Goal: Task Accomplishment & Management: Manage account settings

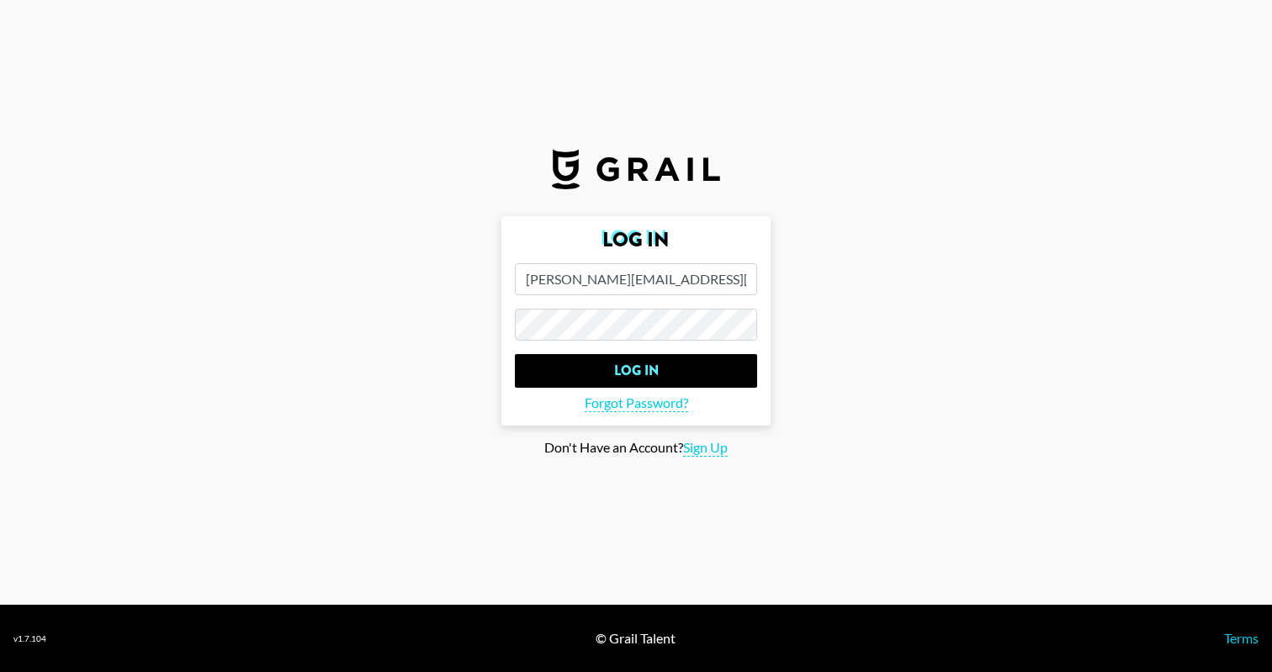
type input "[PERSON_NAME][EMAIL_ADDRESS][DOMAIN_NAME]"
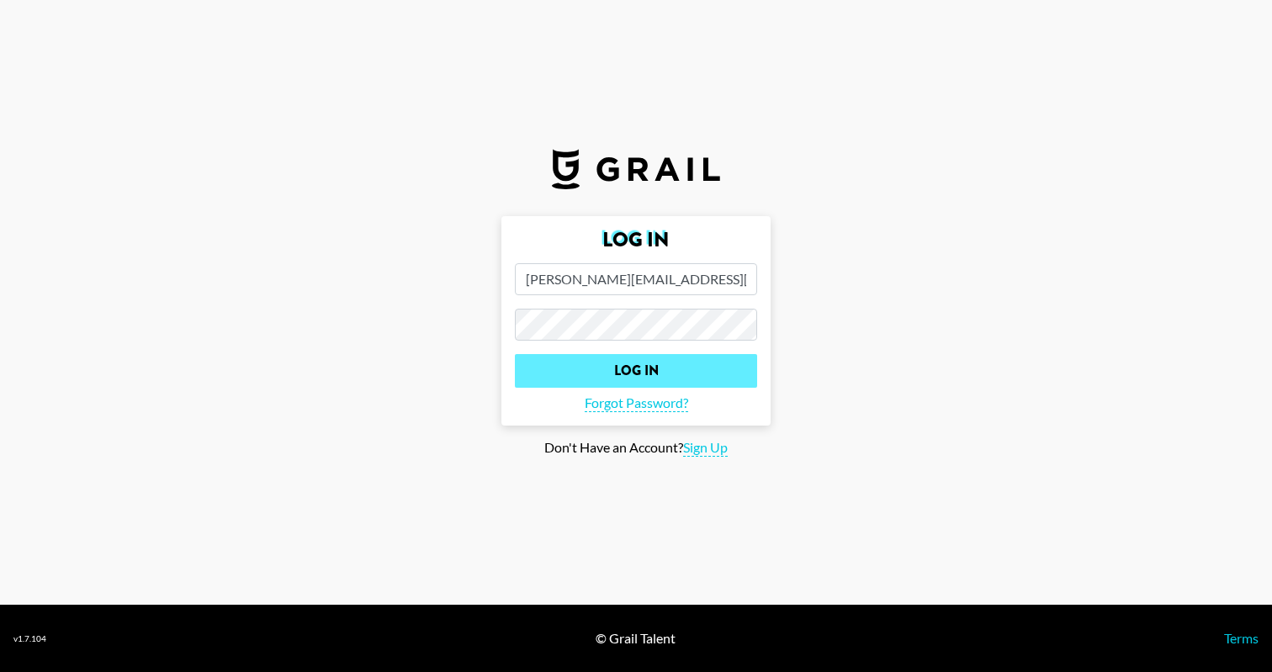
click at [597, 378] on input "Log In" at bounding box center [636, 371] width 242 height 34
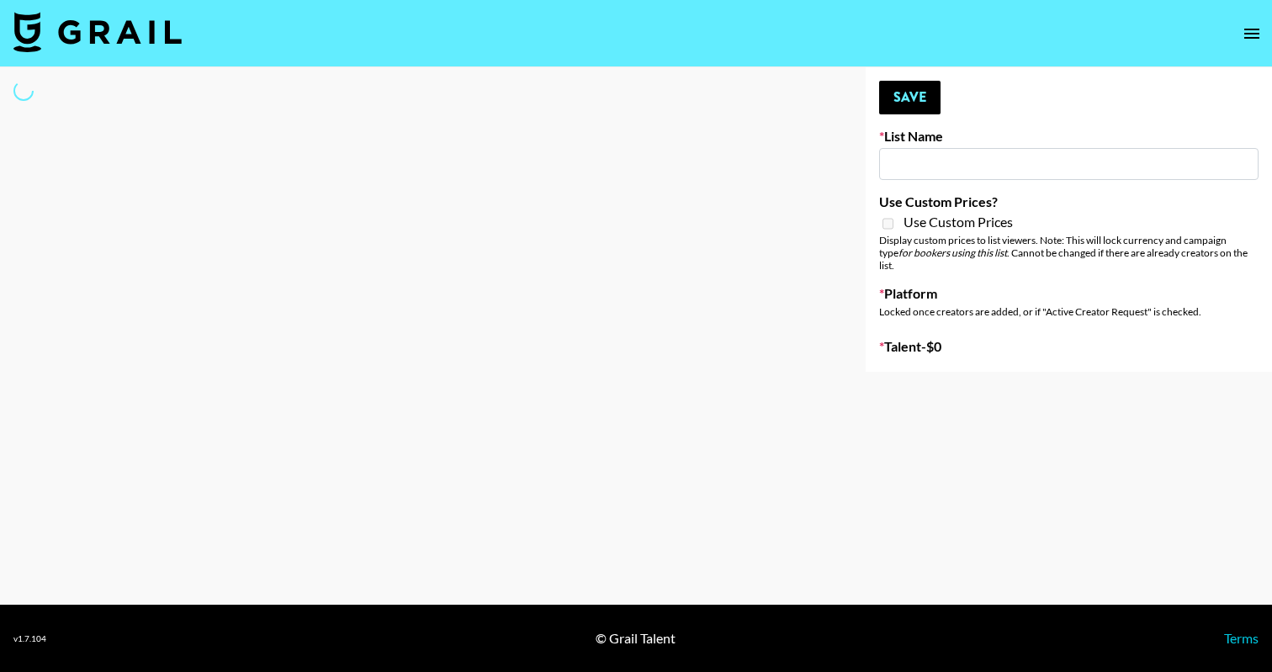
type input "EDM List"
select select "Song"
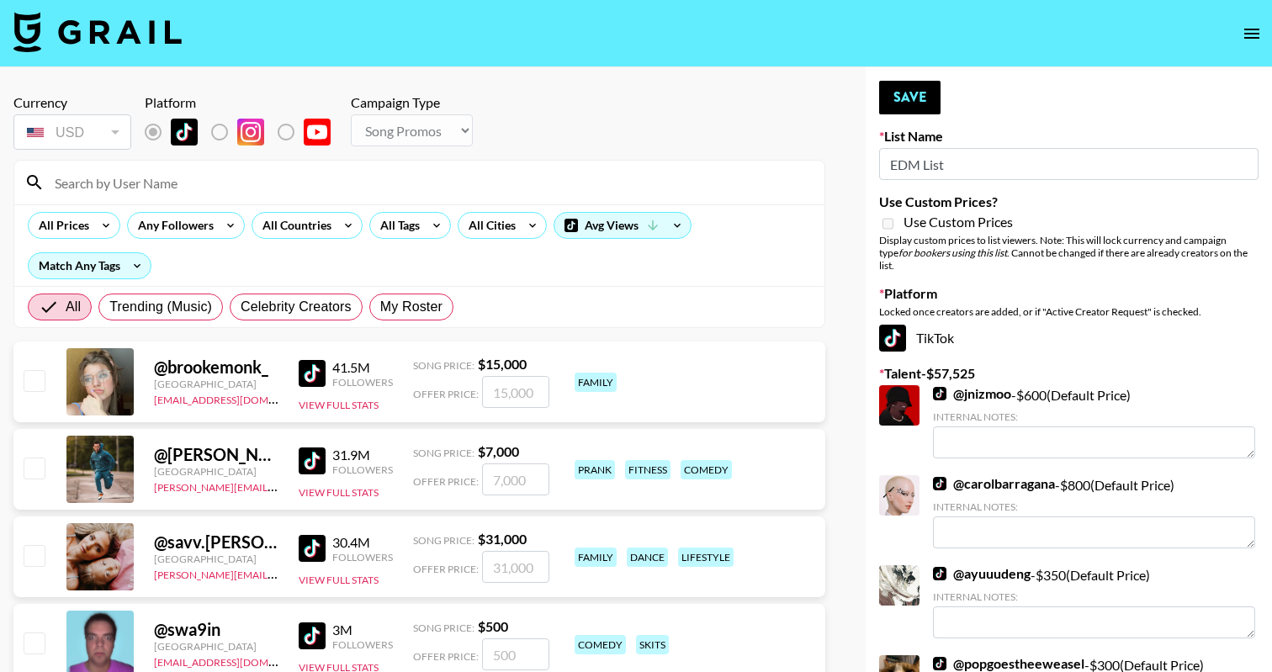
click at [220, 172] on input at bounding box center [430, 182] width 770 height 27
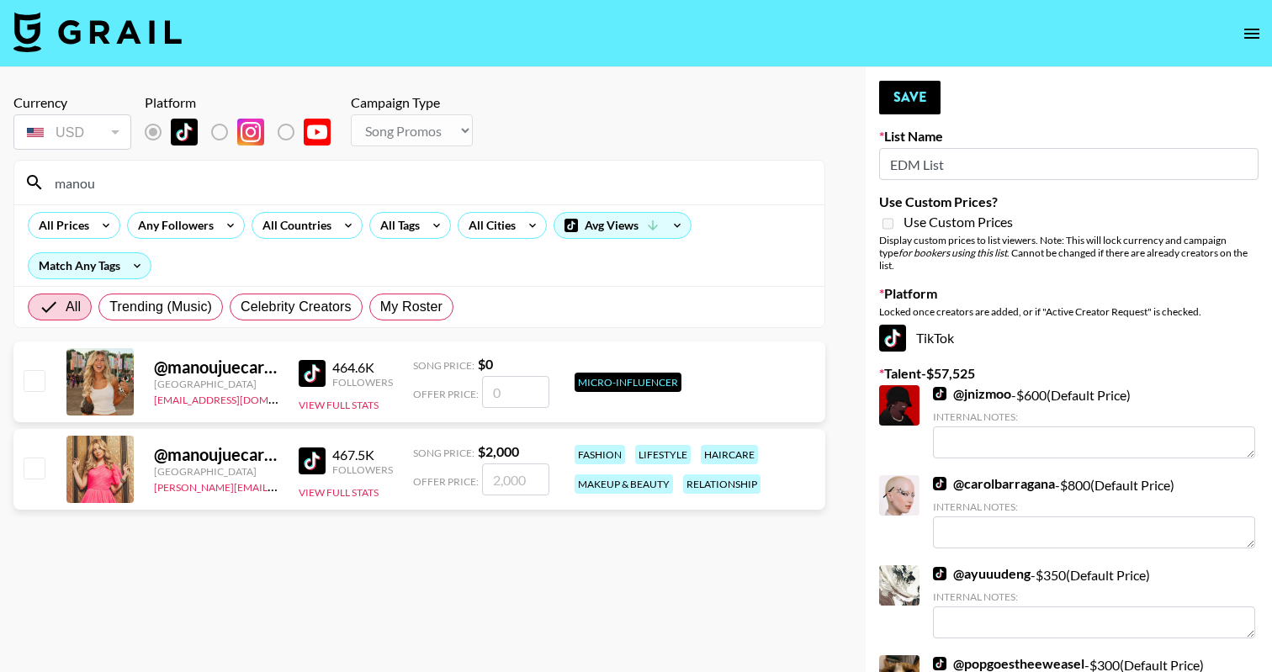
type input "manou"
click at [36, 463] on input "checkbox" at bounding box center [34, 468] width 20 height 20
checkbox input "true"
type input "2000"
click at [917, 95] on button "Save" at bounding box center [909, 98] width 61 height 34
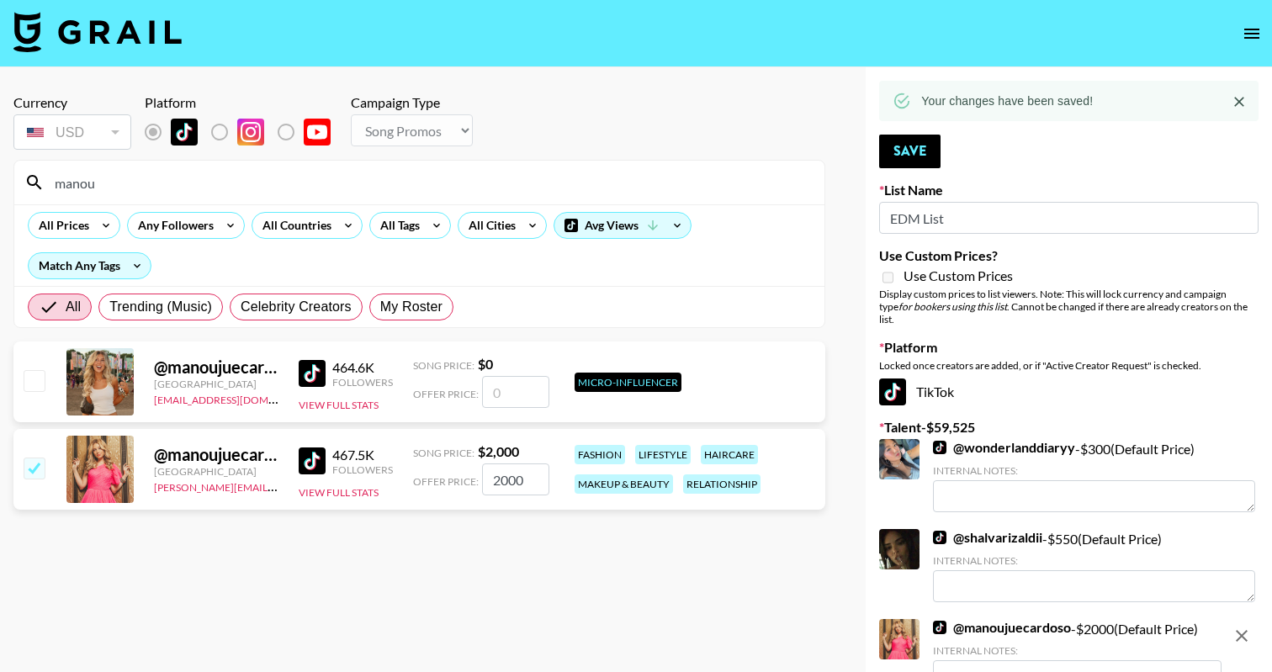
click at [156, 184] on input "manou" at bounding box center [430, 182] width 770 height 27
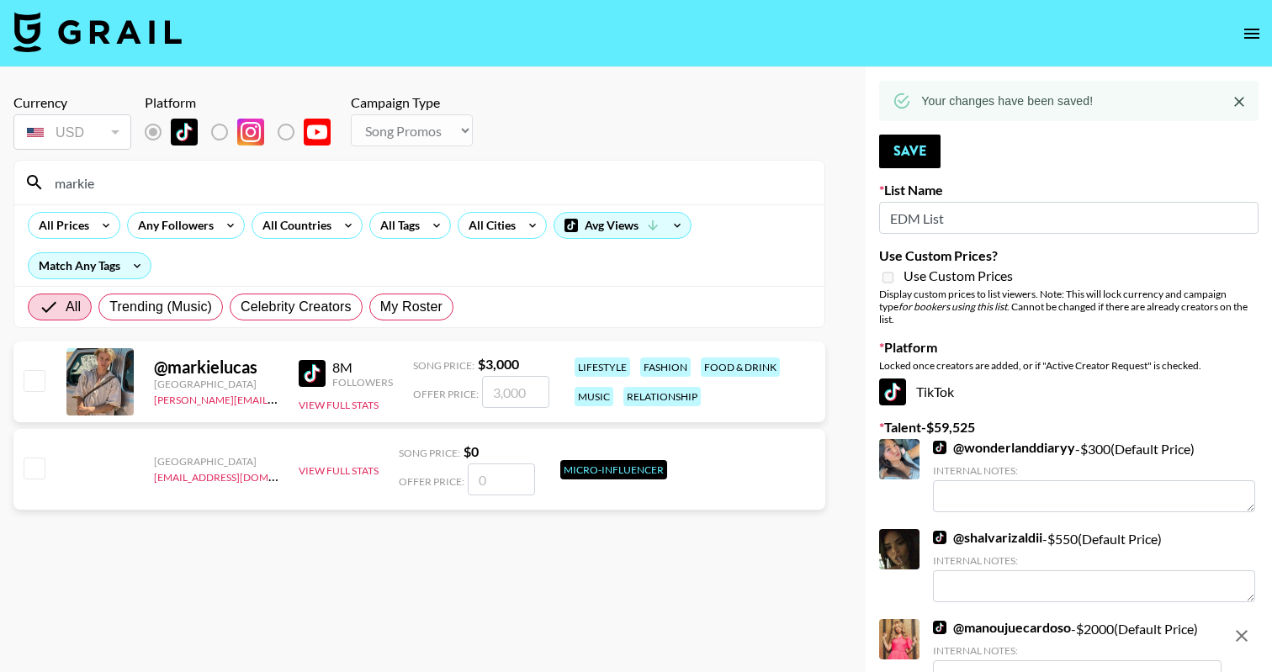
type input "markie"
click at [32, 377] on input "checkbox" at bounding box center [34, 380] width 20 height 20
checkbox input "true"
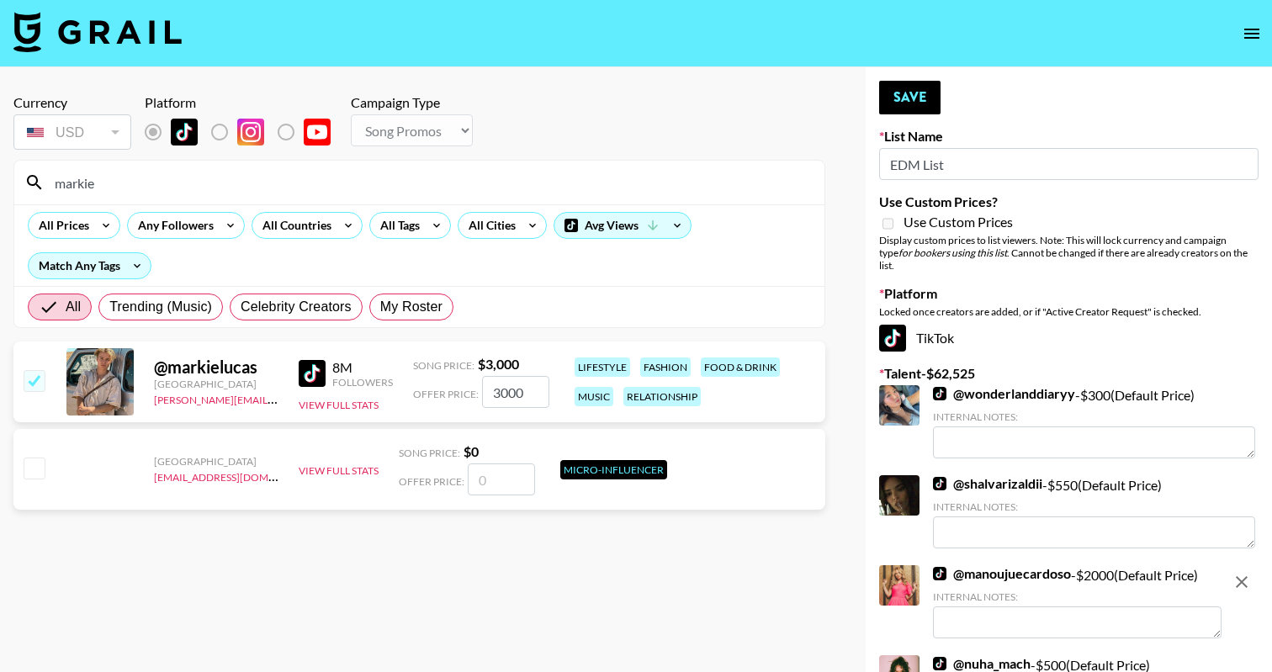
drag, startPoint x: 496, startPoint y: 393, endPoint x: 482, endPoint y: 393, distance: 14.3
click at [482, 393] on input "3000" at bounding box center [515, 392] width 67 height 32
type input "2000"
click at [918, 86] on button "Save" at bounding box center [909, 98] width 61 height 34
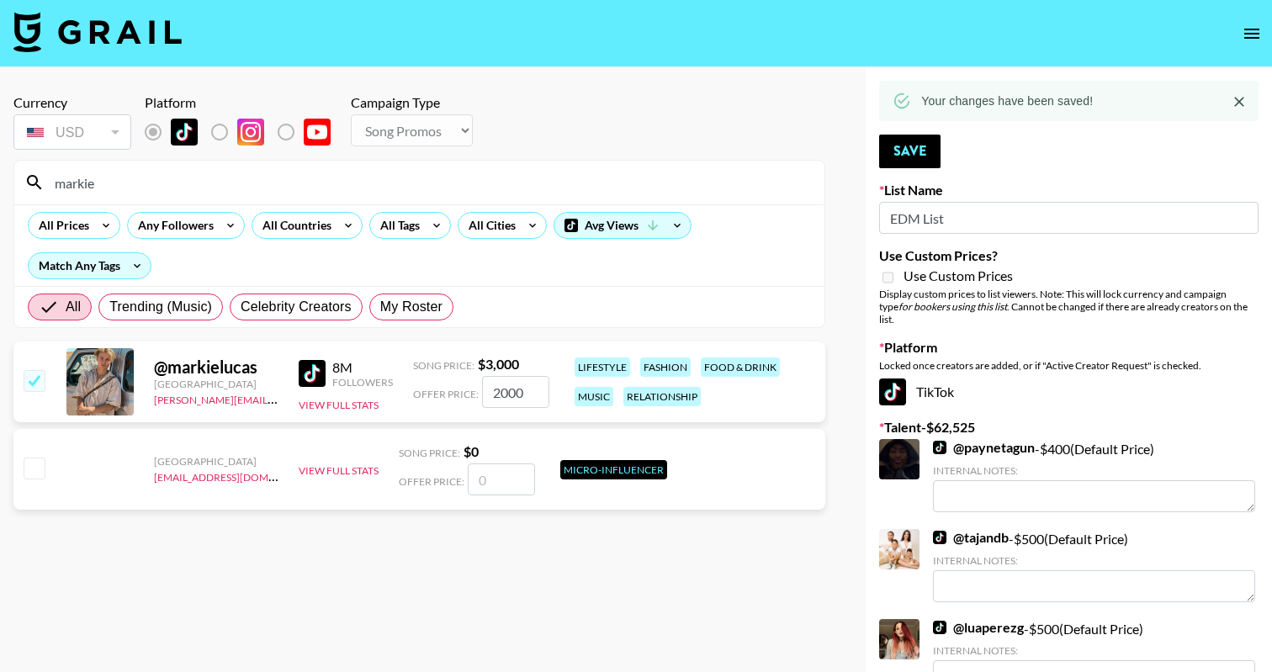
click at [168, 183] on input "markie" at bounding box center [430, 182] width 770 height 27
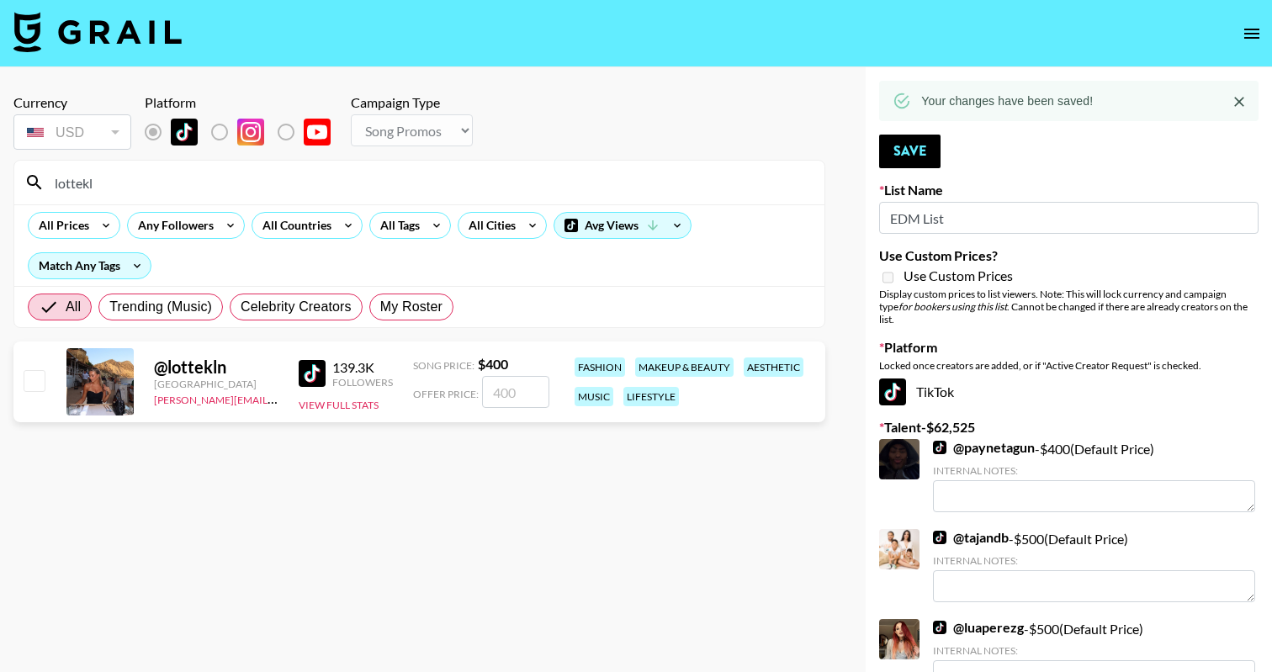
type input "lottekl"
click at [29, 373] on input "checkbox" at bounding box center [34, 380] width 20 height 20
checkbox input "true"
type input "400"
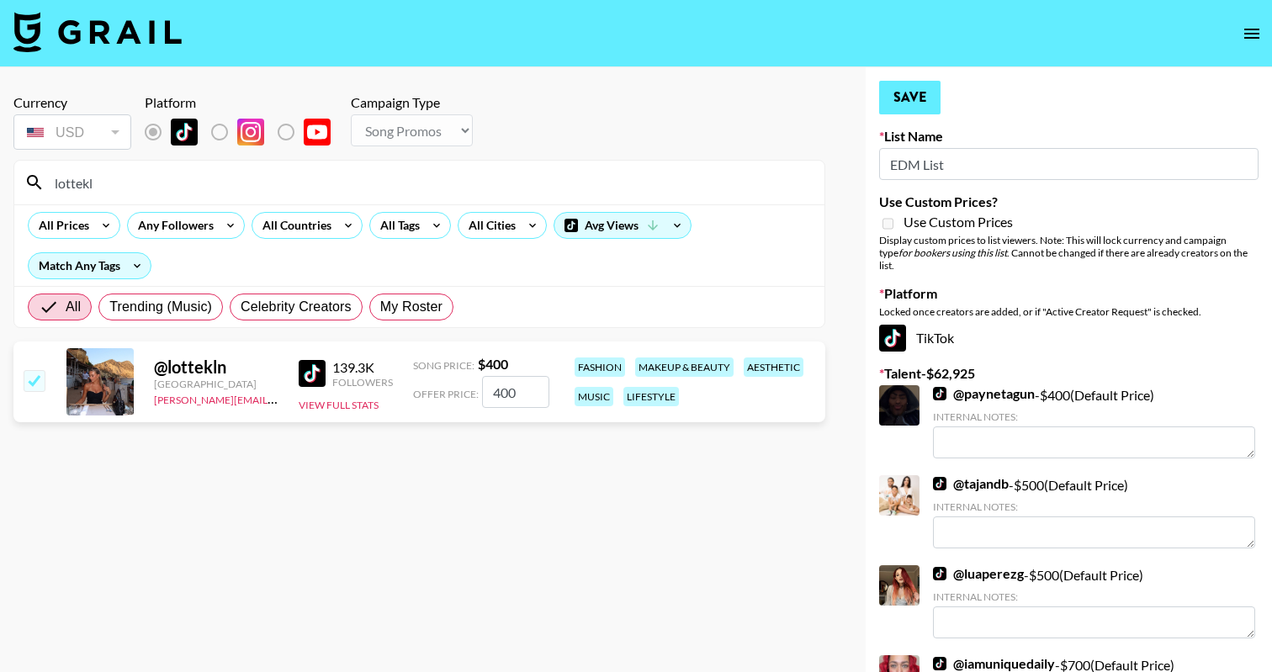
click at [917, 103] on button "Save" at bounding box center [909, 98] width 61 height 34
click at [149, 201] on div "lottekl" at bounding box center [419, 183] width 810 height 44
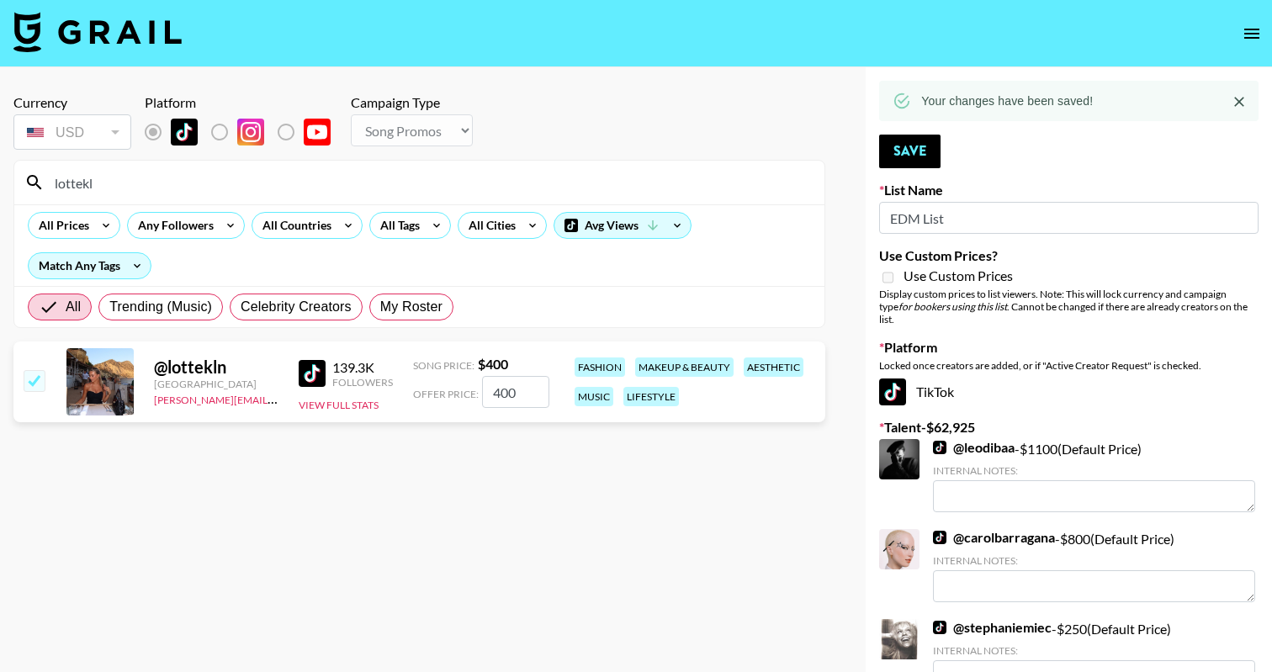
click at [151, 167] on div "lottekl" at bounding box center [419, 183] width 810 height 44
click at [151, 178] on input "lottekl" at bounding box center [430, 182] width 770 height 27
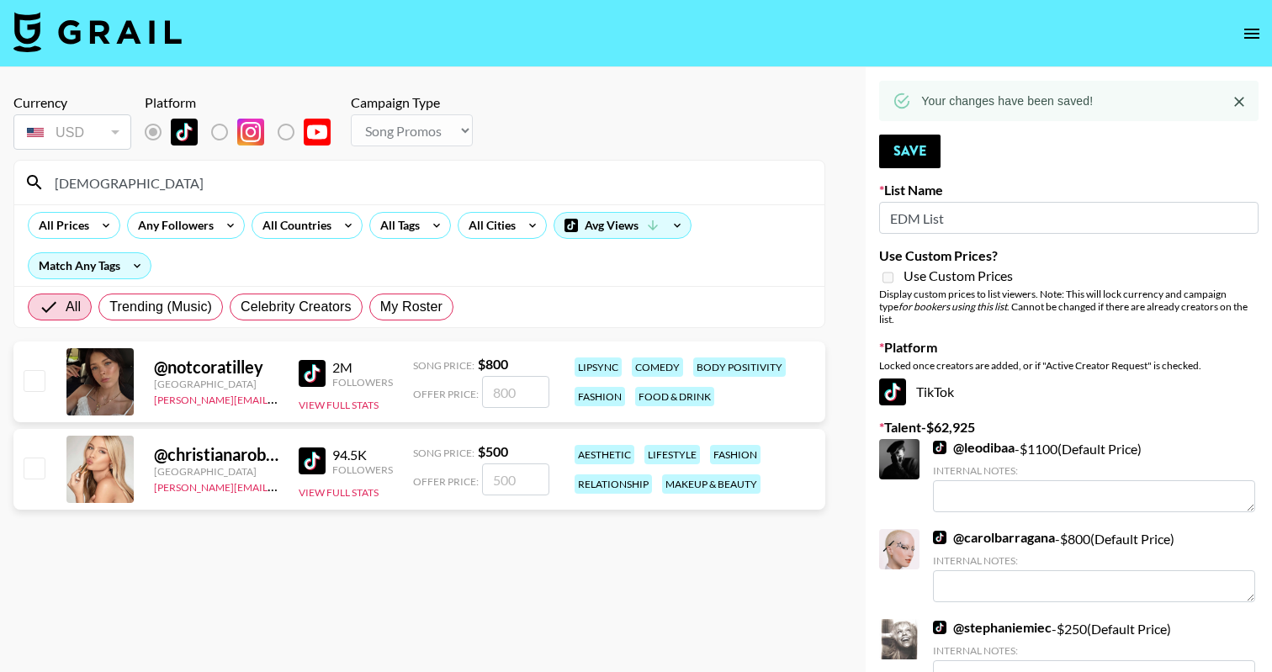
type input "christiana"
click at [525, 483] on input "number" at bounding box center [515, 479] width 67 height 32
checkbox input "true"
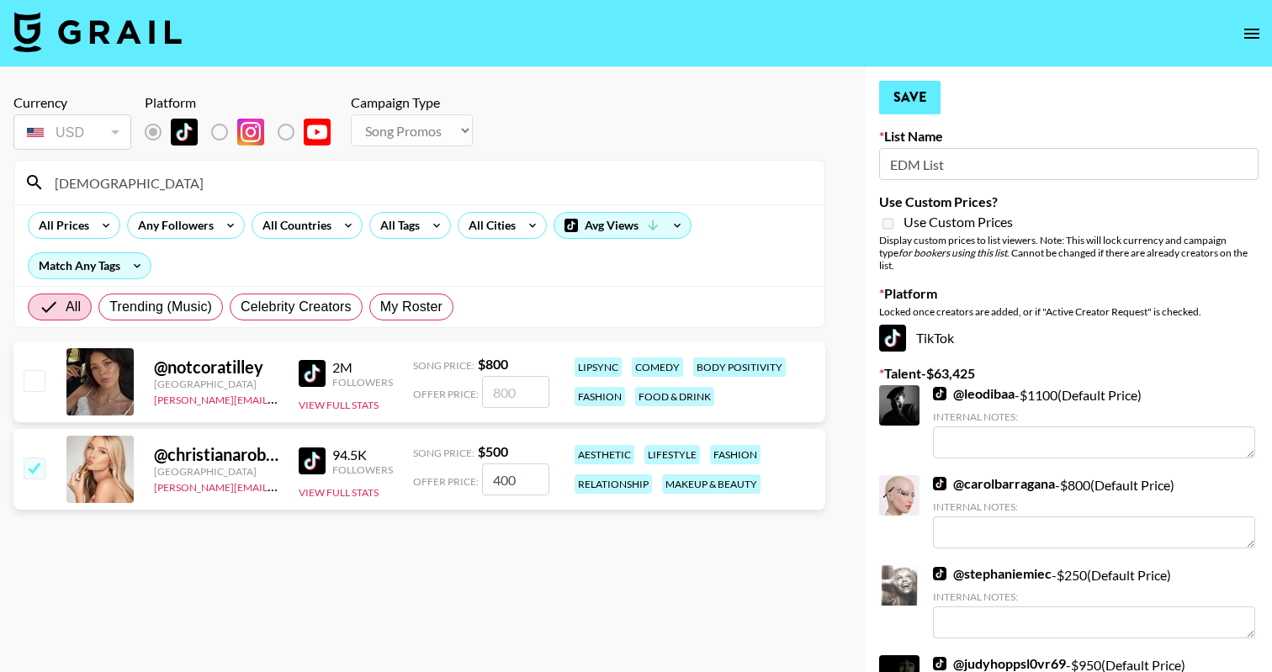
type input "400"
click at [914, 93] on button "Save" at bounding box center [909, 98] width 61 height 34
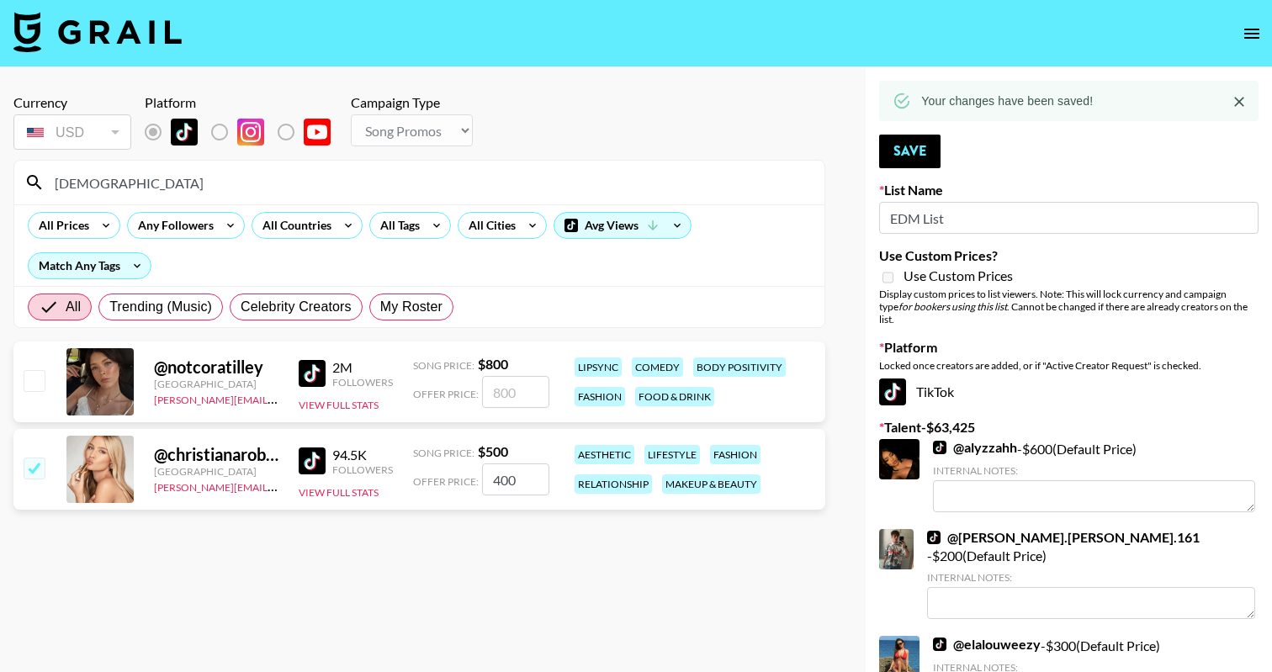
click at [407, 181] on input "christiana" at bounding box center [430, 182] width 770 height 27
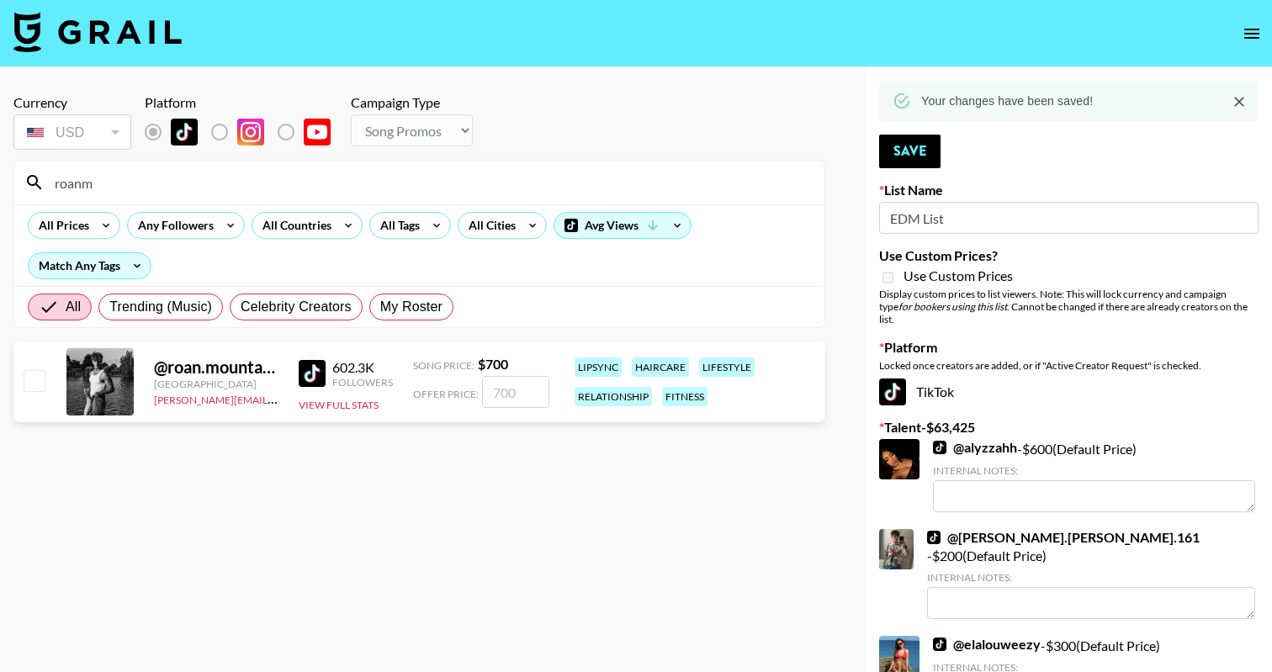
type input "roanm"
click at [510, 383] on input "number" at bounding box center [515, 392] width 67 height 32
checkbox input "true"
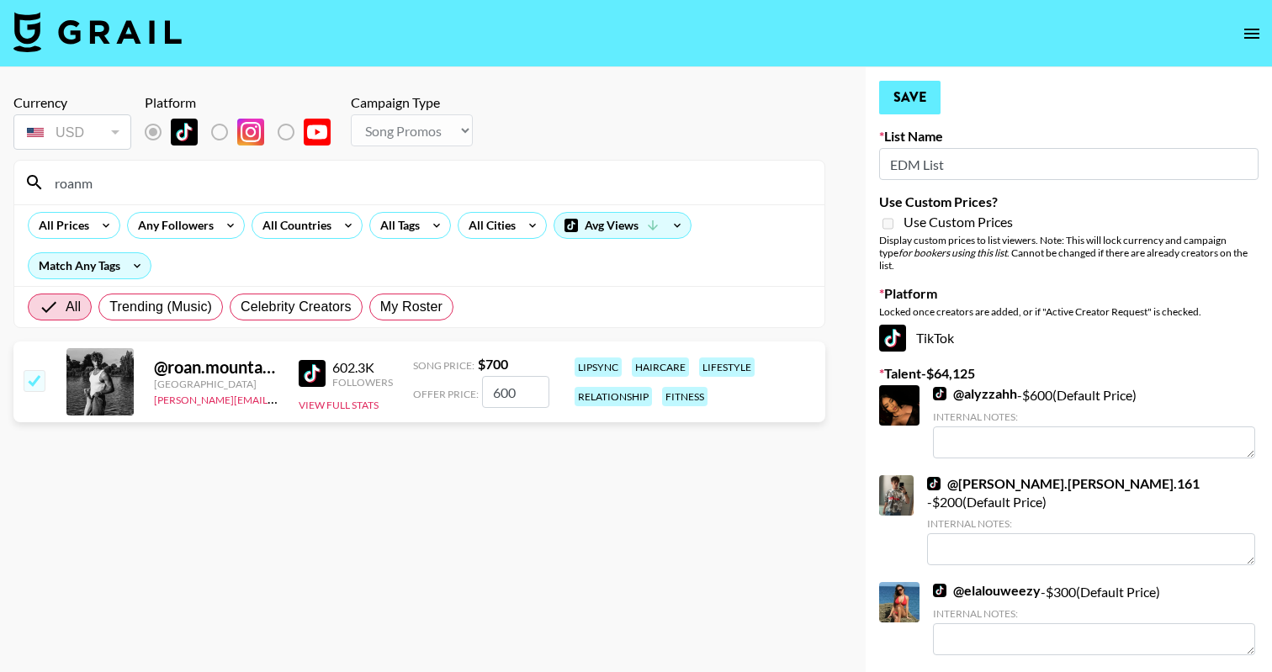
type input "600"
click at [905, 86] on button "Save" at bounding box center [909, 98] width 61 height 34
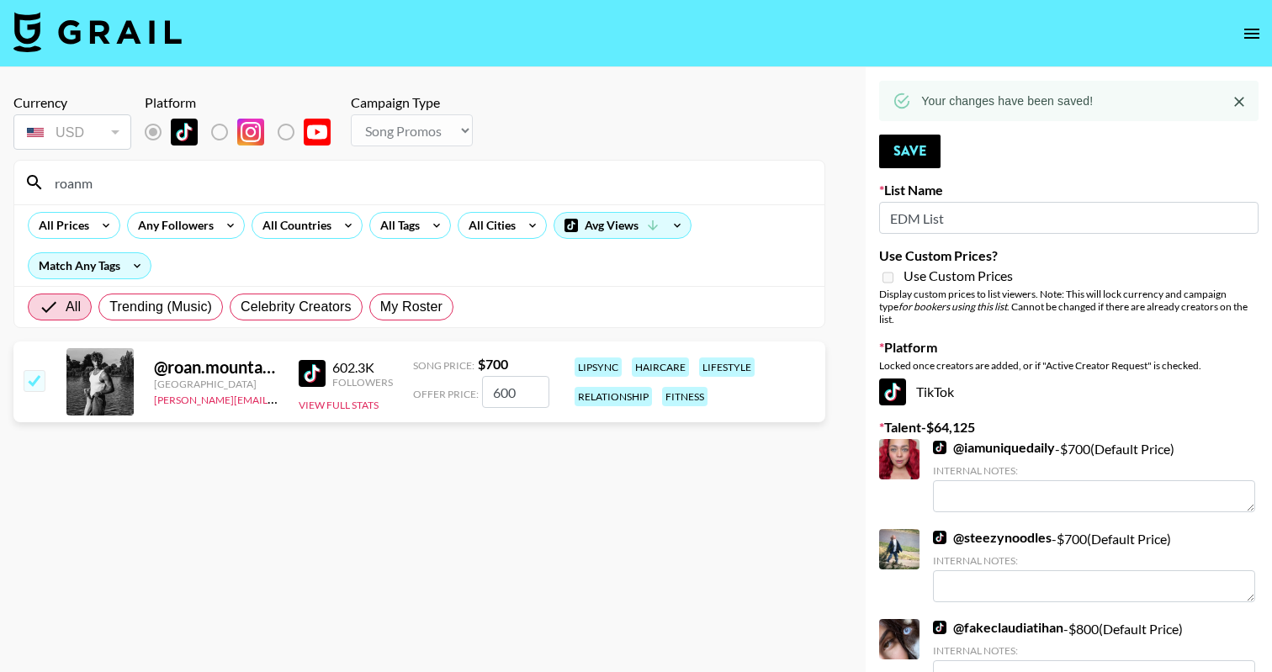
click at [94, 188] on input "roanm" at bounding box center [430, 182] width 770 height 27
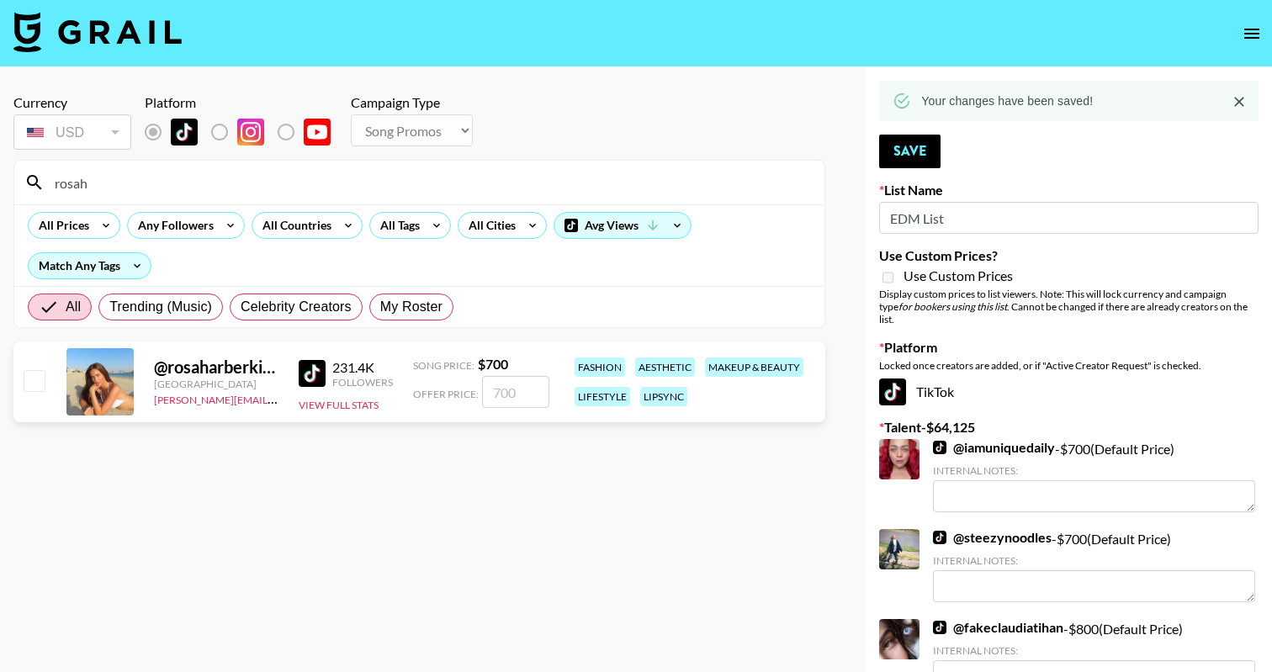
type input "rosah"
click at [486, 394] on input "number" at bounding box center [515, 392] width 67 height 32
checkbox input "true"
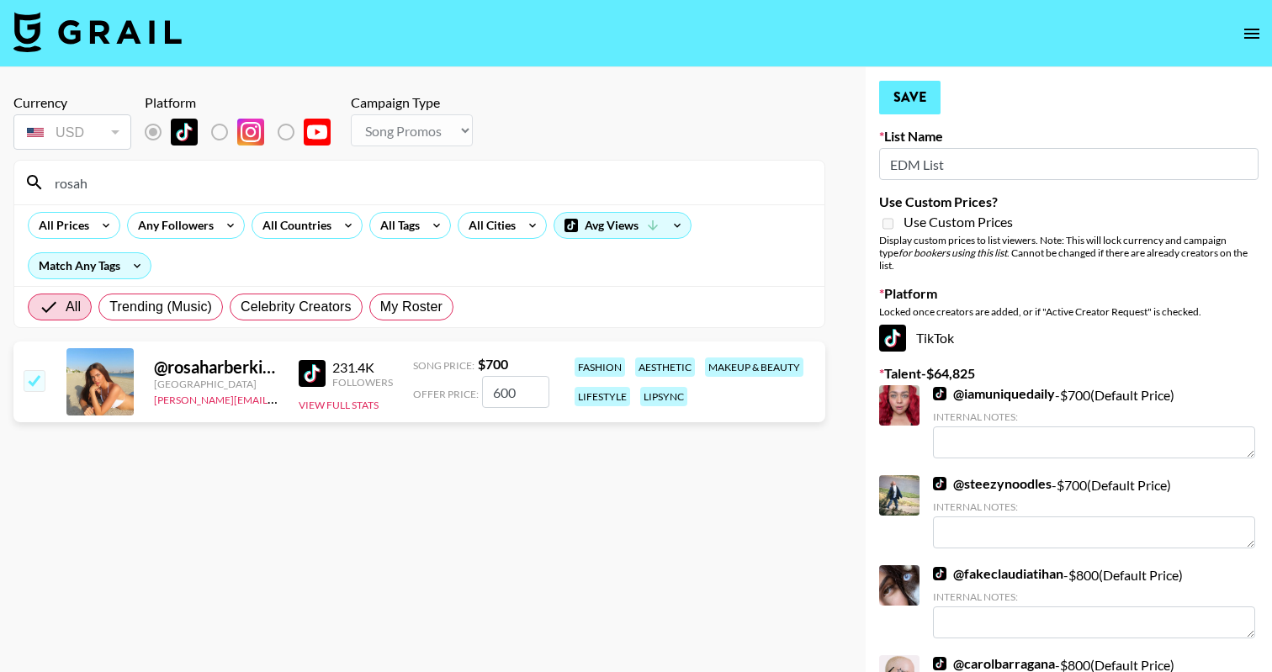
type input "600"
click at [911, 95] on button "Save" at bounding box center [909, 98] width 61 height 34
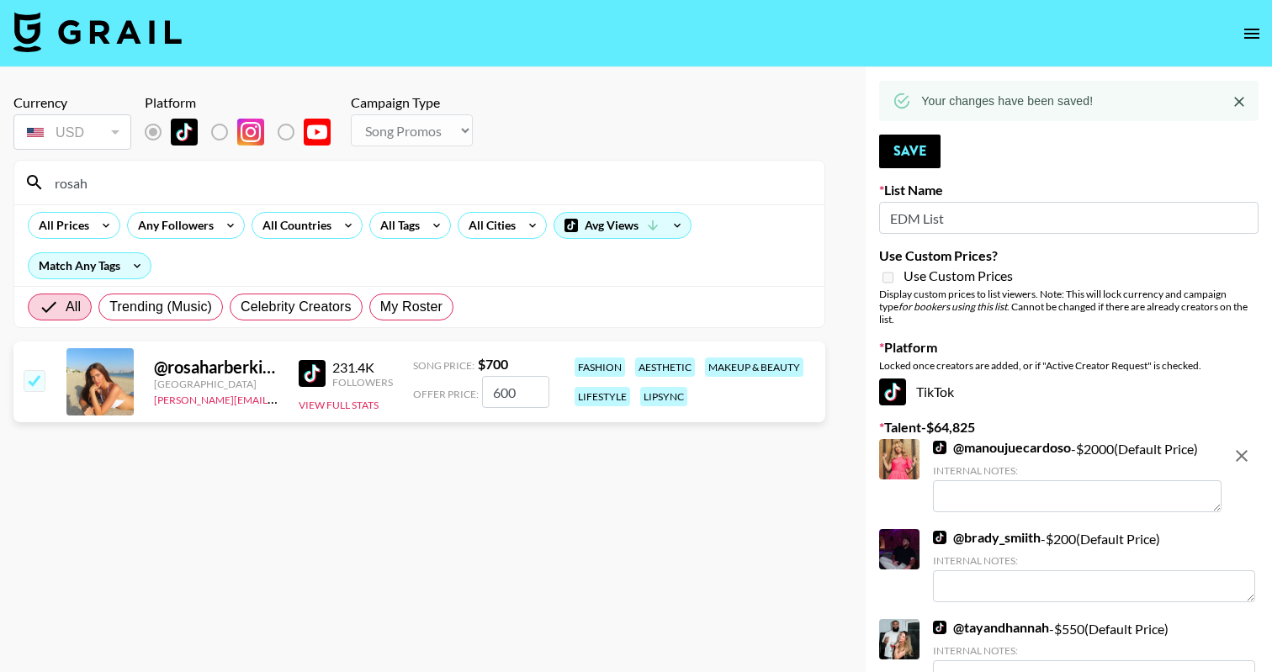
click at [66, 178] on input "rosah" at bounding box center [430, 182] width 770 height 27
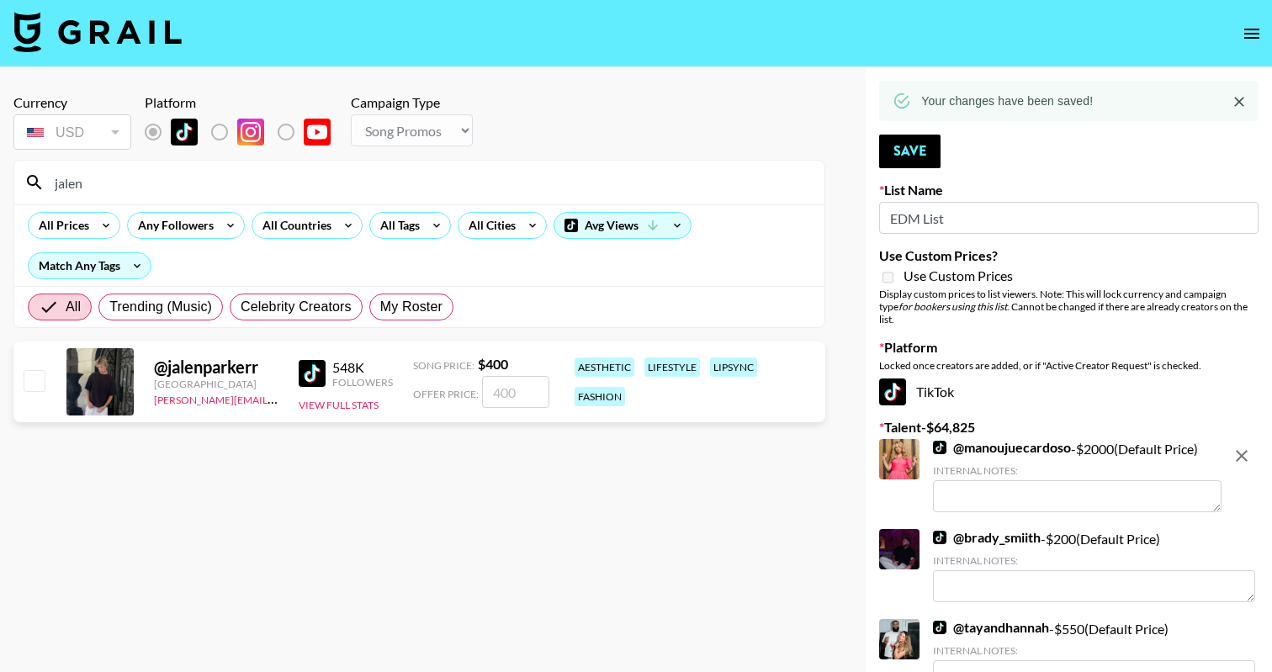
type input "jalen"
click at [39, 381] on input "checkbox" at bounding box center [34, 380] width 20 height 20
checkbox input "true"
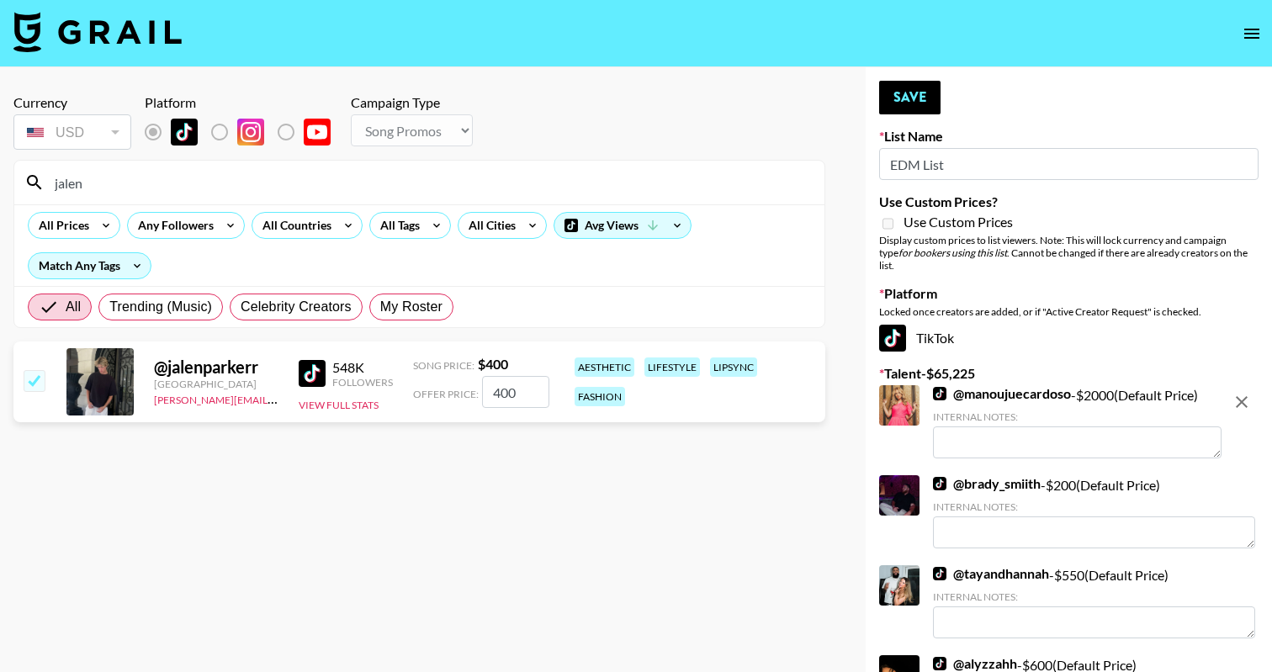
type input "400"
click at [901, 87] on button "Save" at bounding box center [909, 98] width 61 height 34
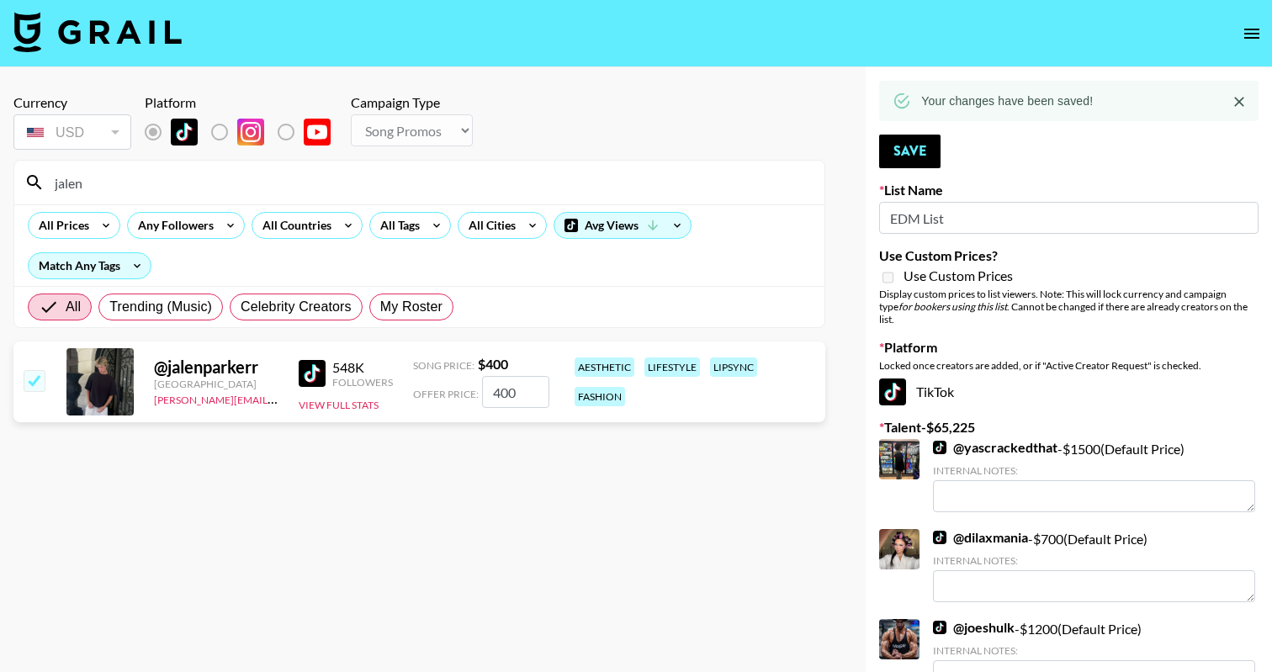
click at [70, 185] on input "jalen" at bounding box center [430, 182] width 770 height 27
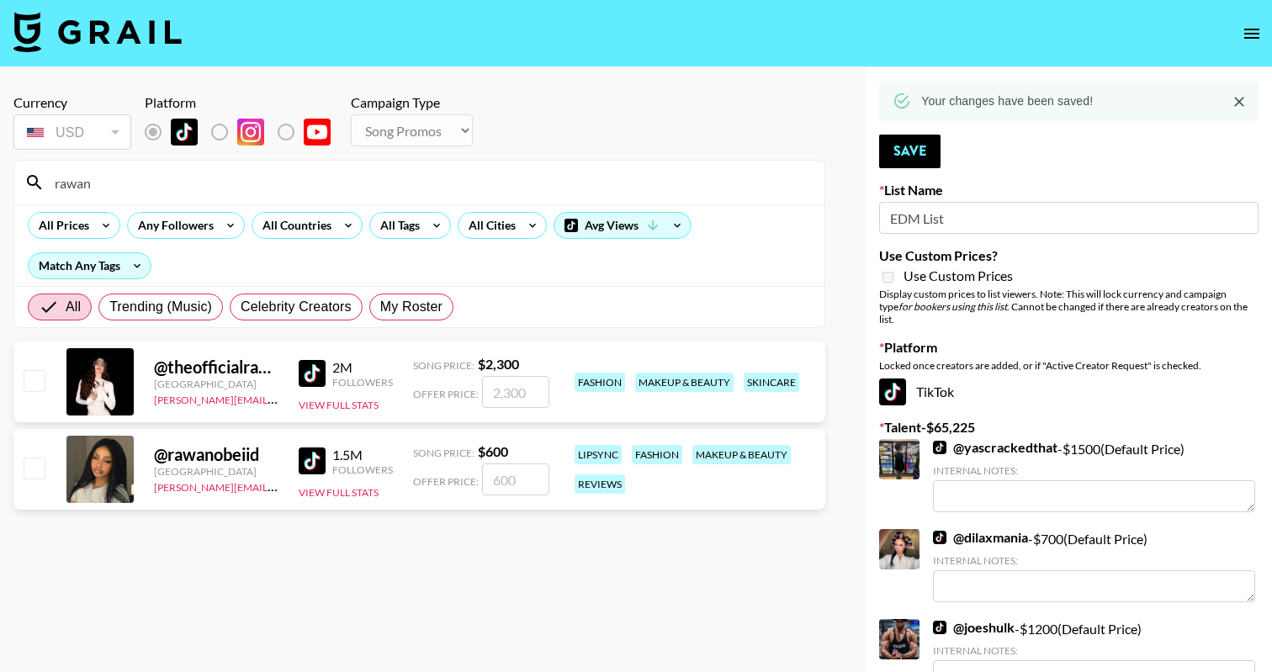
type input "rawan"
click at [34, 476] on input "checkbox" at bounding box center [34, 468] width 20 height 20
checkbox input "true"
type input "600"
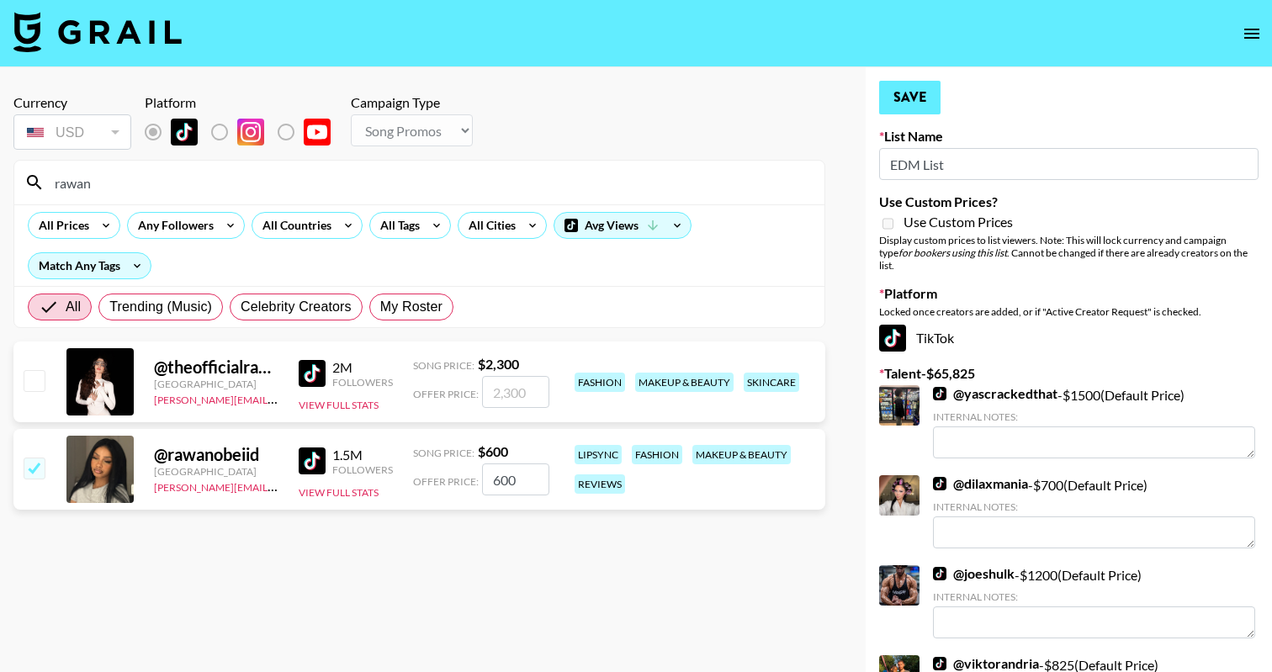
click at [913, 102] on button "Save" at bounding box center [909, 98] width 61 height 34
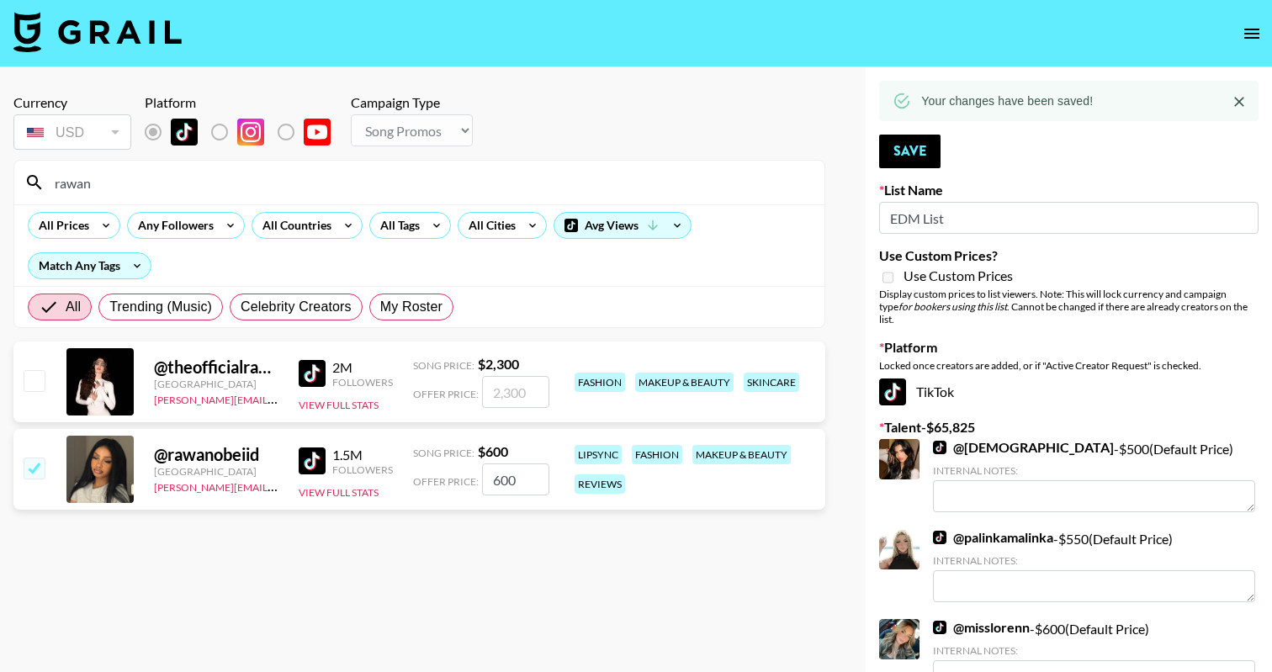
click at [251, 169] on input "rawan" at bounding box center [430, 182] width 770 height 27
click at [251, 186] on input "rawan" at bounding box center [430, 182] width 770 height 27
type input "n"
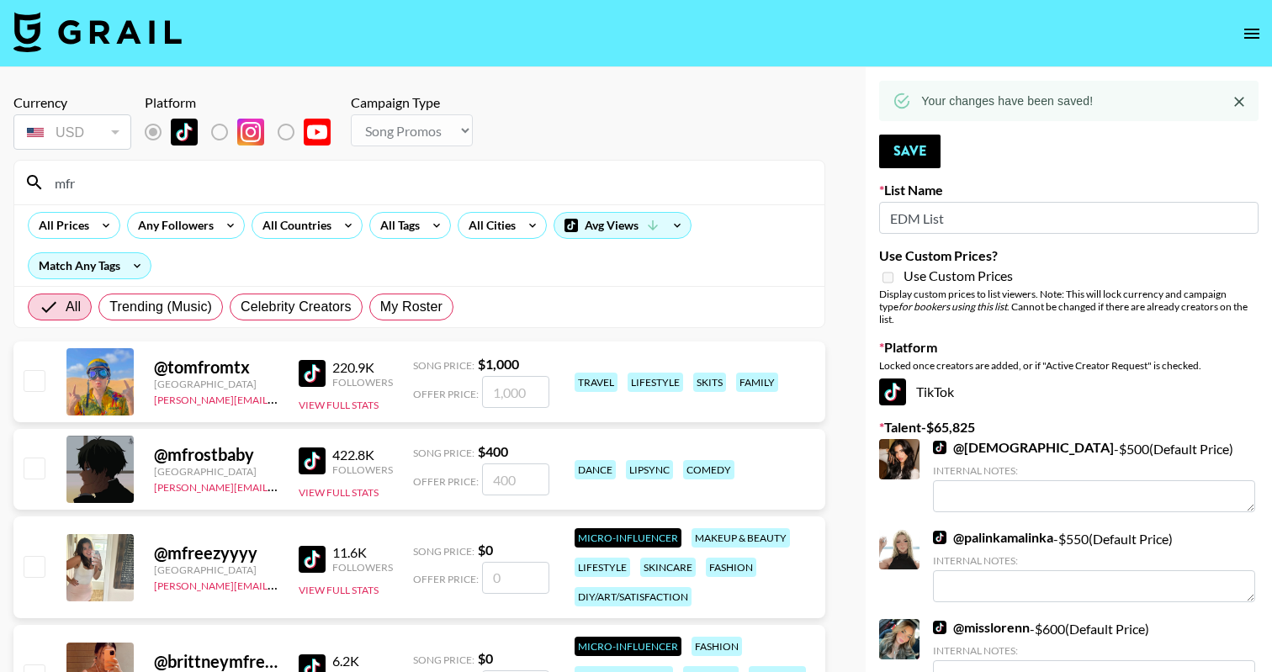
type input "mfr"
click at [30, 476] on input "checkbox" at bounding box center [34, 468] width 20 height 20
checkbox input "true"
type input "400"
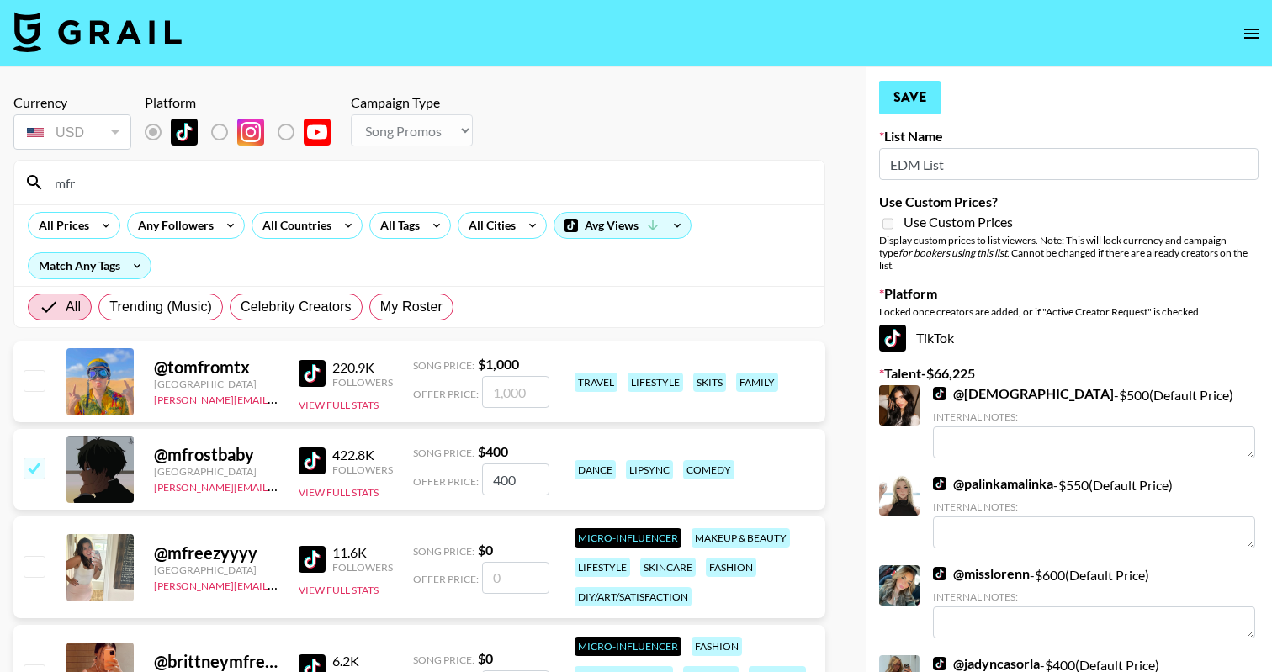
click at [905, 93] on button "Save" at bounding box center [909, 98] width 61 height 34
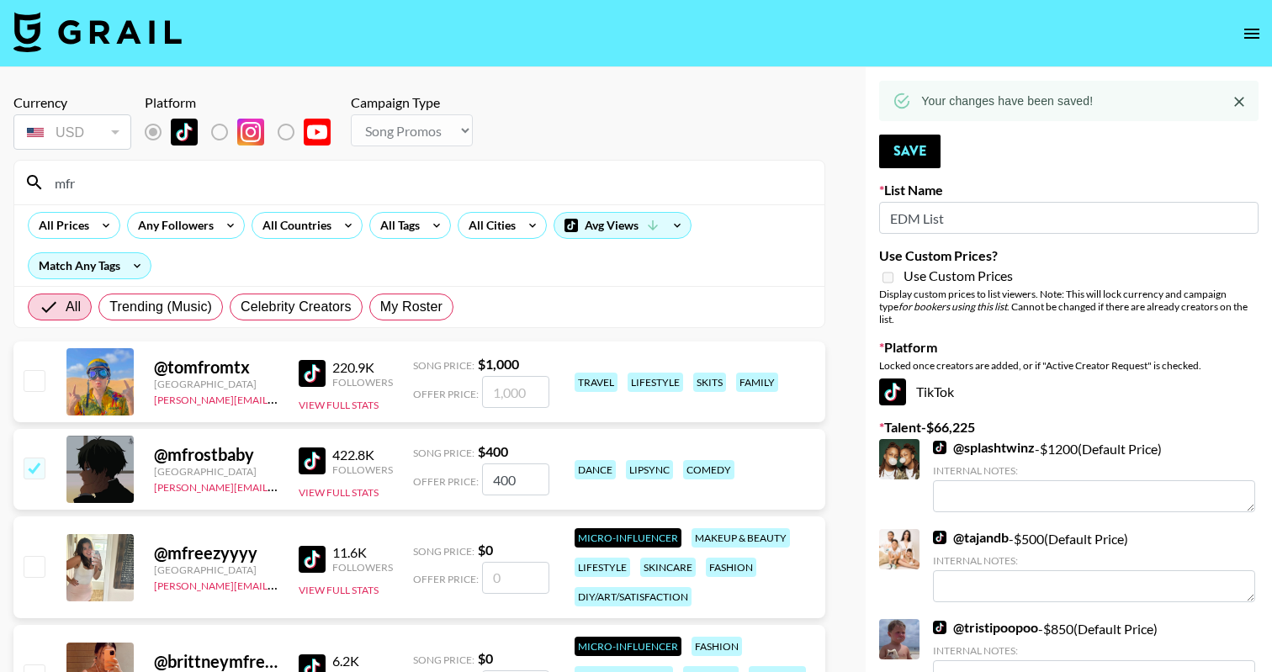
click at [45, 182] on input "mfr" at bounding box center [430, 182] width 770 height 27
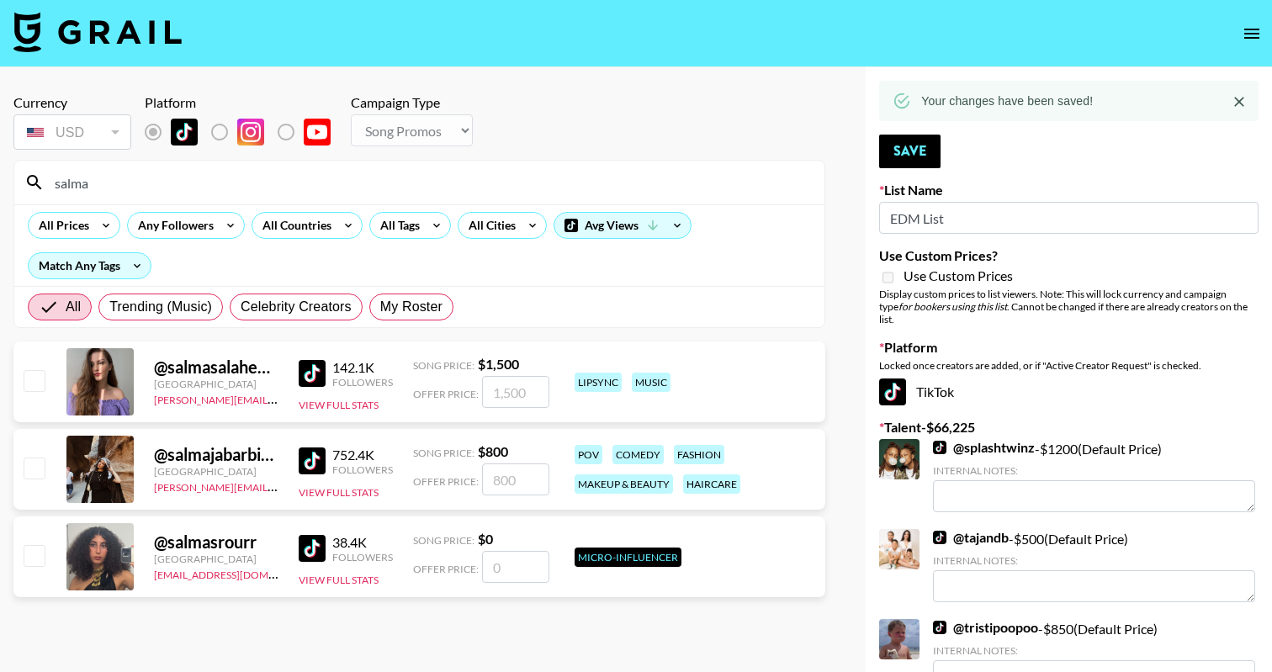
type input "salma"
click at [26, 469] on input "checkbox" at bounding box center [34, 468] width 20 height 20
checkbox input "true"
type input "800"
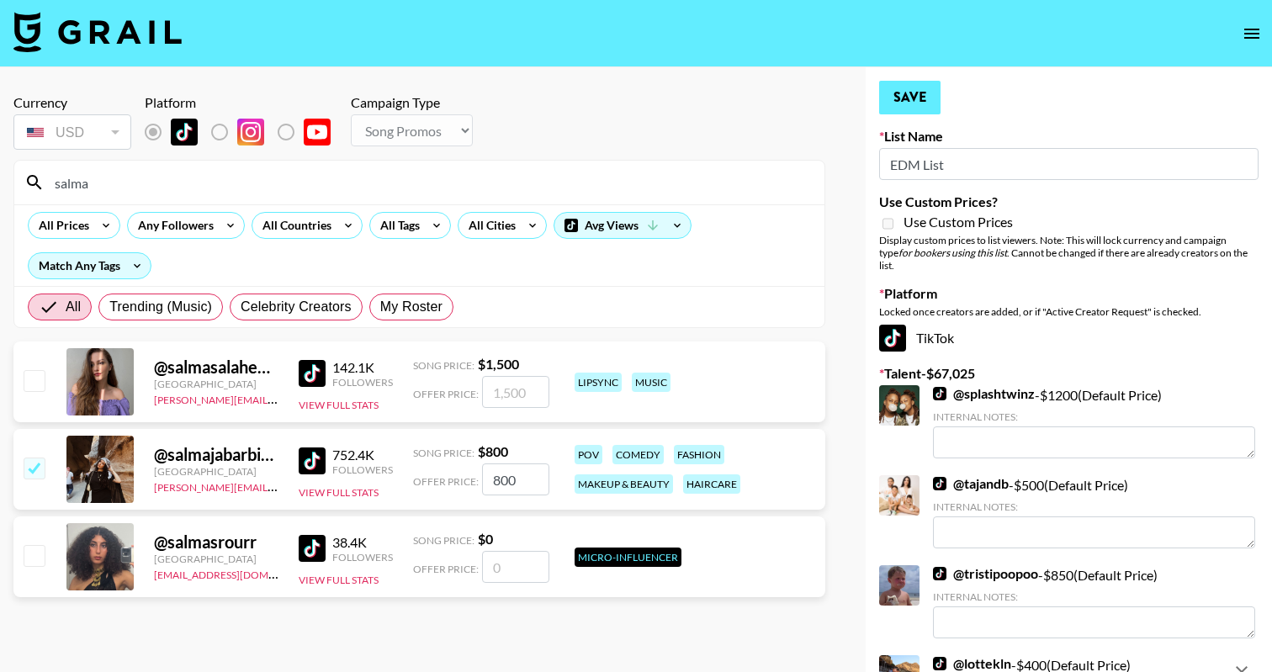
click at [920, 92] on button "Save" at bounding box center [909, 98] width 61 height 34
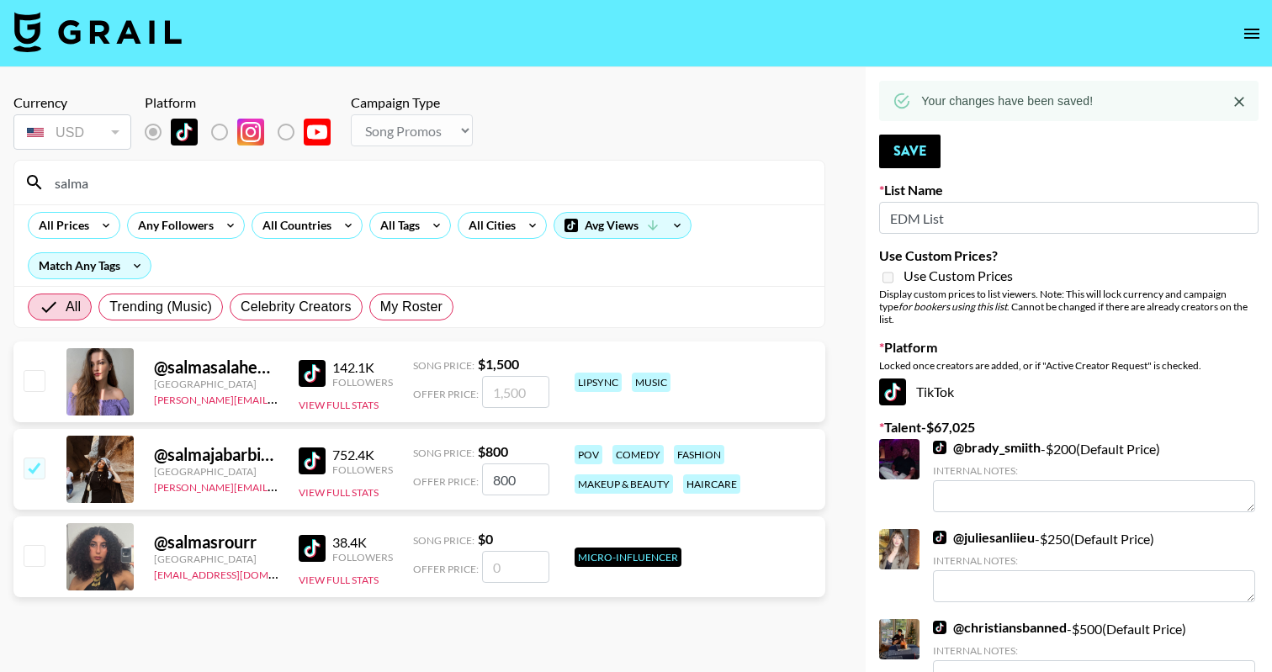
click at [66, 170] on input "salma" at bounding box center [430, 182] width 770 height 27
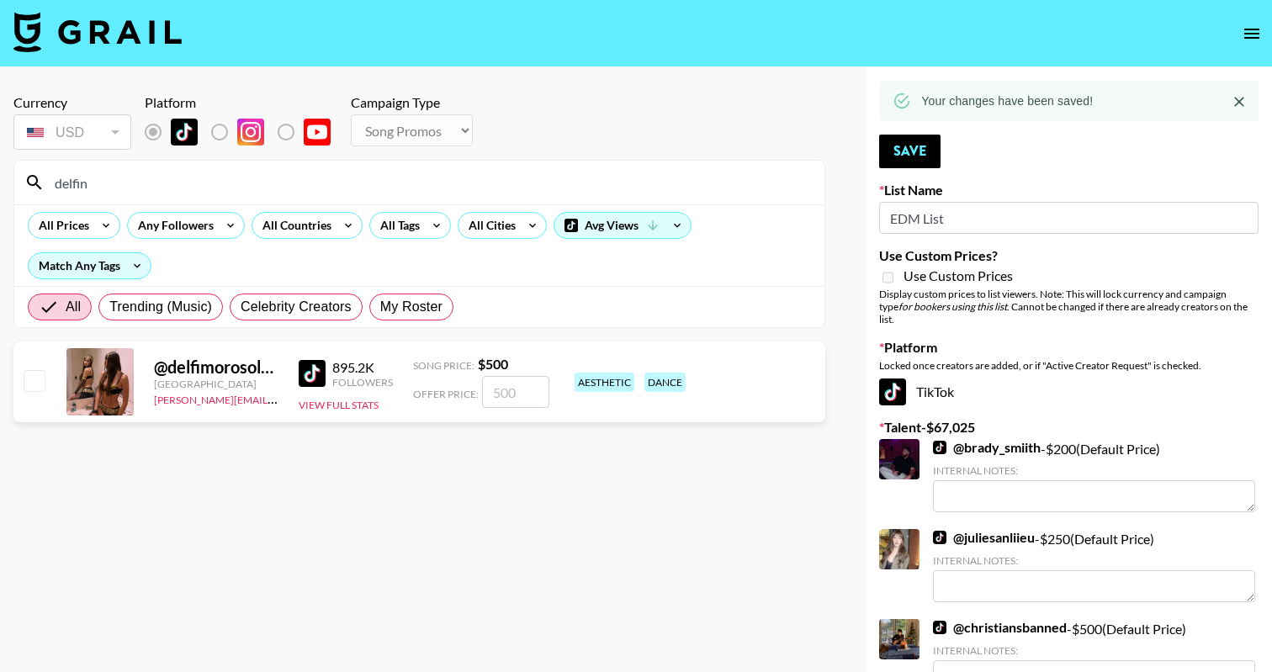
type input "delfin"
click at [29, 374] on input "checkbox" at bounding box center [34, 380] width 20 height 20
checkbox input "true"
type input "500"
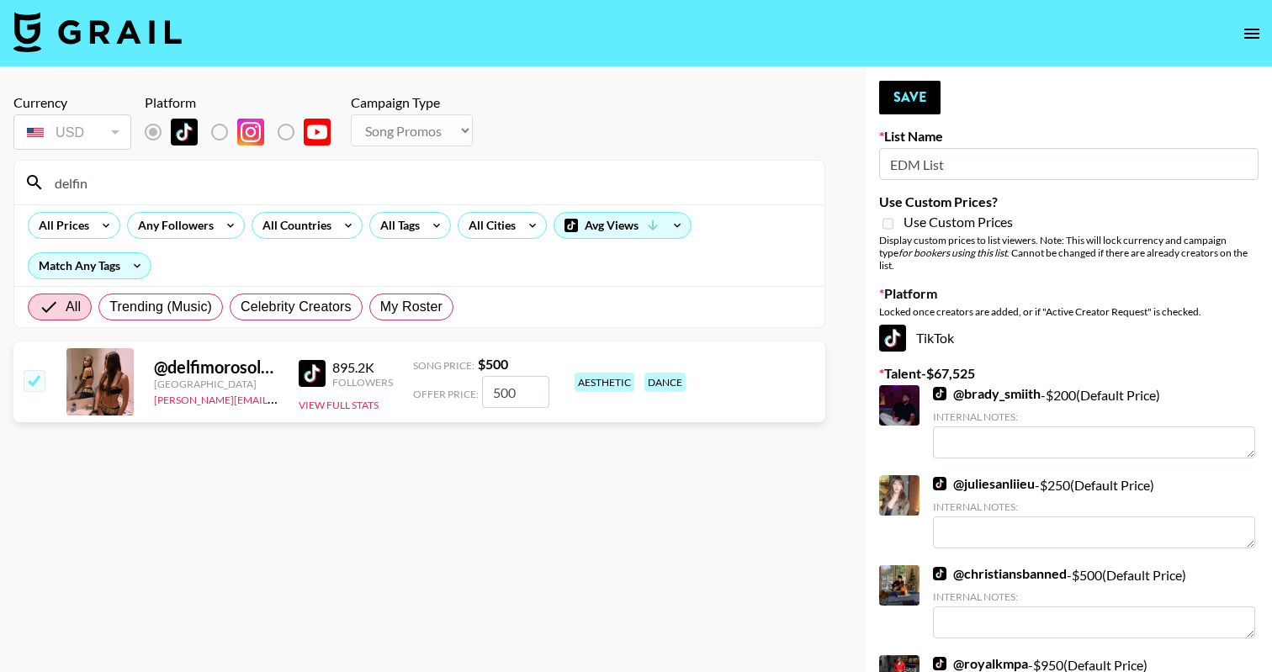
click at [913, 97] on button "Save" at bounding box center [909, 98] width 61 height 34
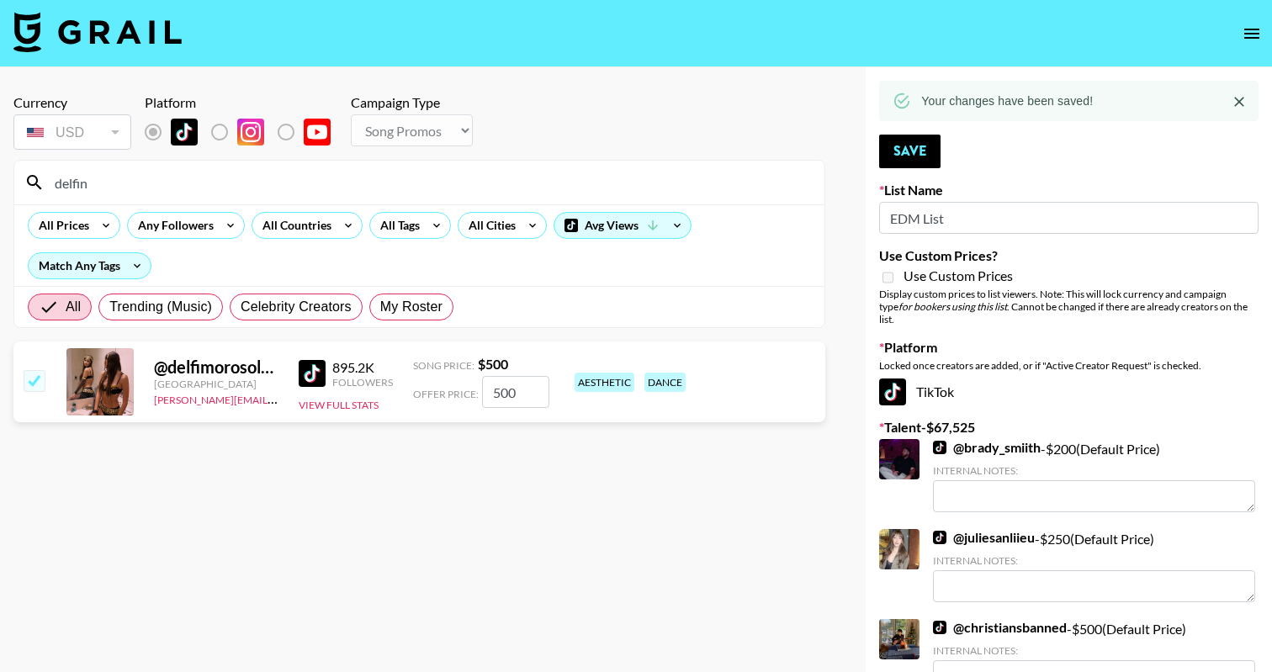
click at [234, 193] on input "delfin" at bounding box center [430, 182] width 770 height 27
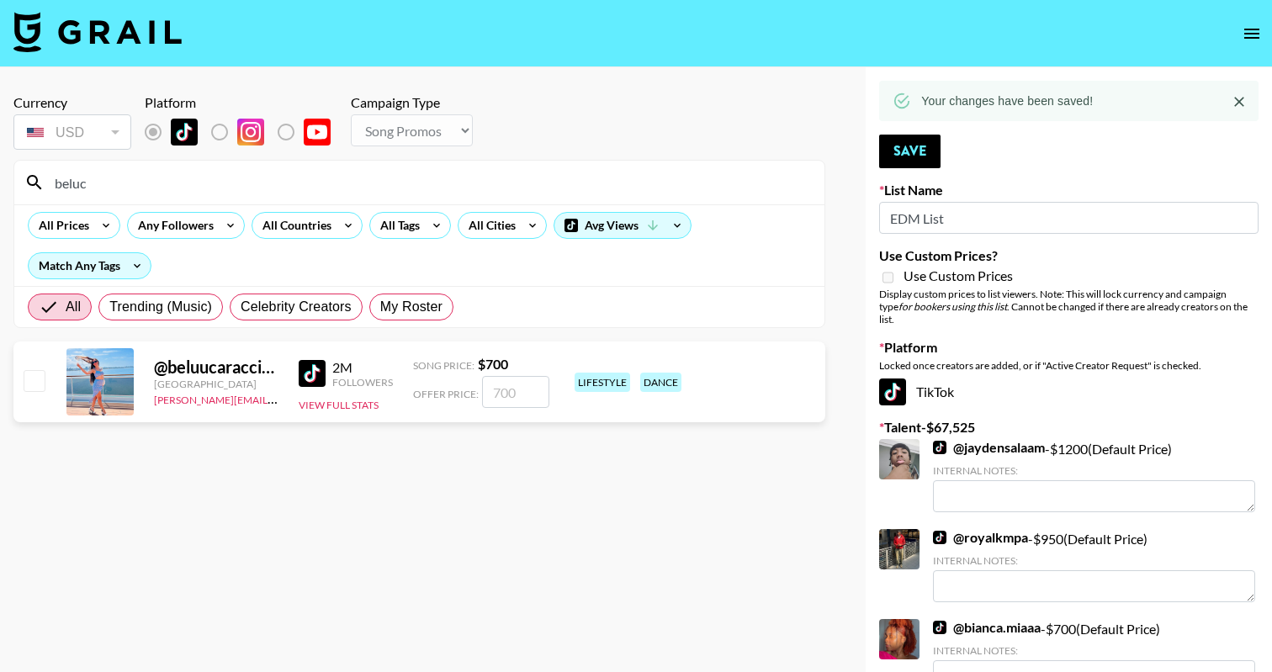
type input "beluc"
click at [31, 377] on input "checkbox" at bounding box center [34, 380] width 20 height 20
checkbox input "true"
type input "700"
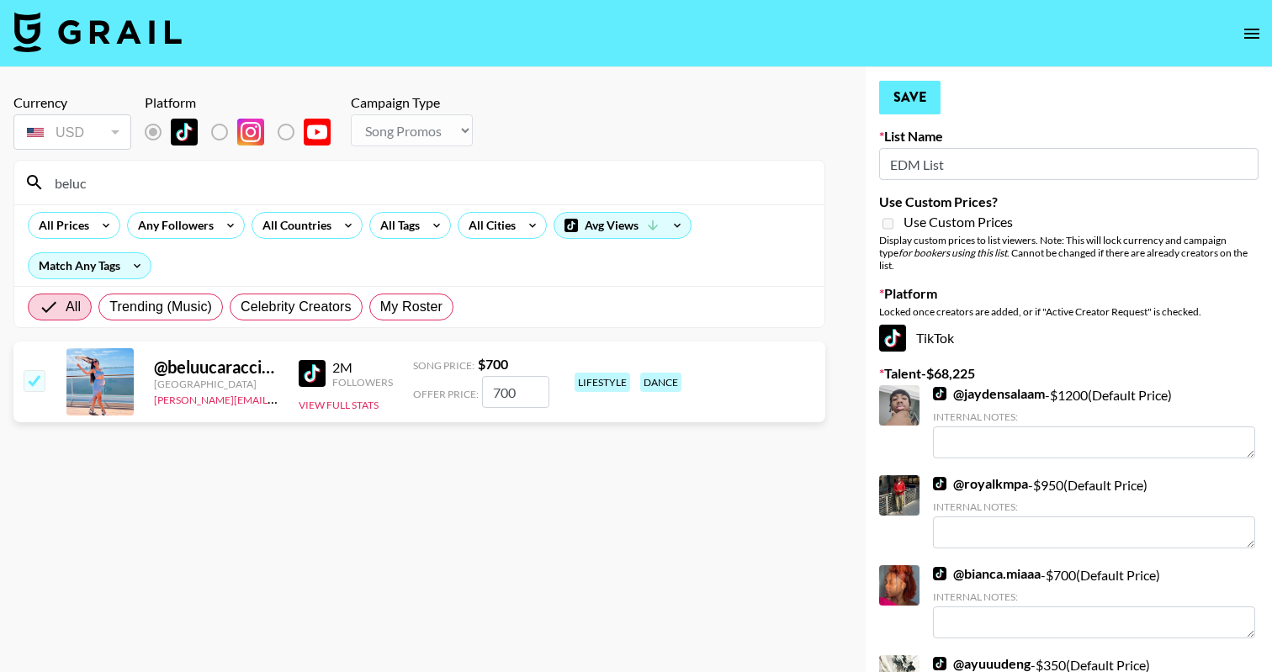
click at [886, 88] on button "Save" at bounding box center [909, 98] width 61 height 34
click at [139, 182] on input "beluc" at bounding box center [430, 182] width 770 height 27
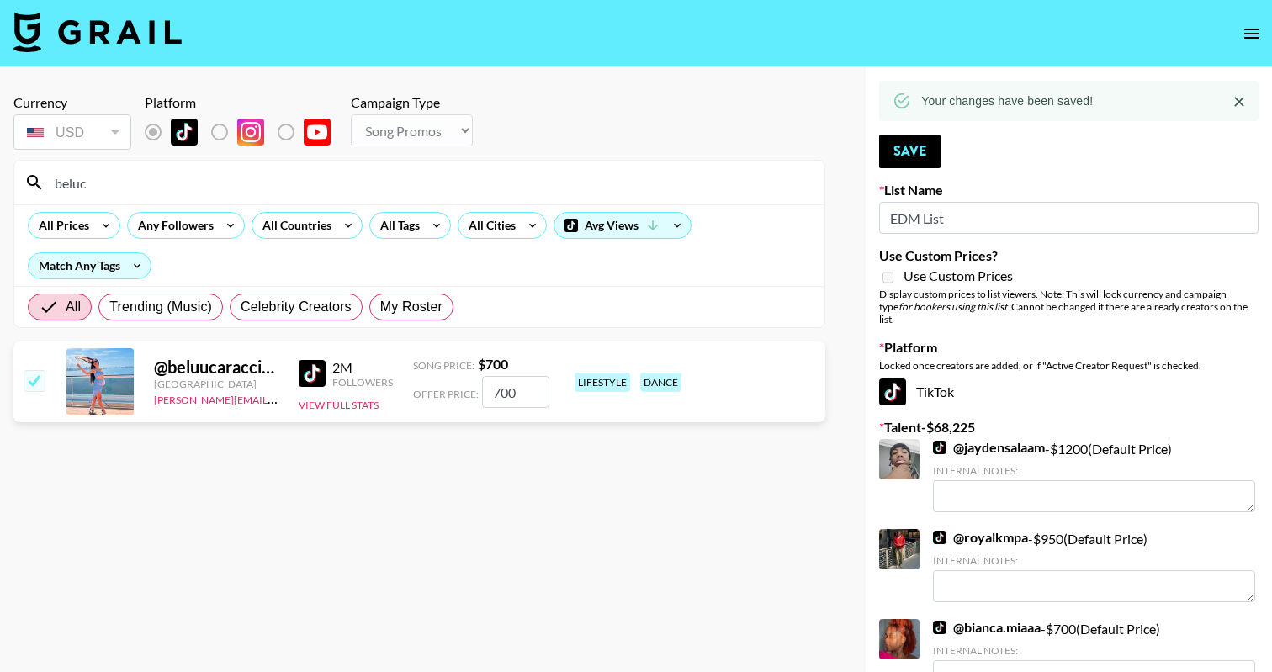
click at [139, 182] on input "beluc" at bounding box center [430, 182] width 770 height 27
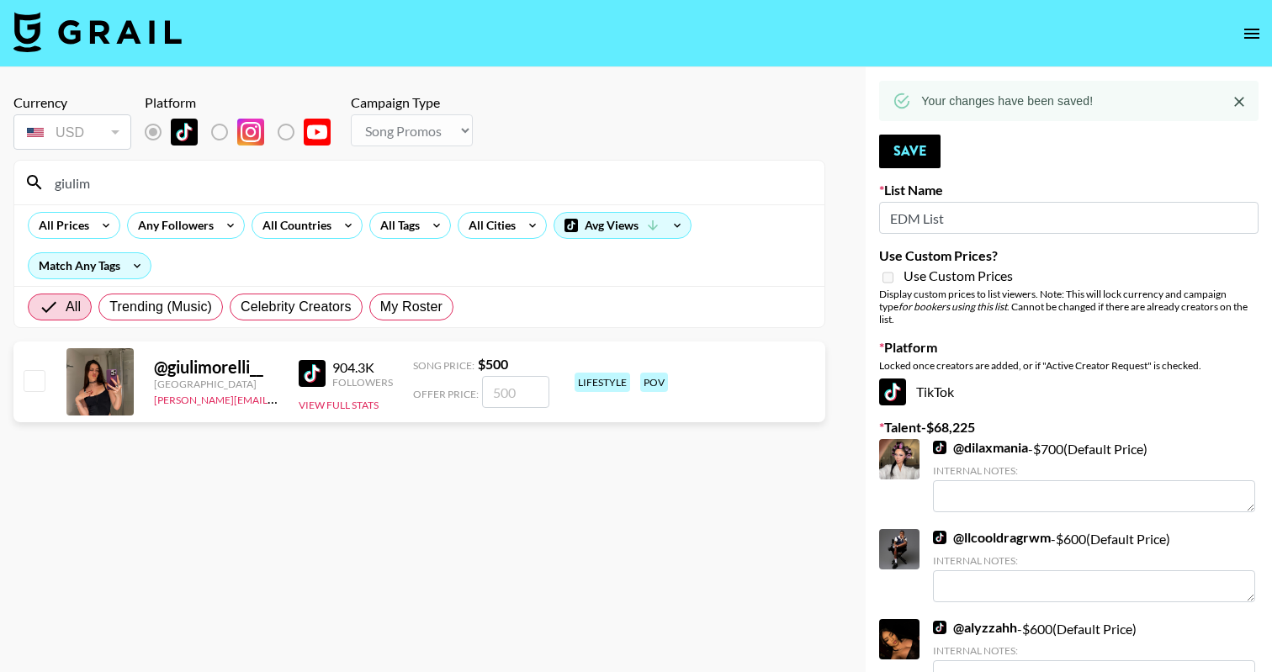
type input "giulim"
click at [34, 374] on input "checkbox" at bounding box center [34, 380] width 20 height 20
checkbox input "true"
type input "500"
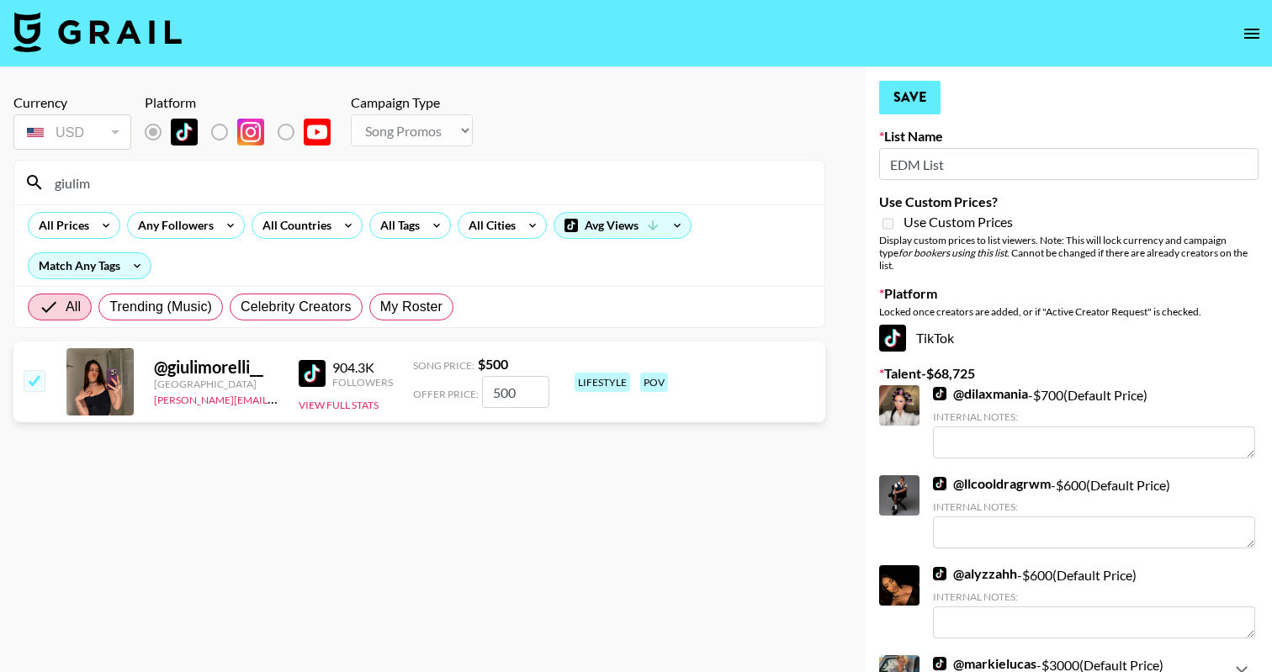
click at [929, 93] on button "Save" at bounding box center [909, 98] width 61 height 34
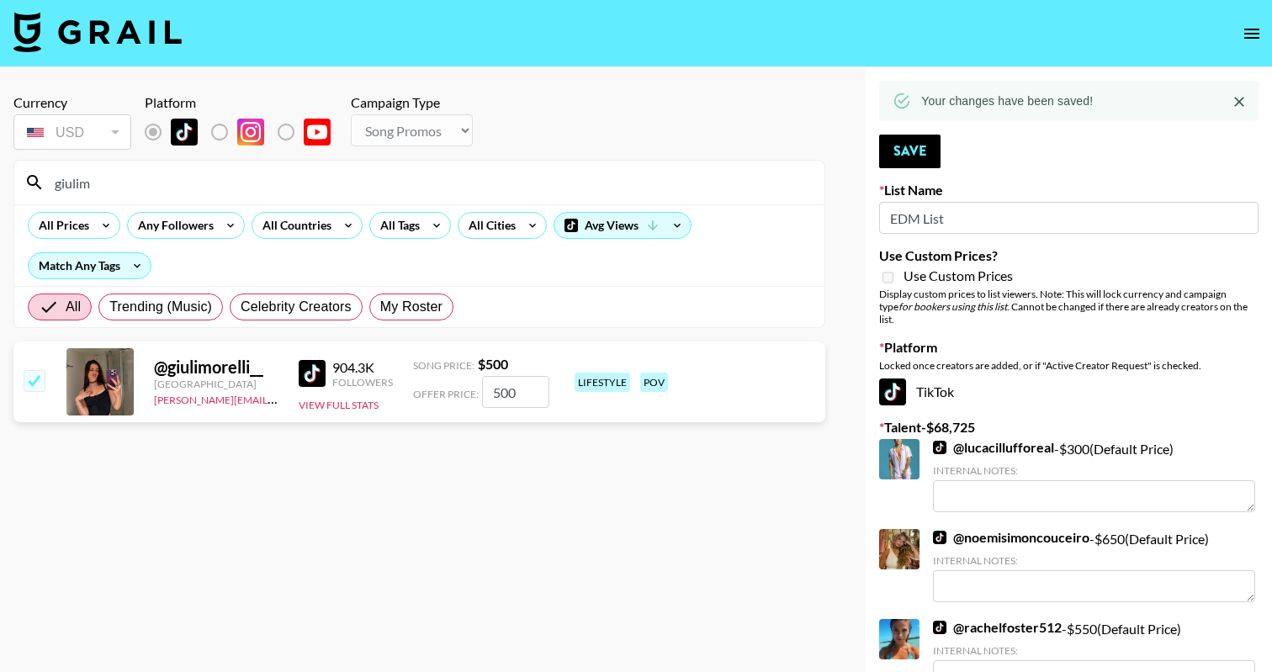
click at [399, 183] on input "giulim" at bounding box center [430, 182] width 770 height 27
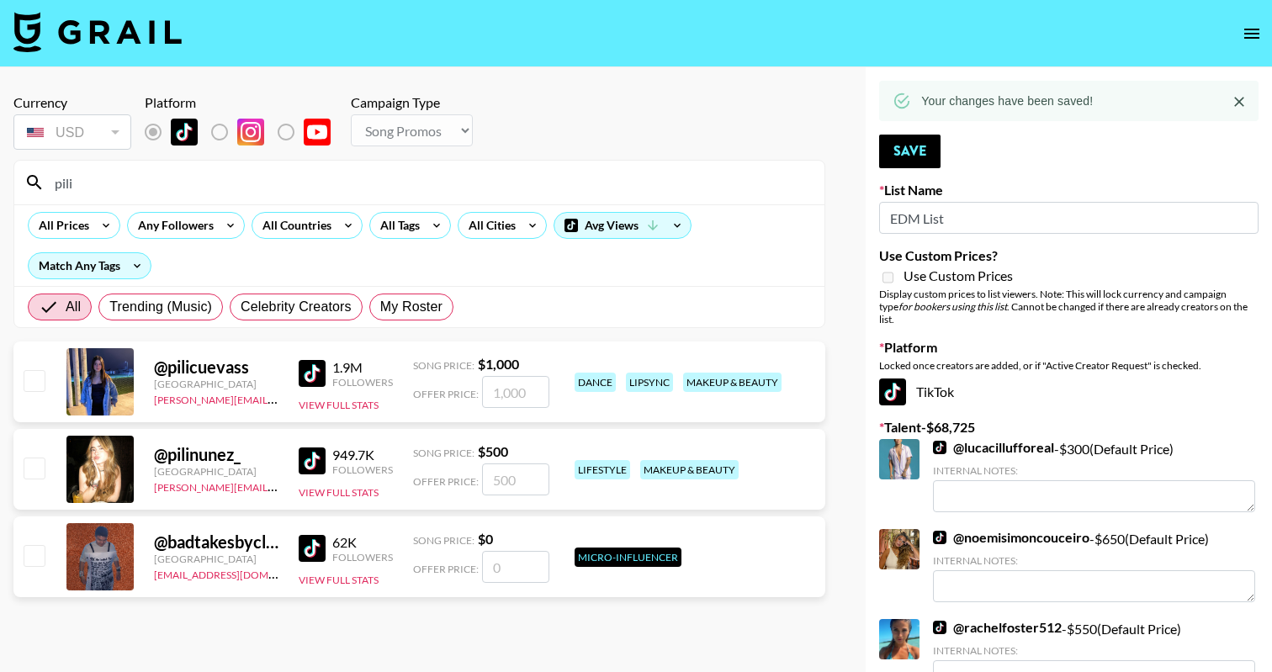
type input "pili"
click at [40, 464] on input "checkbox" at bounding box center [34, 468] width 20 height 20
checkbox input "true"
type input "500"
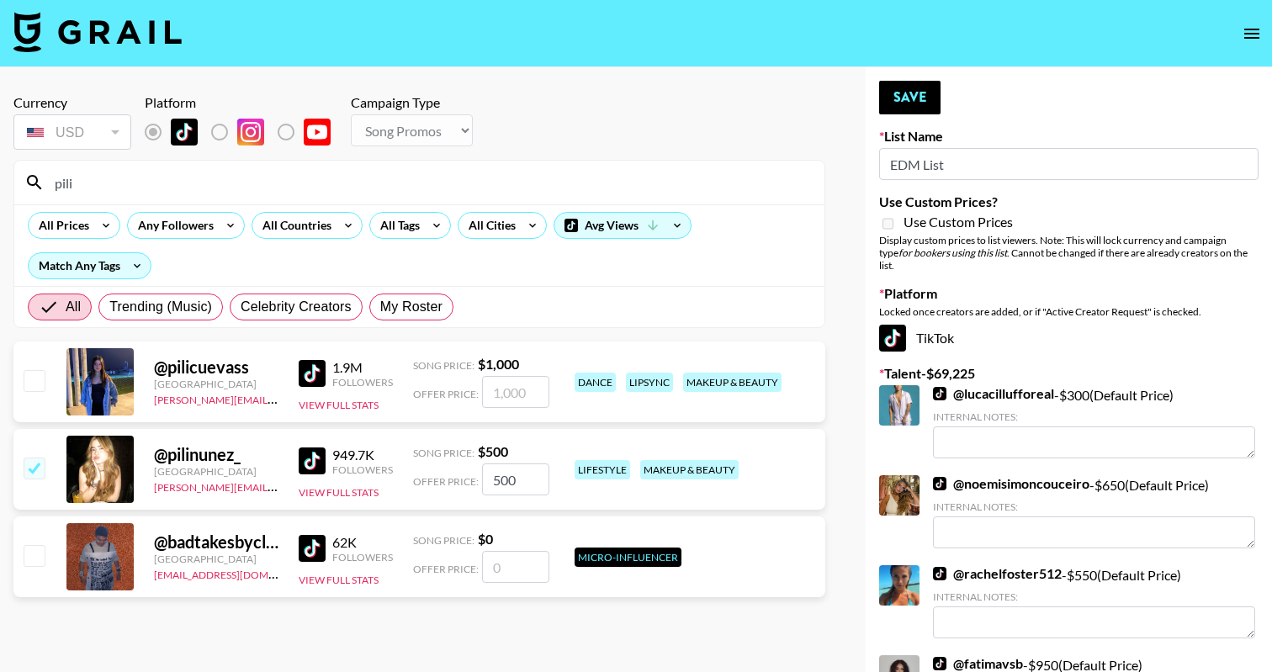
click at [45, 392] on div "@ pilicuevass Argentina amanda.johnsson@grail-talent.com 1.9M Followers View Fu…" at bounding box center [419, 381] width 812 height 81
click at [38, 377] on input "checkbox" at bounding box center [34, 380] width 20 height 20
checkbox input "true"
type input "1000"
click at [908, 100] on button "Save" at bounding box center [909, 98] width 61 height 34
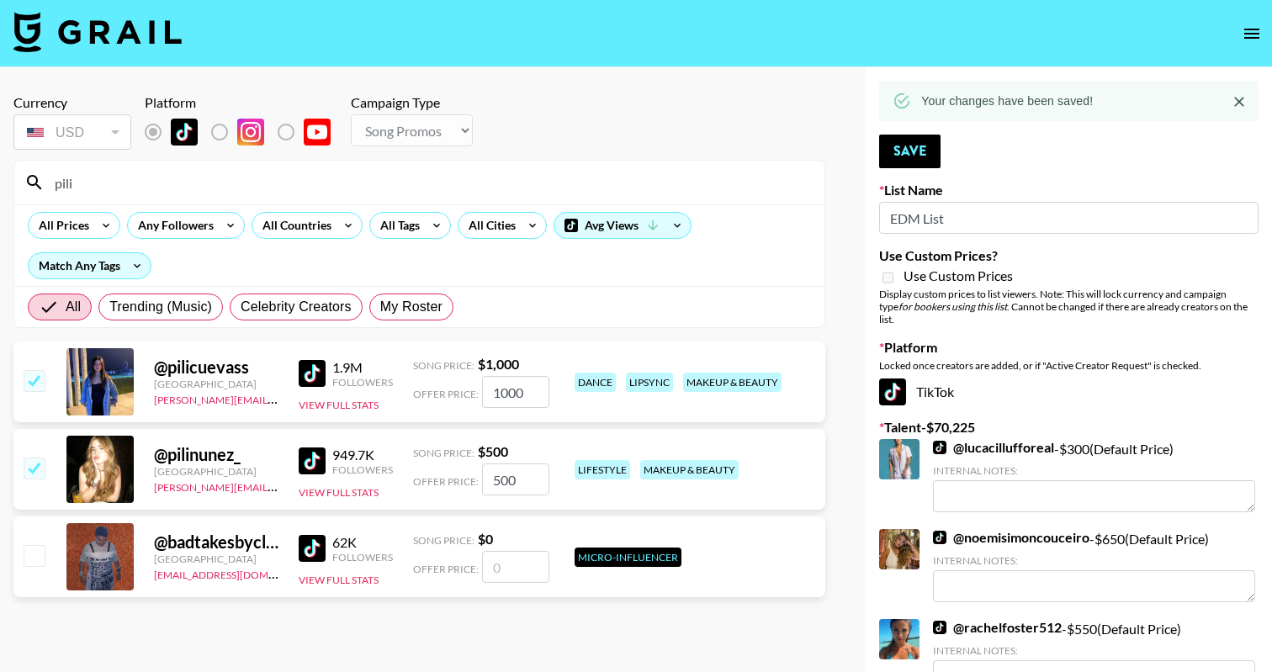
click at [229, 182] on input "pili" at bounding box center [430, 182] width 770 height 27
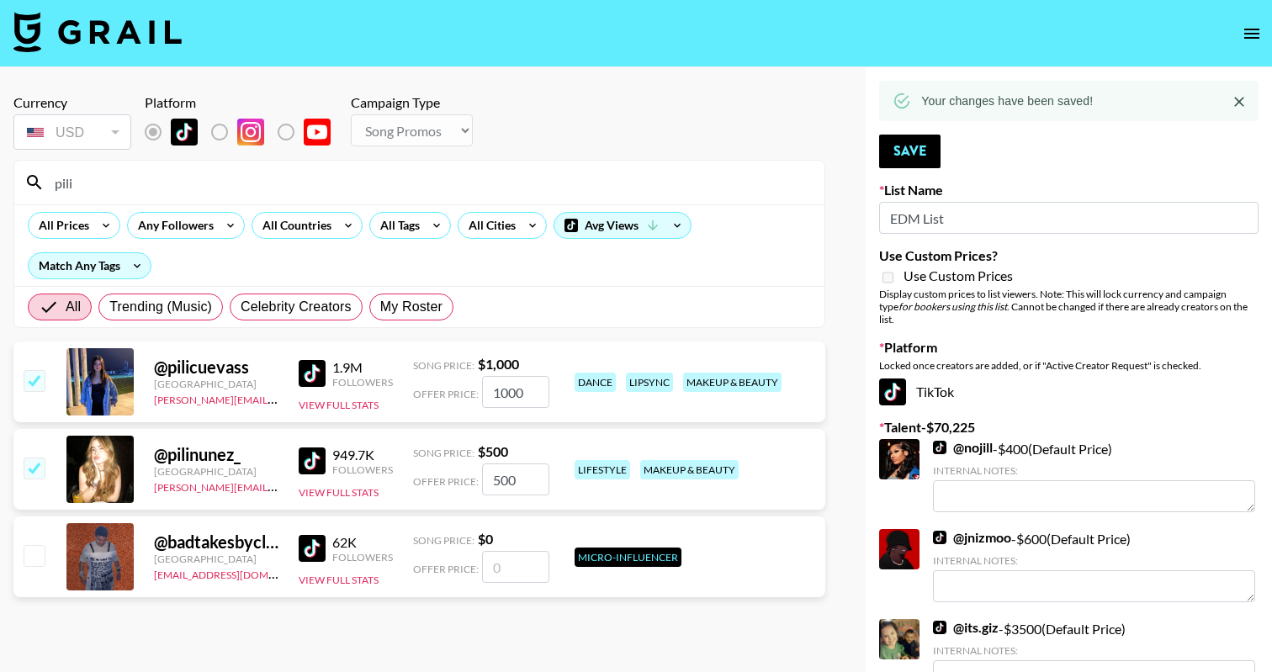
click at [229, 182] on input "pili" at bounding box center [430, 182] width 770 height 27
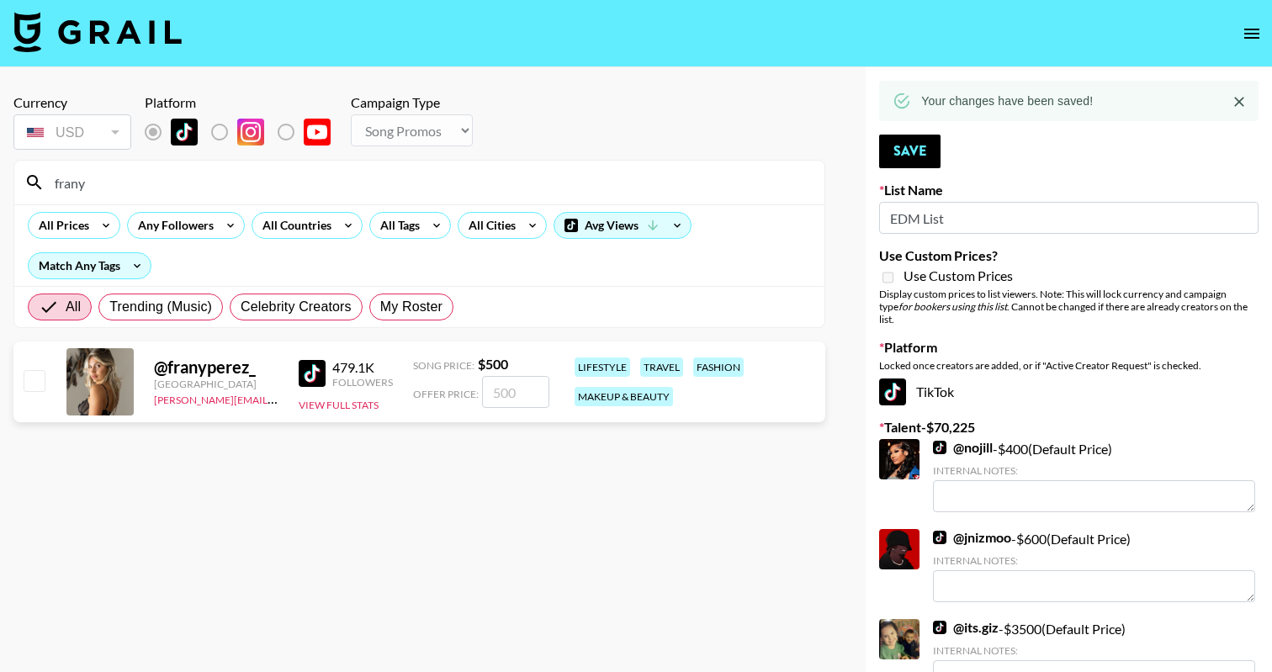
type input "frany"
click at [21, 389] on div at bounding box center [33, 382] width 26 height 29
click at [28, 378] on input "checkbox" at bounding box center [34, 380] width 20 height 20
checkbox input "true"
type input "500"
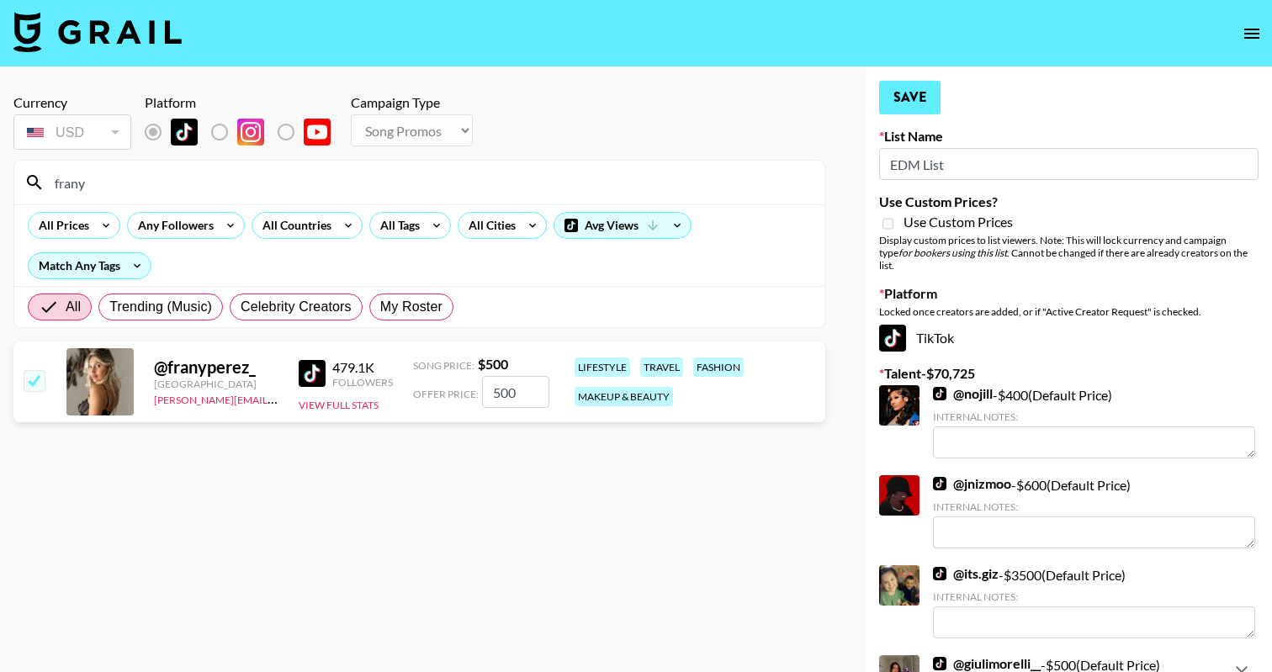
click at [912, 105] on button "Save" at bounding box center [909, 98] width 61 height 34
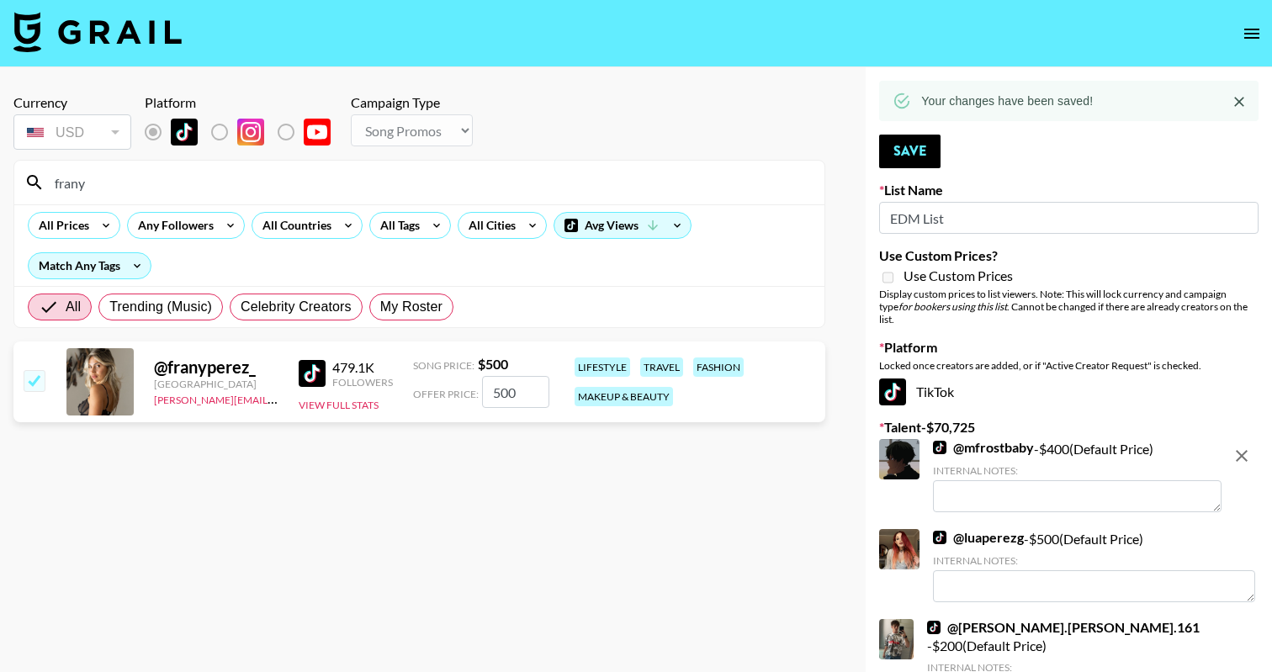
click at [281, 189] on input "frany" at bounding box center [430, 182] width 770 height 27
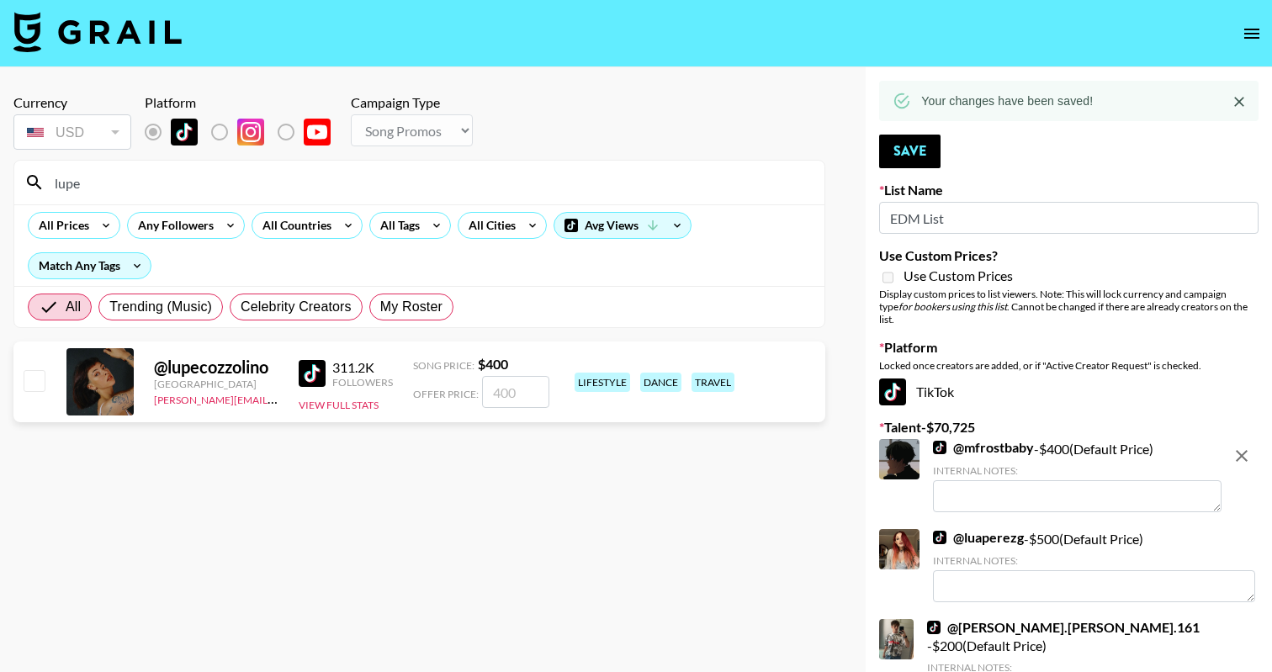
type input "lupe"
click at [33, 378] on input "checkbox" at bounding box center [34, 380] width 20 height 20
checkbox input "true"
type input "400"
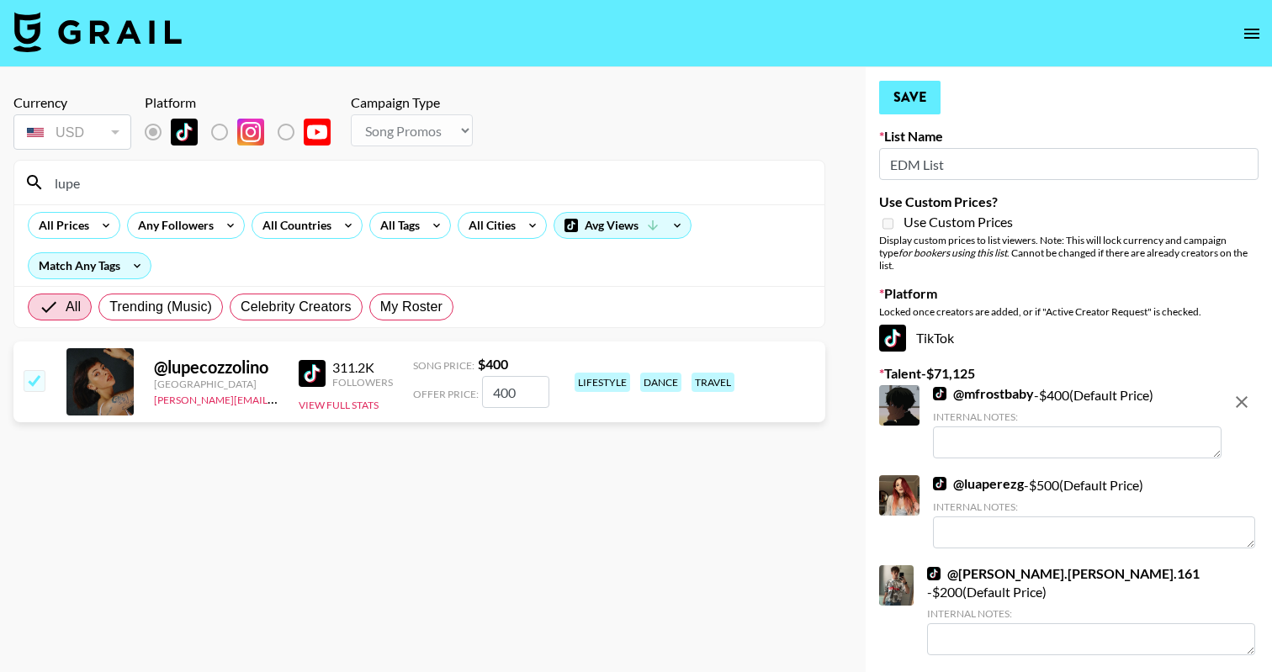
click at [926, 94] on button "Save" at bounding box center [909, 98] width 61 height 34
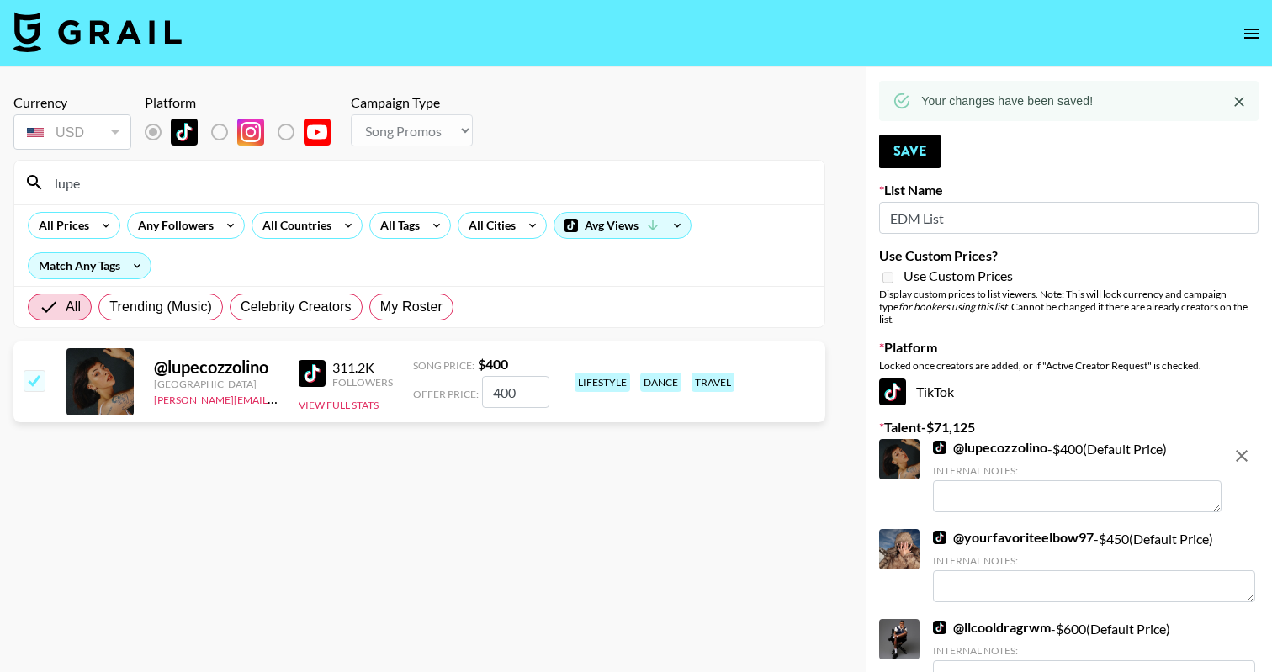
drag, startPoint x: 496, startPoint y: 393, endPoint x: 559, endPoint y: 284, distance: 125.5
click at [496, 393] on input "400" at bounding box center [515, 392] width 67 height 32
checkbox input "false"
checkbox input "true"
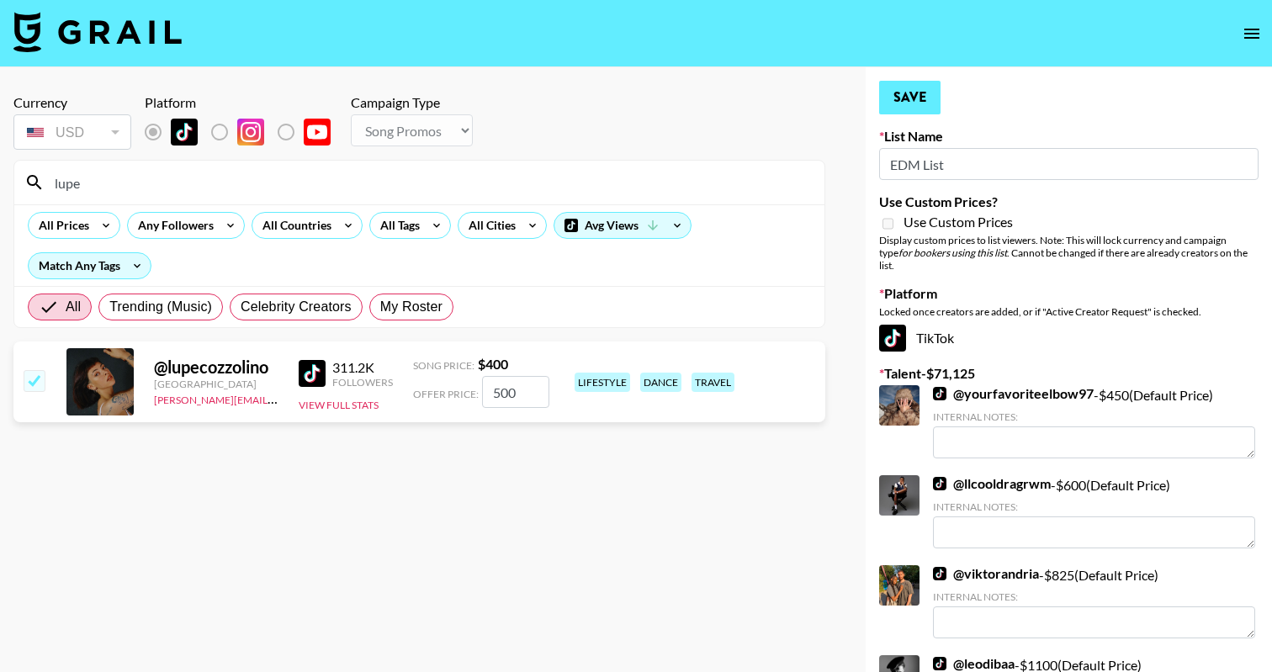
type input "500"
click at [915, 99] on button "Save" at bounding box center [909, 98] width 61 height 34
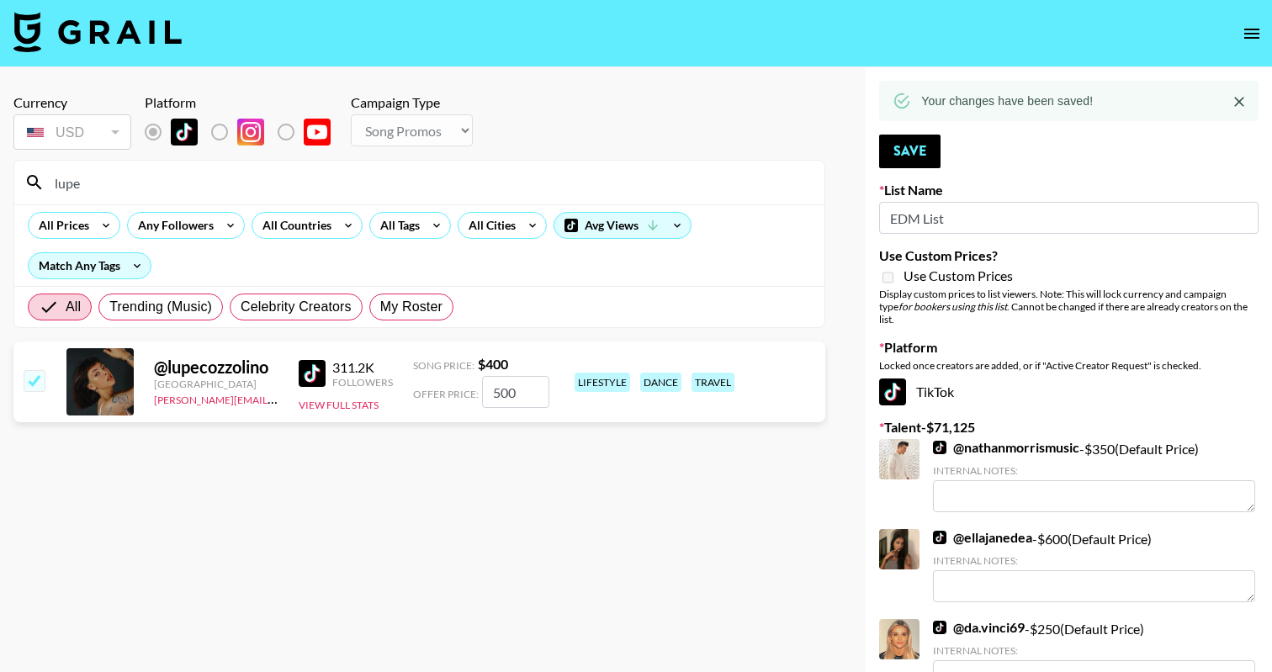
click at [103, 176] on input "lupe" at bounding box center [430, 182] width 770 height 27
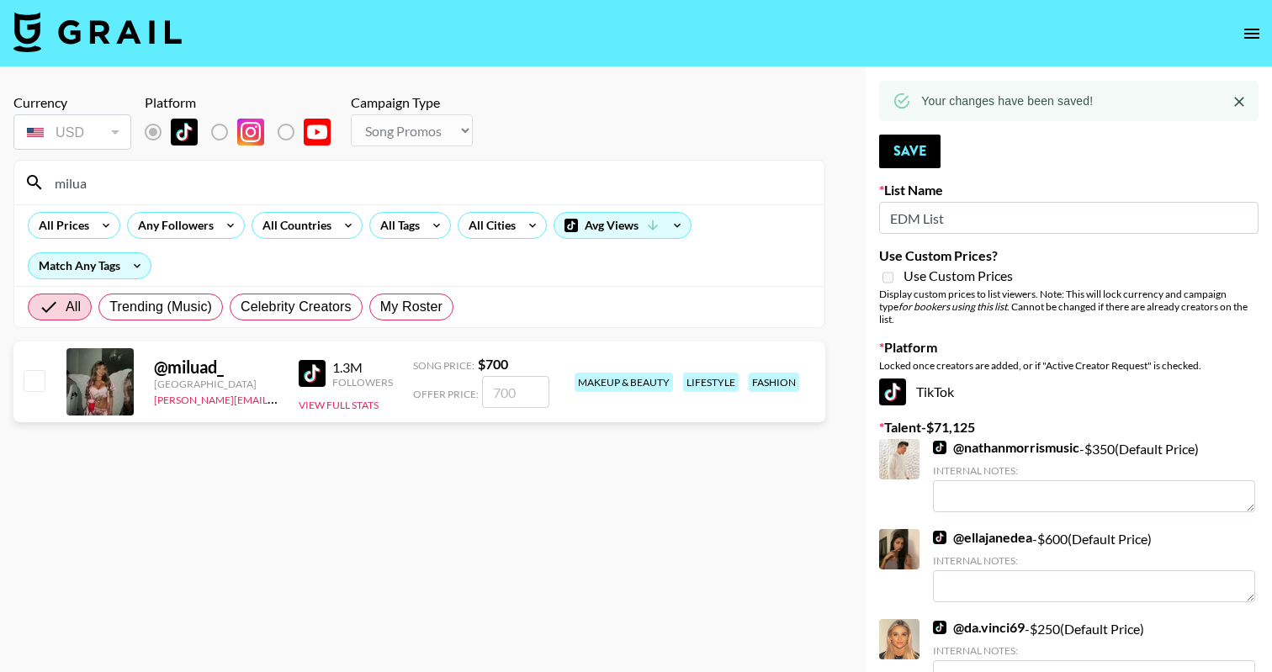
type input "milua"
click at [30, 381] on input "checkbox" at bounding box center [34, 380] width 20 height 20
checkbox input "true"
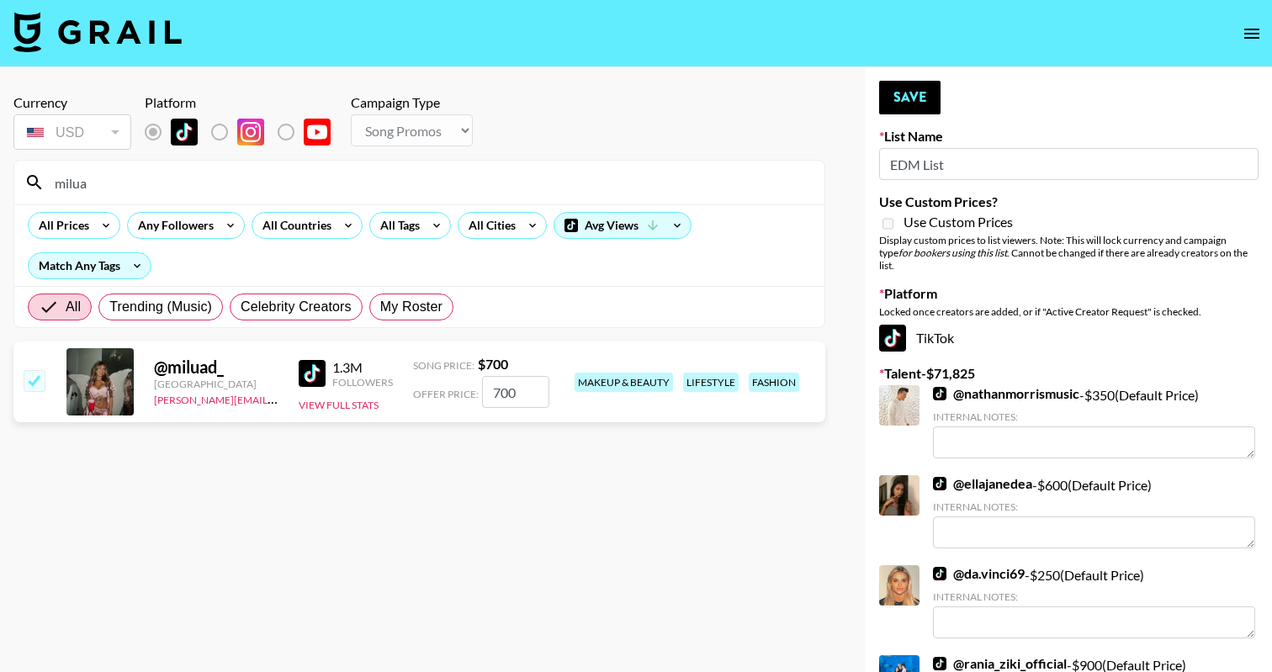
type input "700"
click at [910, 96] on button "Save" at bounding box center [909, 98] width 61 height 34
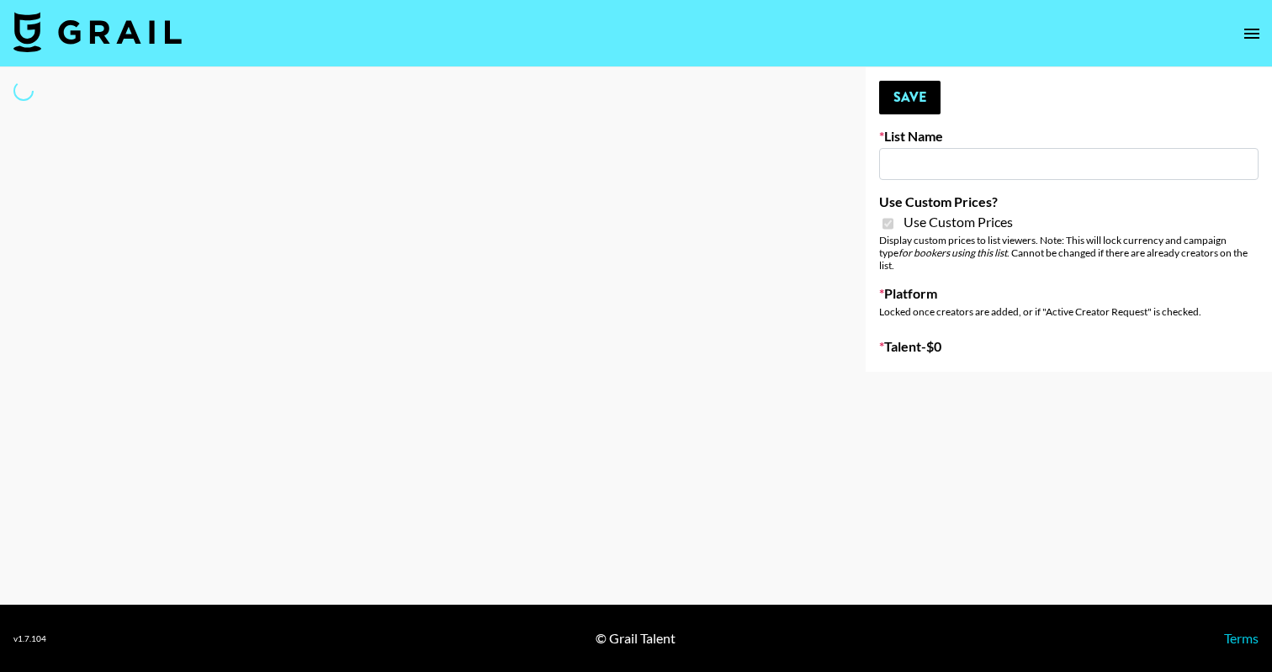
type input "Mirror HQ (2nd Oct)"
checkbox input "true"
select select "Brand"
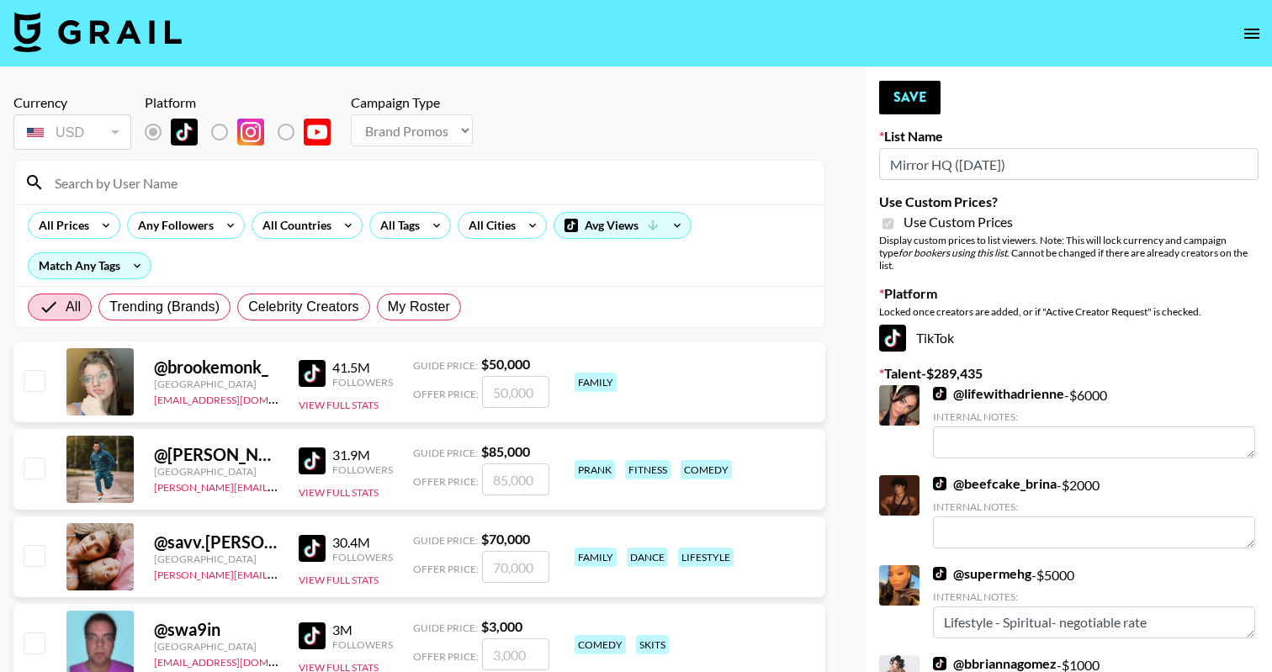
click at [424, 173] on input at bounding box center [430, 182] width 770 height 27
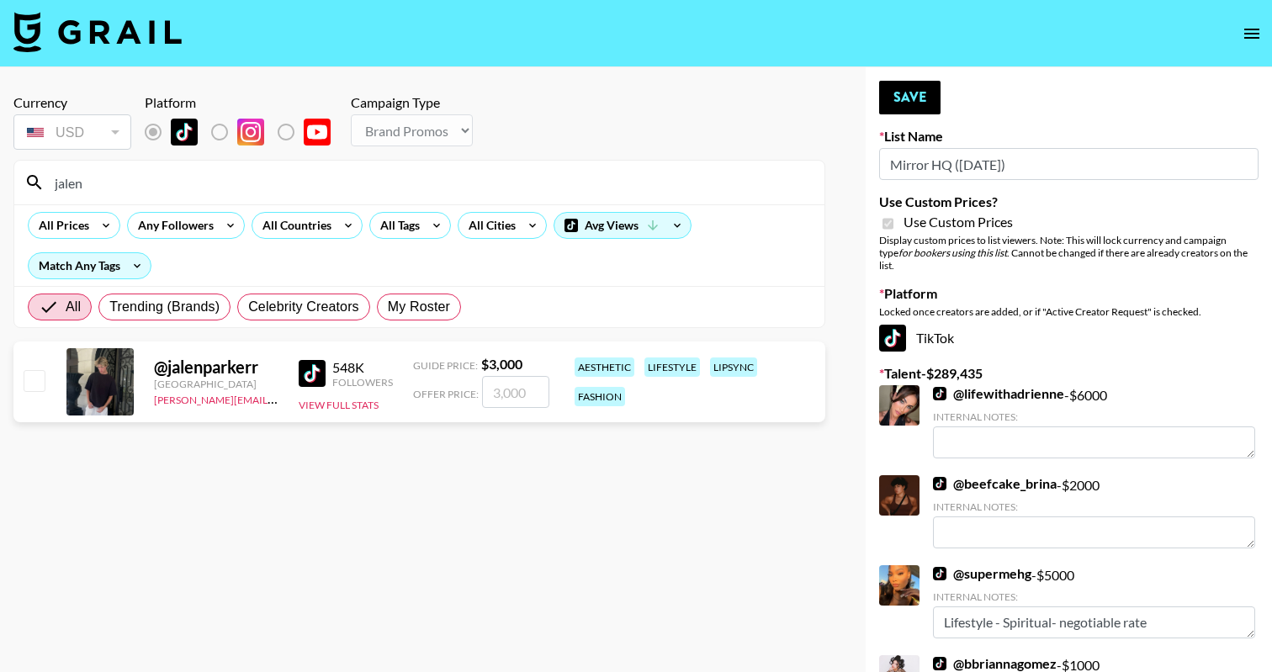
type input "jalen"
click at [532, 395] on input "number" at bounding box center [515, 392] width 67 height 32
checkbox input "true"
type input "2000"
click at [918, 85] on button "Save" at bounding box center [909, 98] width 61 height 34
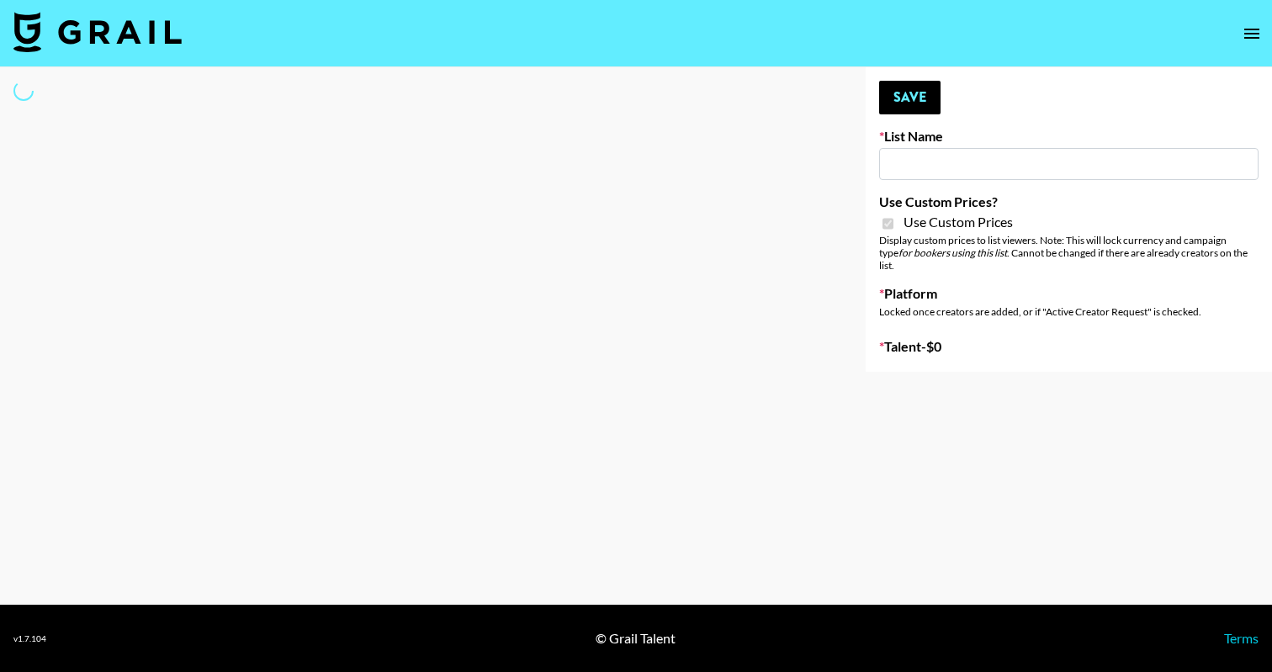
type input "vals"
checkbox input "true"
select select "Brand"
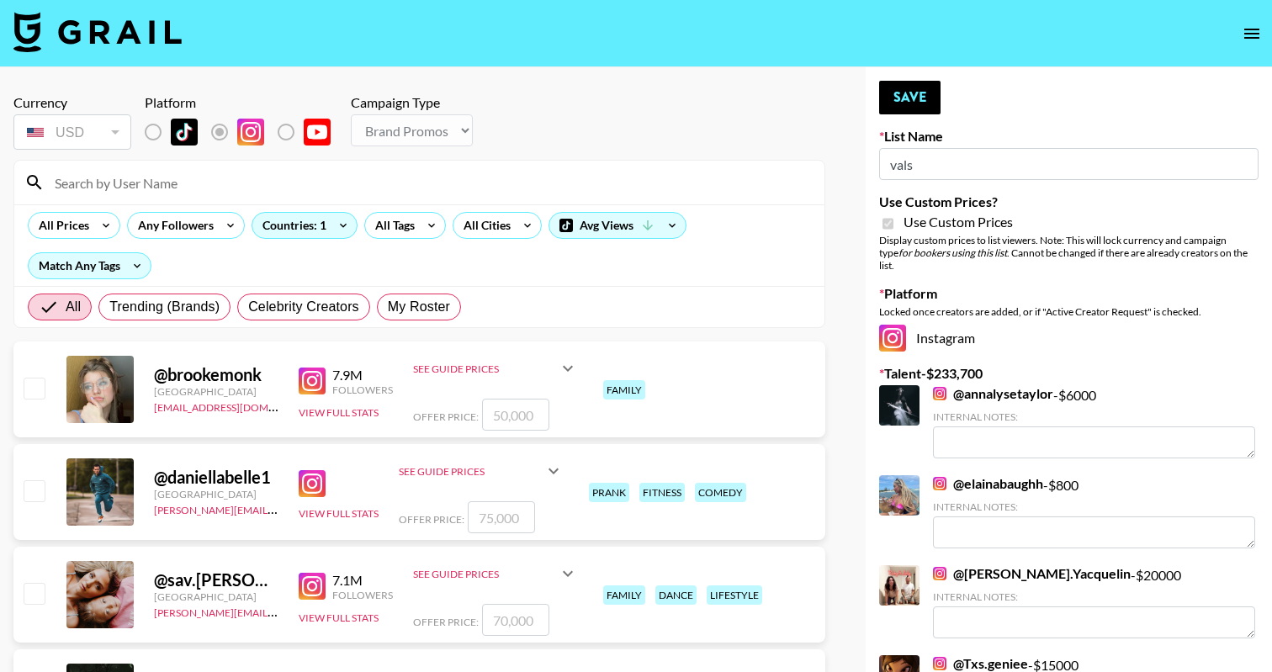
click at [324, 176] on input at bounding box center [430, 182] width 770 height 27
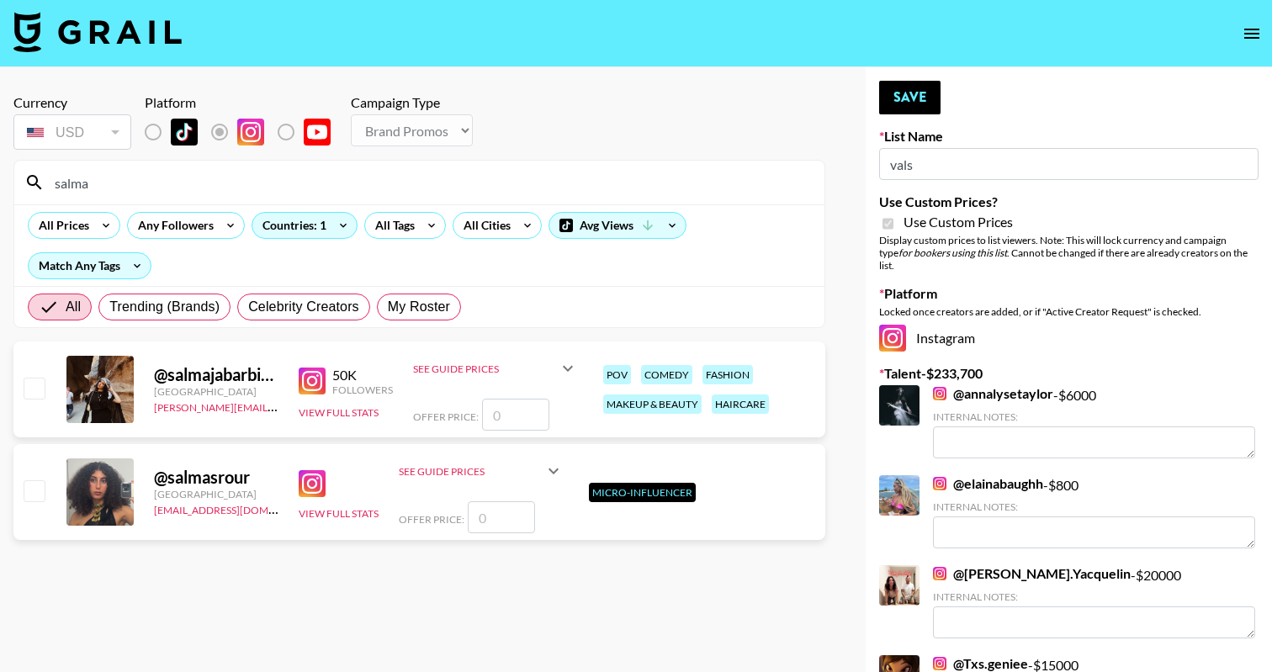
type input "salma"
click at [34, 398] on input "checkbox" at bounding box center [34, 388] width 20 height 20
click at [517, 429] on input "number" at bounding box center [515, 415] width 67 height 32
checkbox input "true"
type input "1500"
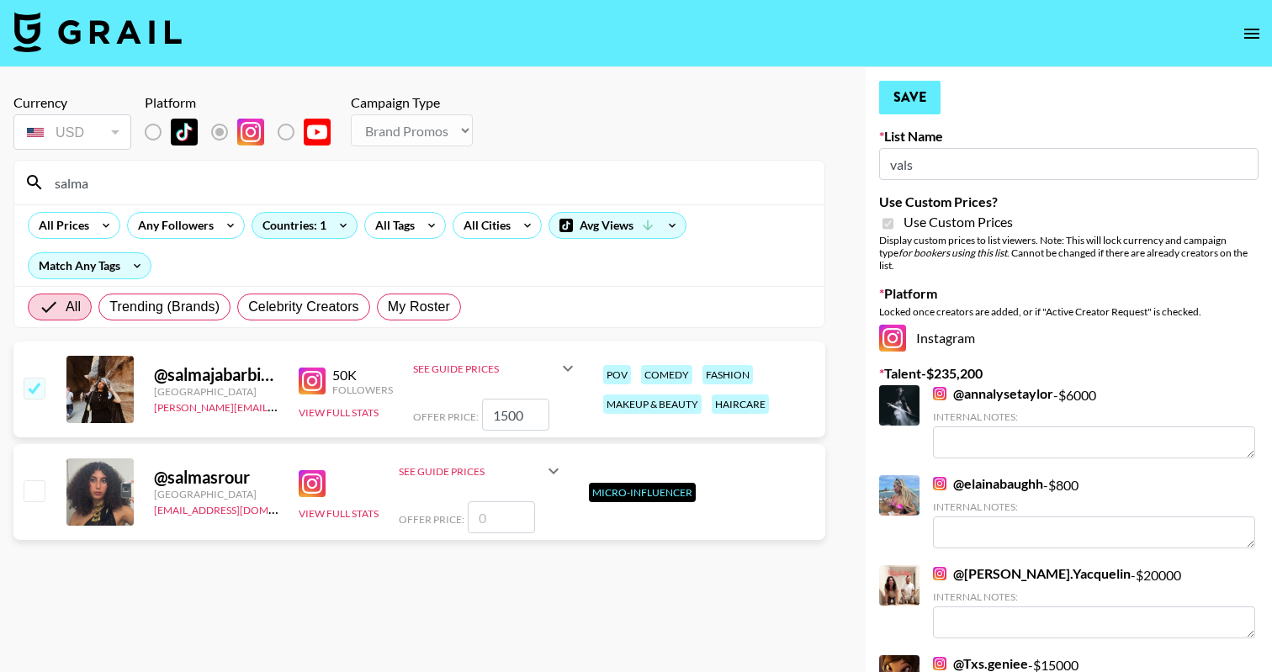
click at [914, 101] on button "Save" at bounding box center [909, 98] width 61 height 34
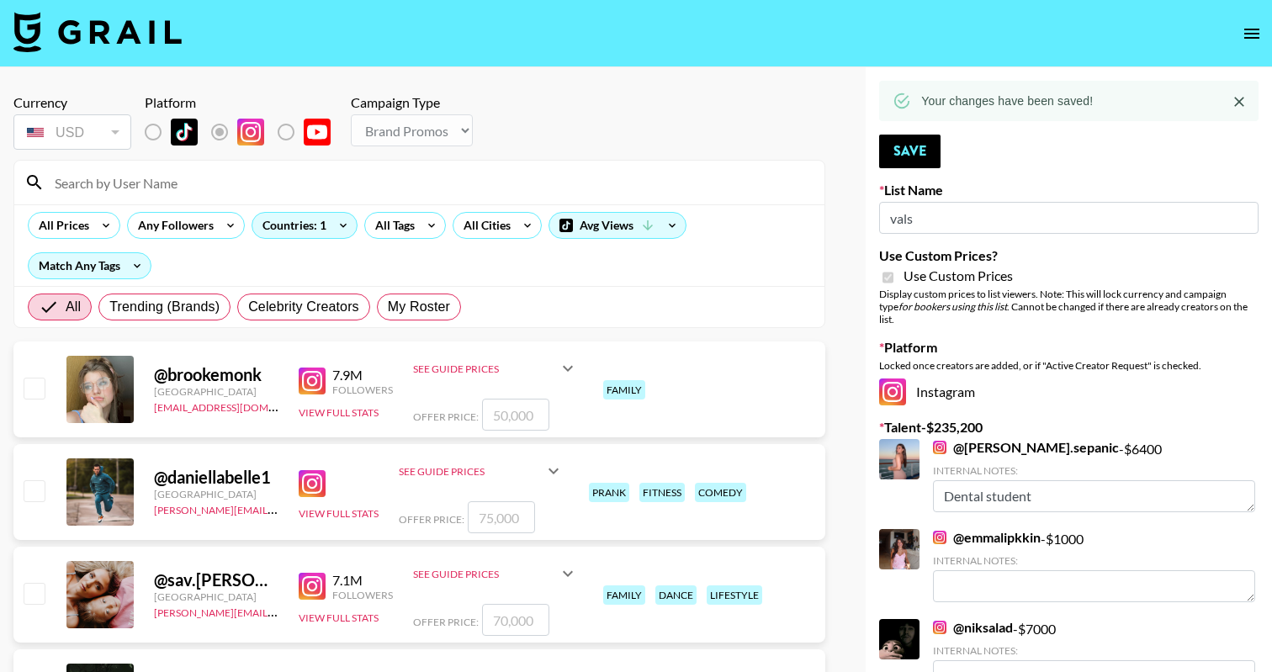
click at [319, 184] on input at bounding box center [430, 182] width 770 height 27
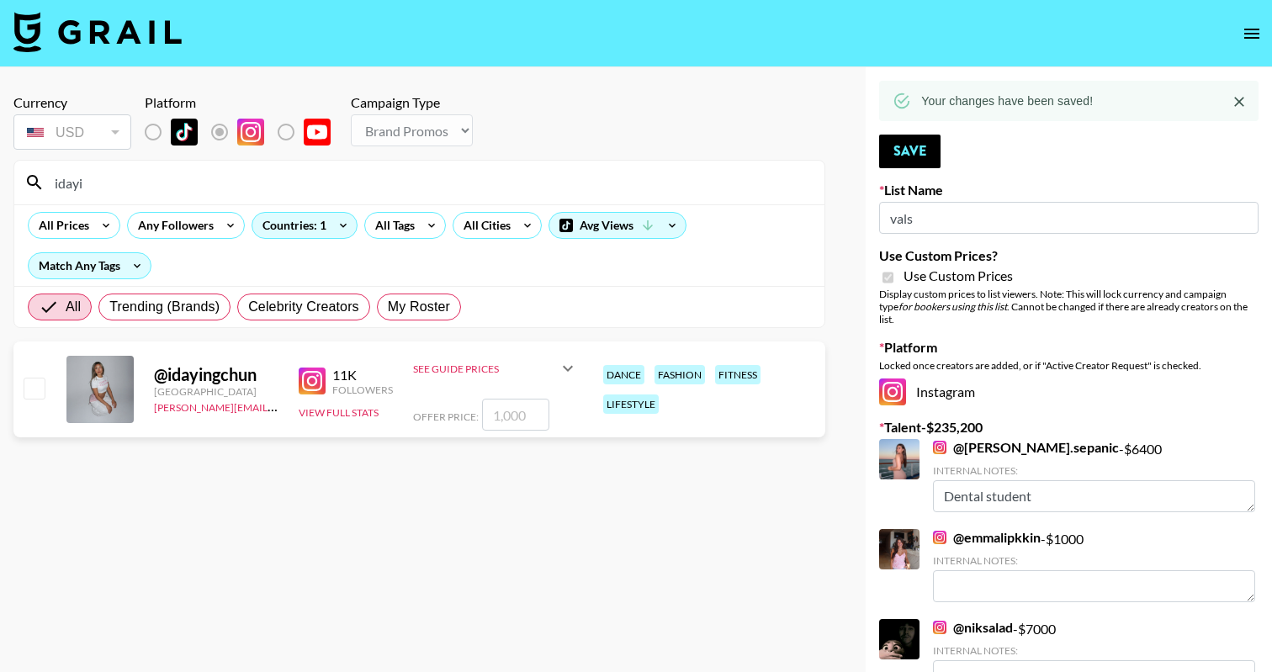
type input "idayi"
click at [489, 416] on input "number" at bounding box center [515, 415] width 67 height 32
checkbox input "true"
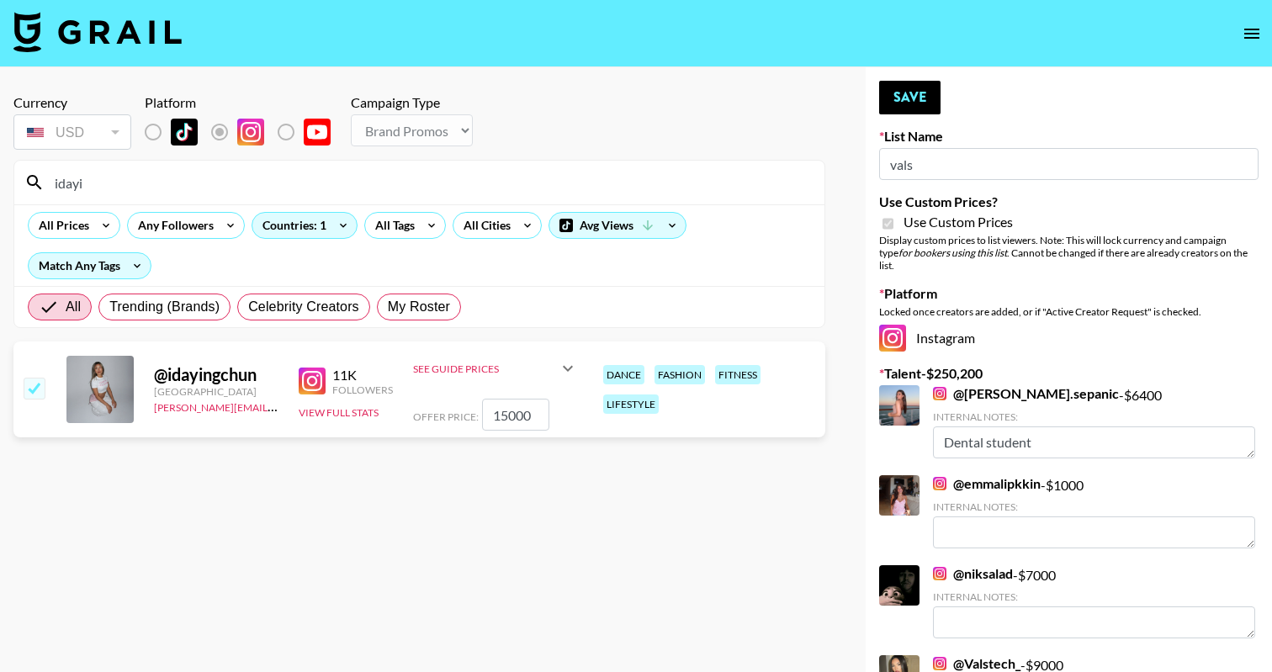
type input "1500"
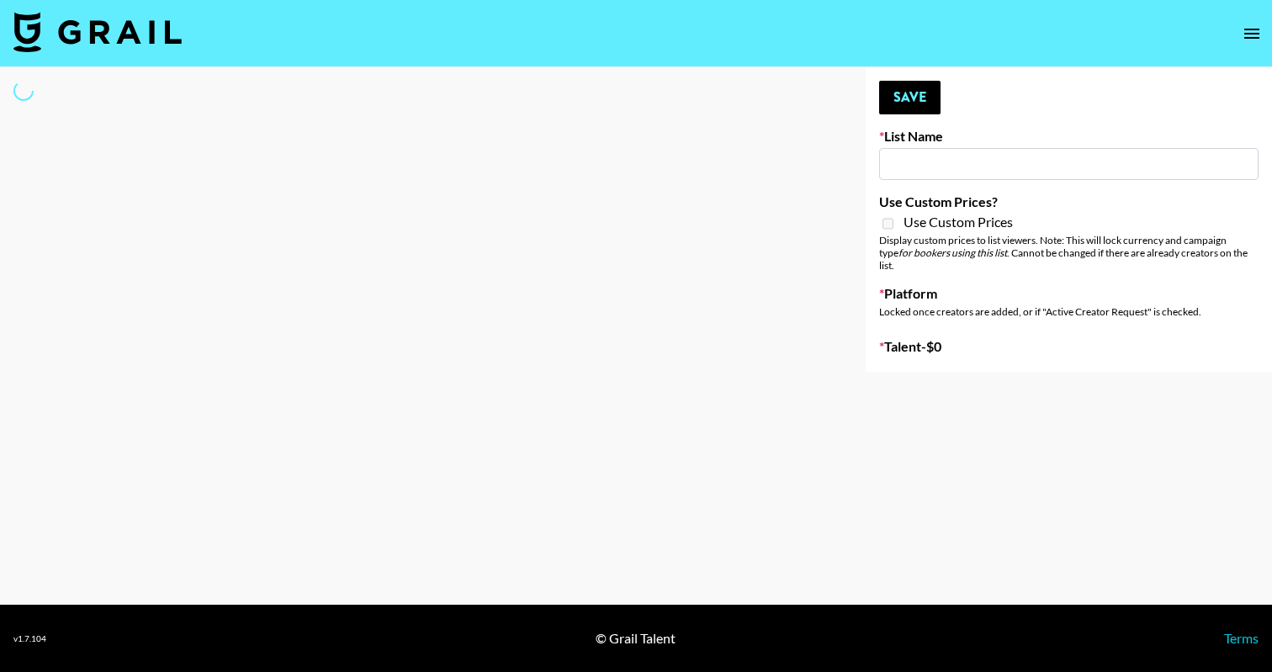
type input "Laundry Day - Supermodel"
select select "Song"
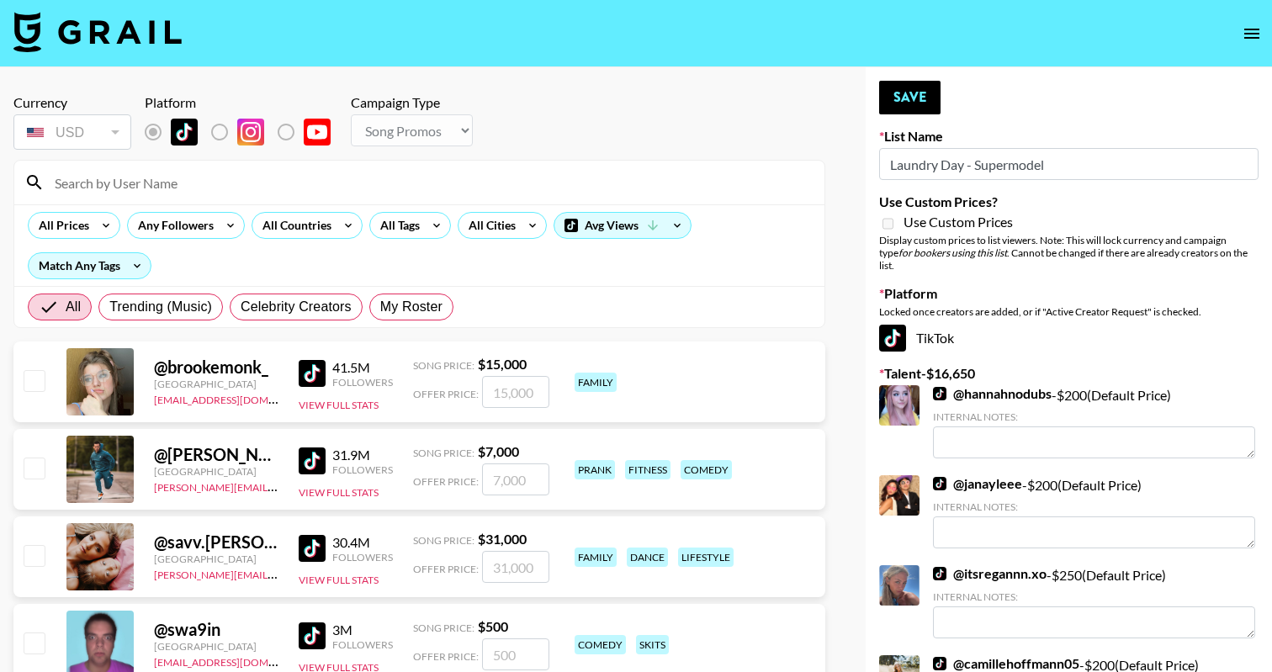
click at [398, 198] on div at bounding box center [419, 183] width 810 height 44
click at [395, 187] on input at bounding box center [430, 182] width 770 height 27
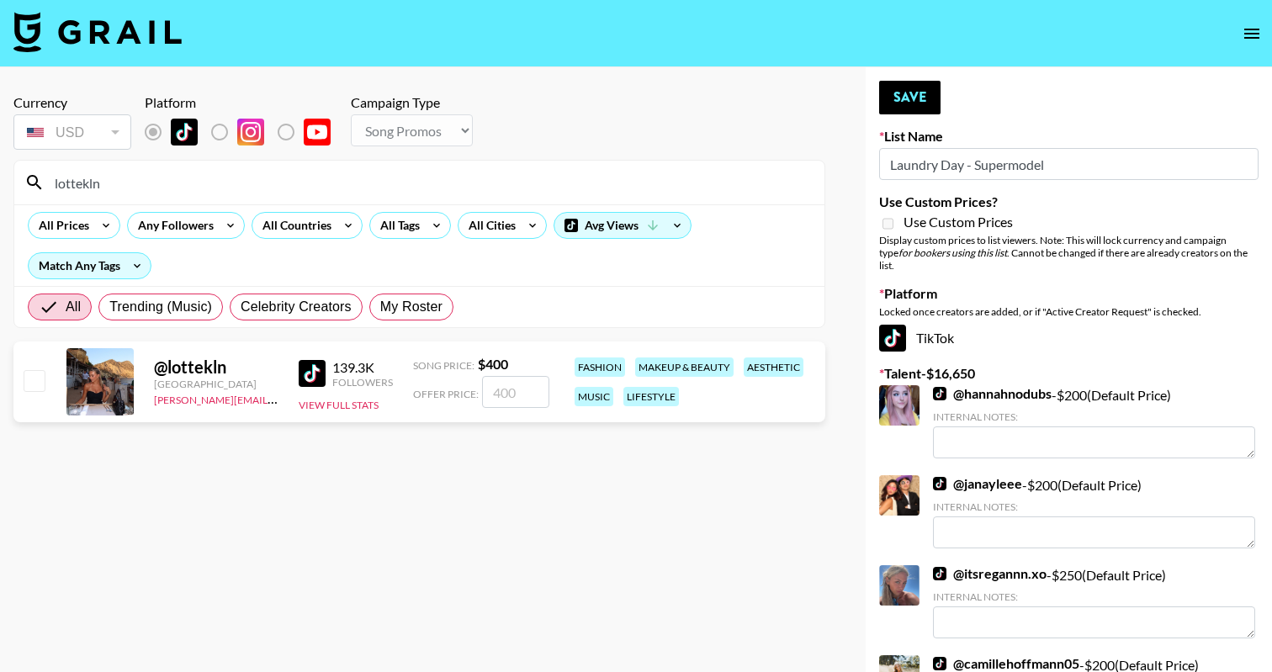
type input "lottekln"
click at [32, 378] on input "checkbox" at bounding box center [34, 380] width 20 height 20
checkbox input "true"
type input "400"
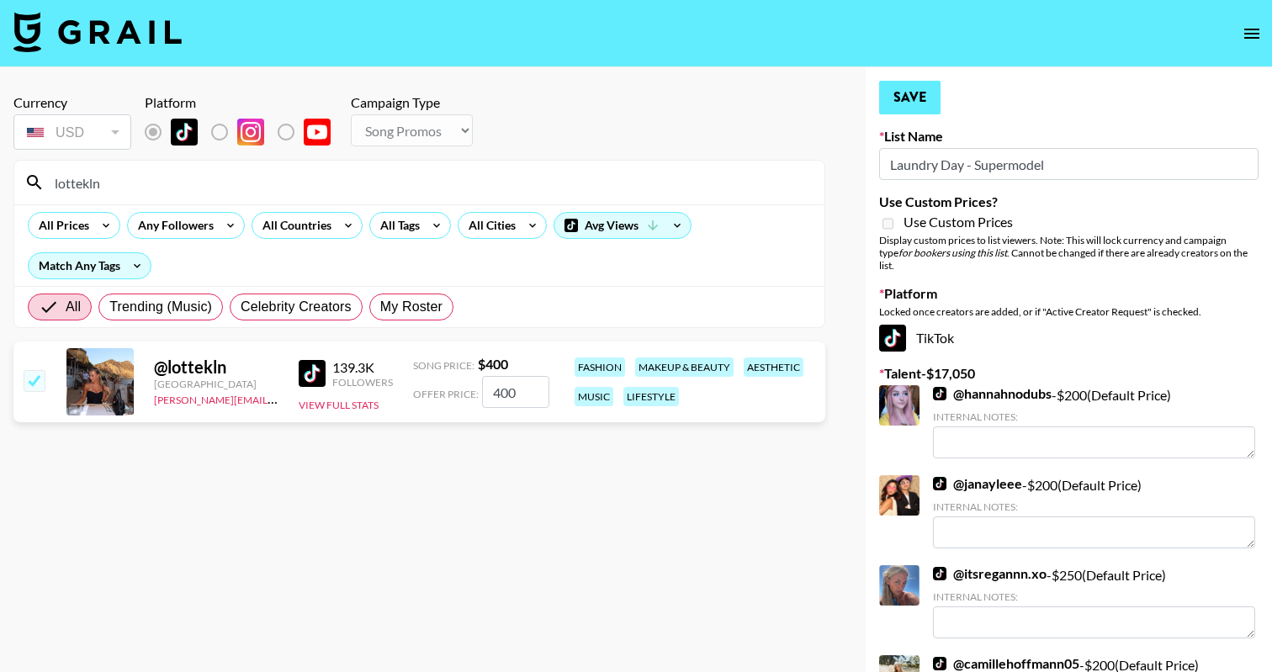
click at [914, 101] on button "Save" at bounding box center [909, 98] width 61 height 34
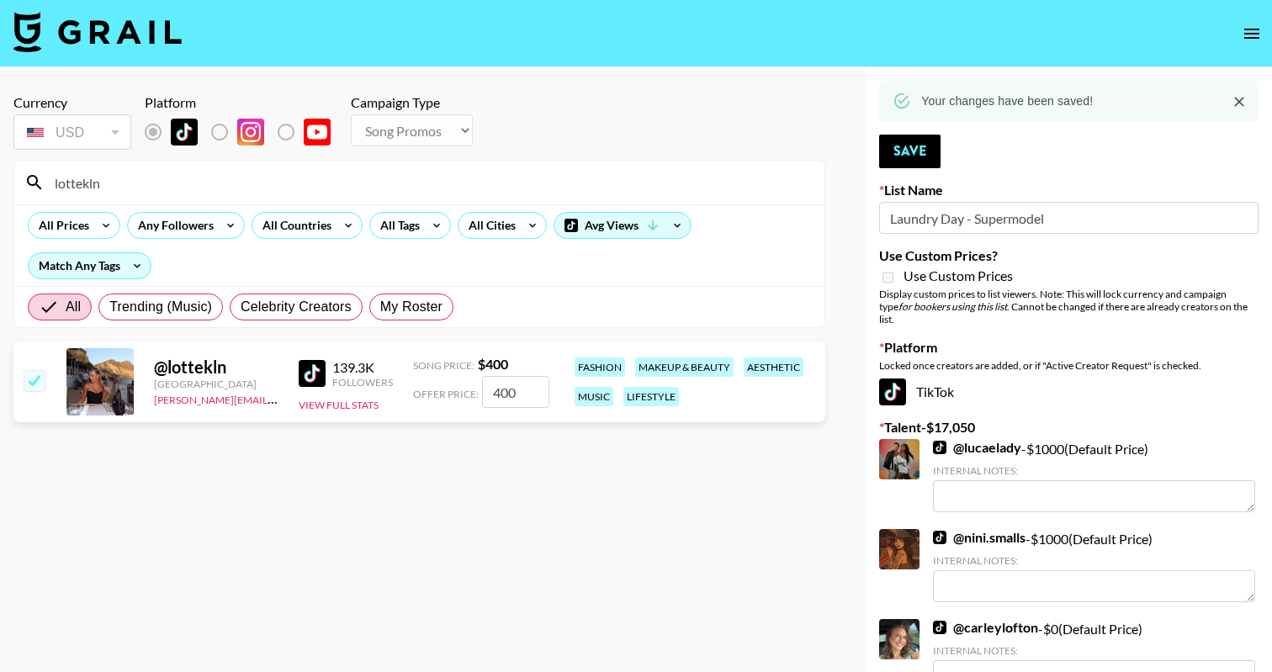
click at [261, 184] on input "lottekln" at bounding box center [430, 182] width 770 height 27
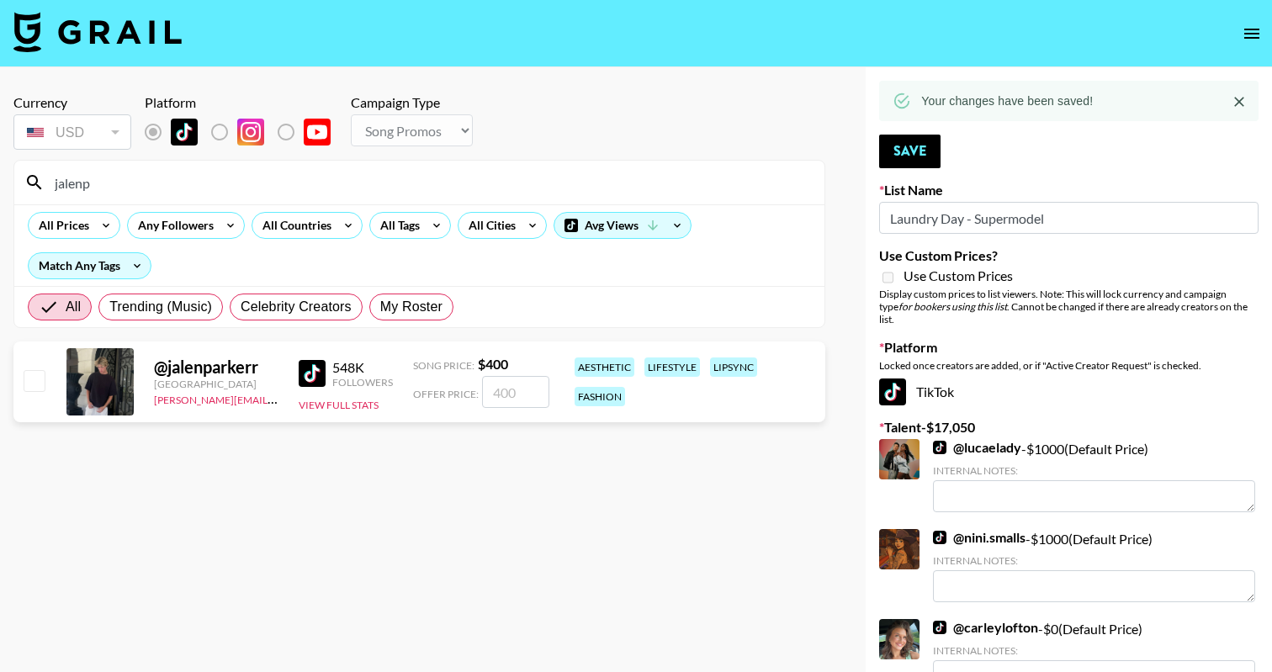
type input "jalenp"
click at [21, 372] on div at bounding box center [33, 382] width 26 height 29
click at [30, 380] on input "checkbox" at bounding box center [34, 380] width 20 height 20
checkbox input "true"
type input "400"
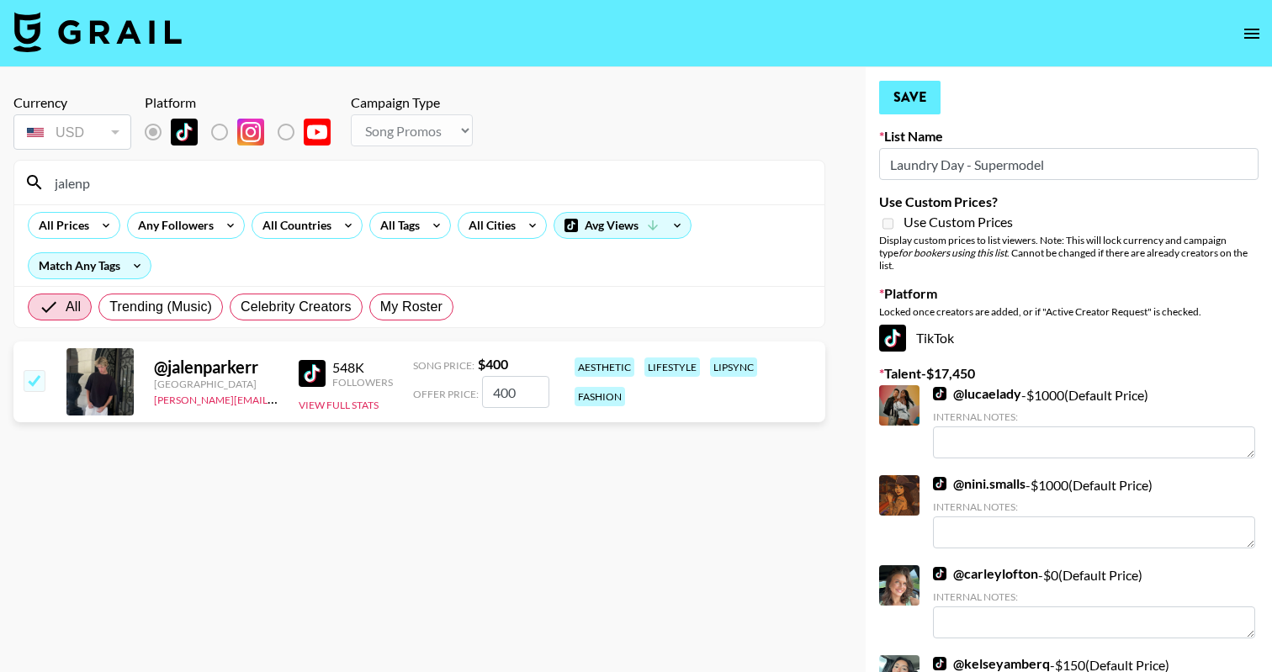
click at [902, 93] on button "Save" at bounding box center [909, 98] width 61 height 34
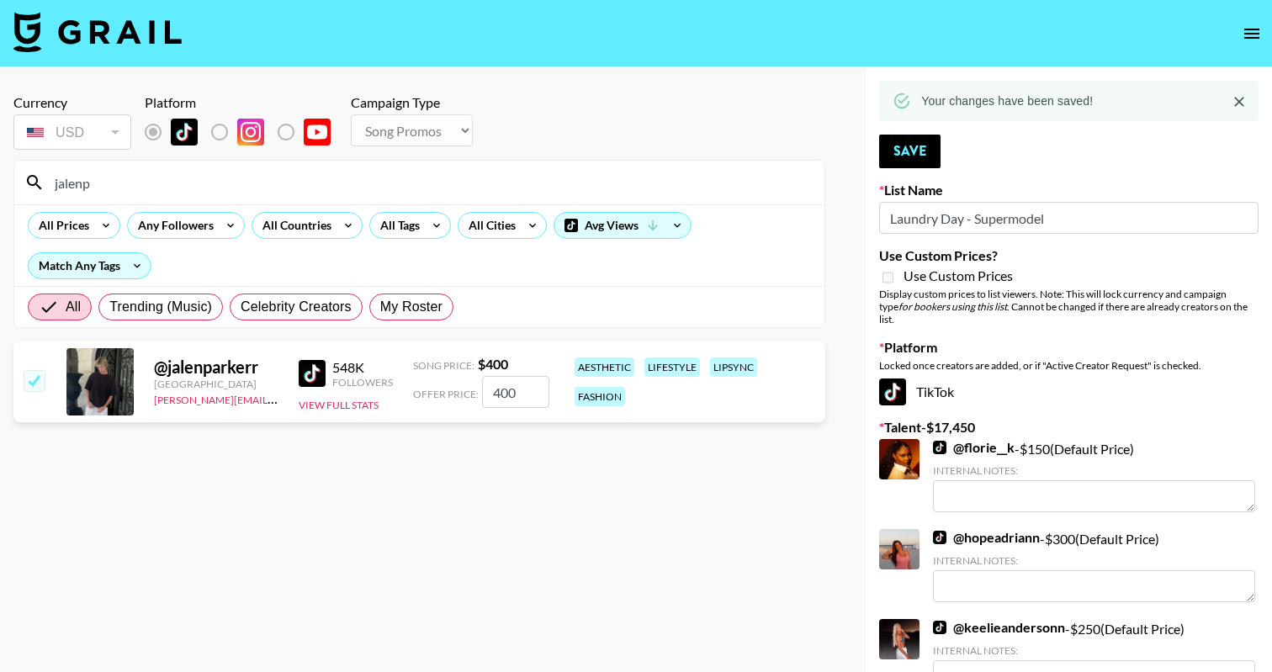
click at [114, 187] on input "jalenp" at bounding box center [430, 182] width 770 height 27
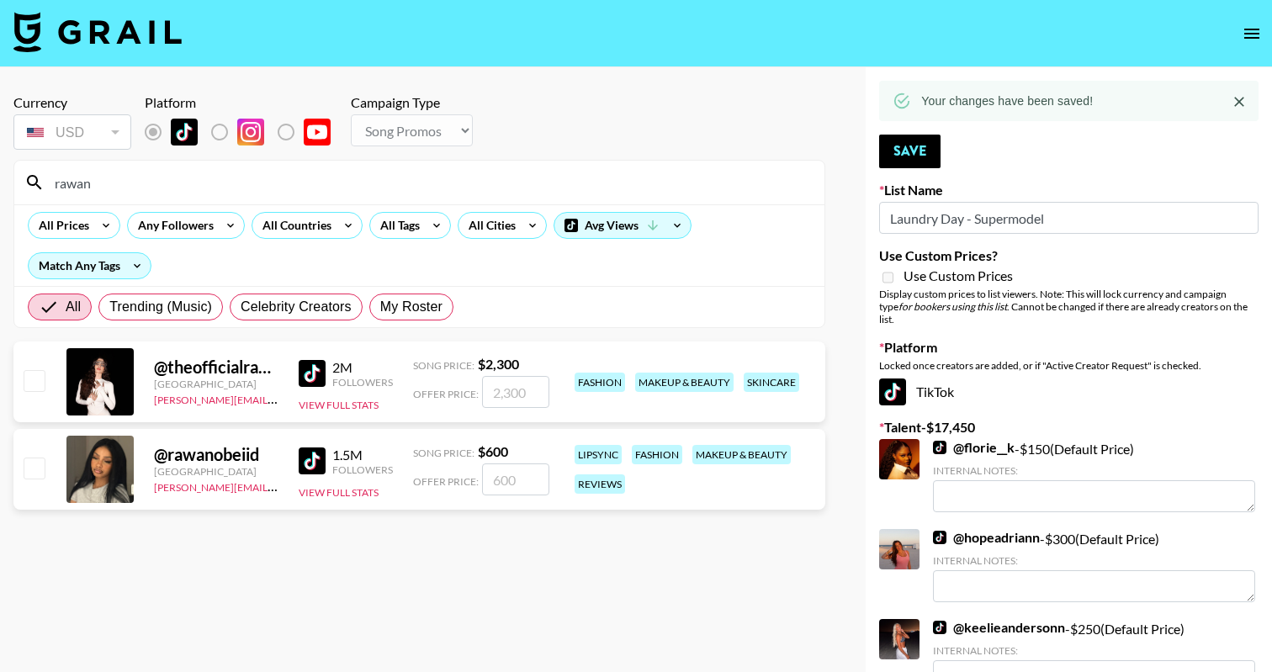
type input "rawan"
click at [526, 475] on input "number" at bounding box center [515, 479] width 67 height 32
checkbox input "true"
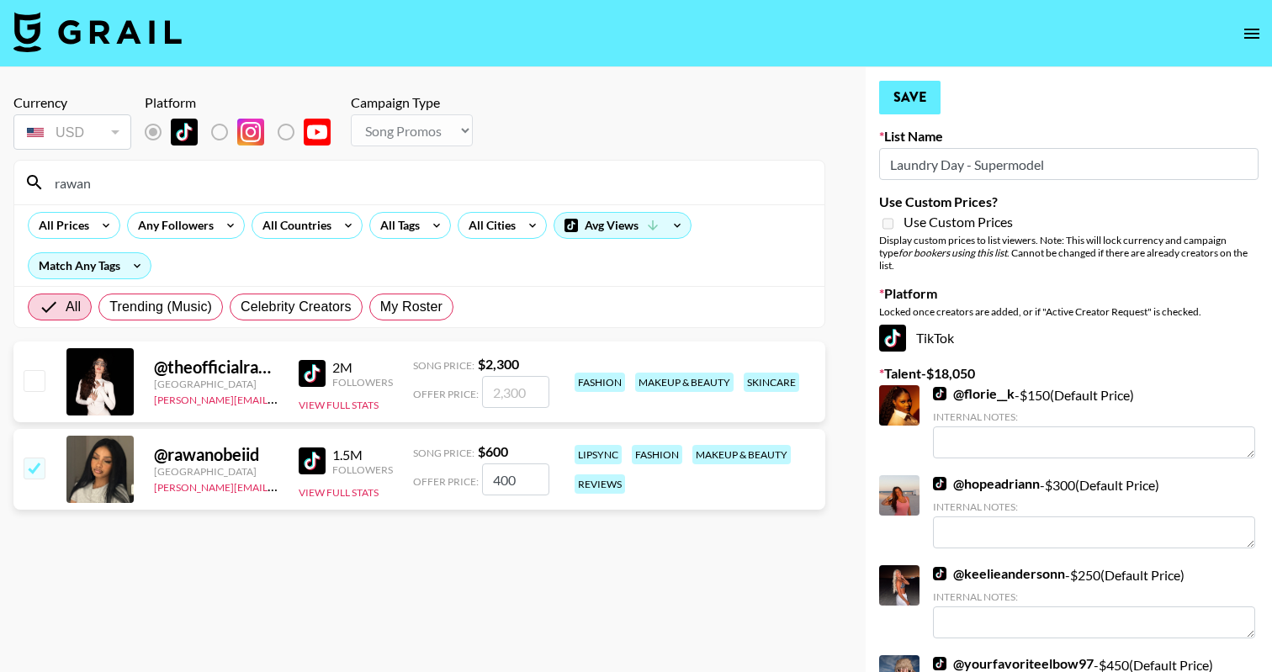
type input "400"
click at [913, 98] on button "Save" at bounding box center [909, 98] width 61 height 34
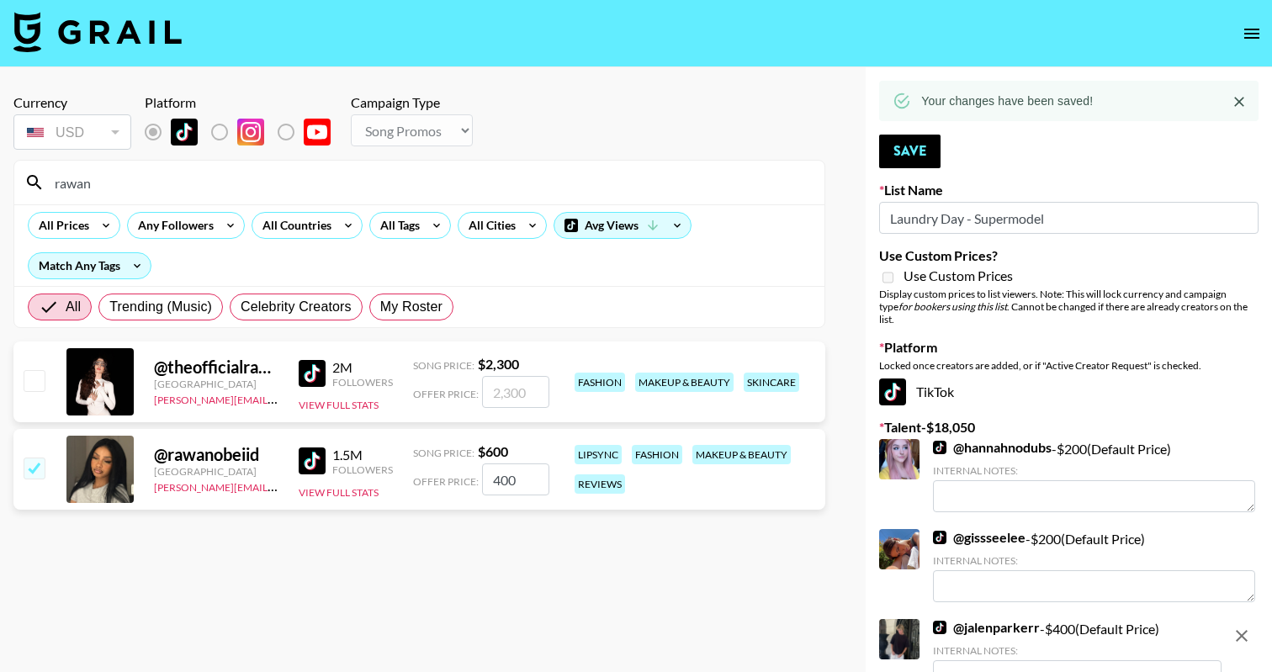
click at [55, 177] on input "rawan" at bounding box center [430, 182] width 770 height 27
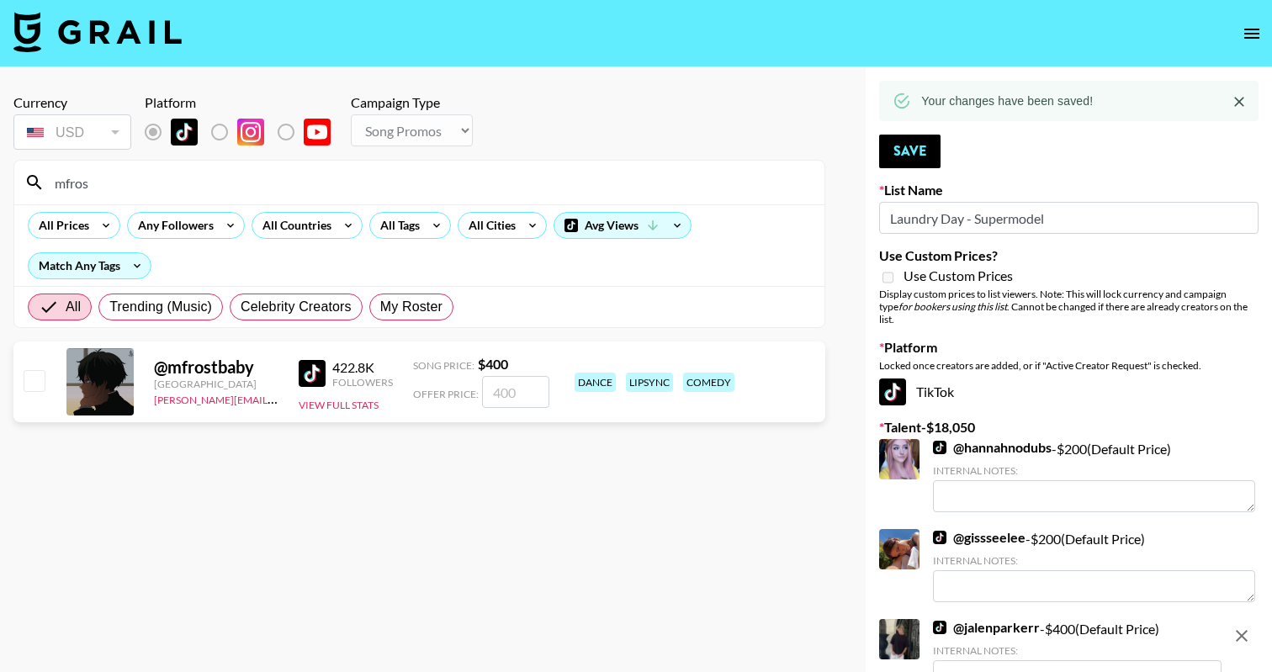
type input "mfros"
click at [28, 373] on input "checkbox" at bounding box center [34, 380] width 20 height 20
checkbox input "true"
type input "400"
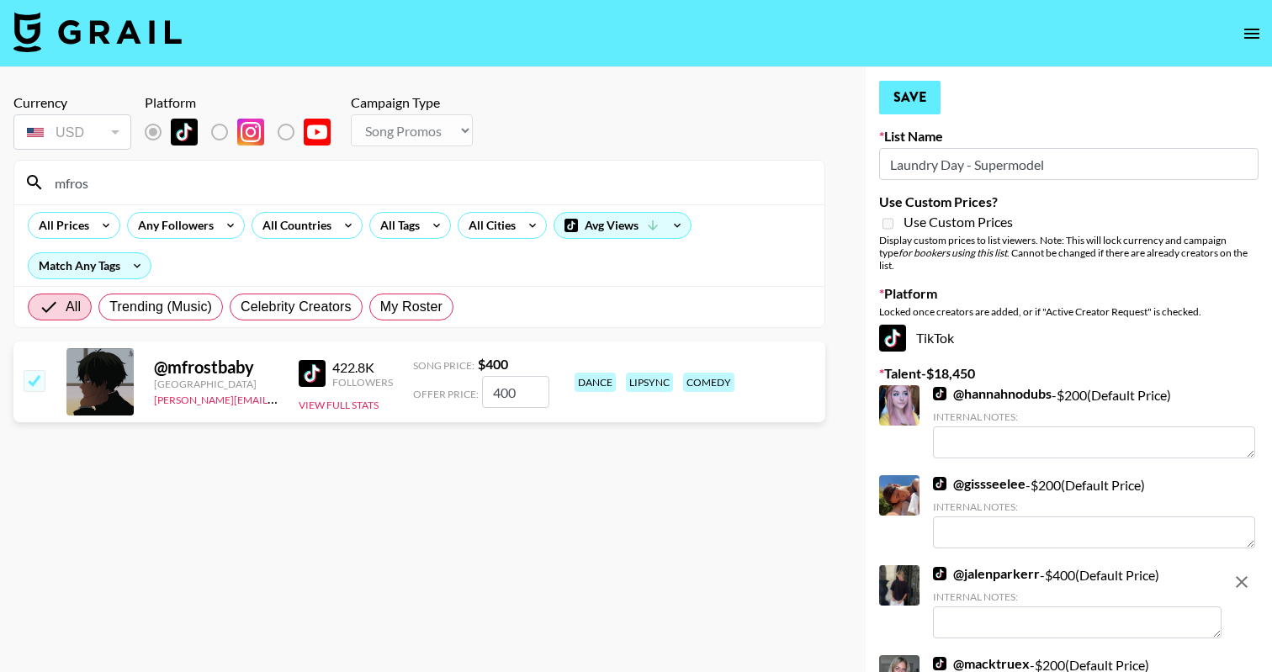
click at [907, 98] on button "Save" at bounding box center [909, 98] width 61 height 34
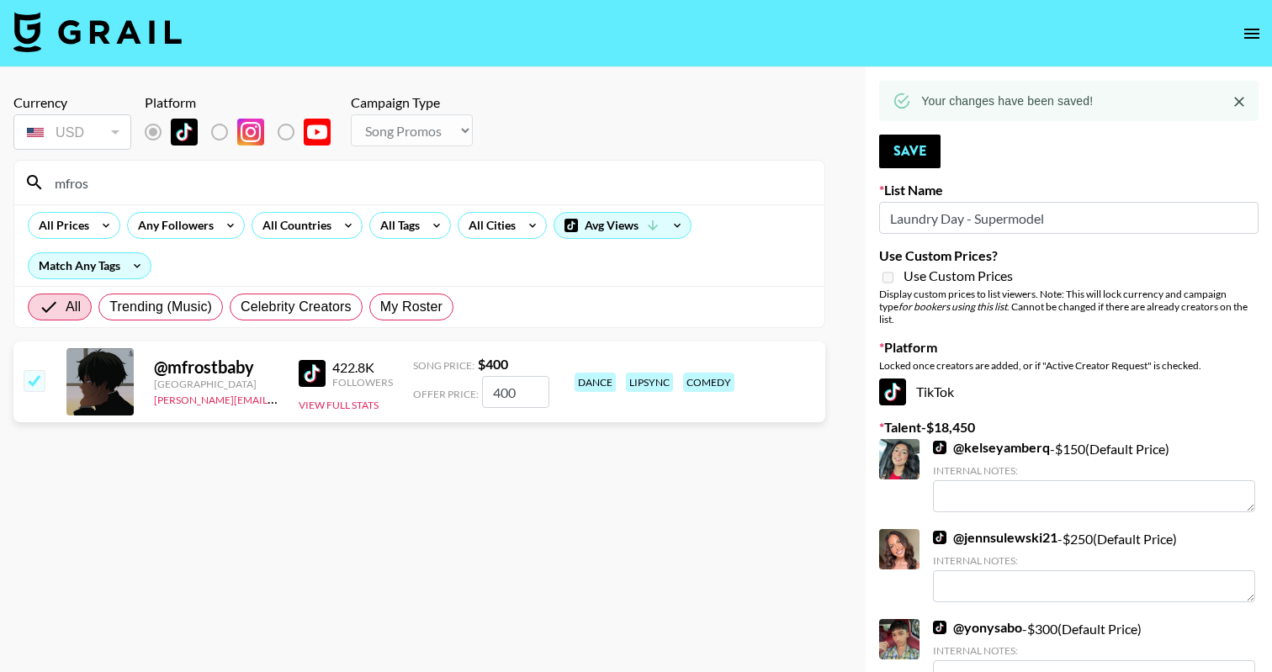
click at [54, 190] on input "mfros" at bounding box center [430, 182] width 770 height 27
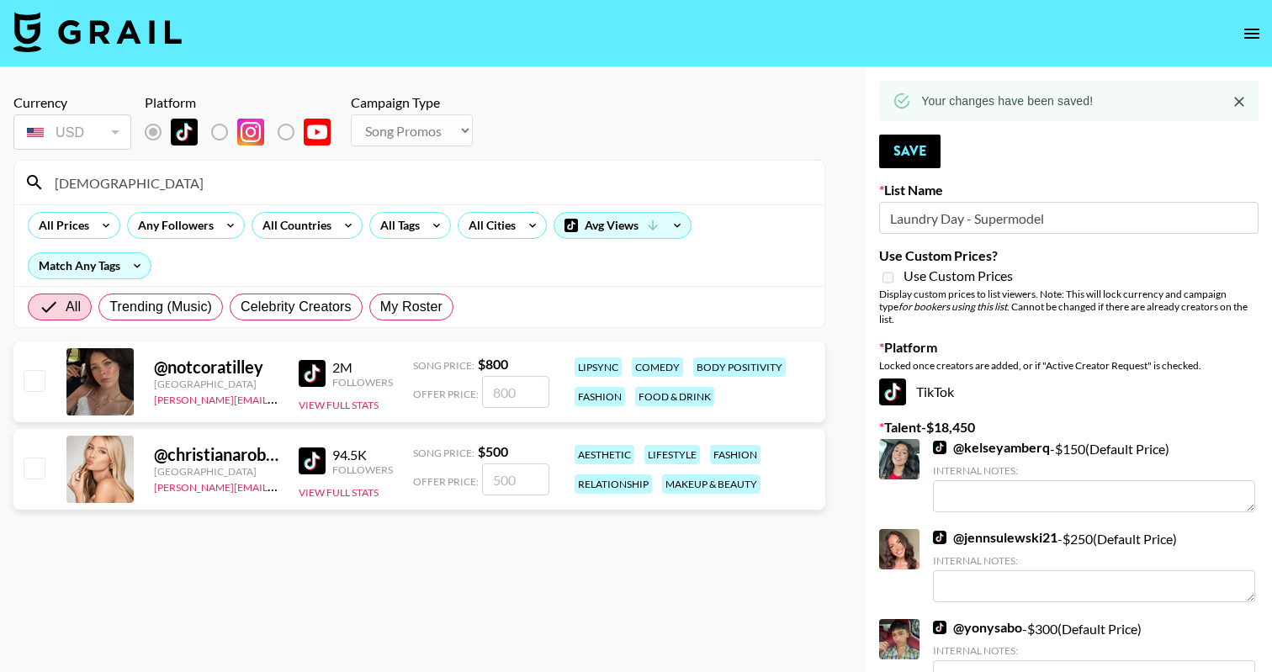
type input "[DEMOGRAPHIC_DATA]"
click at [512, 473] on input "number" at bounding box center [515, 479] width 67 height 32
checkbox input "true"
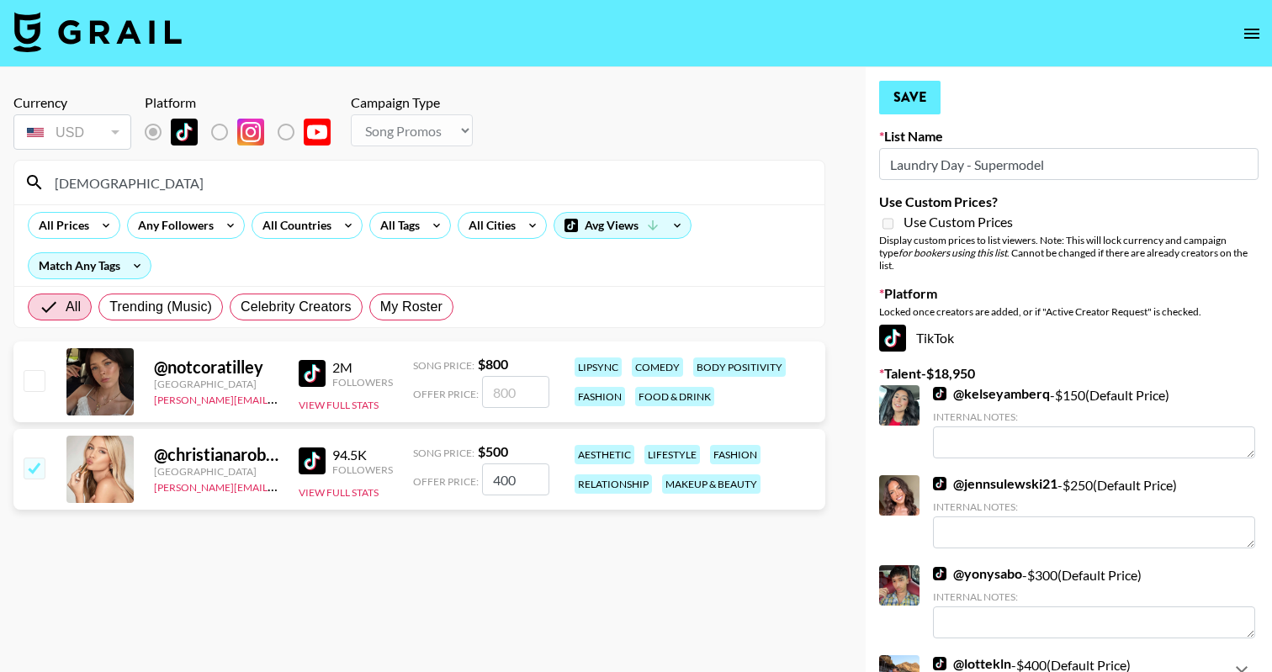
type input "400"
click at [902, 102] on button "Save" at bounding box center [909, 98] width 61 height 34
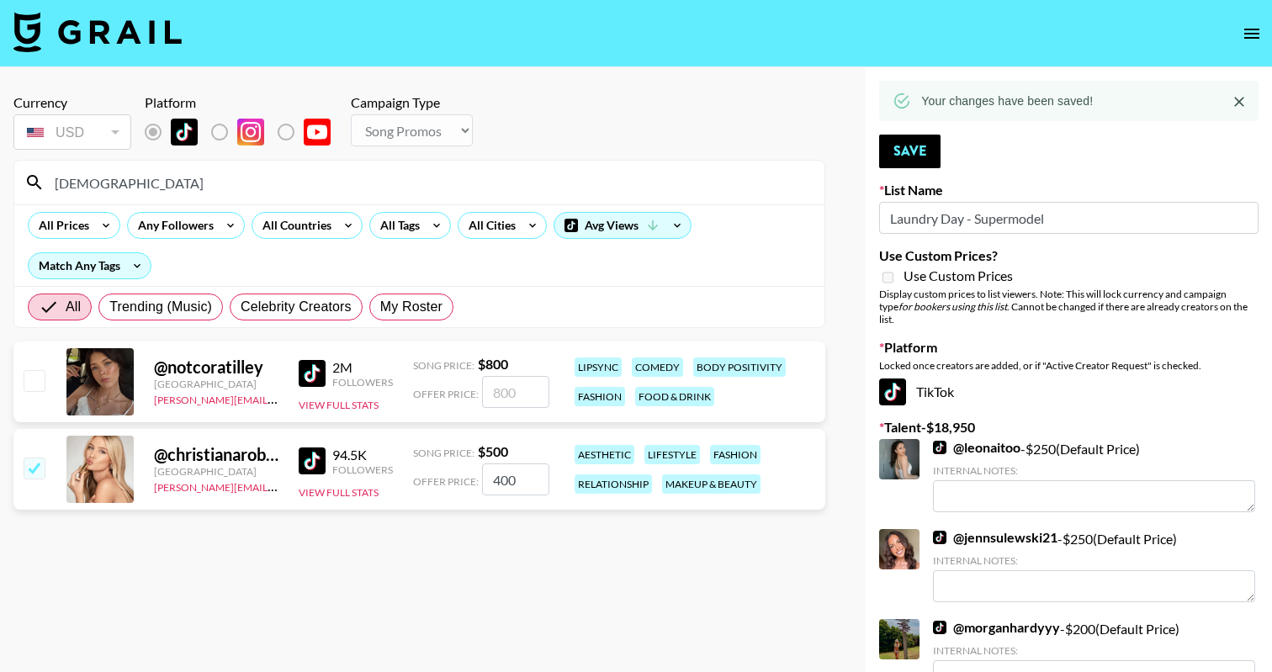
click at [77, 185] on input "[DEMOGRAPHIC_DATA]" at bounding box center [430, 182] width 770 height 27
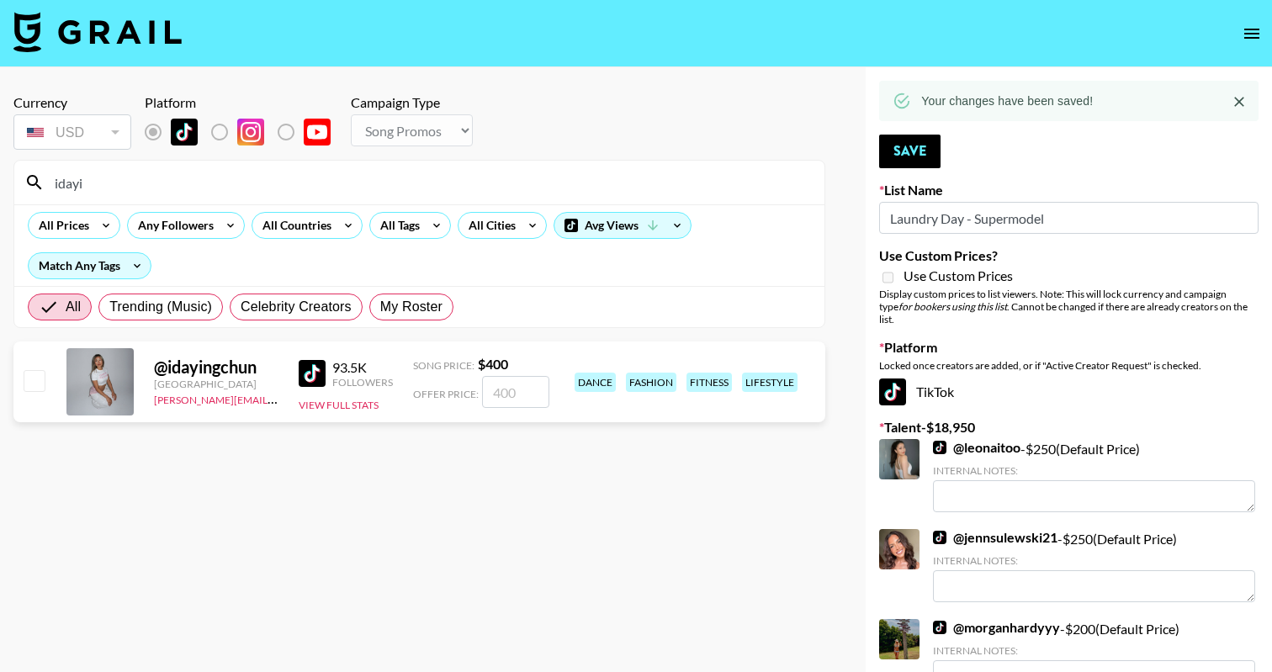
type input "idayi"
click at [33, 378] on input "checkbox" at bounding box center [34, 380] width 20 height 20
checkbox input "true"
type input "400"
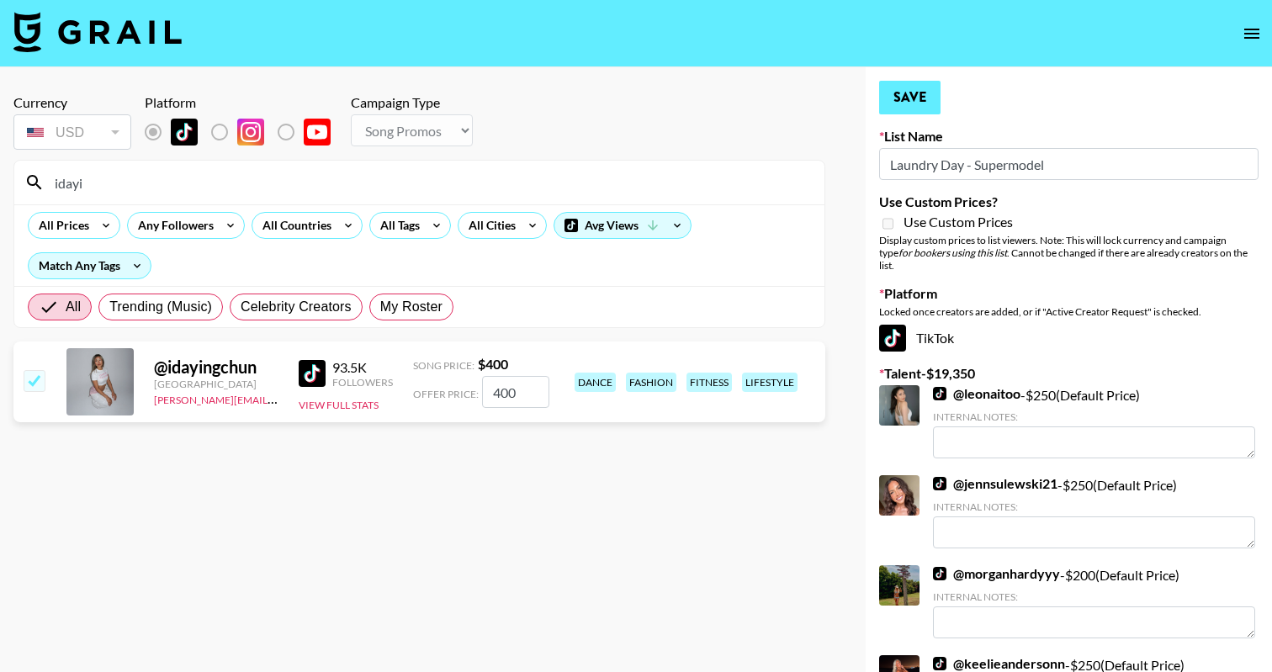
click at [891, 107] on button "Save" at bounding box center [909, 98] width 61 height 34
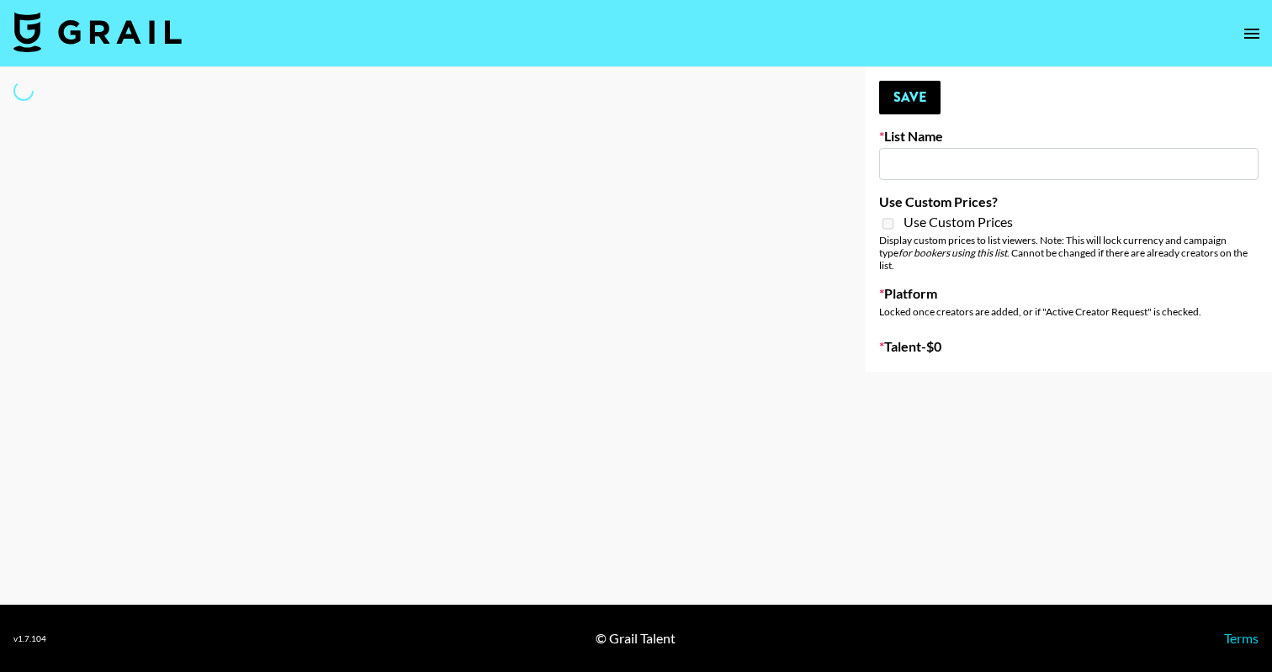
type input "SOS - [PERSON_NAME]"
select select "Song"
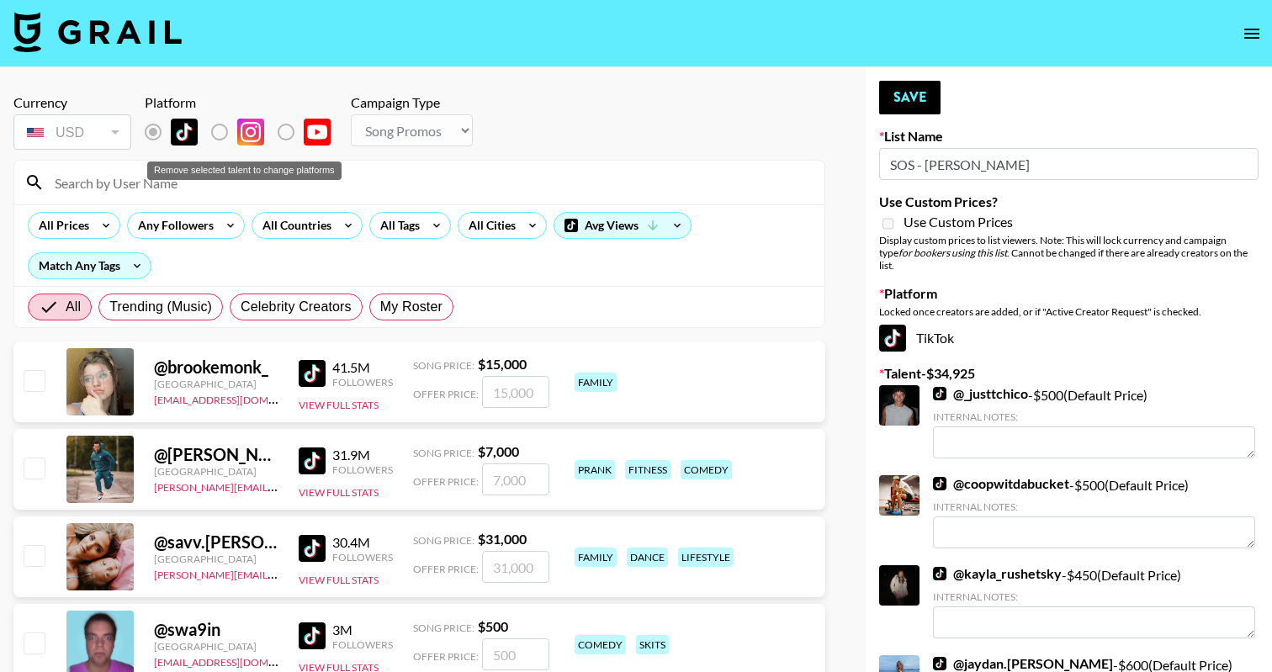
click at [183, 179] on div "Remove selected talent to change platforms" at bounding box center [244, 166] width 198 height 32
click at [157, 180] on div "Remove selected talent to change platforms" at bounding box center [244, 166] width 198 height 32
click at [144, 183] on input at bounding box center [430, 182] width 770 height 27
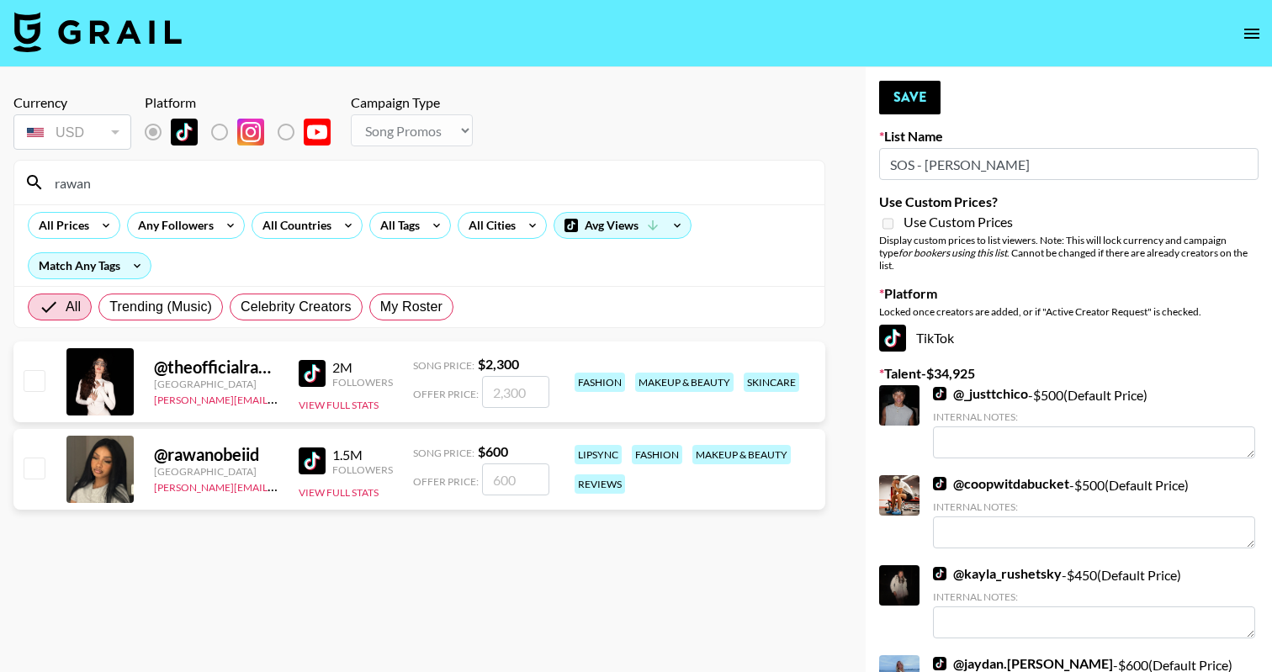
type input "rawan"
click at [44, 466] on div "@ rawanobeiid [GEOGRAPHIC_DATA] [PERSON_NAME][EMAIL_ADDRESS][DOMAIN_NAME] 1.5M …" at bounding box center [419, 469] width 812 height 81
click at [24, 476] on input "checkbox" at bounding box center [34, 468] width 20 height 20
checkbox input "true"
type input "600"
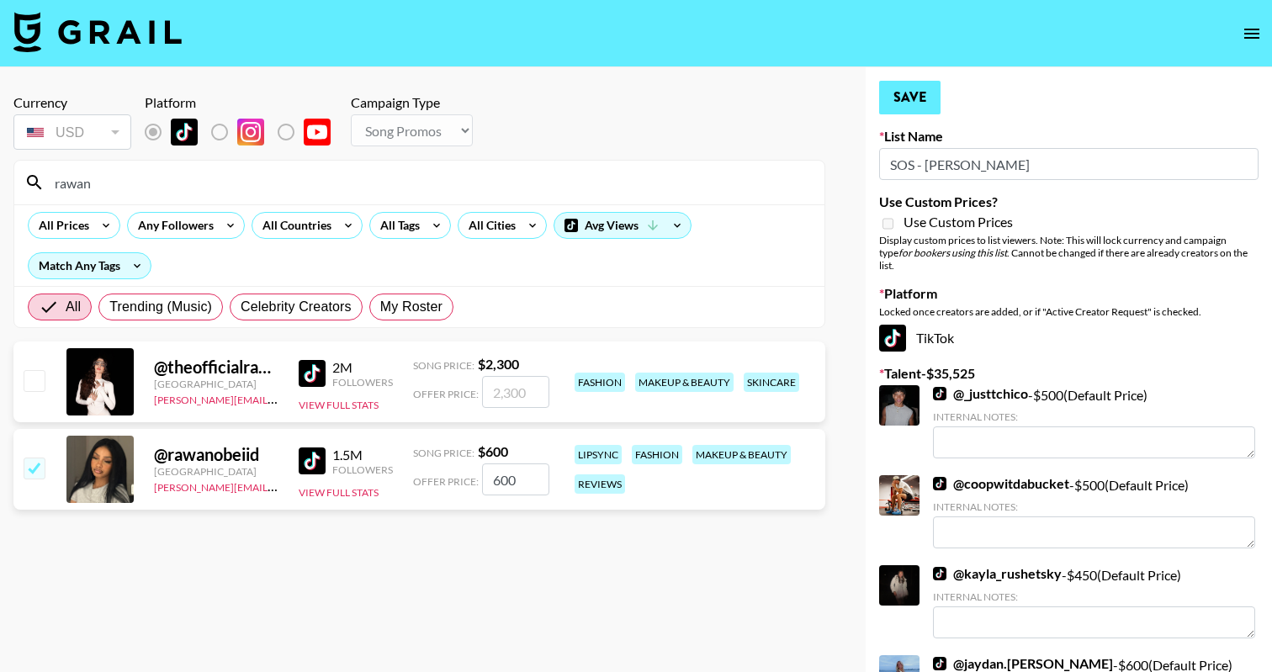
click at [937, 96] on button "Save" at bounding box center [909, 98] width 61 height 34
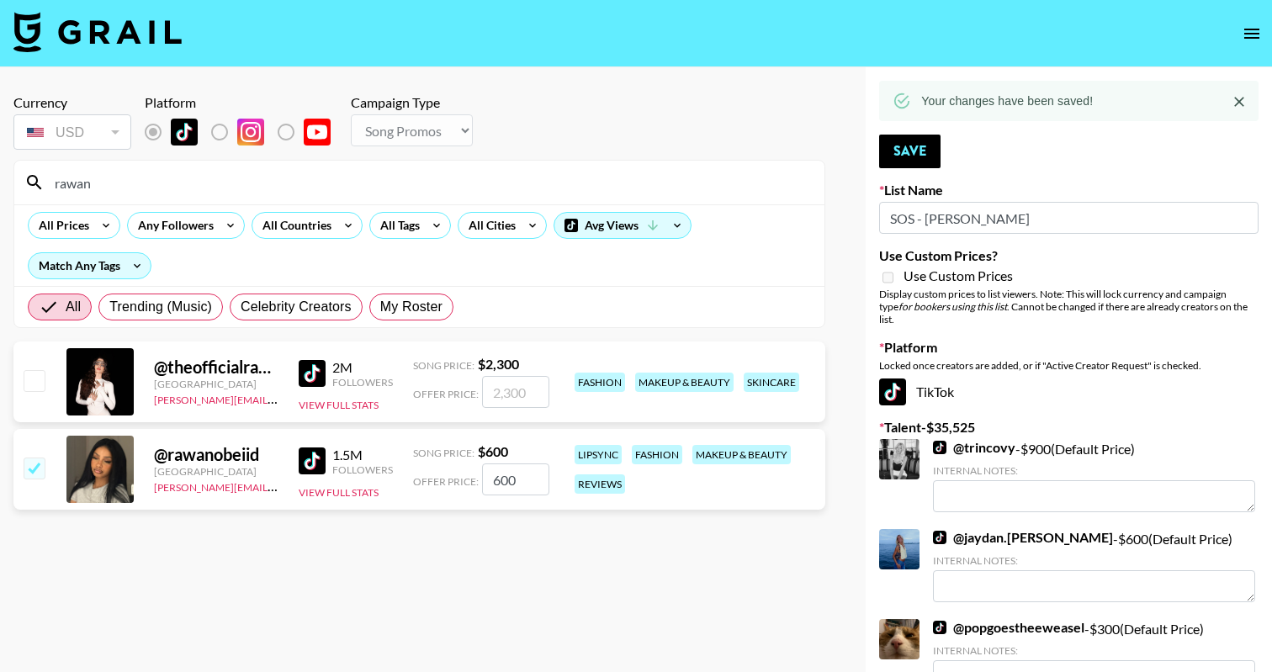
click at [122, 187] on input "rawan" at bounding box center [430, 182] width 770 height 27
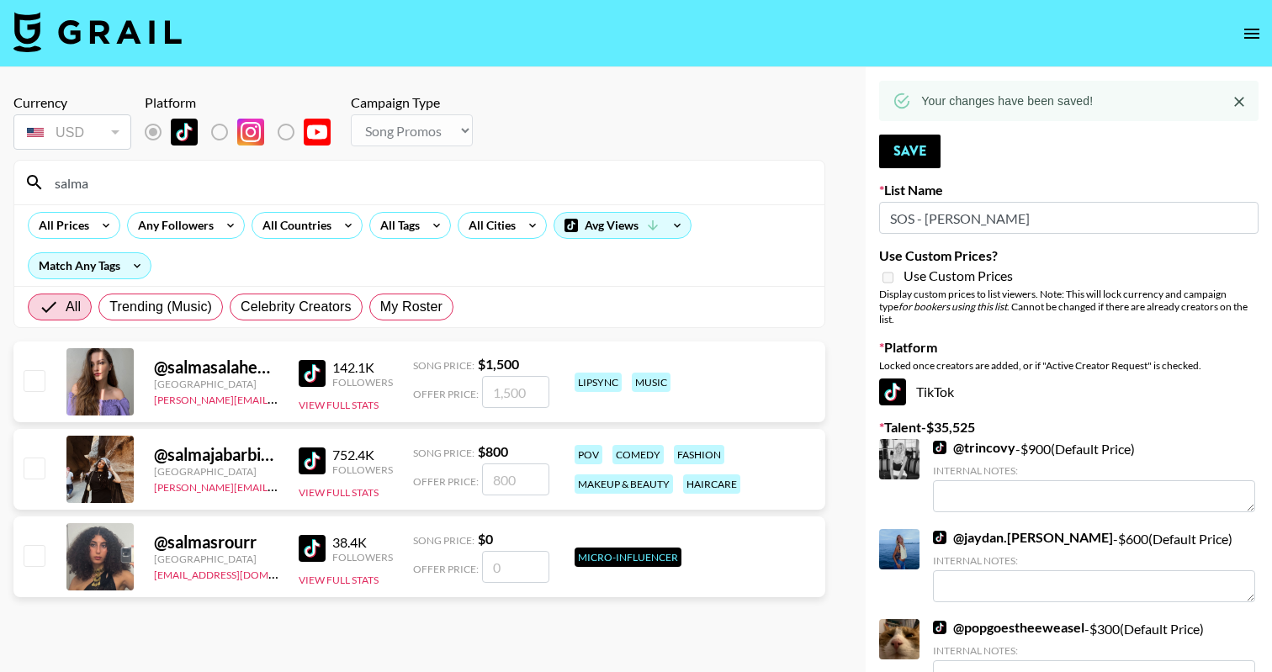
type input "salma"
click at [31, 468] on input "checkbox" at bounding box center [34, 468] width 20 height 20
checkbox input "true"
type input "800"
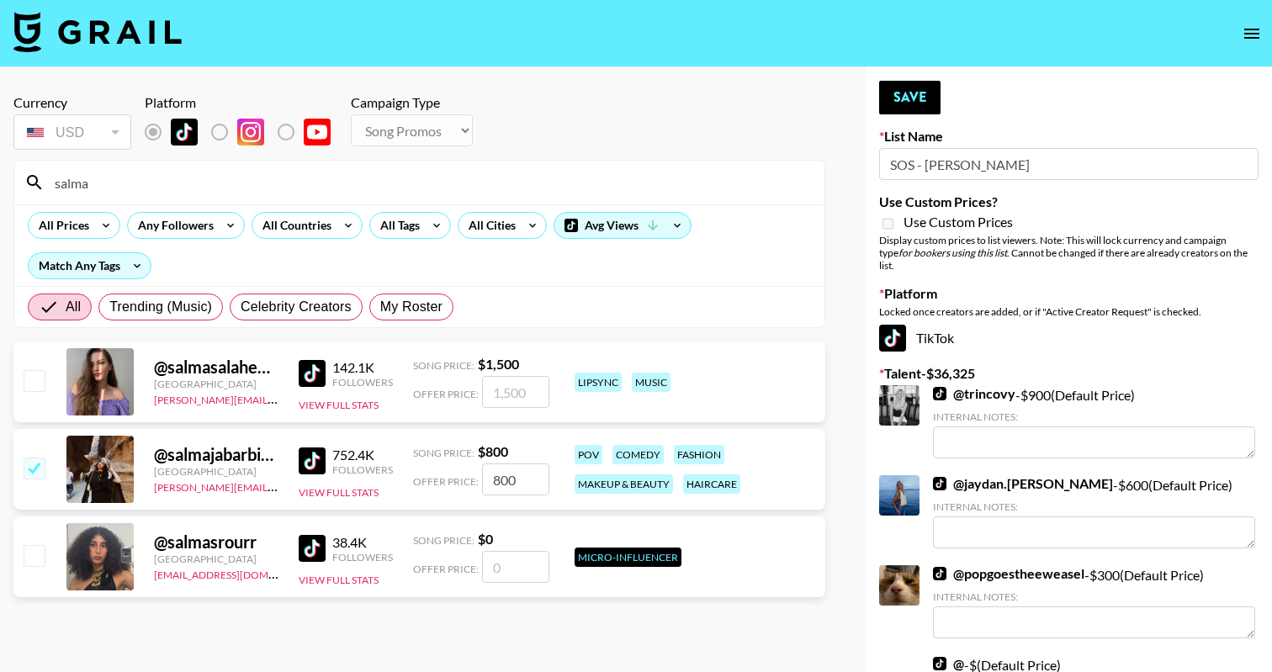
click at [915, 93] on button "Save" at bounding box center [909, 98] width 61 height 34
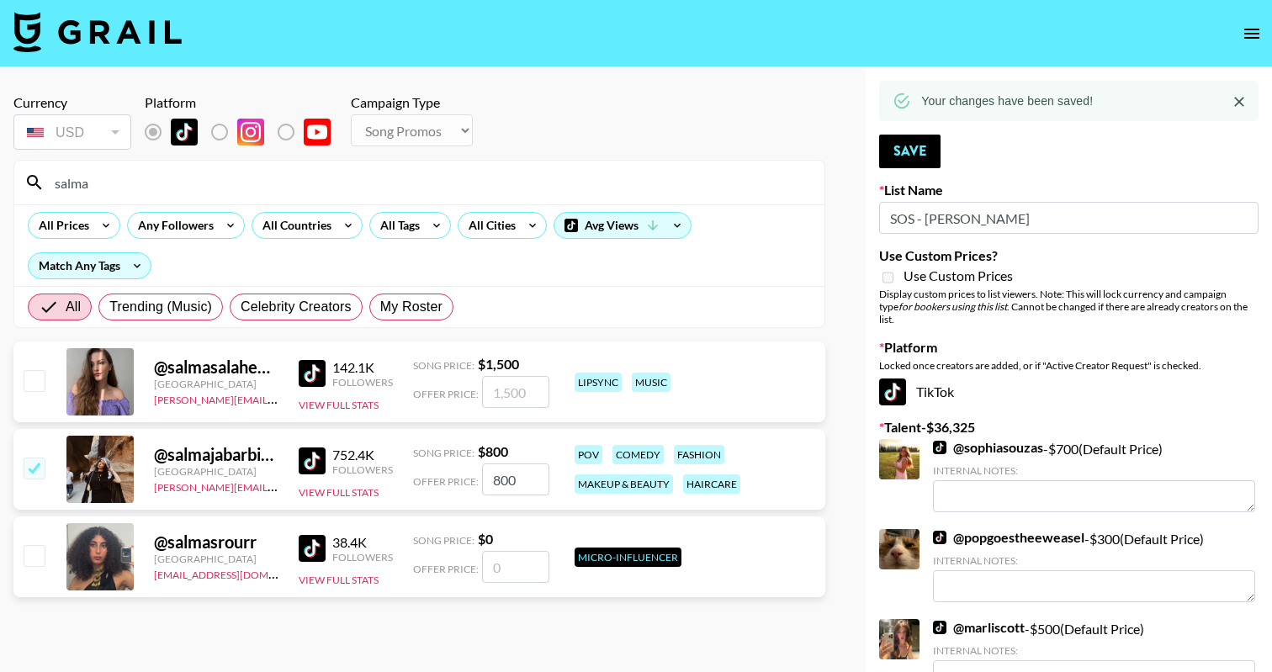
click at [379, 189] on input "salma" at bounding box center [430, 182] width 770 height 27
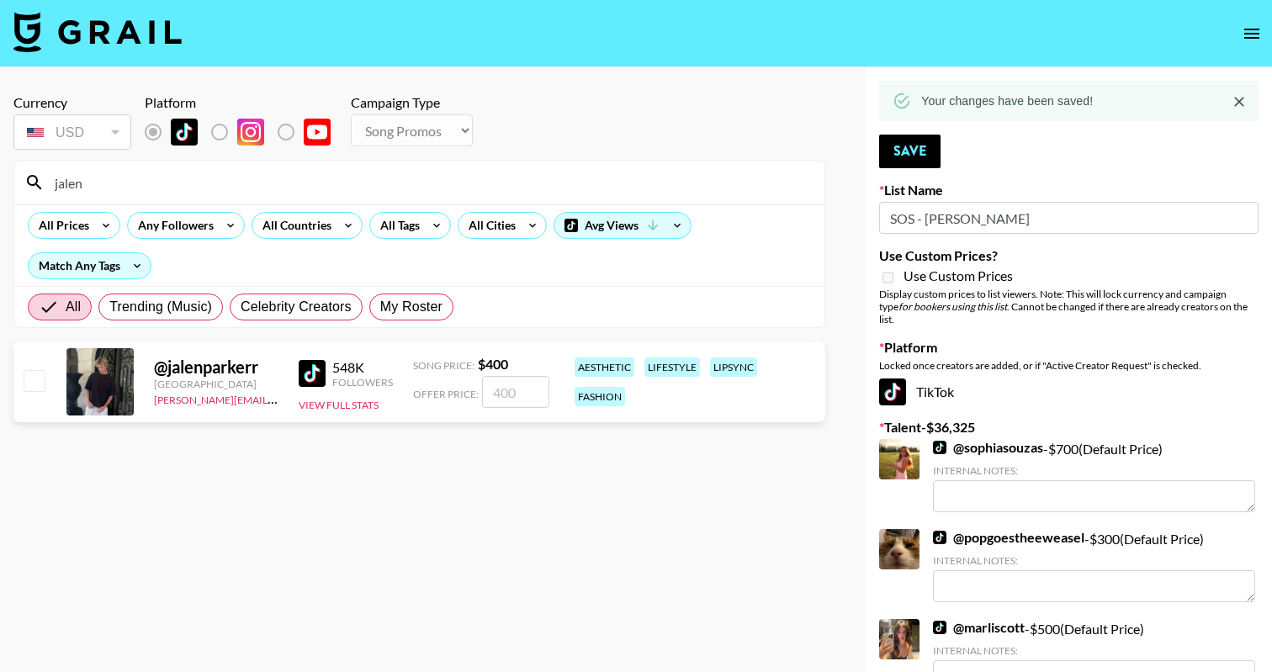
type input "jalen"
click at [29, 384] on input "checkbox" at bounding box center [34, 380] width 20 height 20
checkbox input "true"
type input "400"
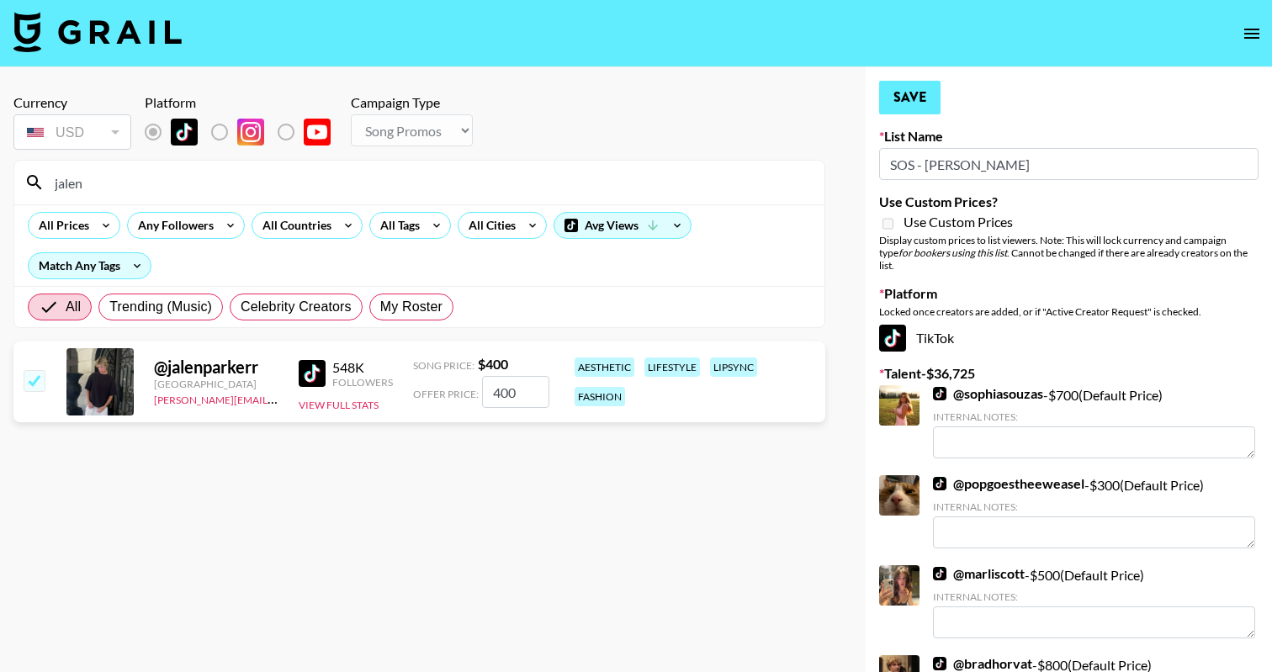
click at [895, 98] on button "Save" at bounding box center [909, 98] width 61 height 34
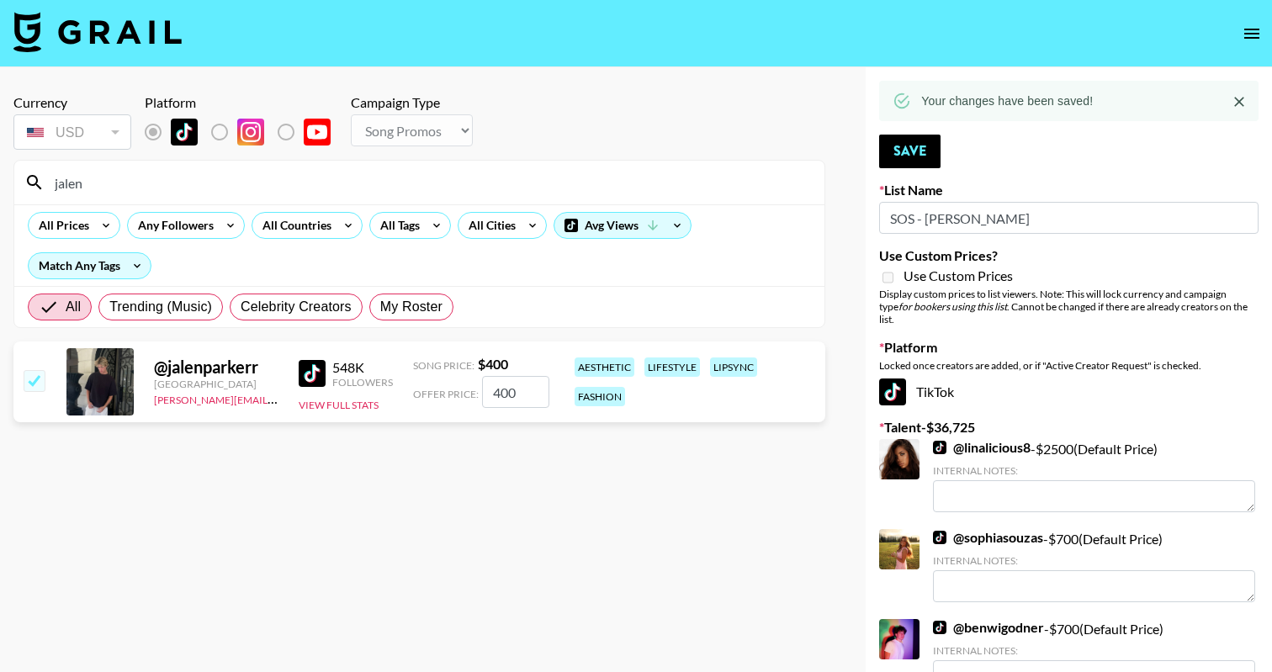
click at [381, 178] on input "jalen" at bounding box center [430, 182] width 770 height 27
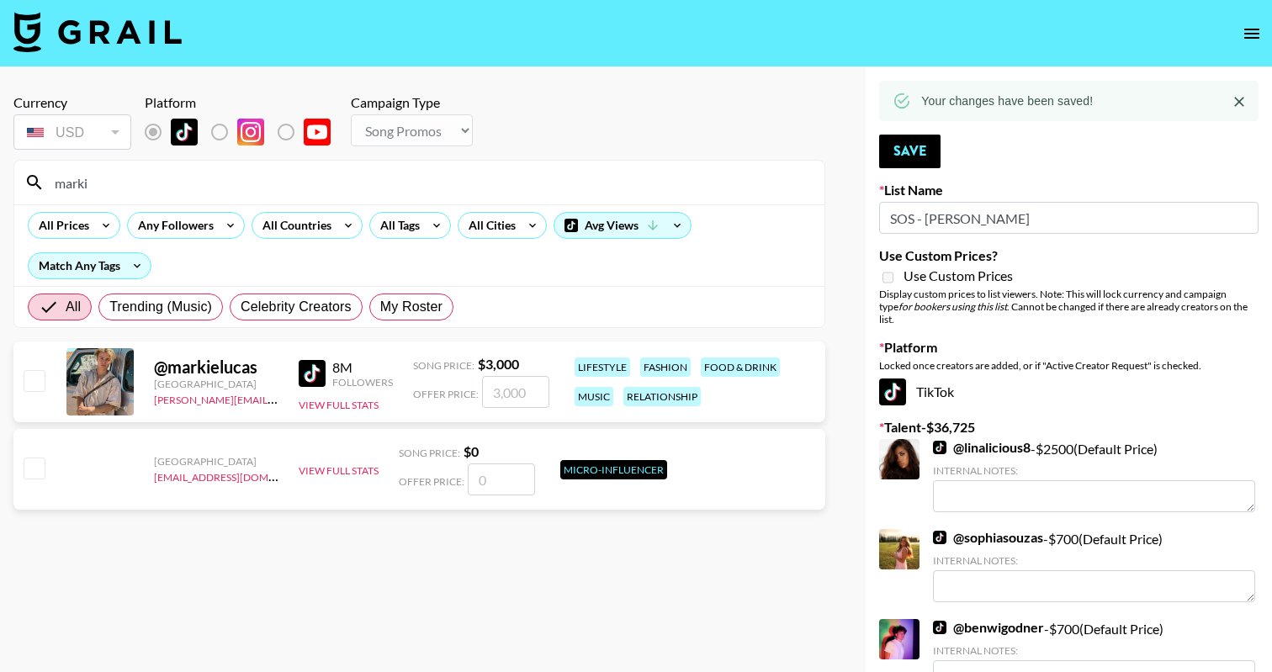
type input "marki"
click at [527, 388] on input "number" at bounding box center [515, 392] width 67 height 32
checkbox input "true"
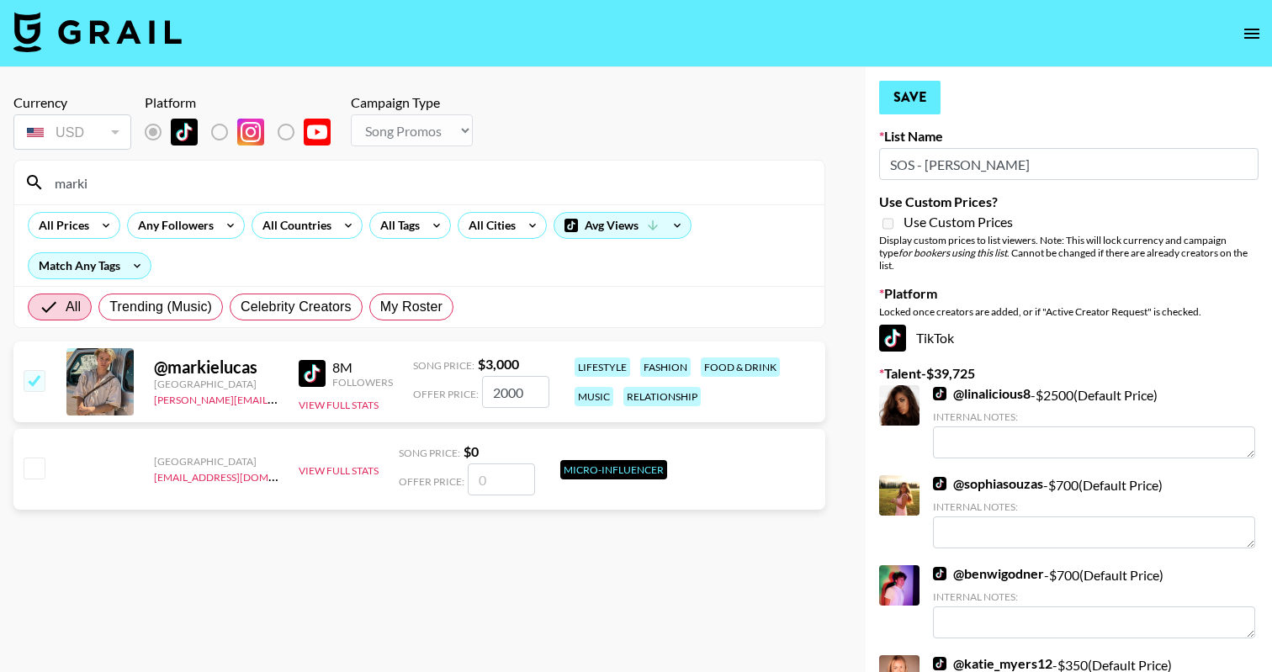
type input "2000"
click at [911, 97] on button "Save" at bounding box center [909, 98] width 61 height 34
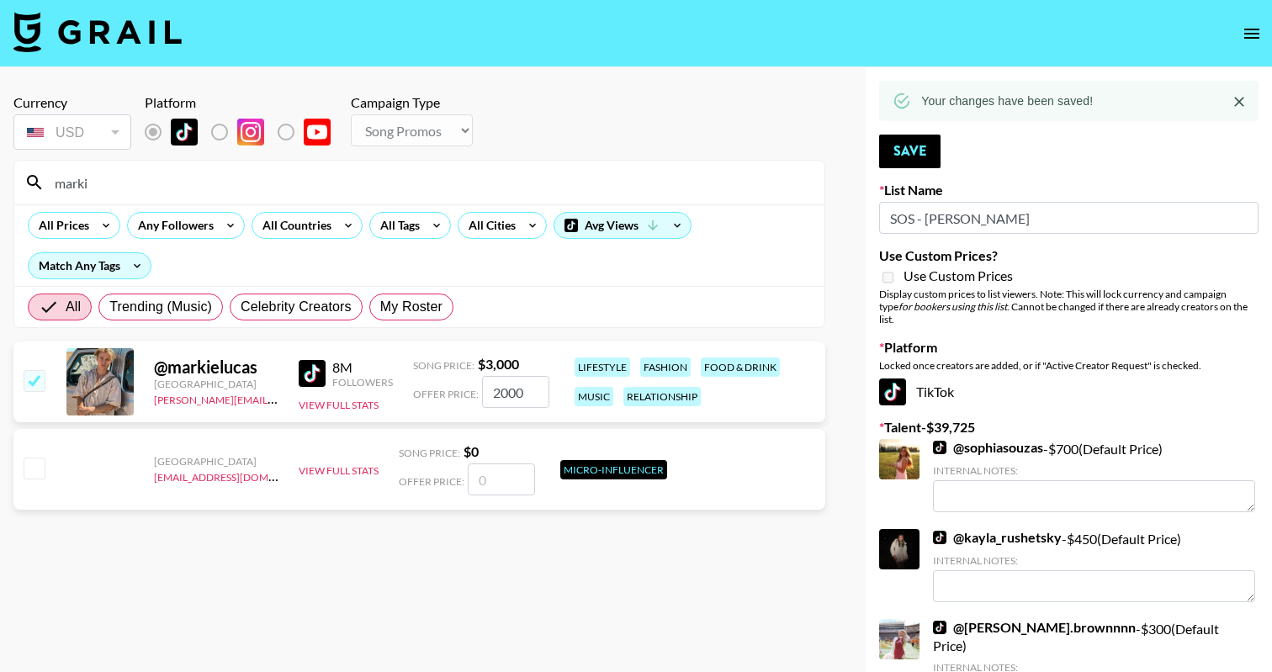
click at [333, 183] on input "marki" at bounding box center [430, 182] width 770 height 27
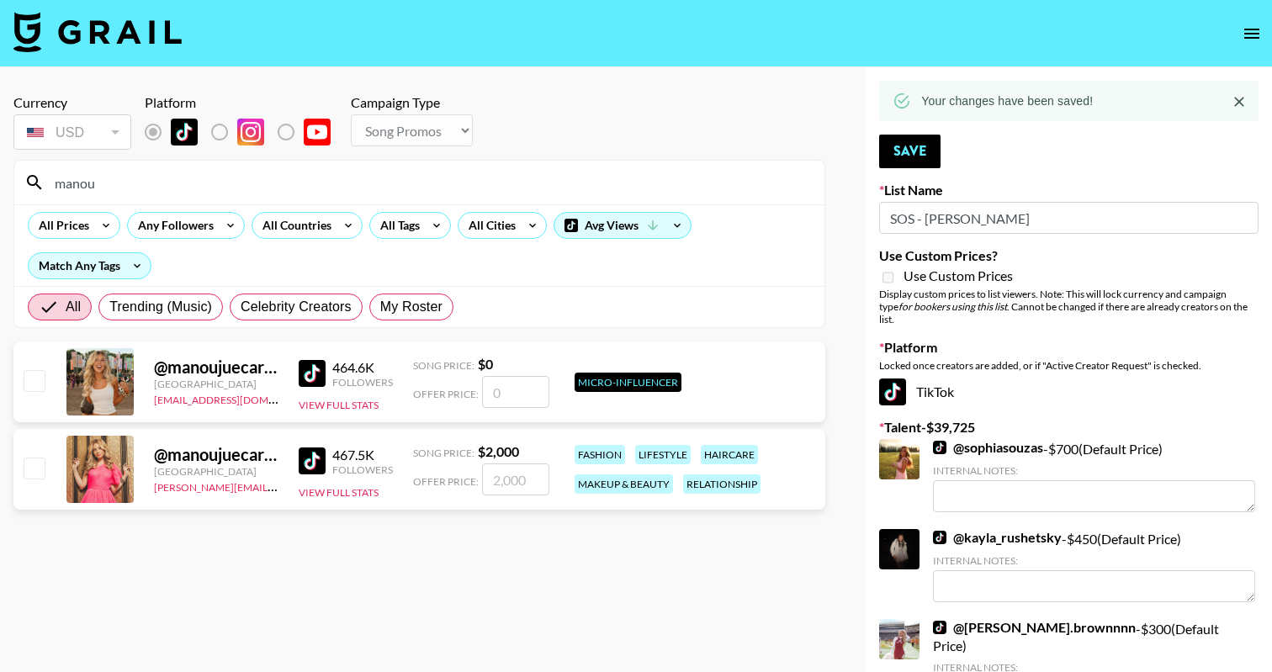
type input "manou"
click at [36, 463] on input "checkbox" at bounding box center [34, 468] width 20 height 20
checkbox input "true"
type input "2000"
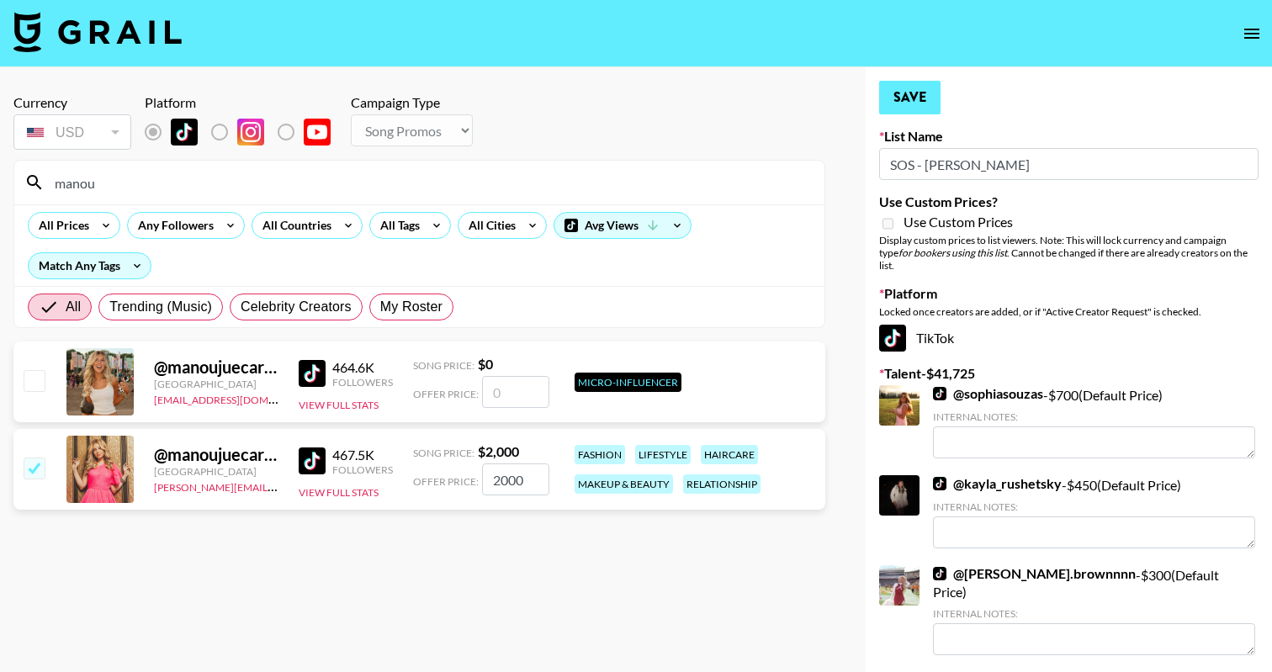
click at [907, 100] on button "Save" at bounding box center [909, 98] width 61 height 34
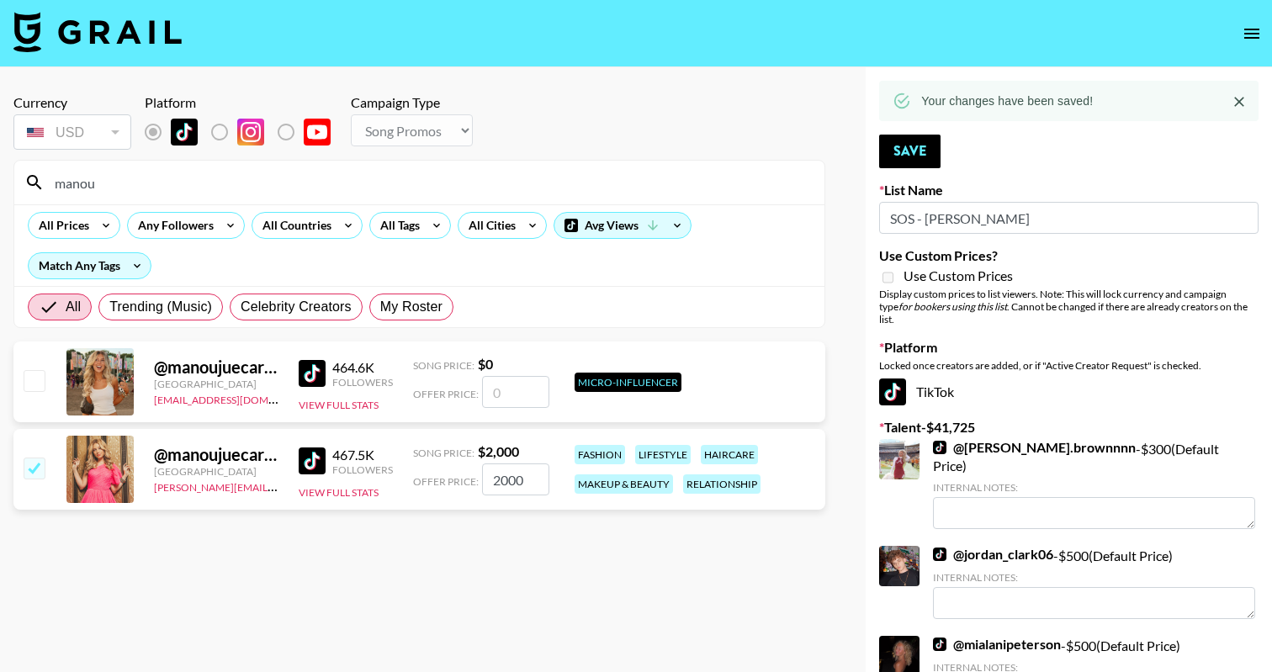
click at [71, 172] on input "manou" at bounding box center [430, 182] width 770 height 27
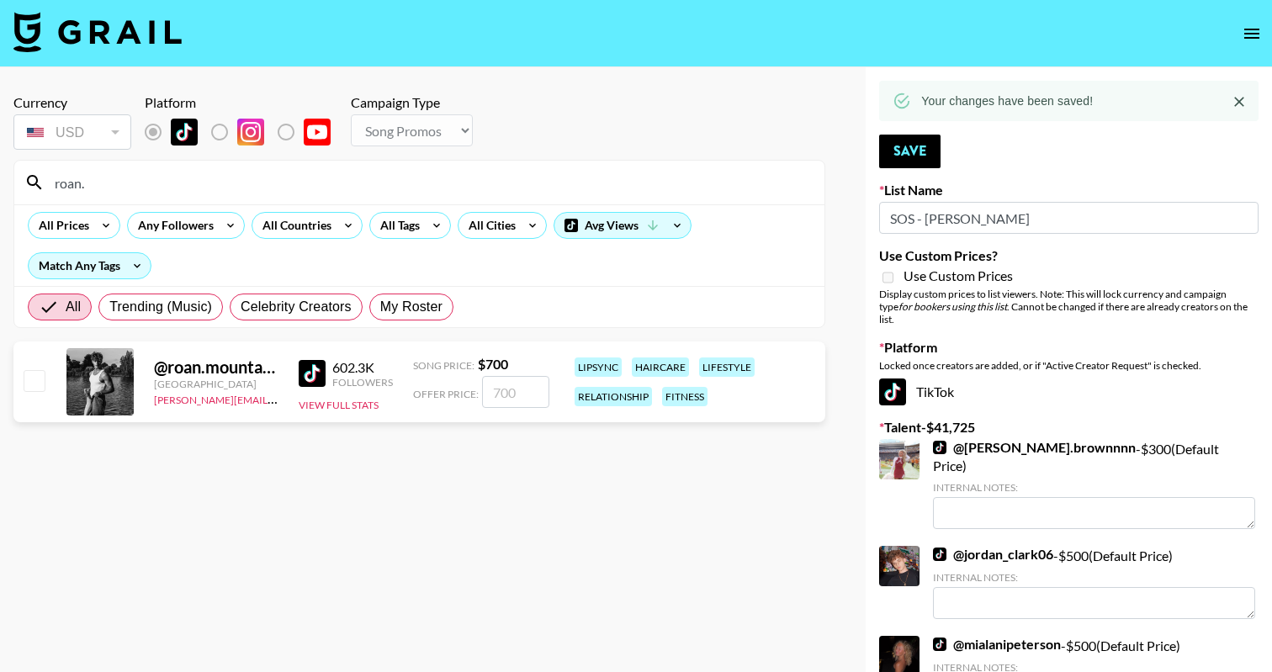
type input "roan."
click at [527, 389] on input "number" at bounding box center [515, 392] width 67 height 32
checkbox input "true"
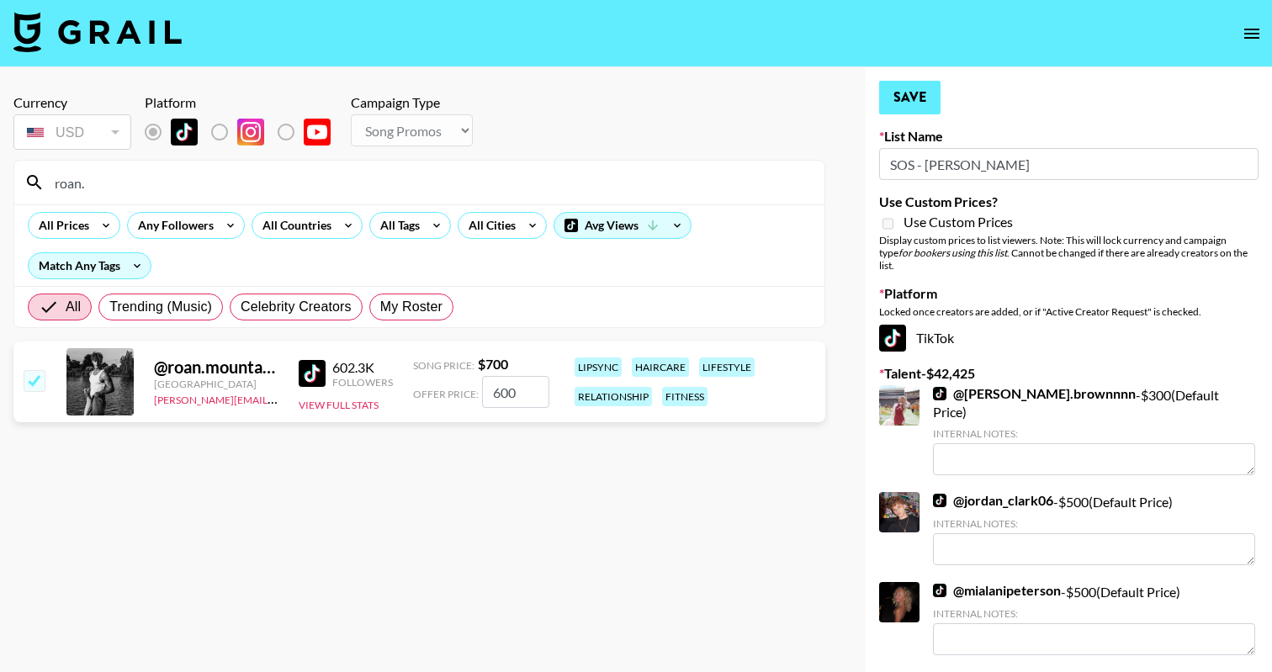
type input "600"
click at [901, 88] on button "Save" at bounding box center [909, 98] width 61 height 34
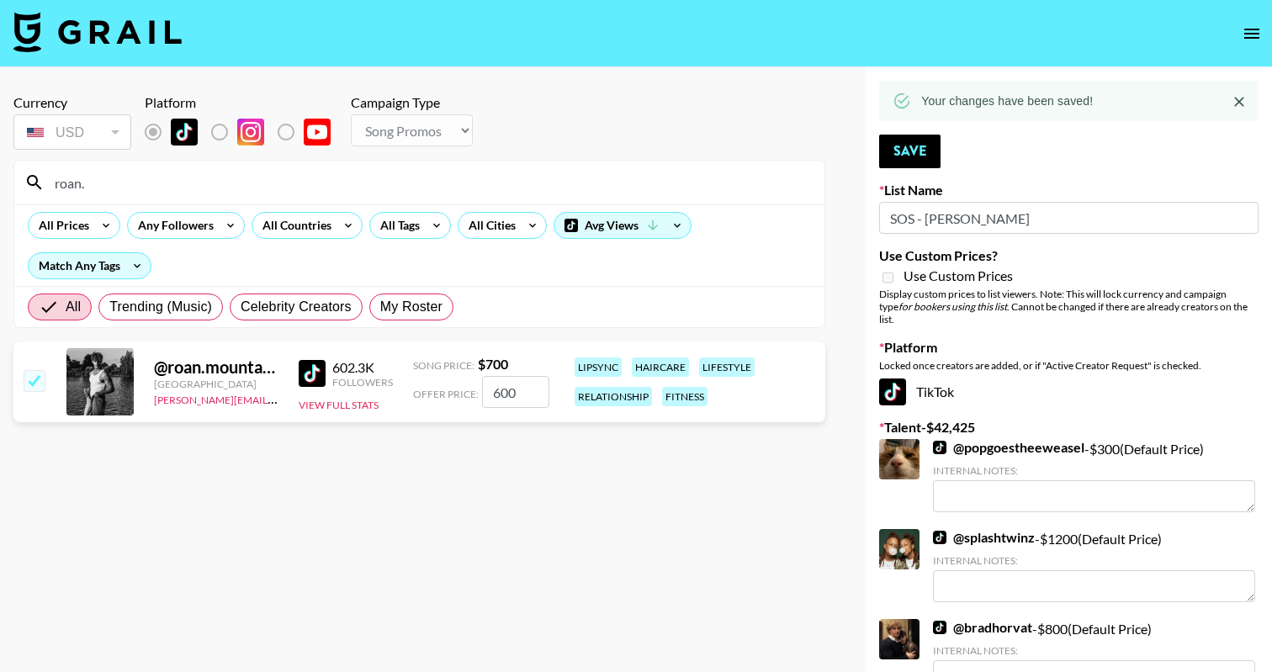
click at [224, 184] on input "roan." at bounding box center [430, 182] width 770 height 27
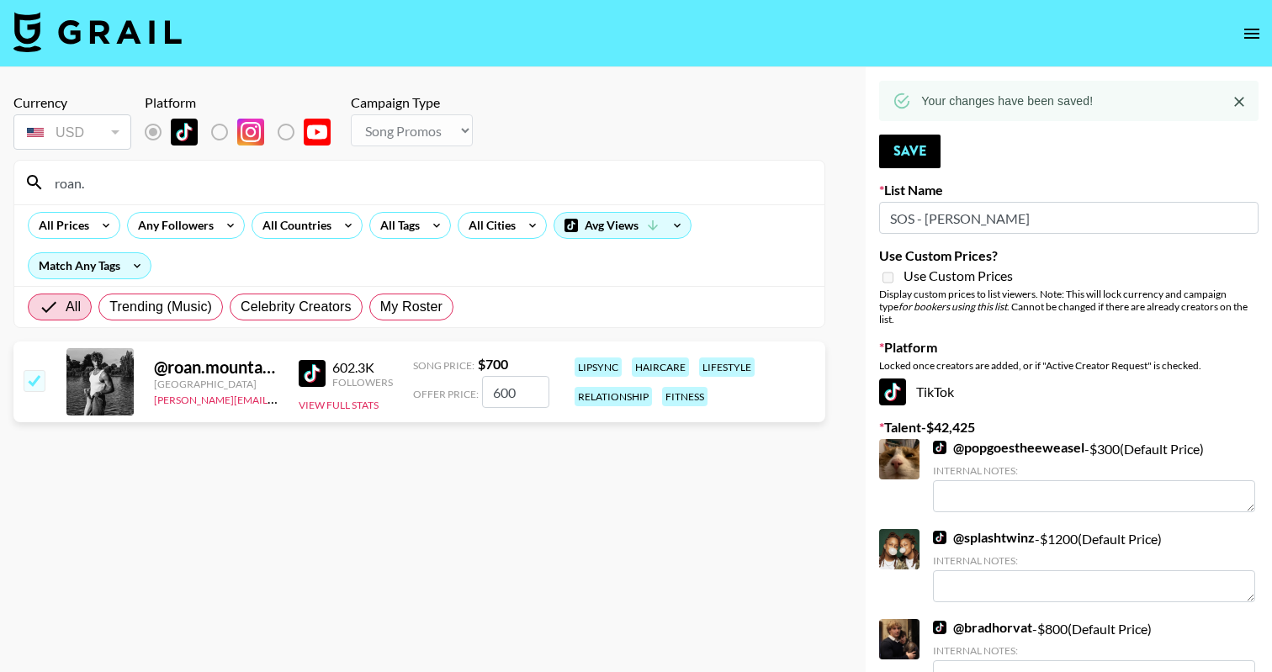
click at [224, 184] on input "roan." at bounding box center [430, 182] width 770 height 27
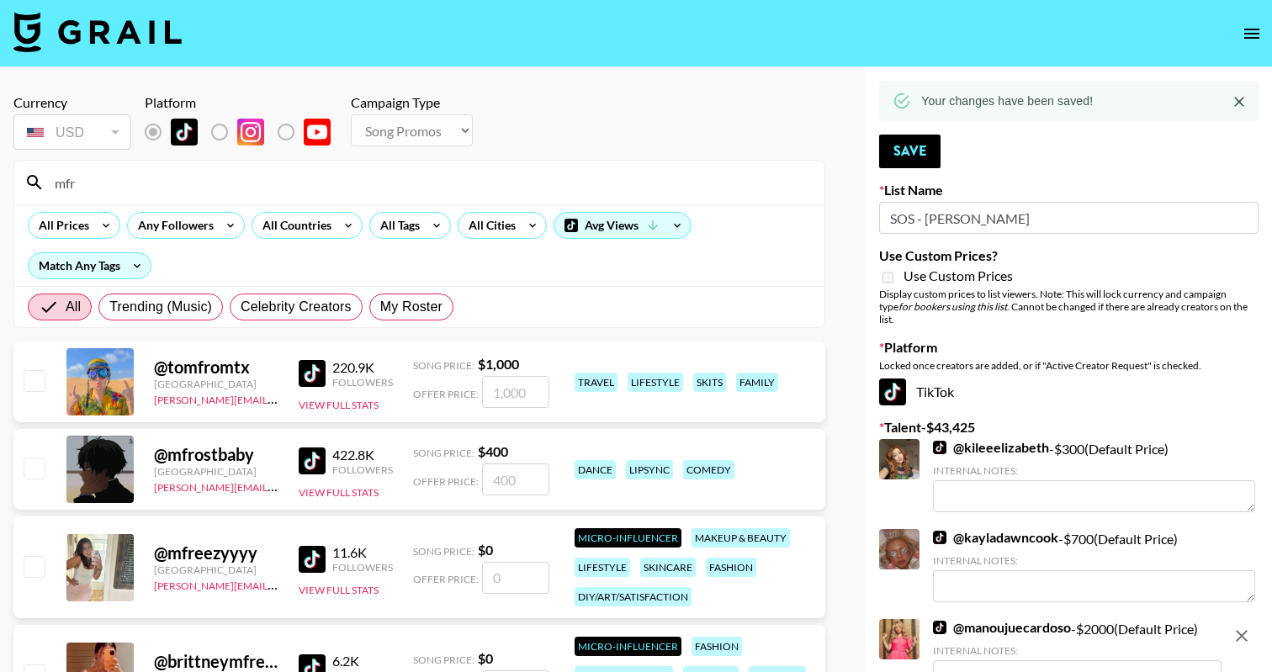
type input "mfr"
click at [34, 461] on input "checkbox" at bounding box center [34, 468] width 20 height 20
checkbox input "true"
type input "400"
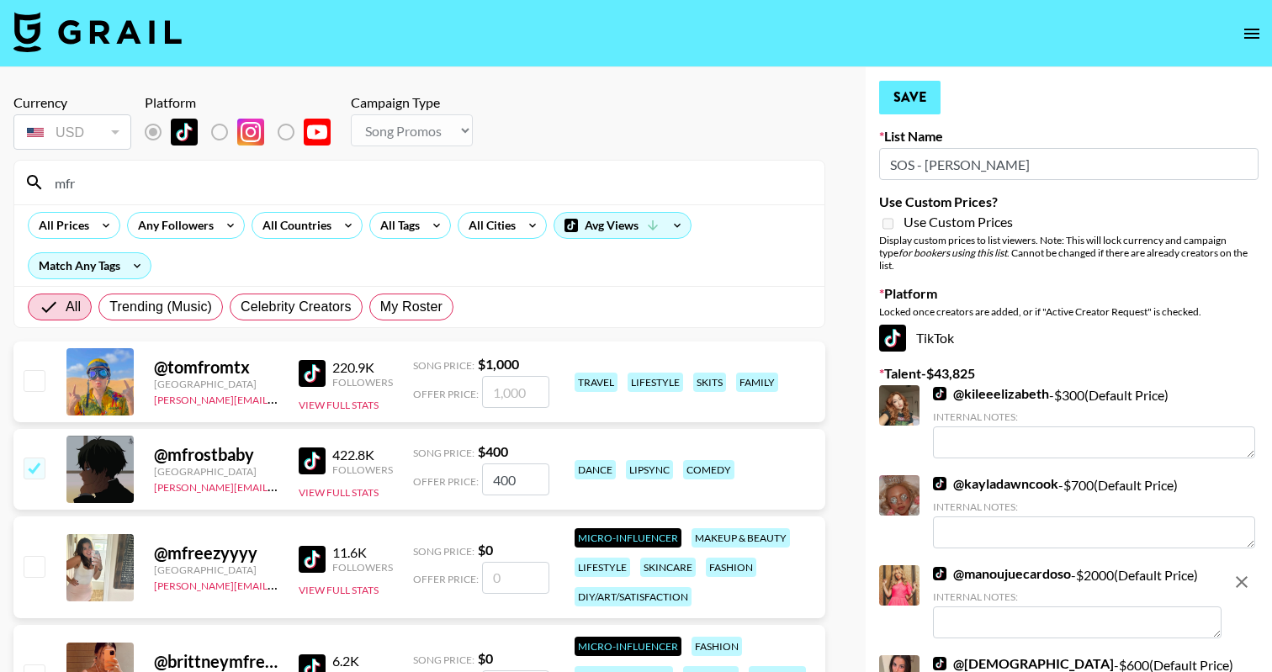
click at [930, 98] on button "Save" at bounding box center [909, 98] width 61 height 34
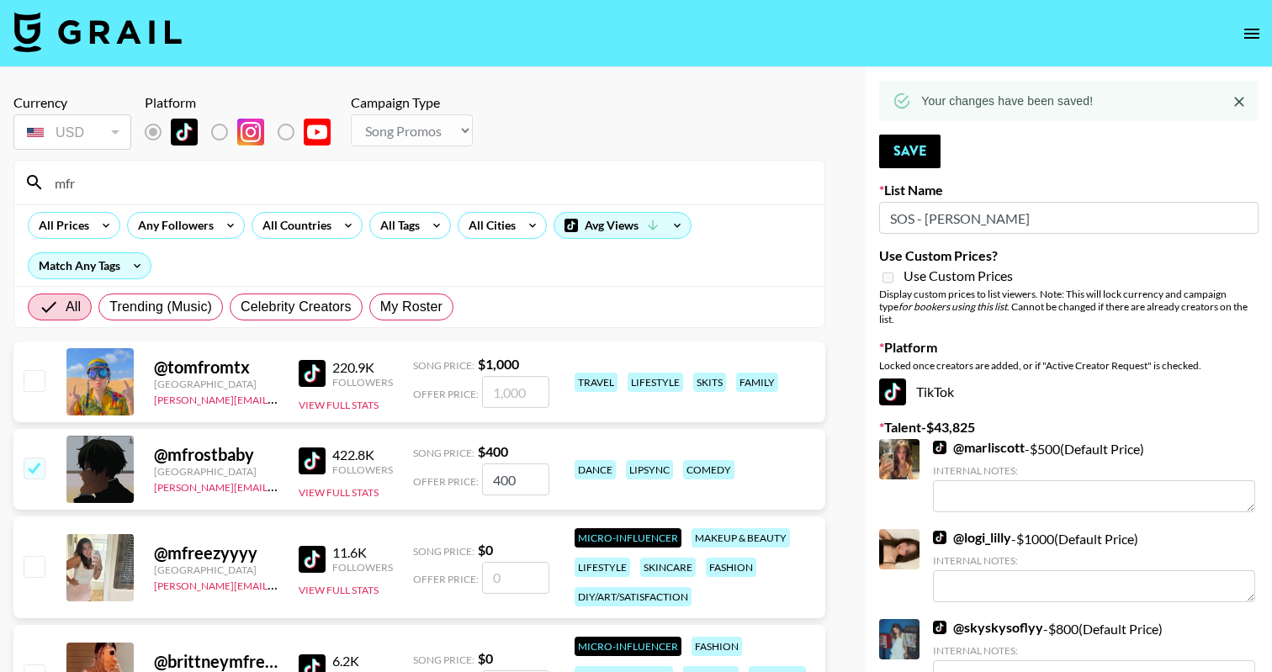
click at [405, 182] on input "mfr" at bounding box center [430, 182] width 770 height 27
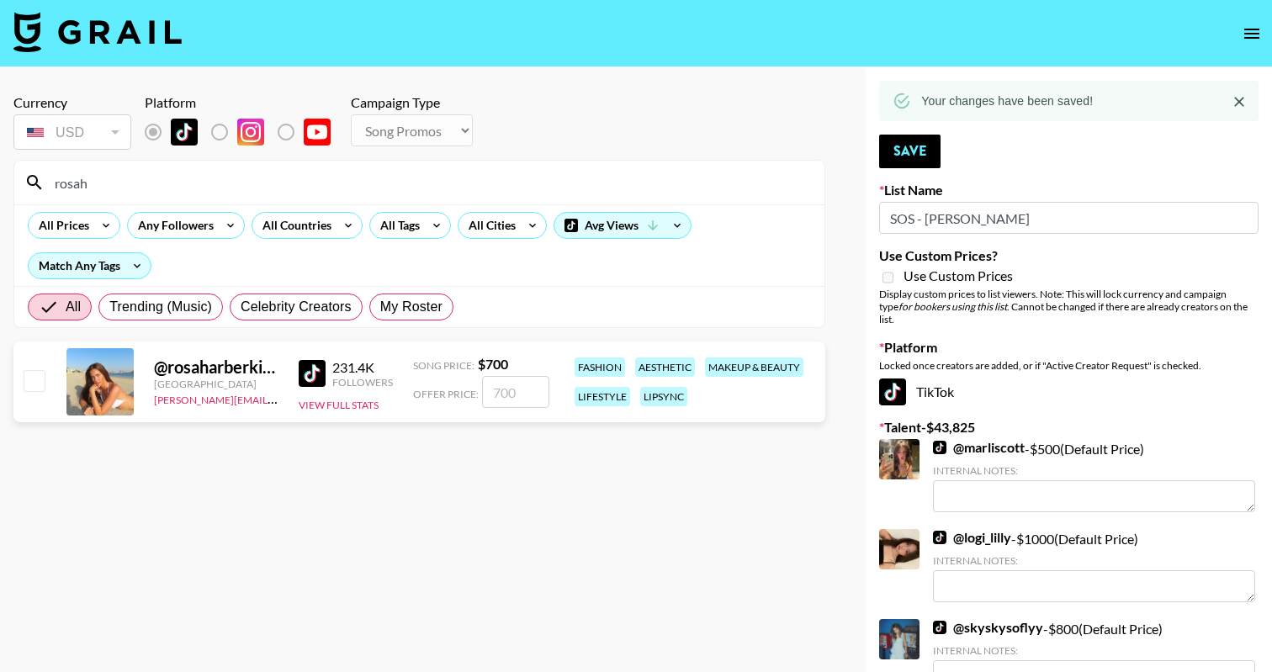
type input "rosah"
click at [552, 392] on div "@ rosaharberking United Kingdom amanda.johnsson@grail-talent.com 231.4K Followe…" at bounding box center [419, 381] width 812 height 81
click at [537, 393] on input "number" at bounding box center [515, 392] width 67 height 32
checkbox input "true"
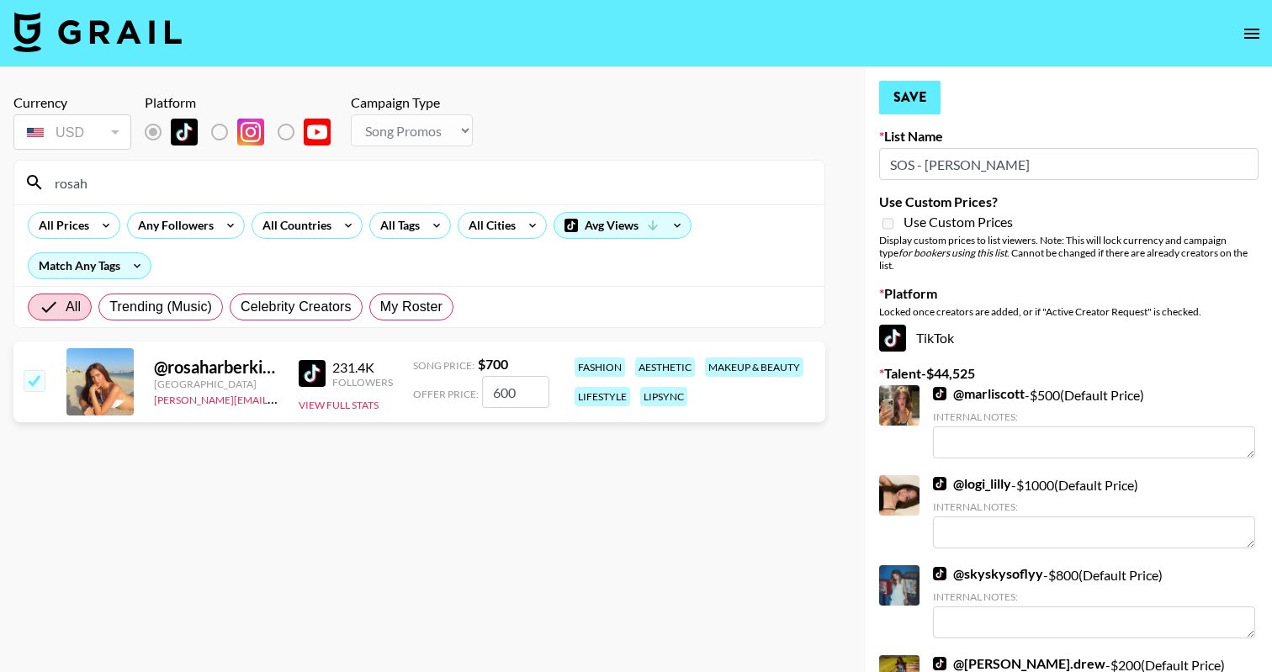
type input "600"
click at [887, 88] on button "Save" at bounding box center [909, 98] width 61 height 34
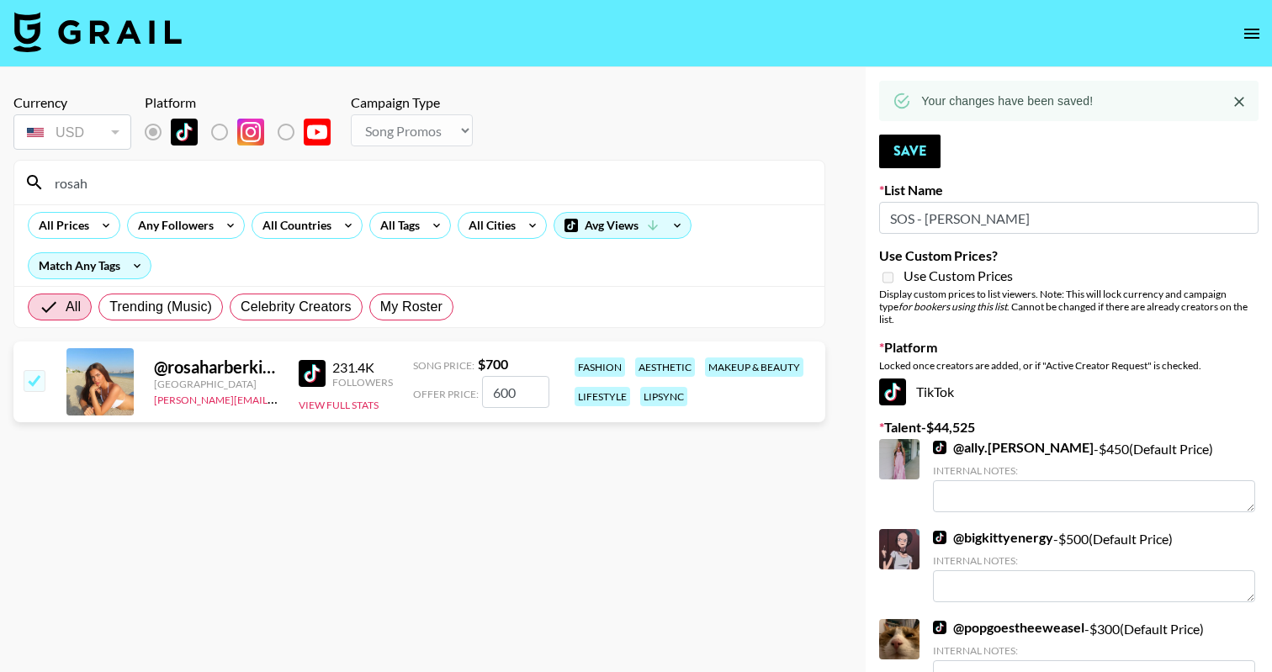
click at [49, 183] on input "rosah" at bounding box center [430, 182] width 770 height 27
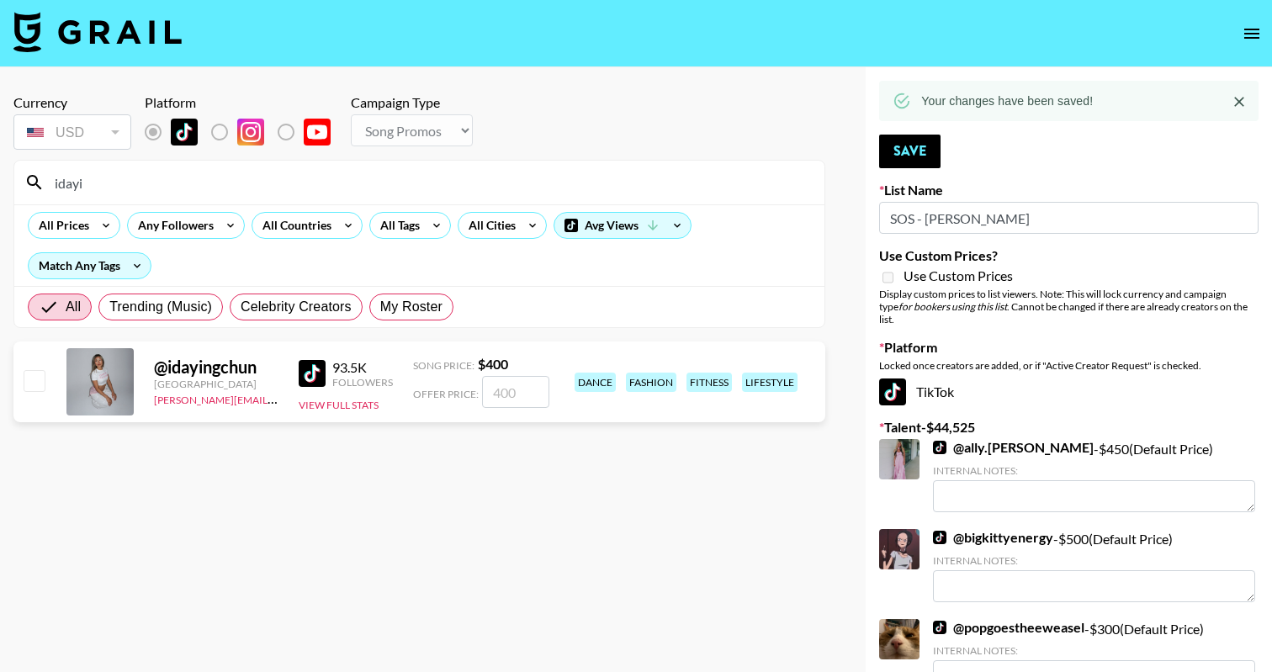
type input "idayi"
click at [32, 385] on input "checkbox" at bounding box center [34, 380] width 20 height 20
checkbox input "true"
type input "400"
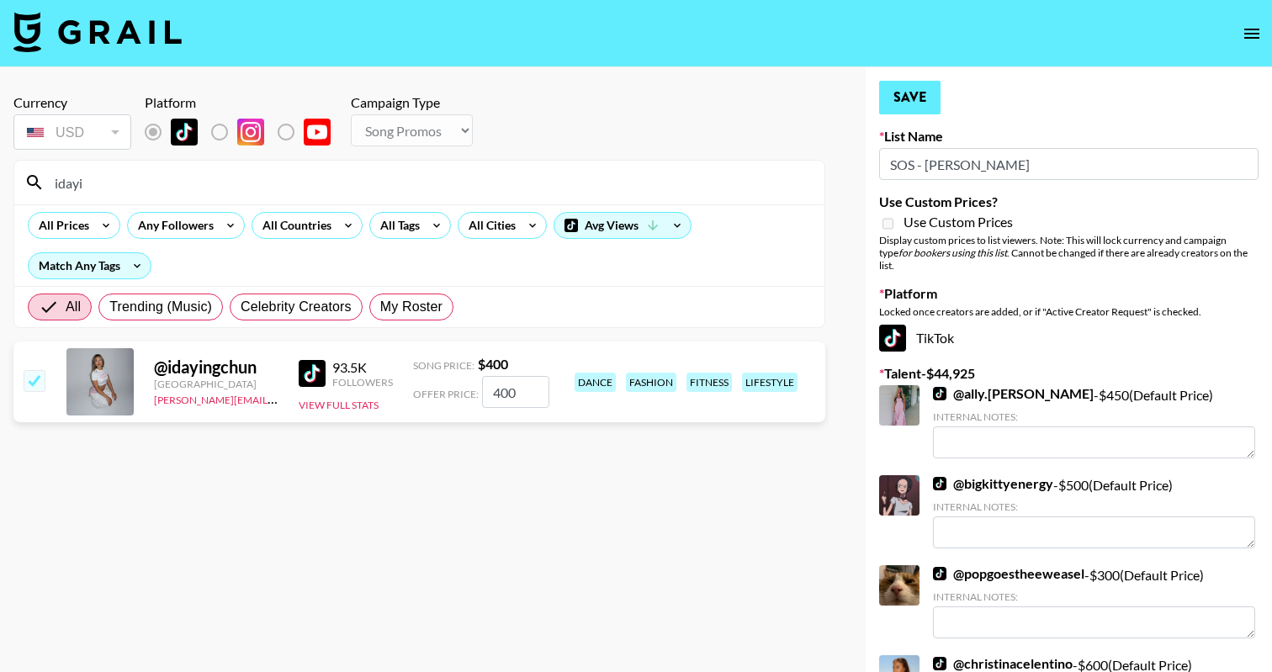
click at [906, 100] on button "Save" at bounding box center [909, 98] width 61 height 34
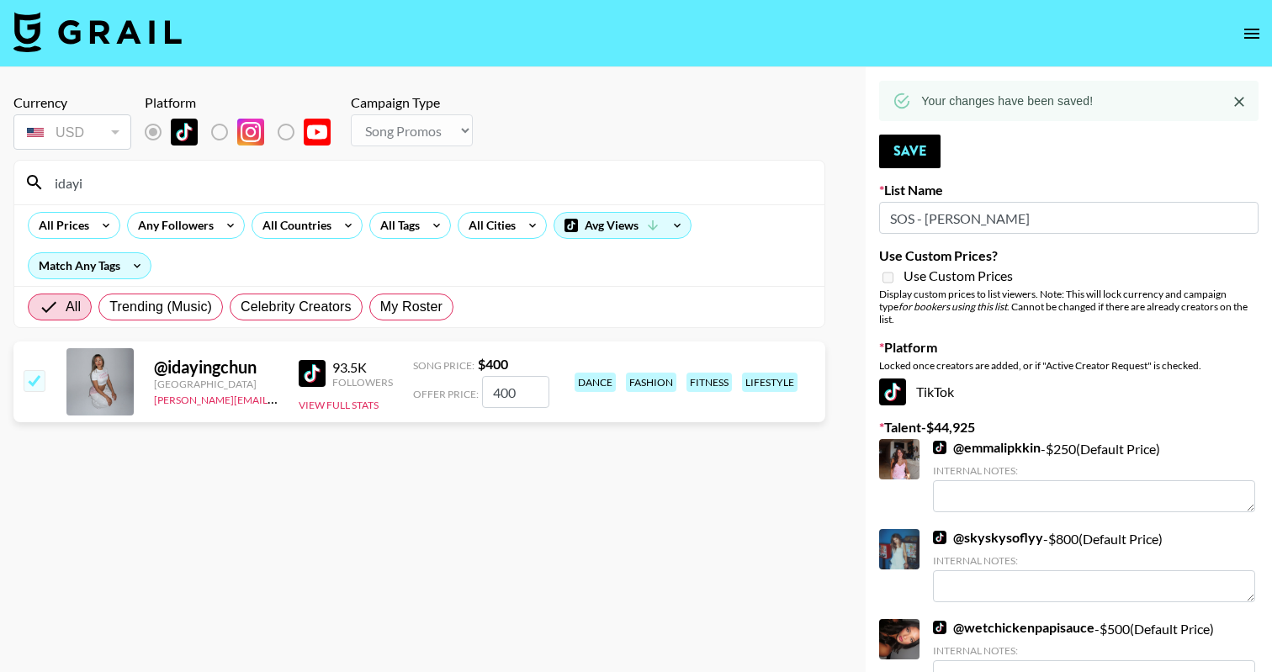
click at [71, 184] on input "idayi" at bounding box center [430, 182] width 770 height 27
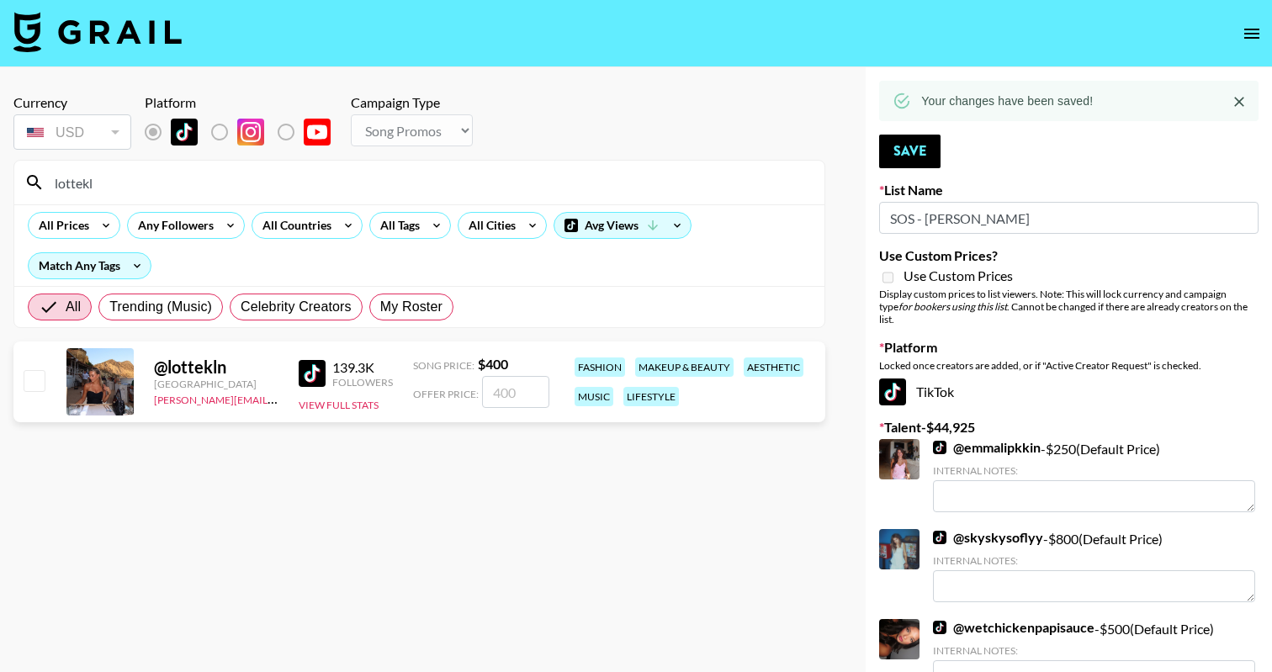
type input "lottekl"
click at [28, 388] on input "checkbox" at bounding box center [34, 380] width 20 height 20
checkbox input "true"
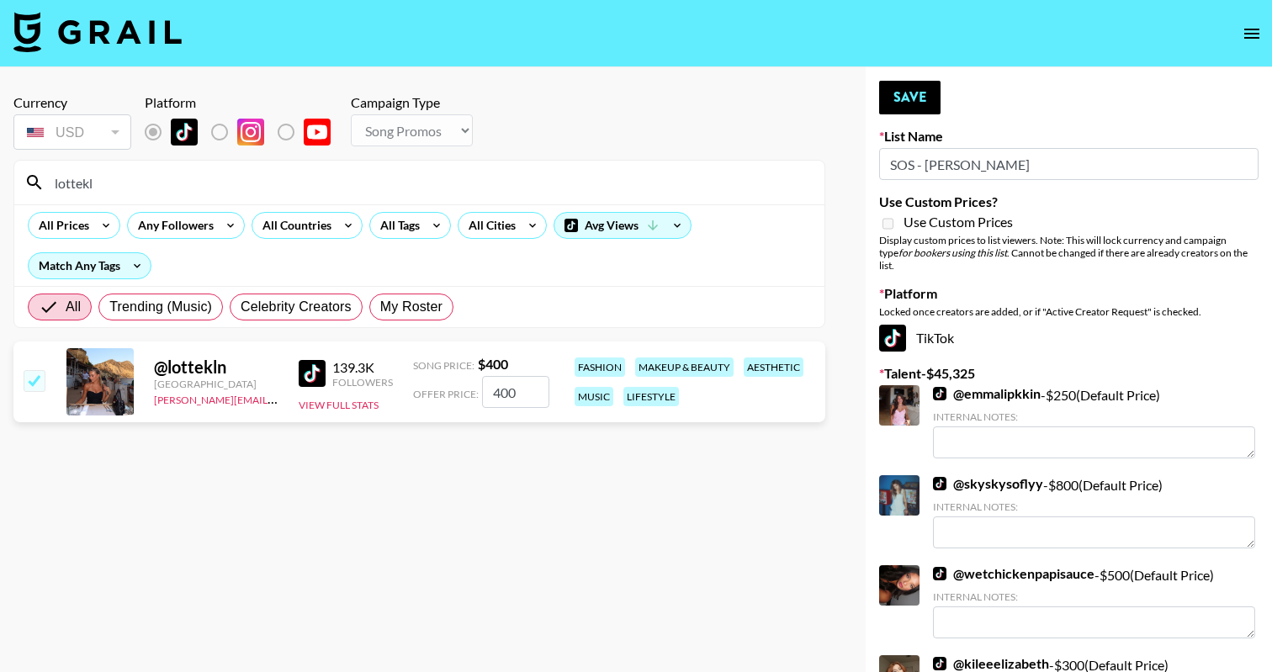
type input "400"
click at [930, 97] on button "Save" at bounding box center [909, 98] width 61 height 34
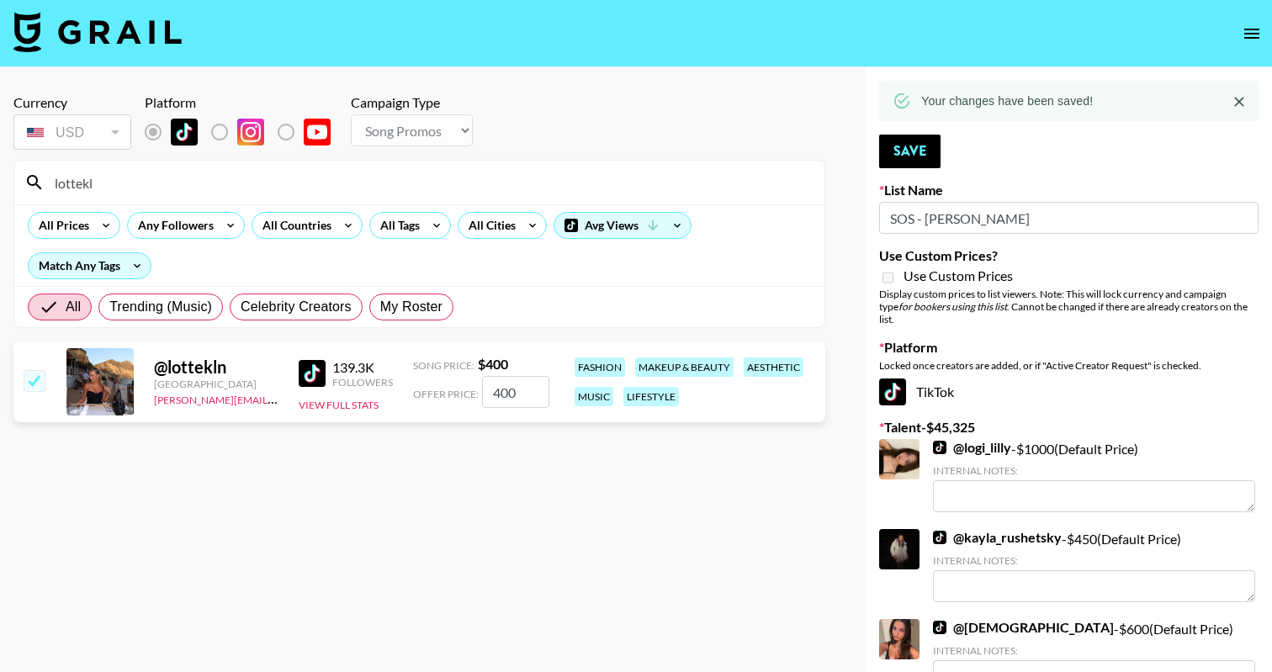
click at [61, 183] on input "lottekl" at bounding box center [430, 182] width 770 height 27
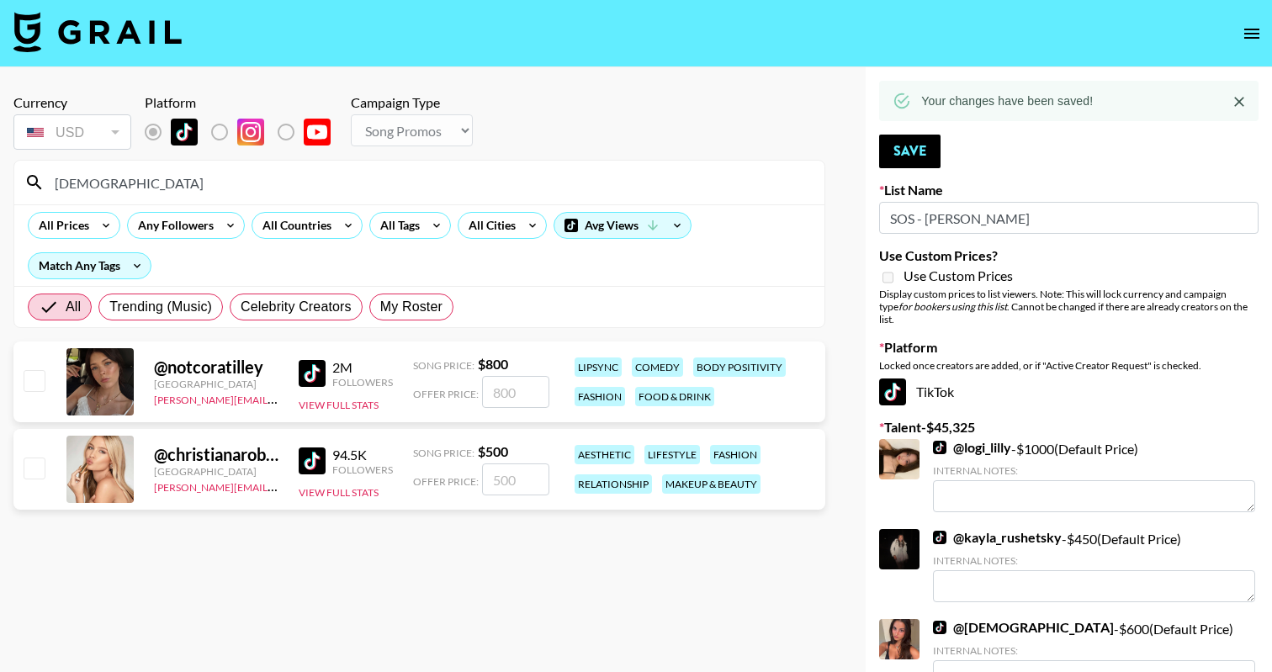
type input "christiana"
click at [37, 467] on input "checkbox" at bounding box center [34, 468] width 20 height 20
checkbox input "true"
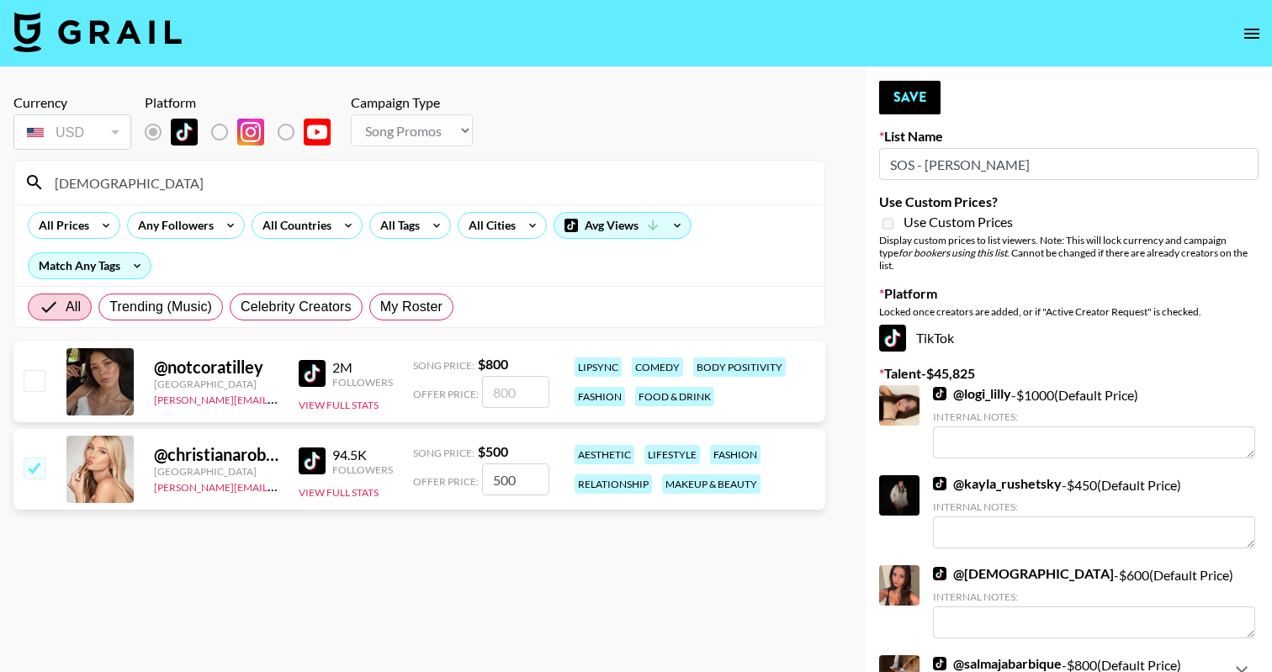
drag, startPoint x: 495, startPoint y: 479, endPoint x: 483, endPoint y: 479, distance: 11.8
click at [483, 479] on input "500" at bounding box center [515, 479] width 67 height 32
type input "400"
click at [936, 100] on button "Save" at bounding box center [909, 98] width 61 height 34
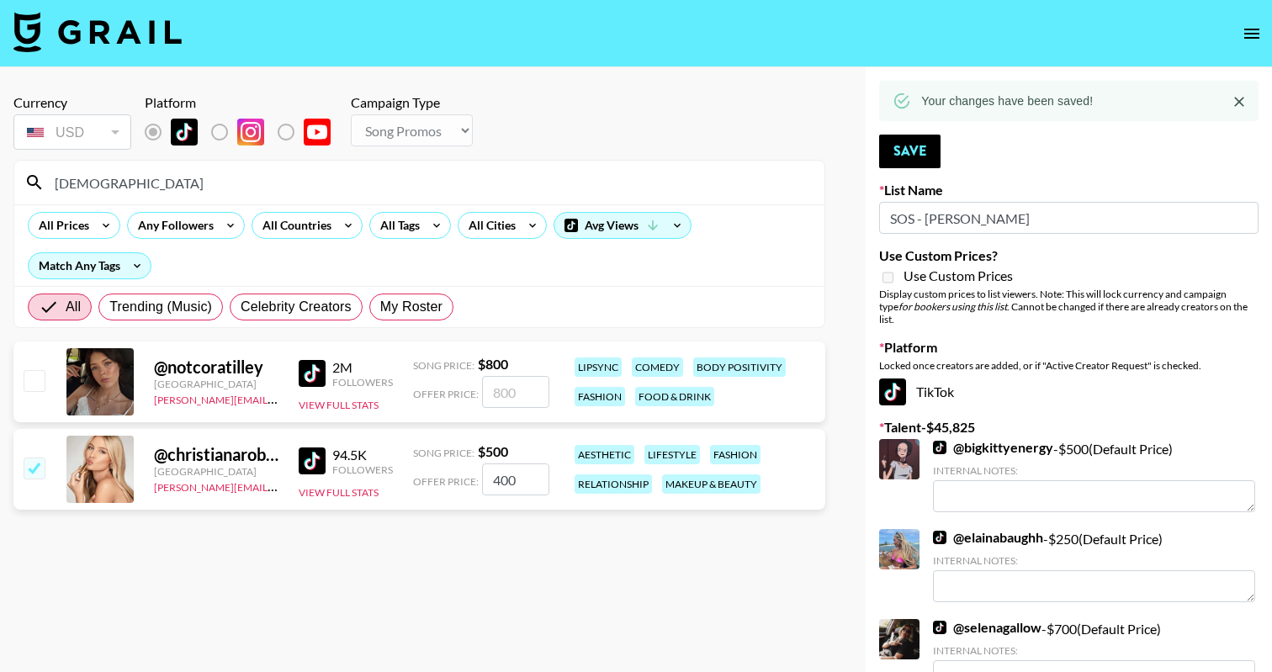
click at [51, 177] on input "christiana" at bounding box center [430, 182] width 770 height 27
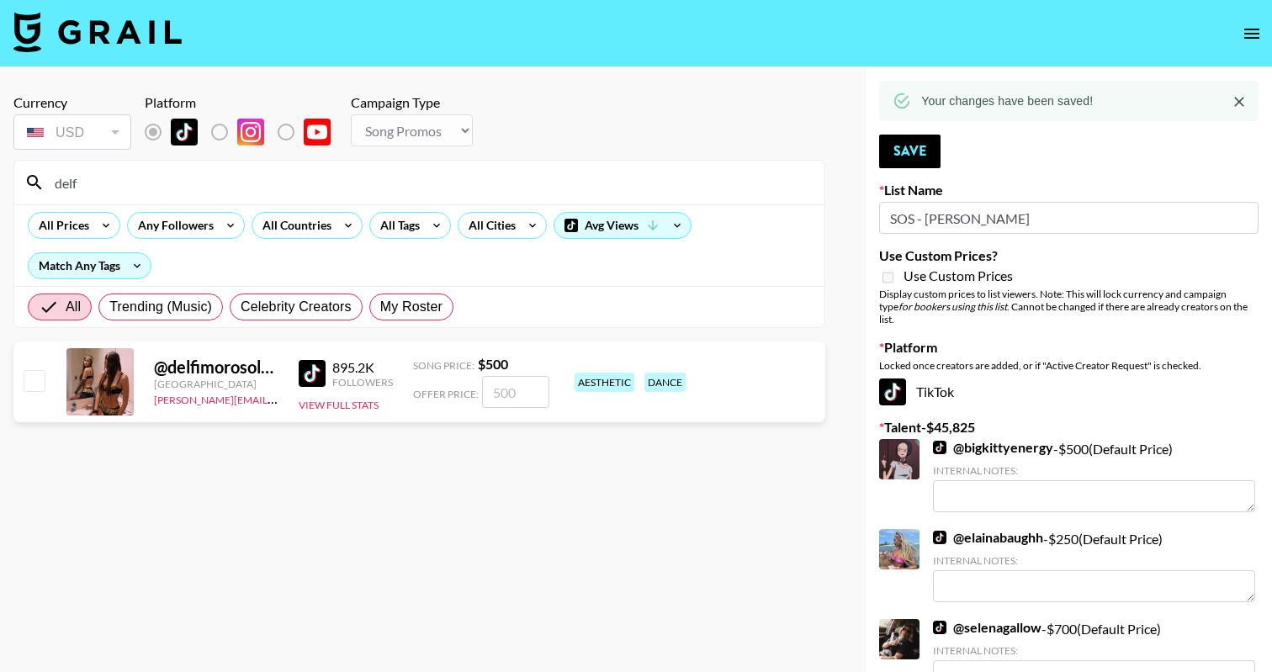
type input "delf"
click at [34, 379] on input "checkbox" at bounding box center [34, 380] width 20 height 20
checkbox input "true"
type input "500"
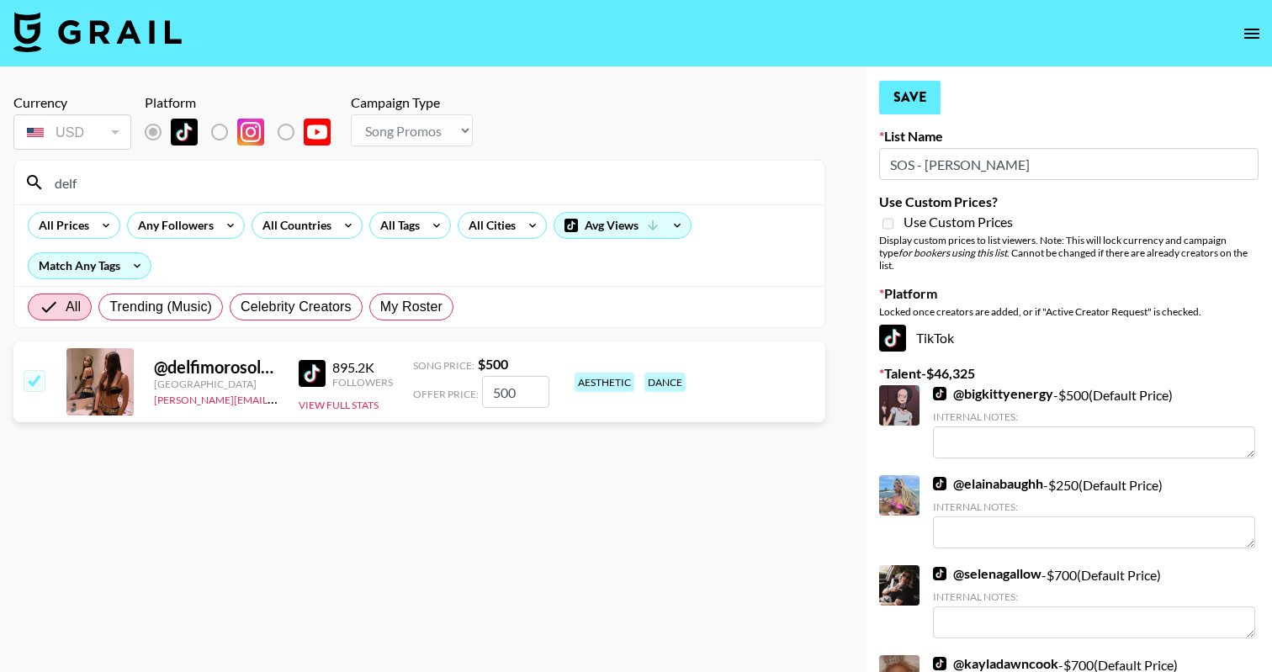
click at [914, 105] on button "Save" at bounding box center [909, 98] width 61 height 34
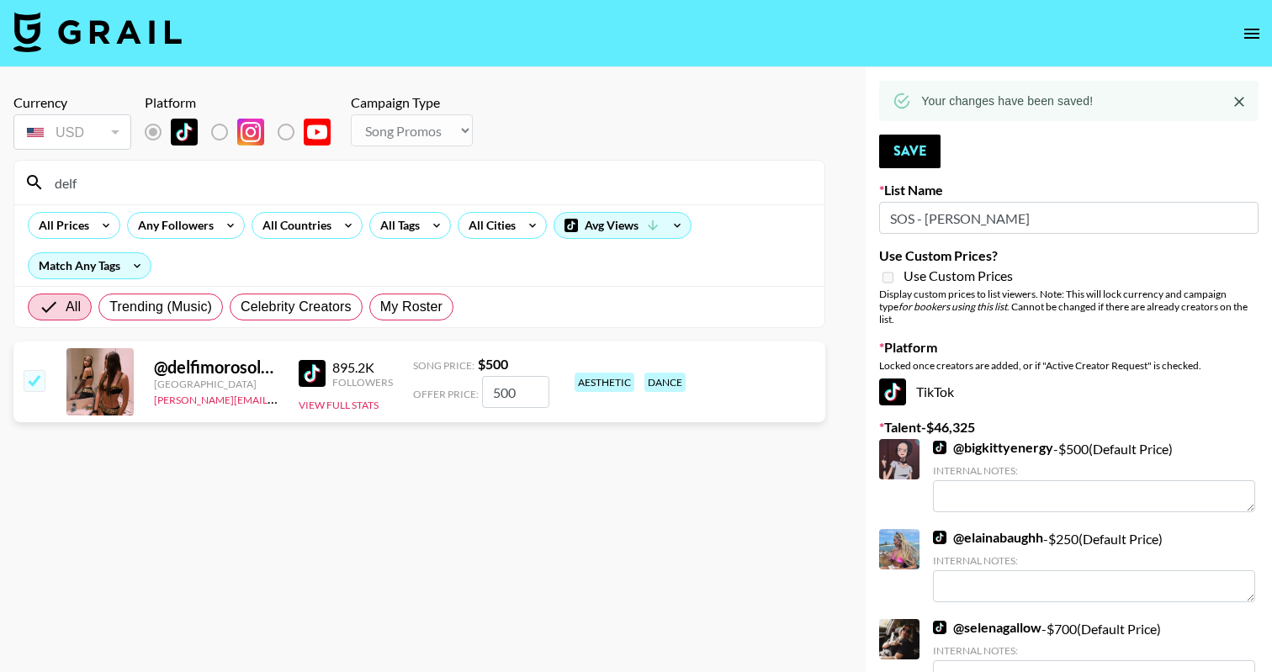
click at [167, 171] on input "delf" at bounding box center [430, 182] width 770 height 27
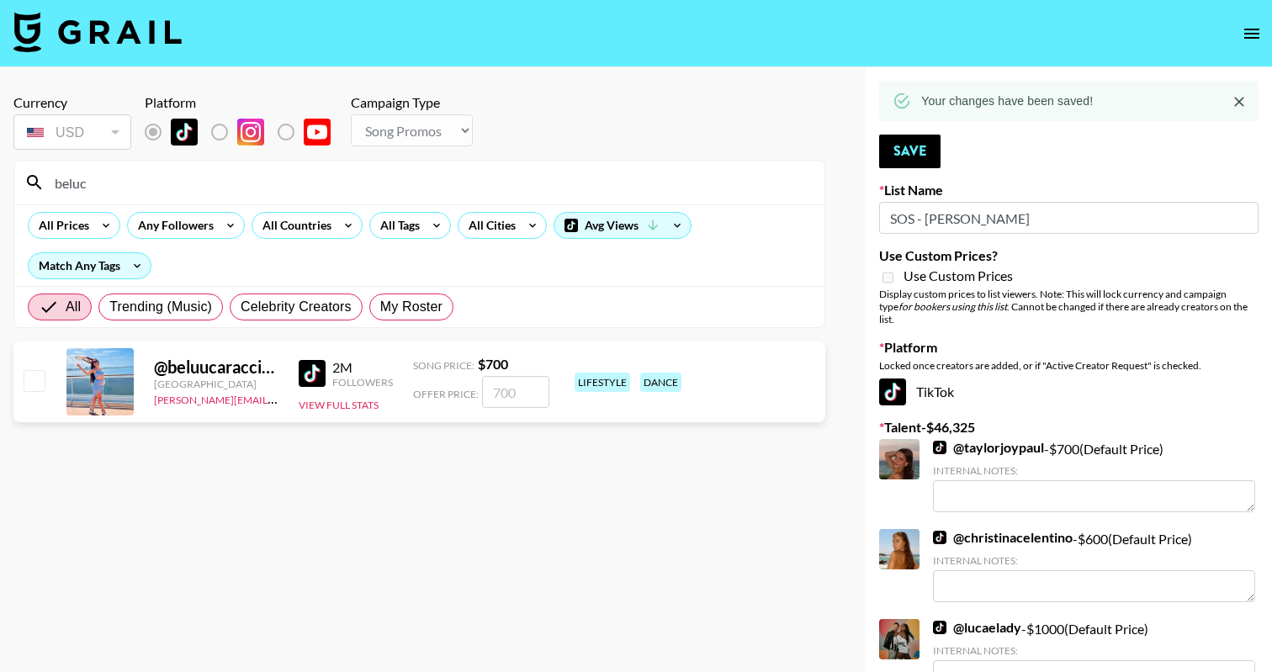
type input "beluc"
click at [38, 384] on input "checkbox" at bounding box center [34, 380] width 20 height 20
checkbox input "true"
type input "700"
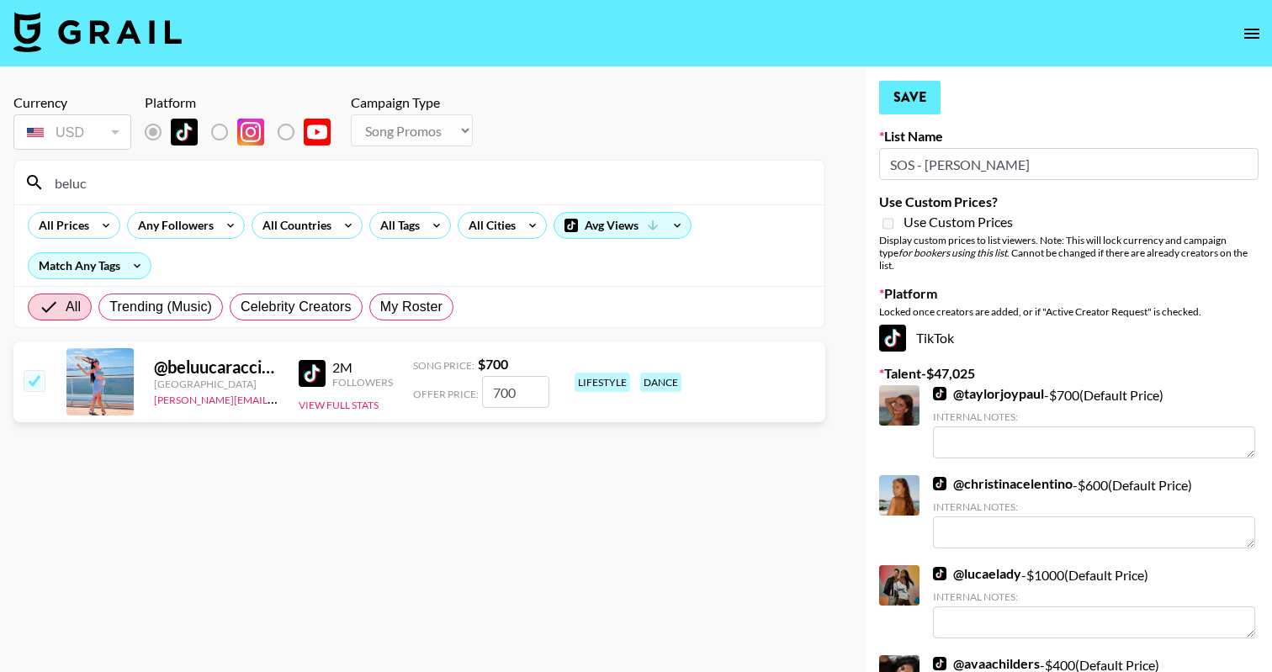
click at [904, 105] on button "Save" at bounding box center [909, 98] width 61 height 34
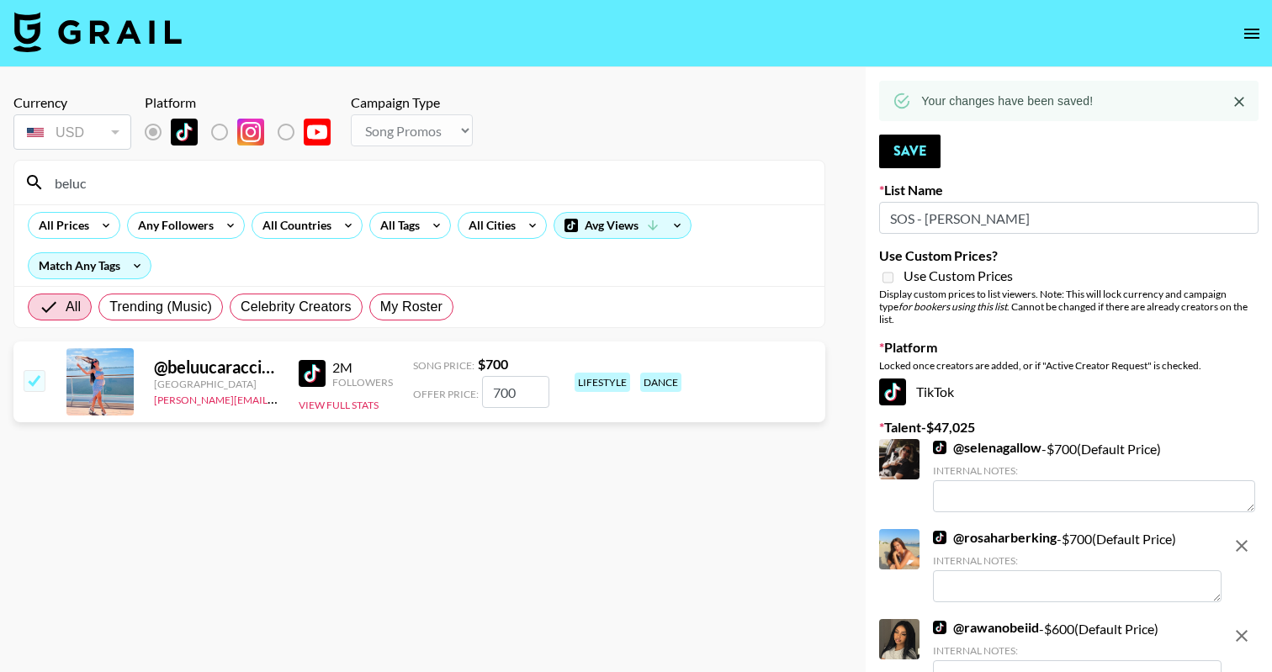
click at [198, 183] on input "beluc" at bounding box center [430, 182] width 770 height 27
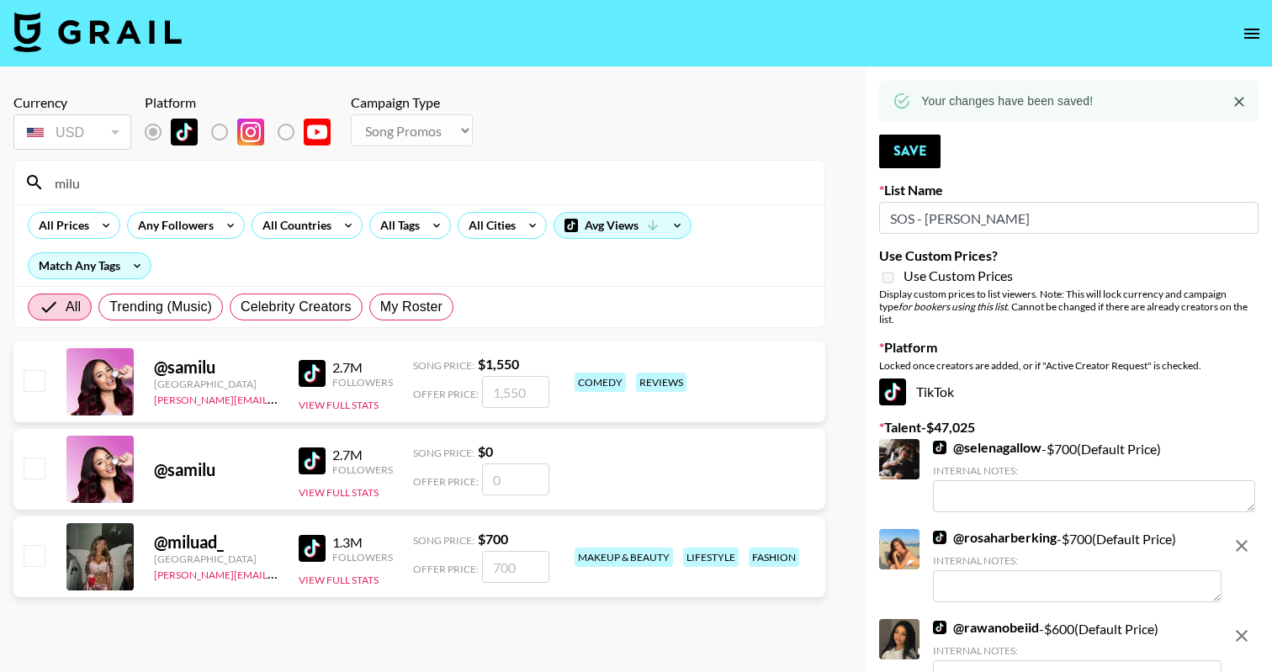
type input "milu"
click at [19, 563] on div "@ miluad_ Argentina amanda.johnsson@grail-talent.com 1.3M Followers View Full S…" at bounding box center [419, 556] width 812 height 81
click at [36, 558] on input "checkbox" at bounding box center [34, 555] width 20 height 20
checkbox input "true"
type input "700"
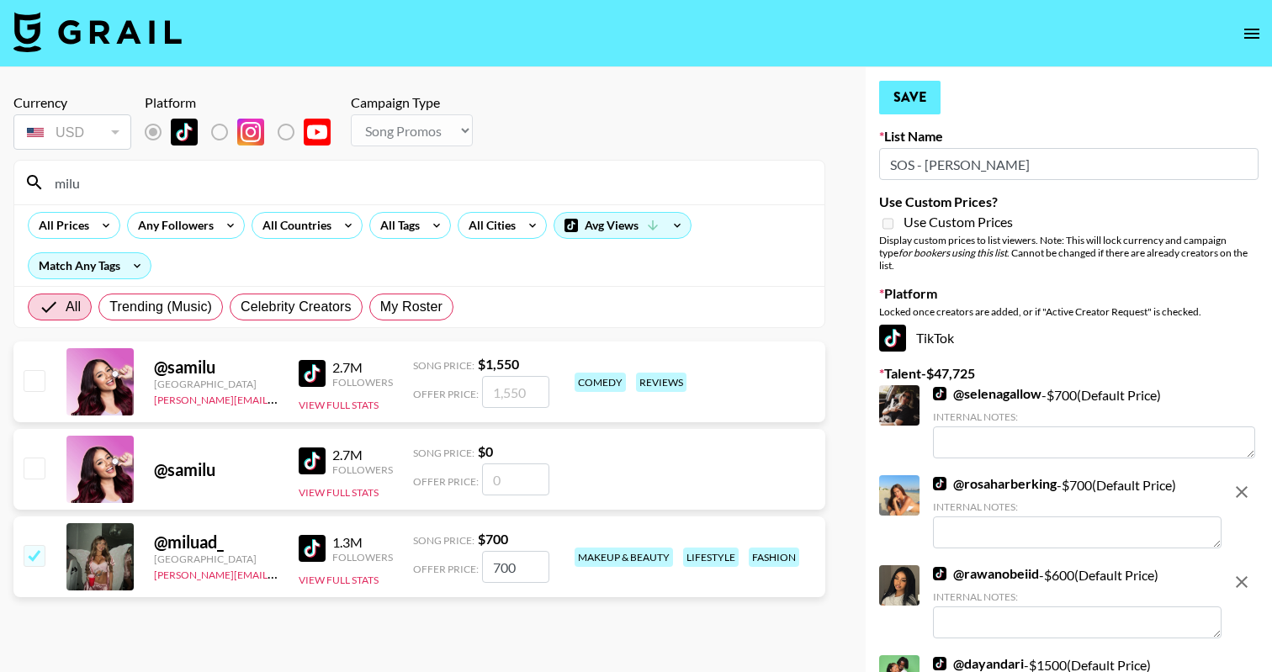
click at [907, 96] on button "Save" at bounding box center [909, 98] width 61 height 34
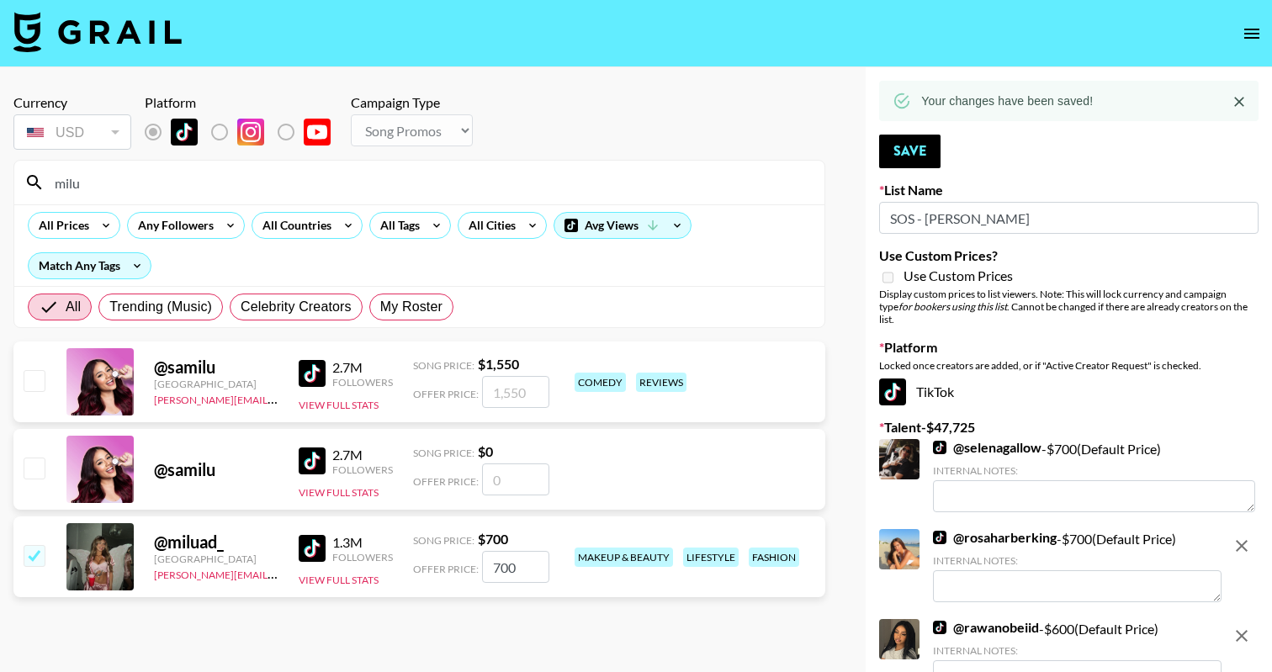
click at [159, 192] on input "milu" at bounding box center [430, 182] width 770 height 27
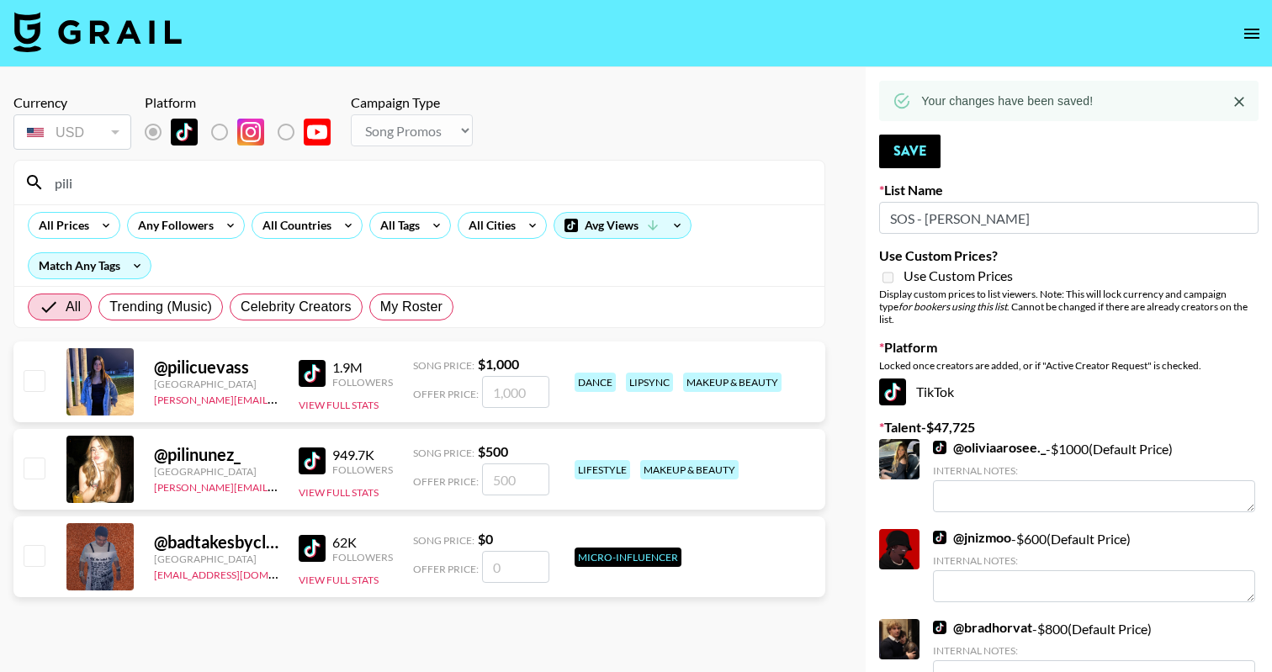
type input "pili"
click at [33, 469] on input "checkbox" at bounding box center [34, 468] width 20 height 20
checkbox input "true"
type input "500"
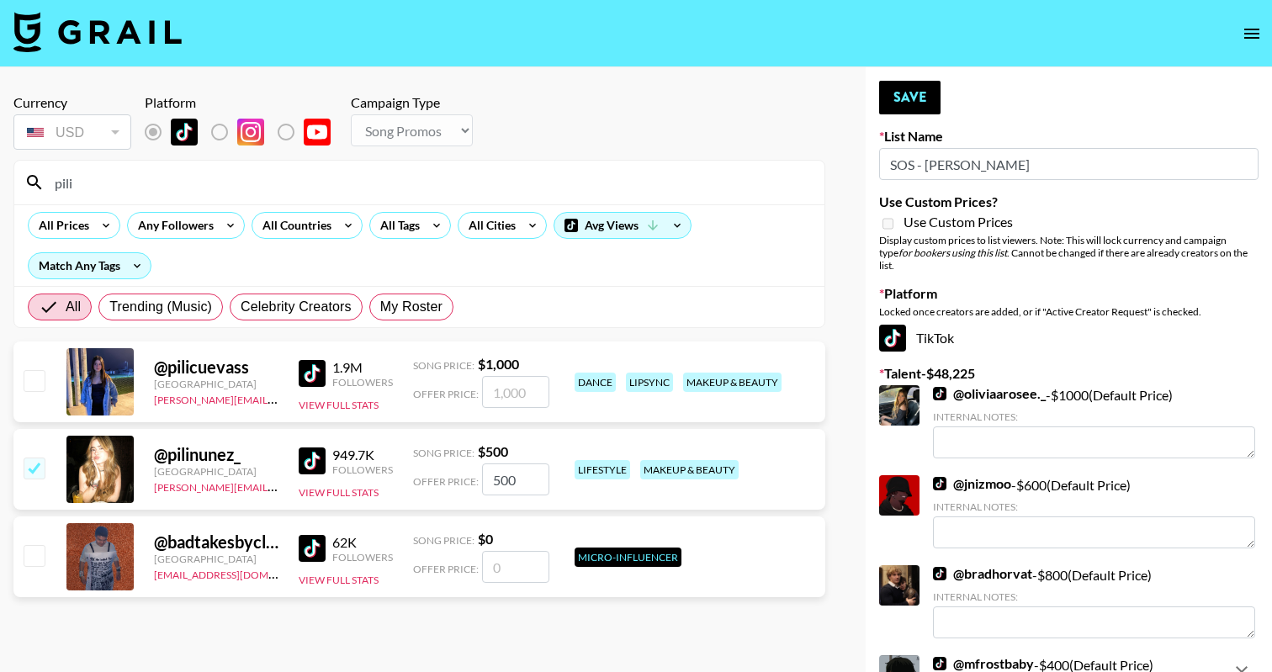
click at [31, 376] on input "checkbox" at bounding box center [34, 380] width 20 height 20
checkbox input "true"
type input "1000"
click at [902, 101] on button "Save" at bounding box center [909, 98] width 61 height 34
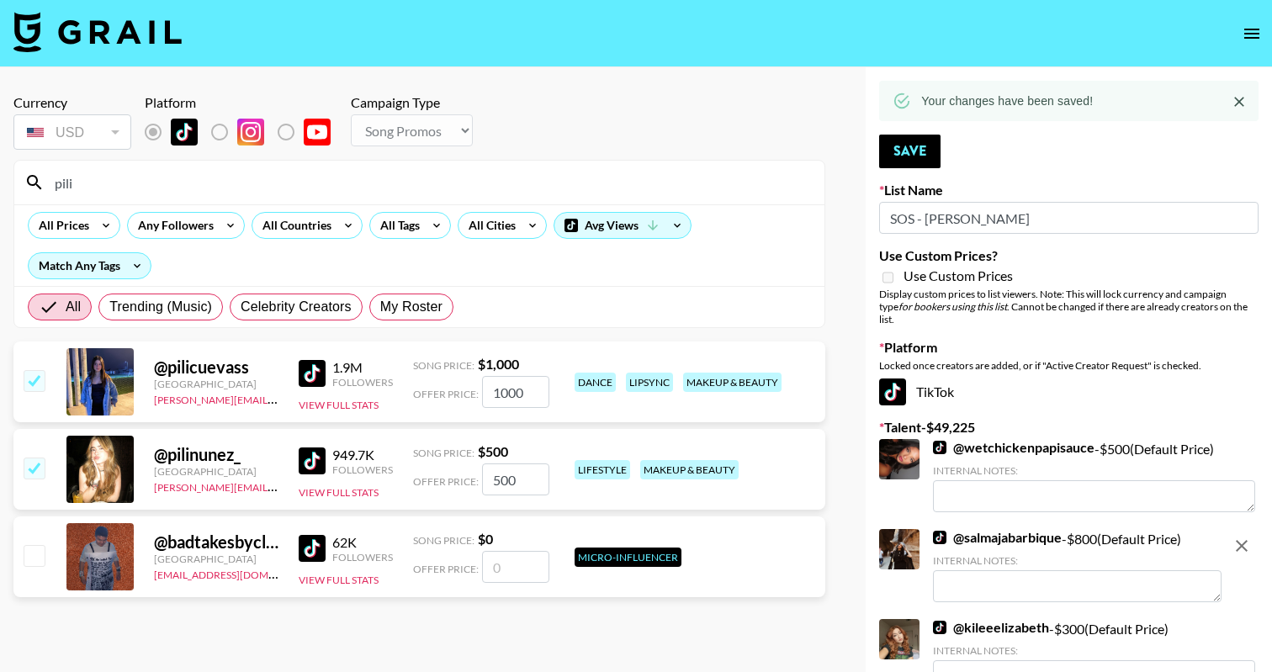
click at [50, 178] on input "pili" at bounding box center [430, 182] width 770 height 27
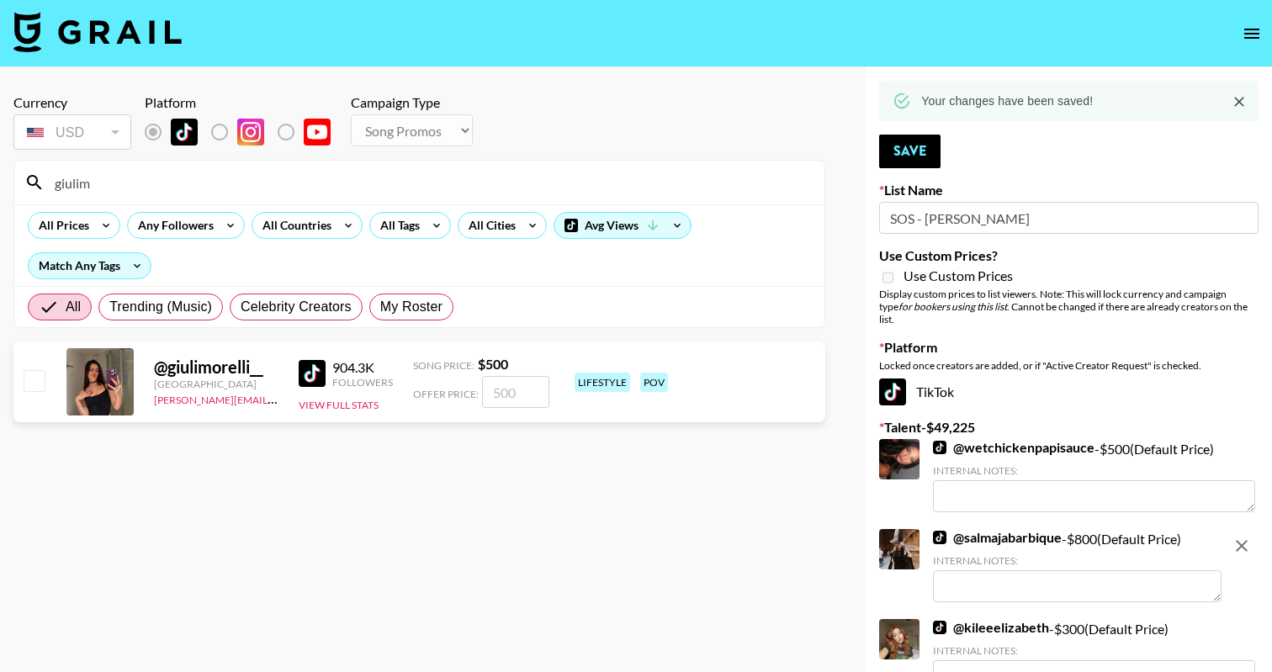
type input "giulim"
click at [44, 372] on div "@ giulimorelli__ Argentina amanda.johnsson@grail-talent.com 904.3K Followers Vi…" at bounding box center [419, 381] width 812 height 81
click at [32, 384] on input "checkbox" at bounding box center [34, 380] width 20 height 20
checkbox input "true"
type input "500"
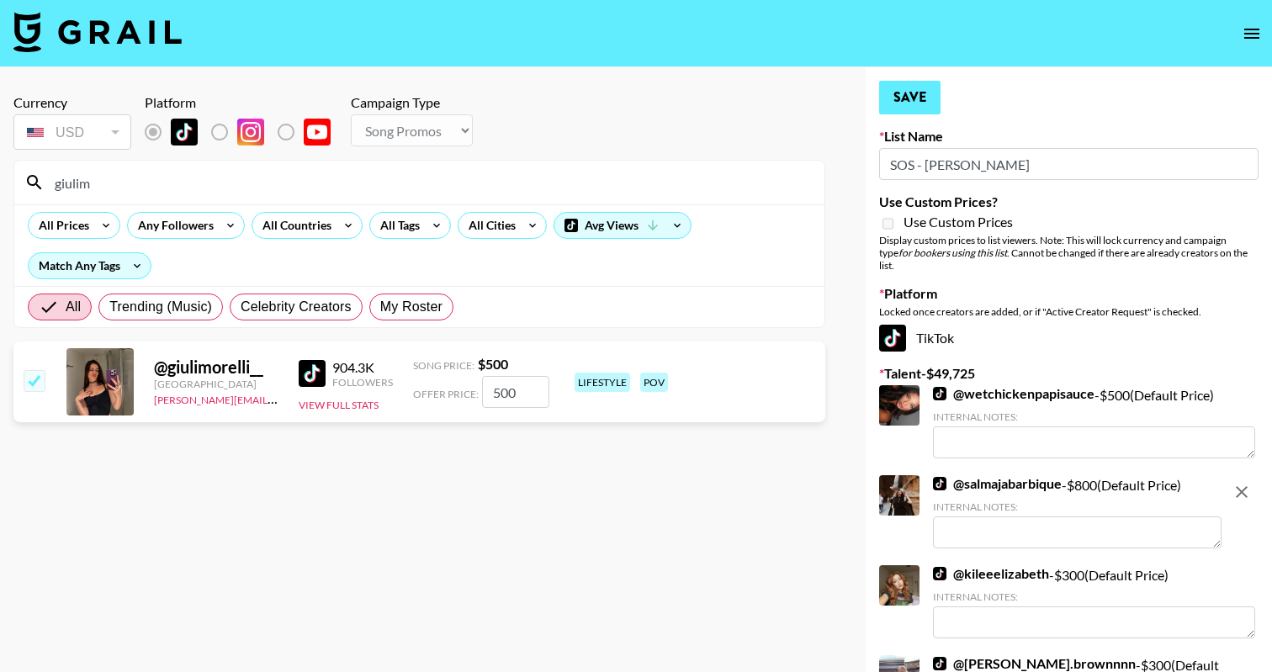
click at [925, 102] on button "Save" at bounding box center [909, 98] width 61 height 34
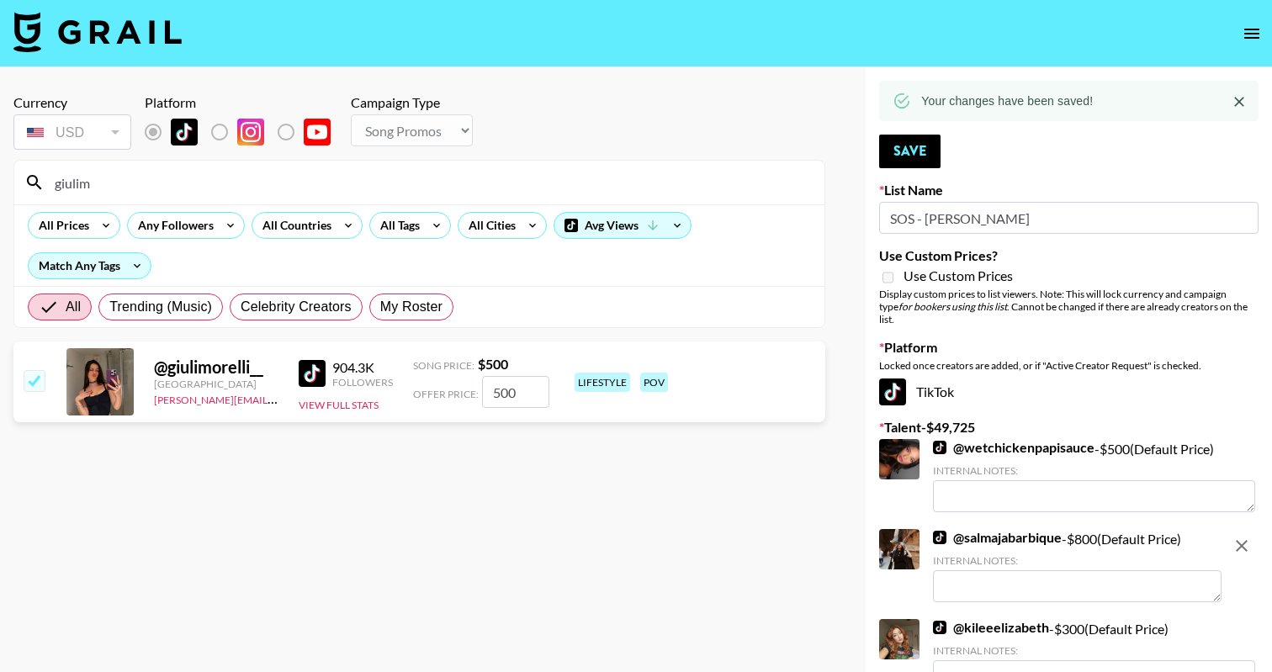
click at [198, 185] on input "giulim" at bounding box center [430, 182] width 770 height 27
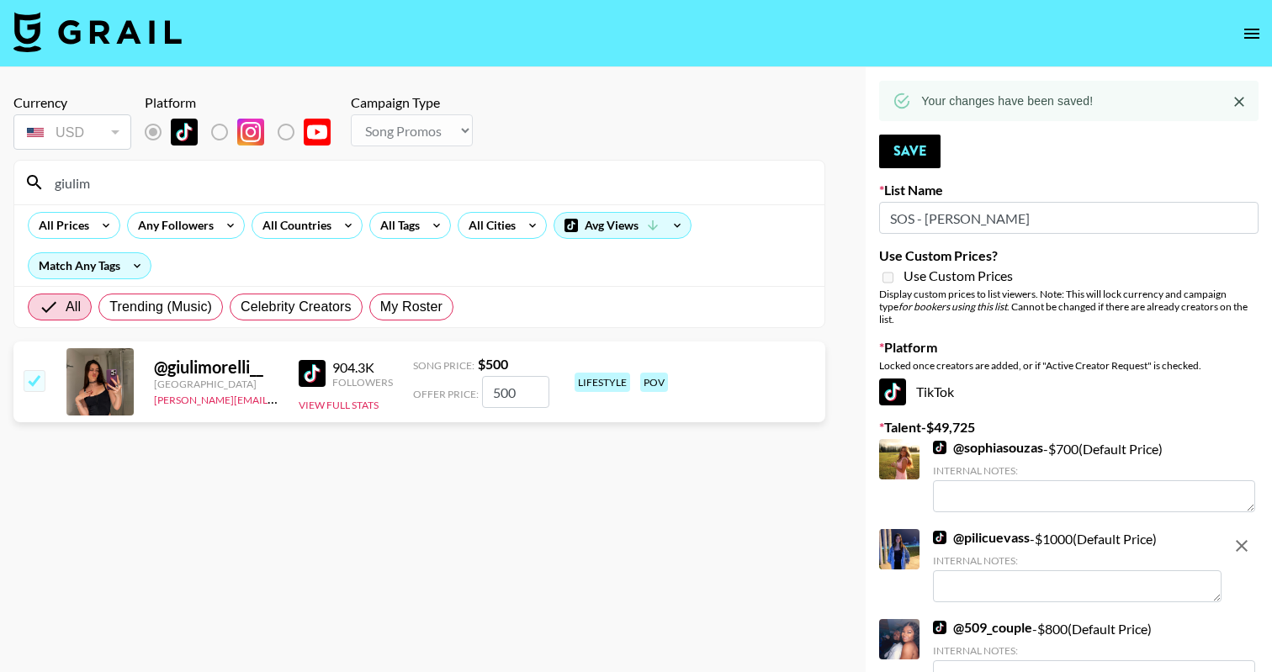
click at [198, 185] on input "giulim" at bounding box center [430, 182] width 770 height 27
type input "d"
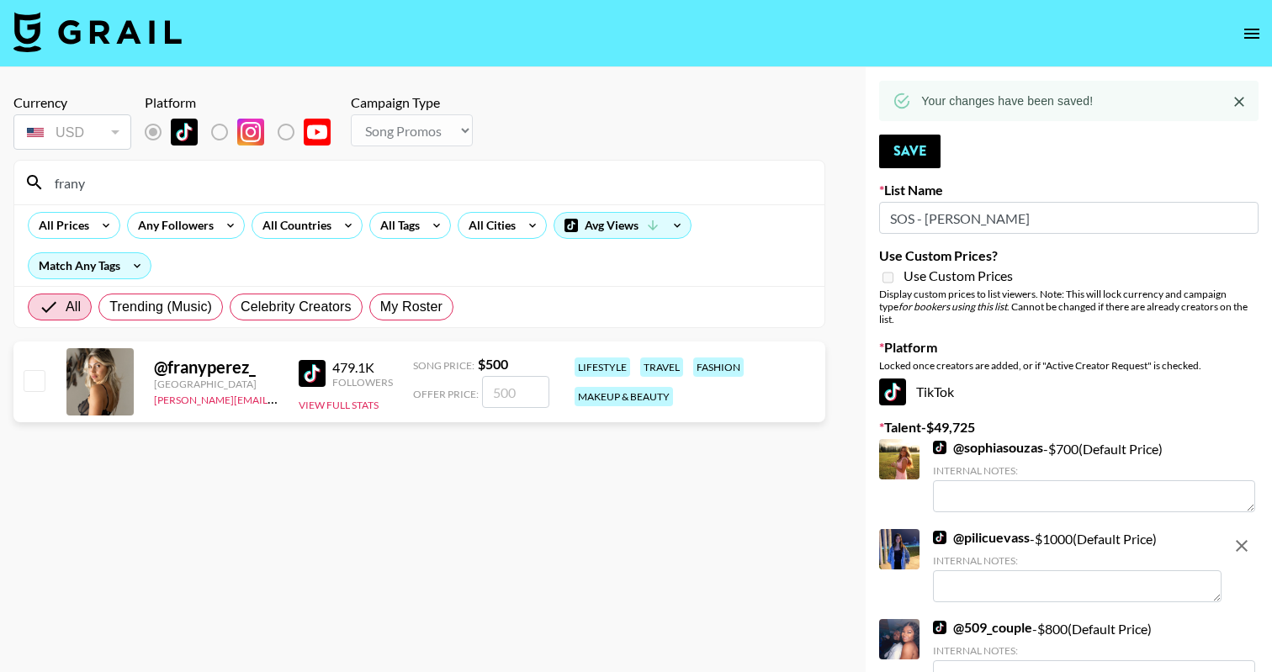
type input "frany"
click at [30, 380] on input "checkbox" at bounding box center [34, 380] width 20 height 20
checkbox input "true"
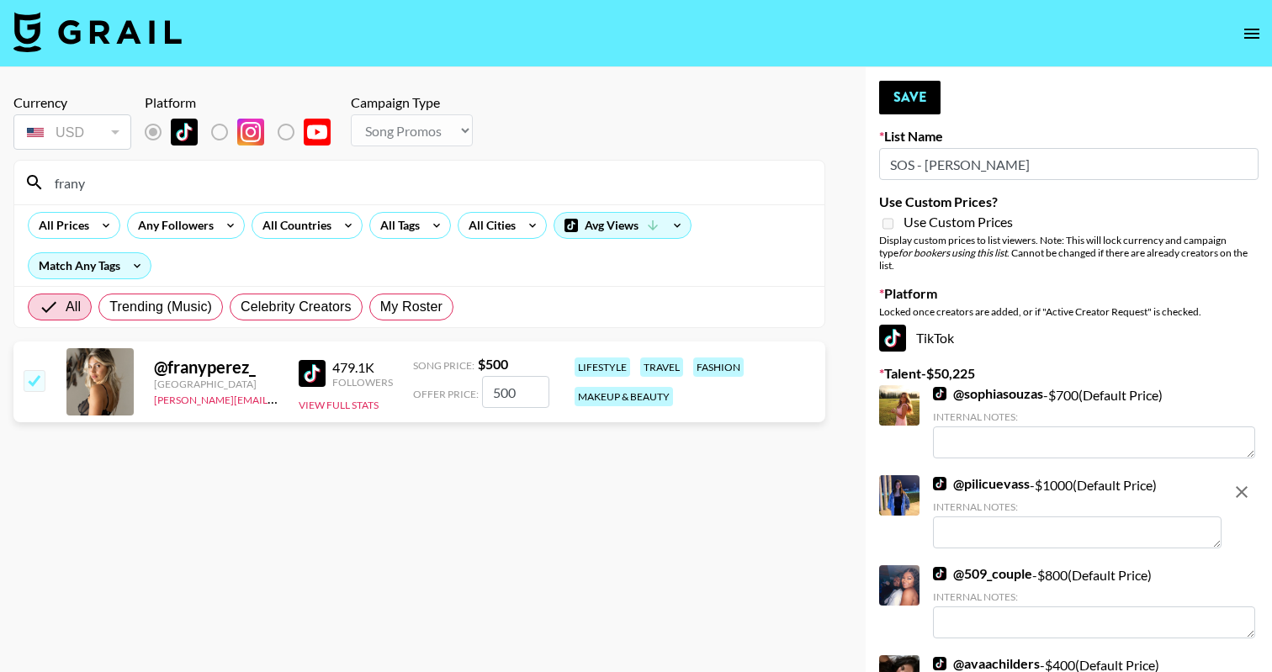
type input "500"
click at [923, 100] on button "Save" at bounding box center [909, 98] width 61 height 34
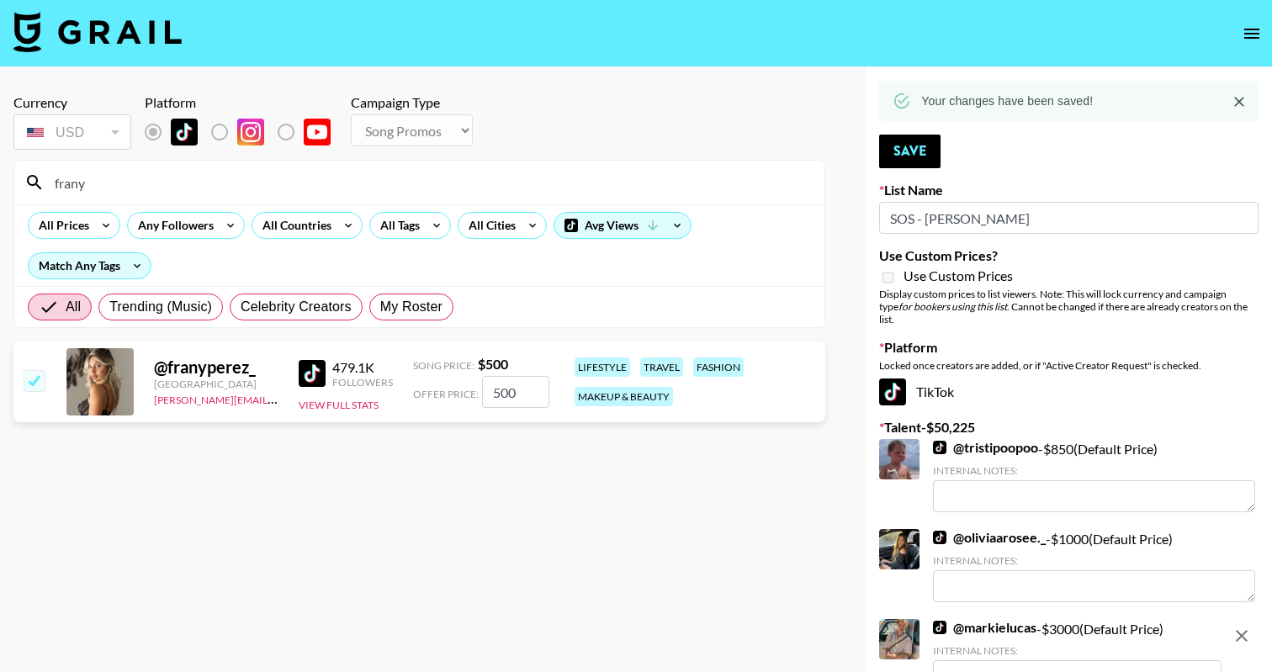
click at [133, 172] on input "frany" at bounding box center [430, 182] width 770 height 27
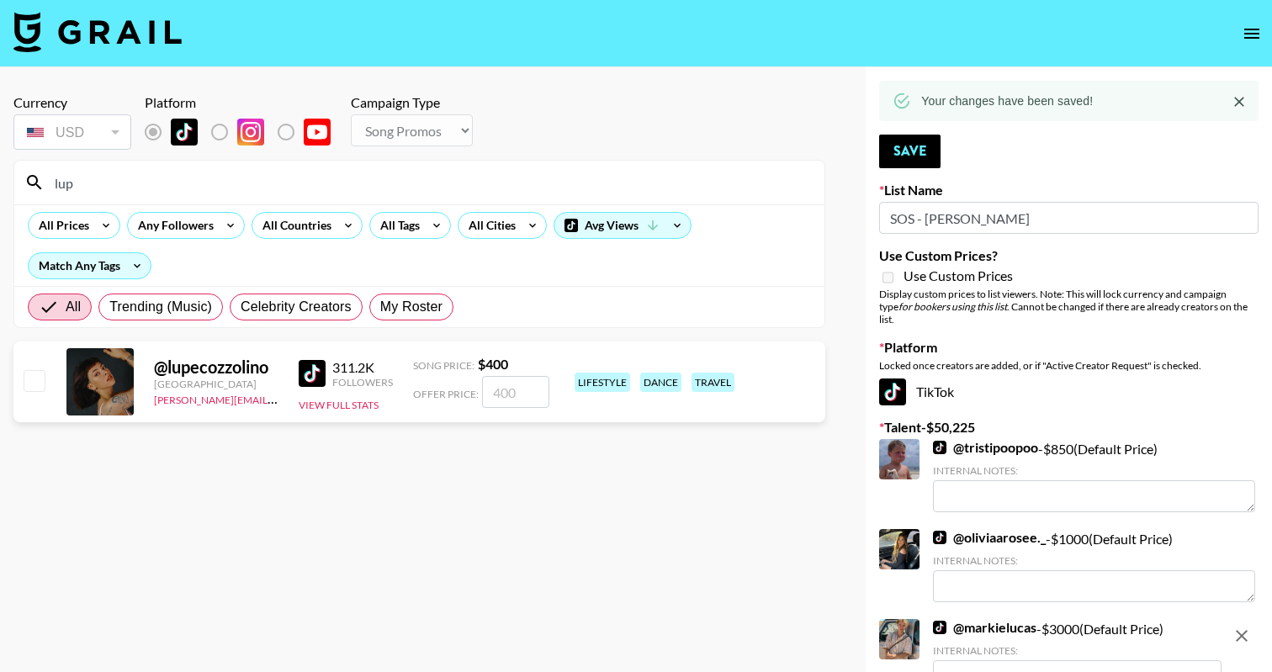
type input "lup"
click at [24, 384] on input "checkbox" at bounding box center [34, 380] width 20 height 20
checkbox input "true"
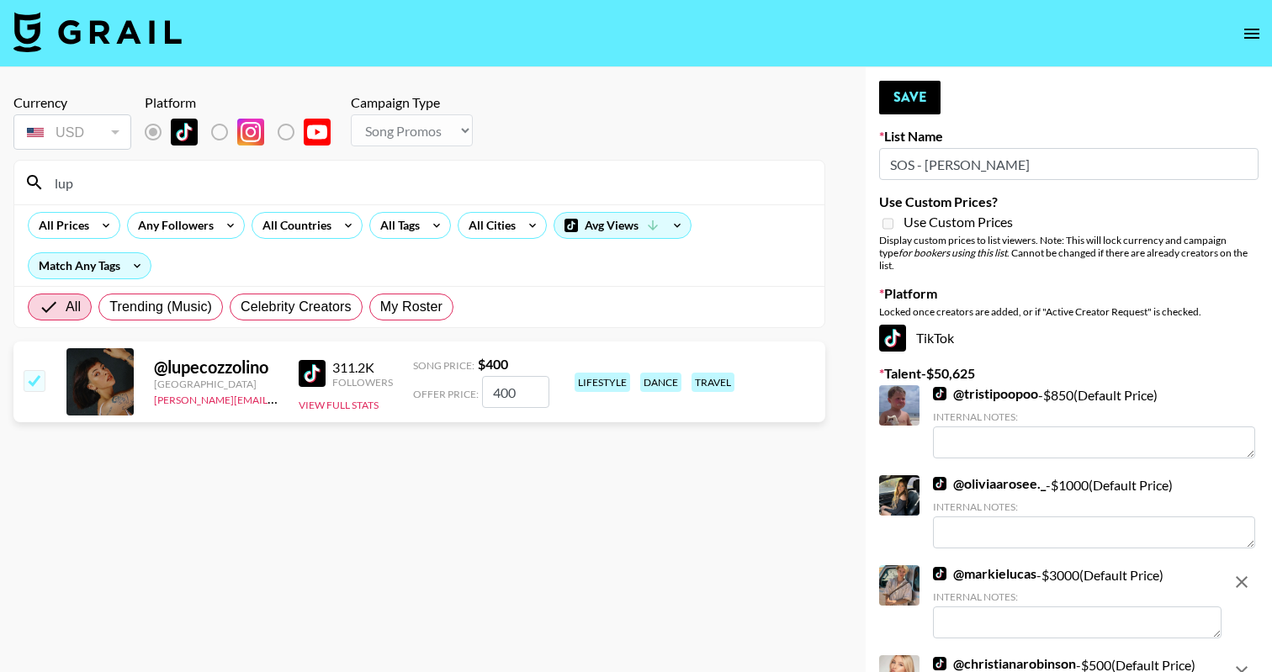
drag, startPoint x: 494, startPoint y: 391, endPoint x: 453, endPoint y: 389, distance: 40.4
click at [459, 391] on div "Offer Price: 400" at bounding box center [481, 392] width 136 height 32
type input "500"
click at [914, 100] on button "Save" at bounding box center [909, 98] width 61 height 34
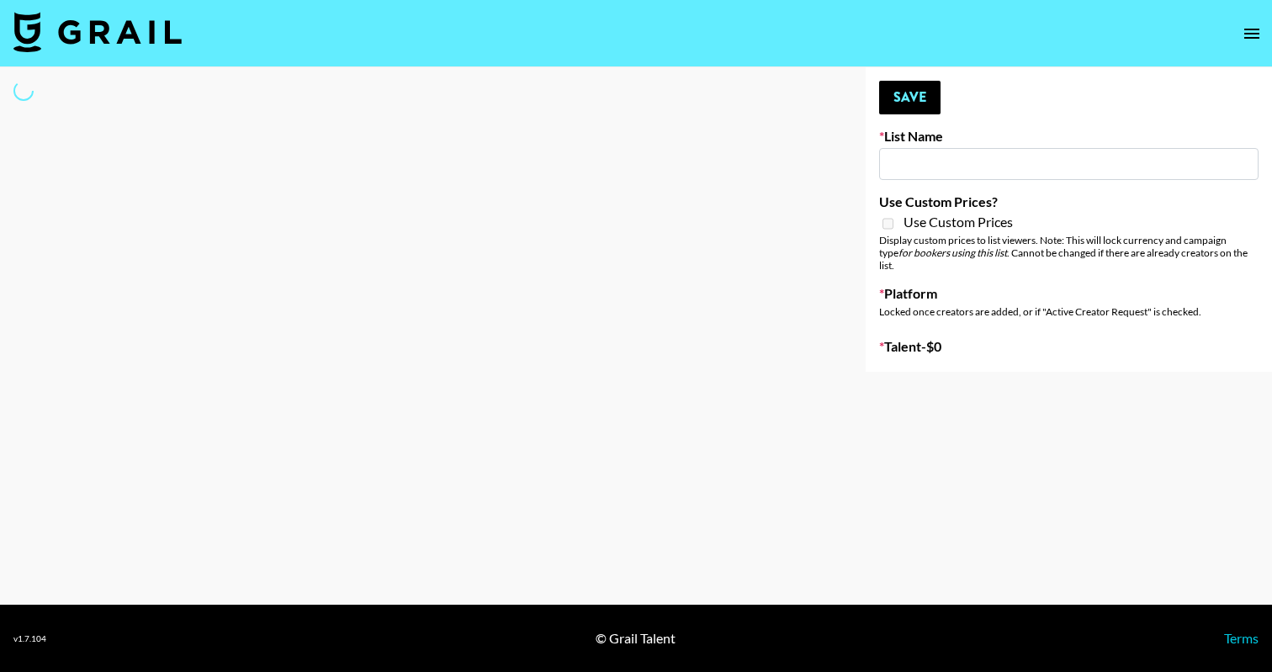
type input "Netherland Electronic Music Fans"
select select "Song"
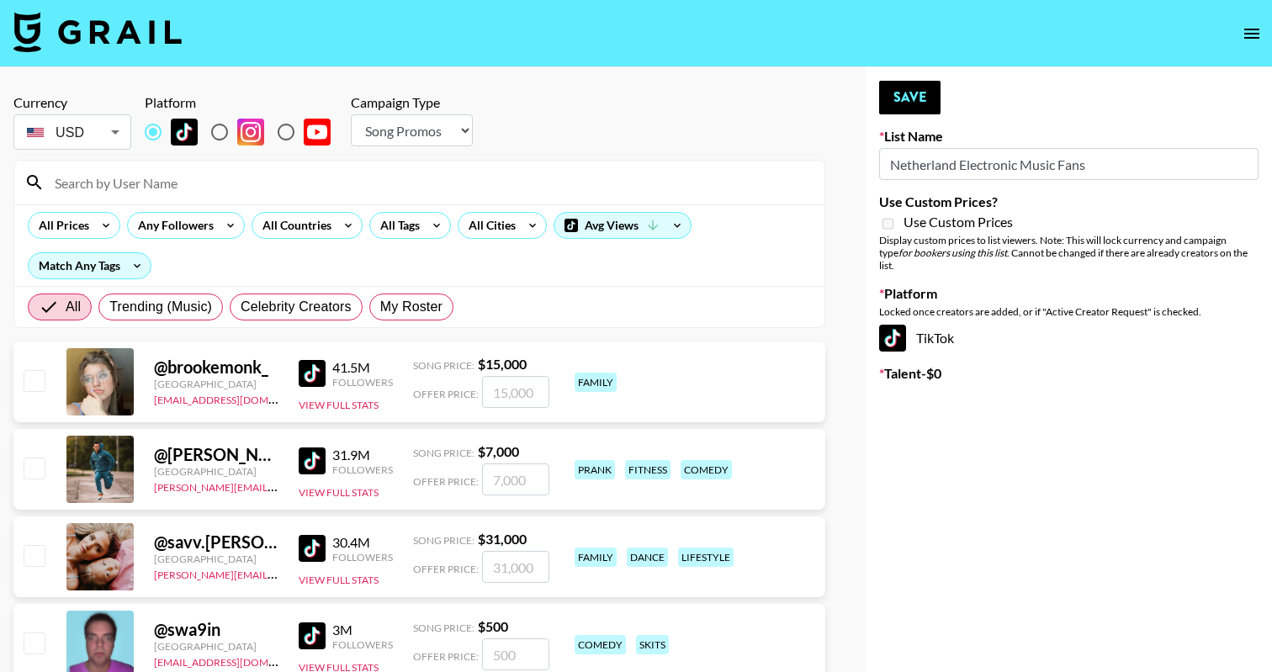
click at [341, 193] on input at bounding box center [430, 182] width 770 height 27
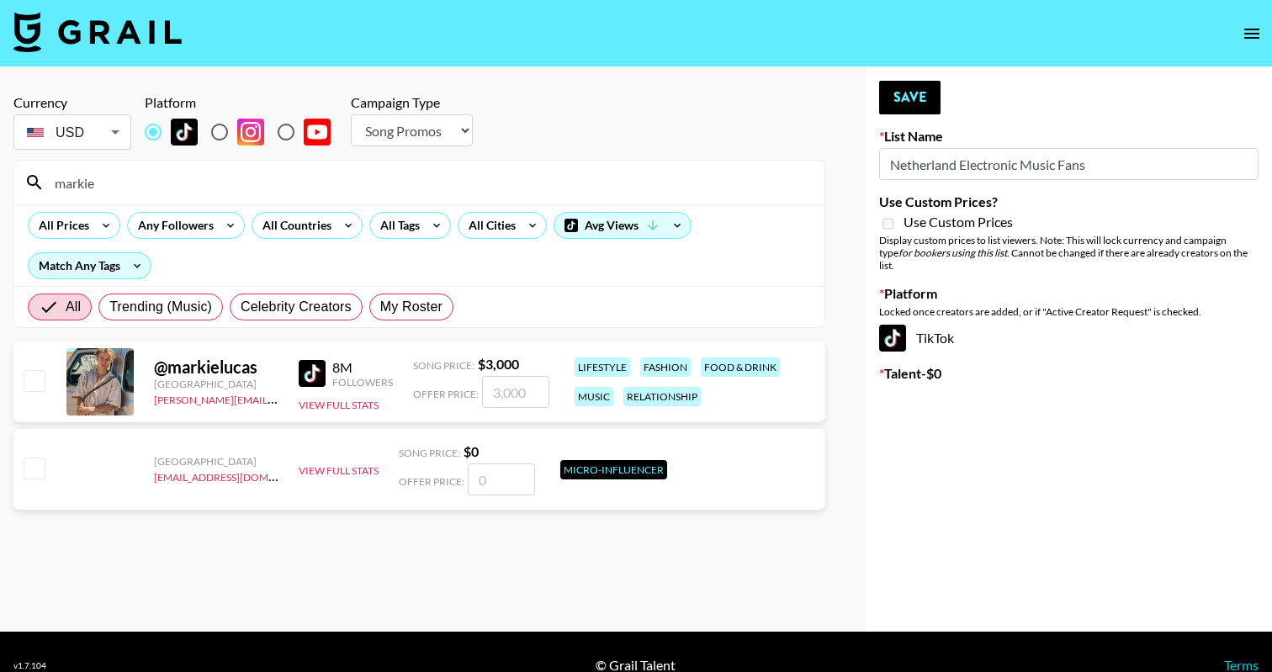
type input "markie"
click at [520, 400] on input "number" at bounding box center [515, 392] width 67 height 32
checkbox input "true"
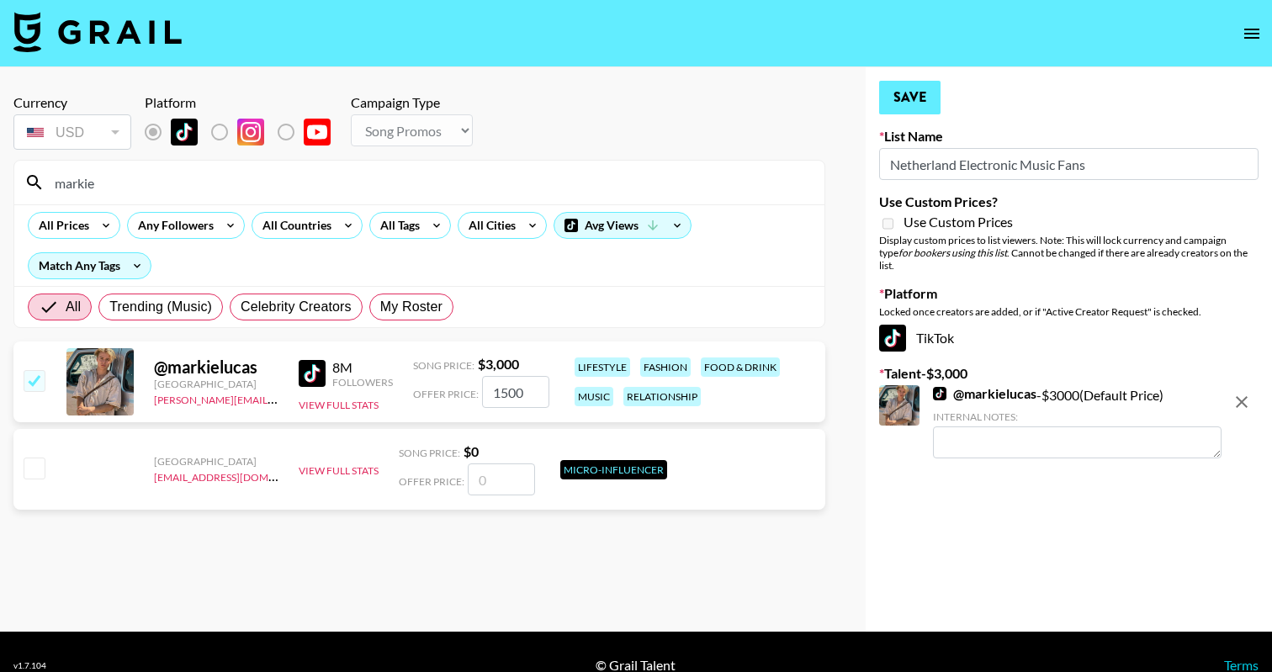
type input "1500"
click at [898, 106] on button "Save" at bounding box center [909, 98] width 61 height 34
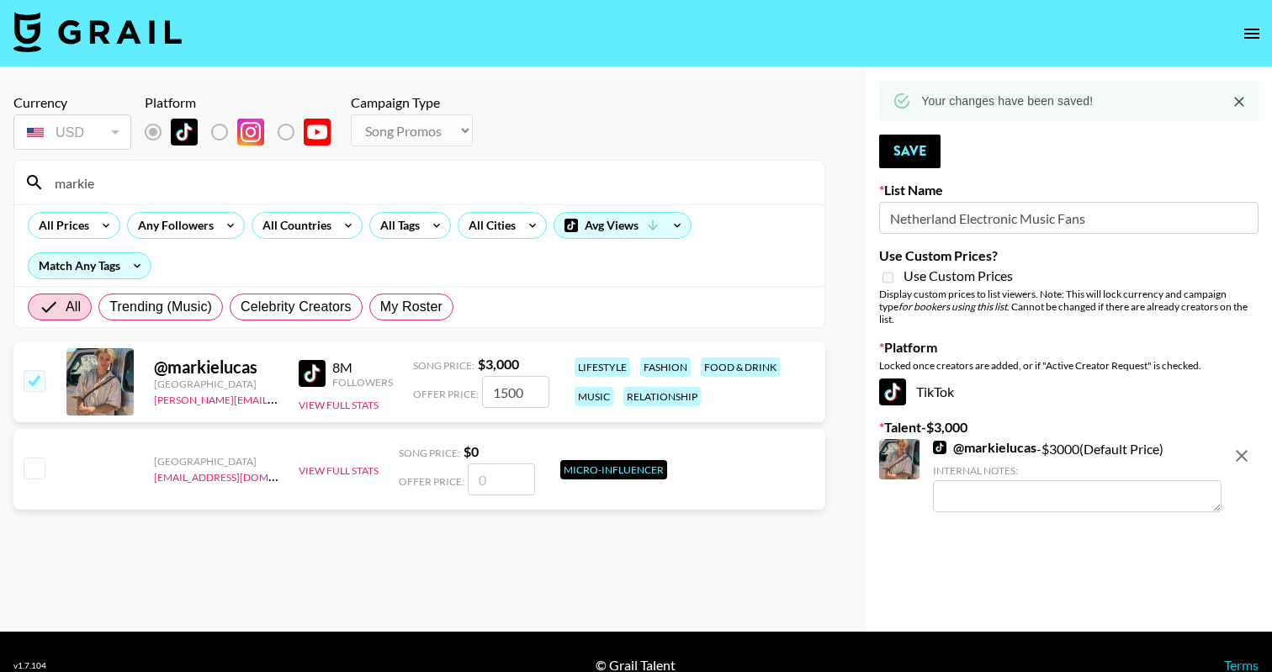
click at [982, 484] on textarea at bounding box center [1077, 496] width 288 height 32
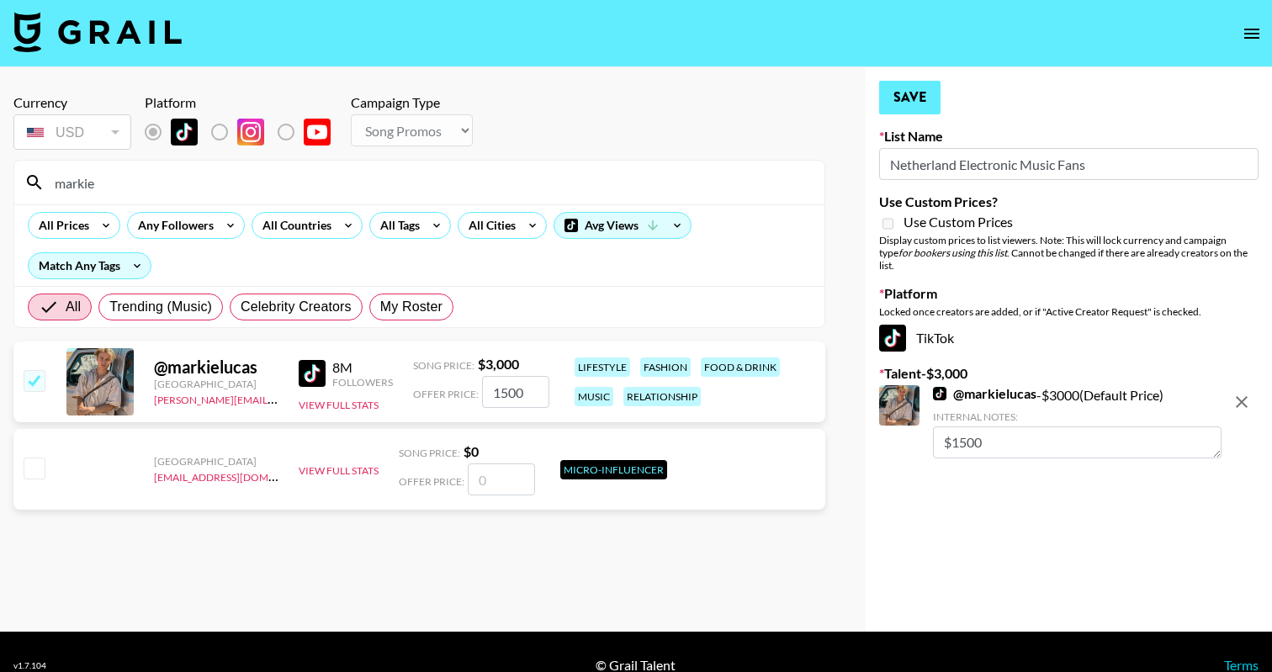
type textarea "$1500"
click at [892, 109] on button "Save" at bounding box center [909, 98] width 61 height 34
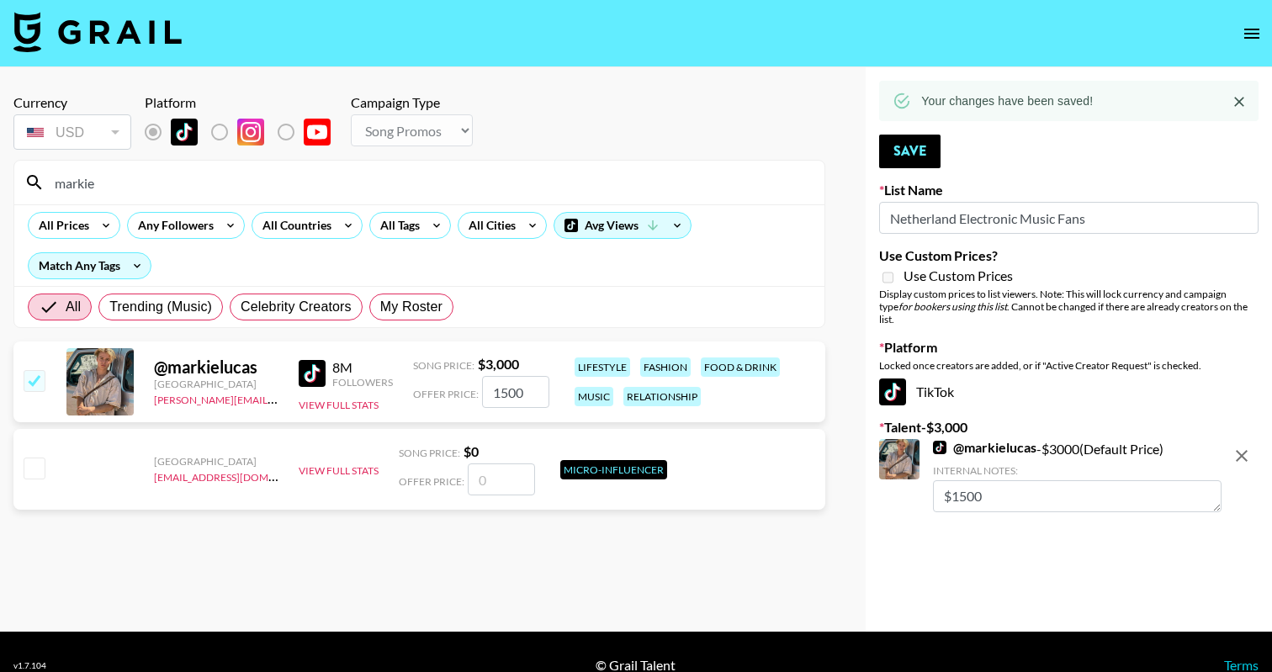
click at [212, 183] on input "markie" at bounding box center [430, 182] width 770 height 27
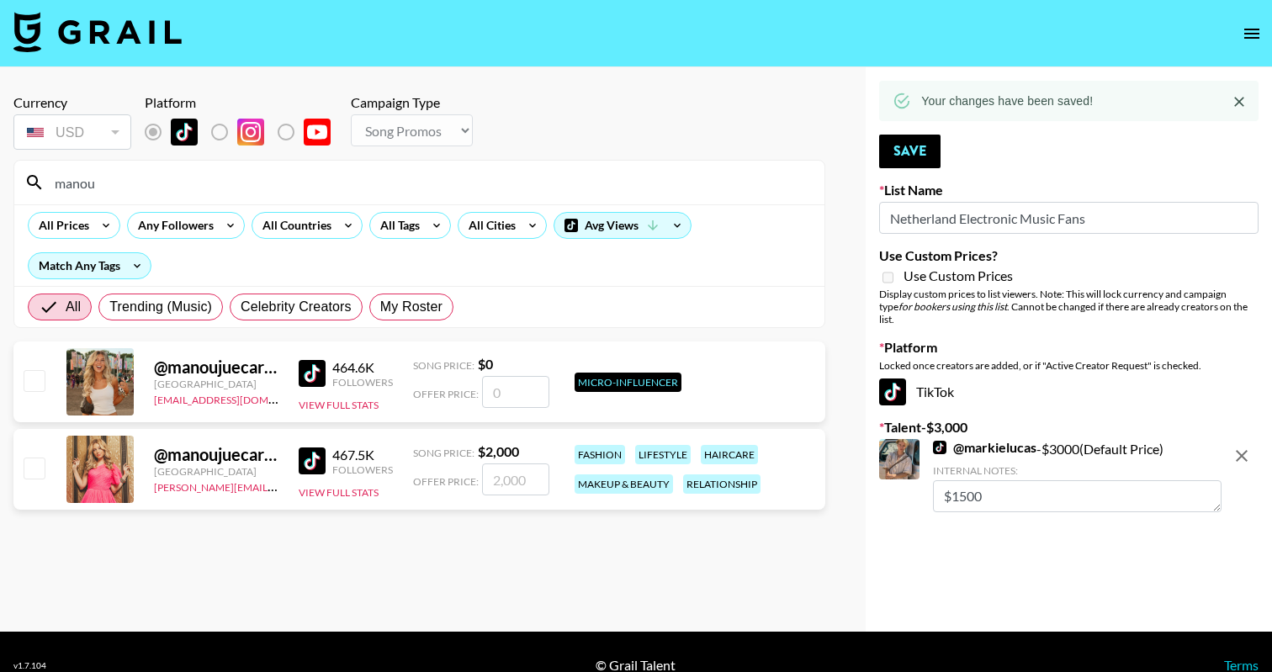
type input "manou"
click at [29, 468] on input "checkbox" at bounding box center [34, 468] width 20 height 20
checkbox input "true"
type input "2000"
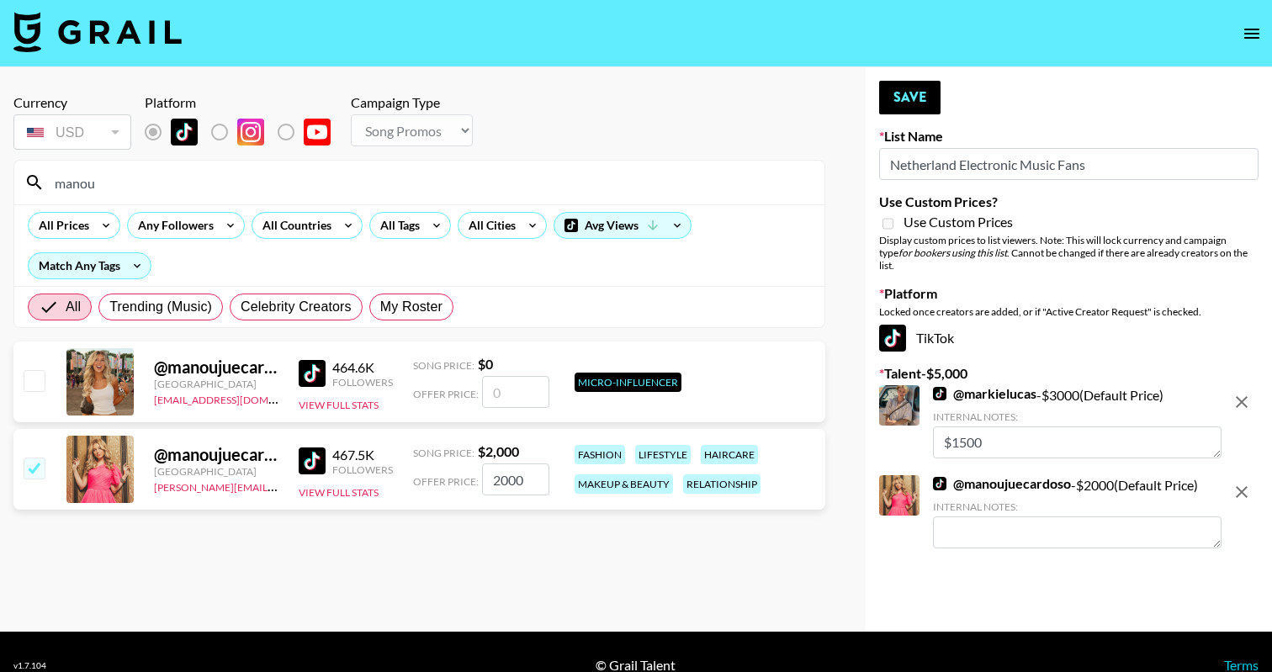
drag, startPoint x: 987, startPoint y: 424, endPoint x: 889, endPoint y: 424, distance: 97.6
click at [891, 424] on div "@ markielucas - $ 3000 (Default Price) Internal Notes: $1500" at bounding box center [1050, 423] width 342 height 77
click at [999, 517] on textarea at bounding box center [1077, 532] width 288 height 32
paste textarea "$1500"
type textarea "$1500"
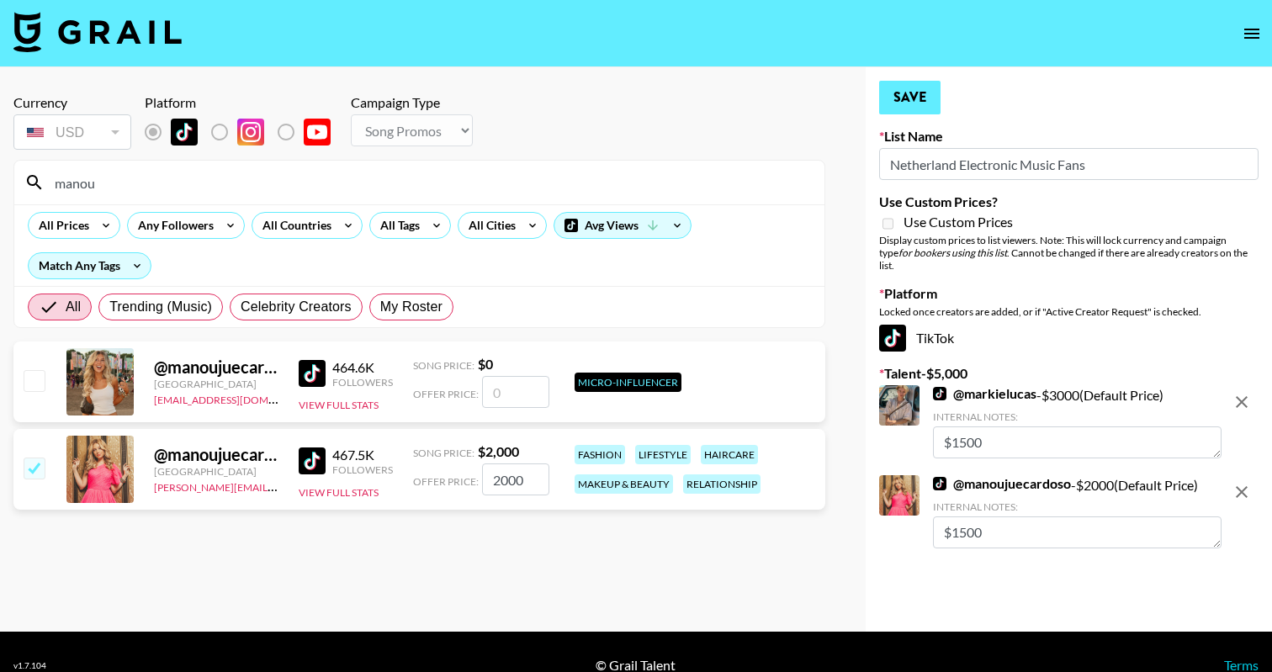
click at [907, 83] on button "Save" at bounding box center [909, 98] width 61 height 34
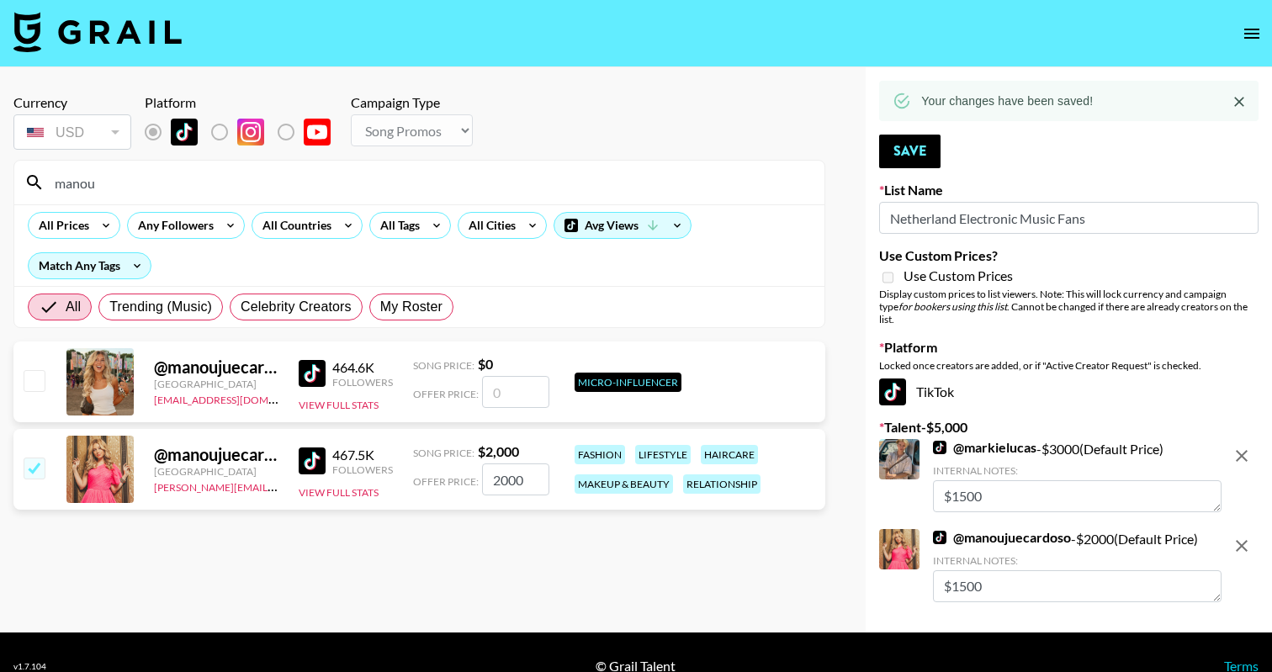
click at [384, 185] on input "manou" at bounding box center [430, 182] width 770 height 27
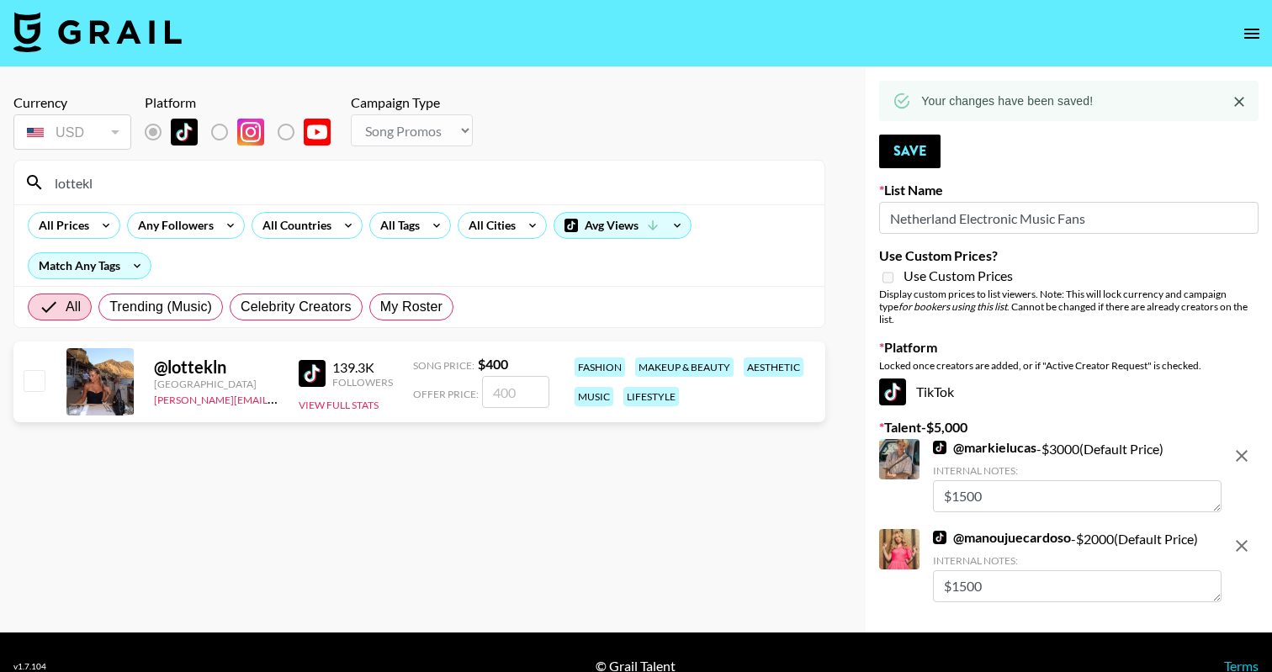
type input "lottekl"
click at [24, 384] on input "checkbox" at bounding box center [34, 380] width 20 height 20
checkbox input "true"
type input "400"
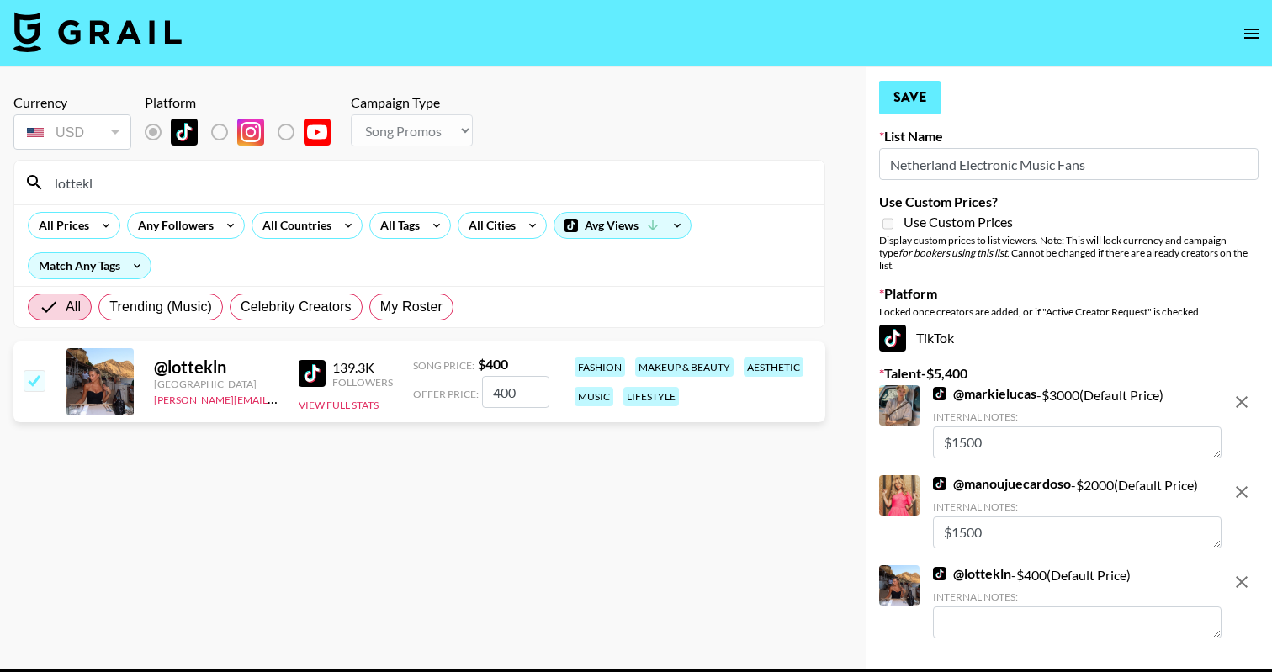
click at [920, 100] on button "Save" at bounding box center [909, 98] width 61 height 34
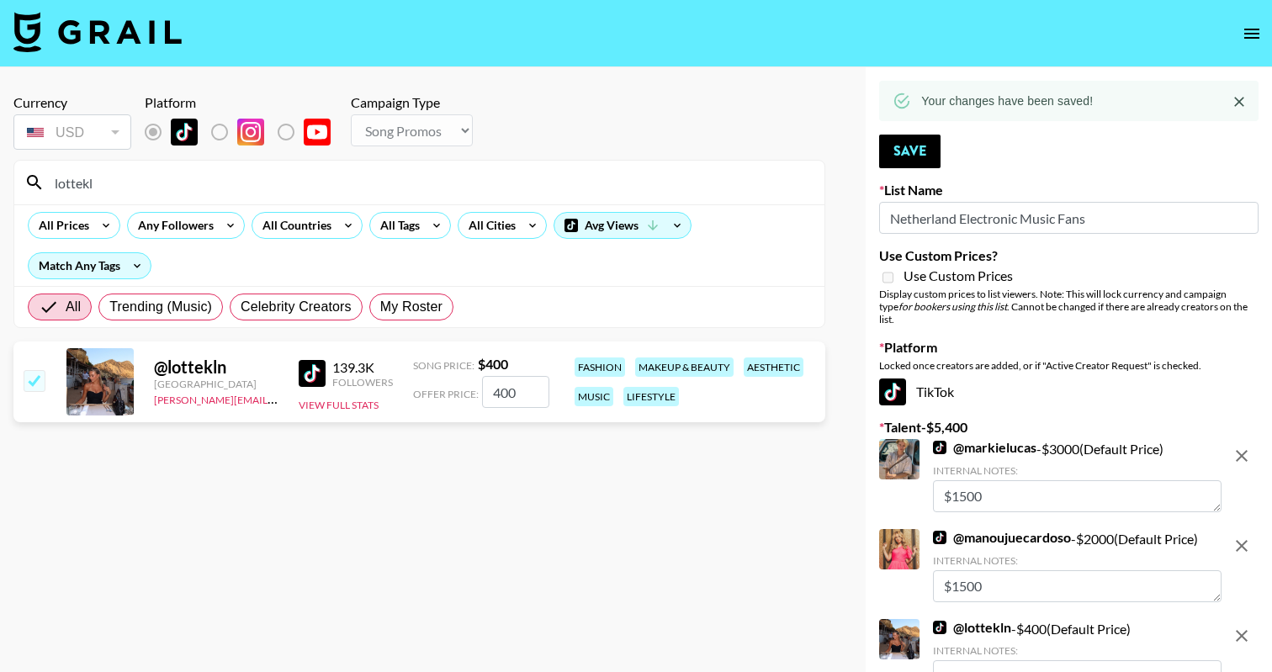
click at [183, 177] on input "lottekl" at bounding box center [430, 182] width 770 height 27
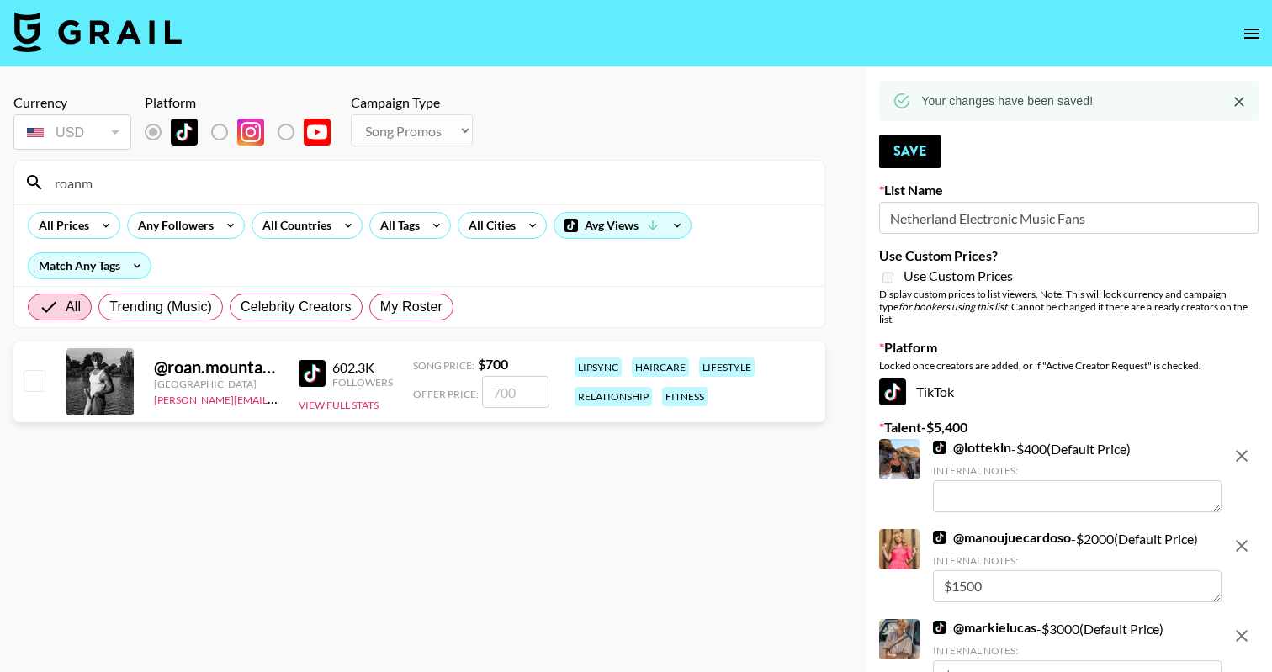
type input "roanm"
click at [499, 394] on input "number" at bounding box center [515, 392] width 67 height 32
checkbox input "true"
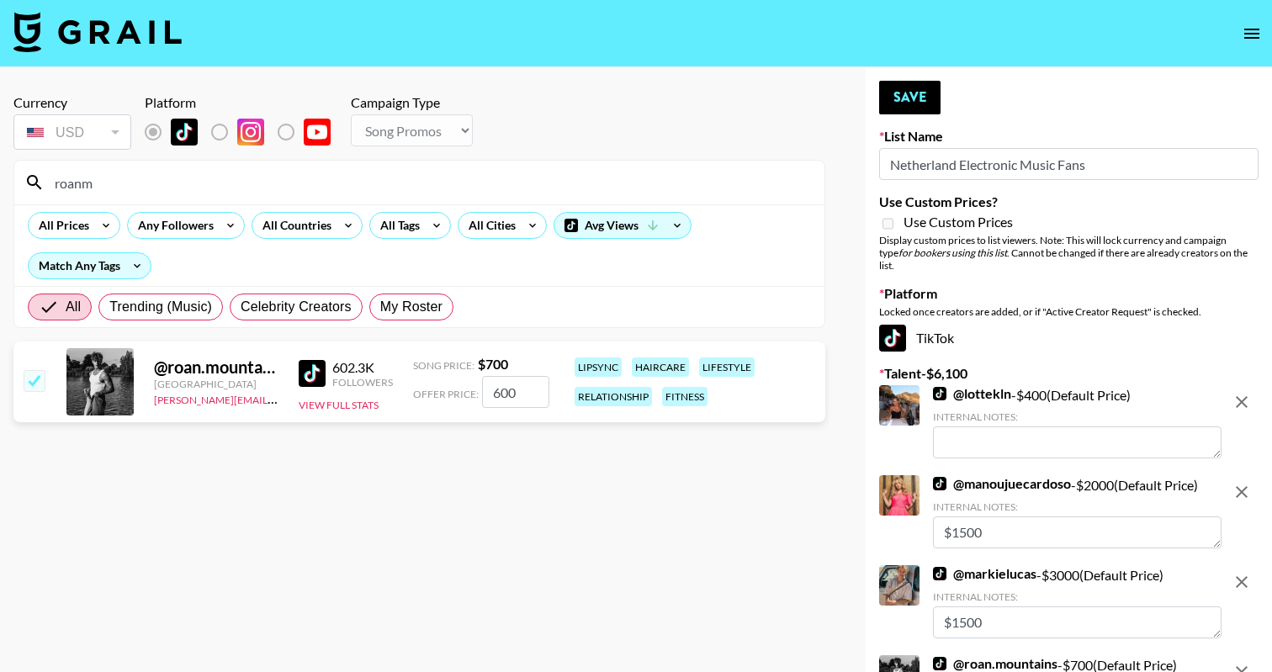
click at [493, 405] on input "600" at bounding box center [515, 392] width 67 height 32
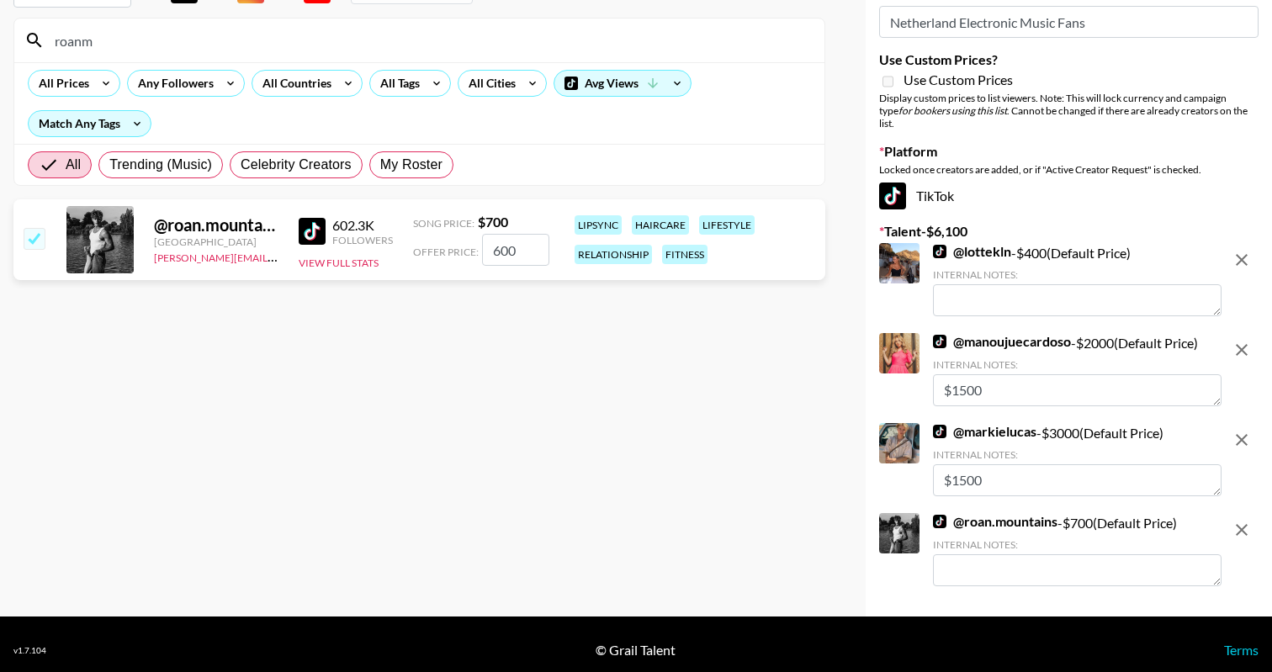
scroll to position [141, 0]
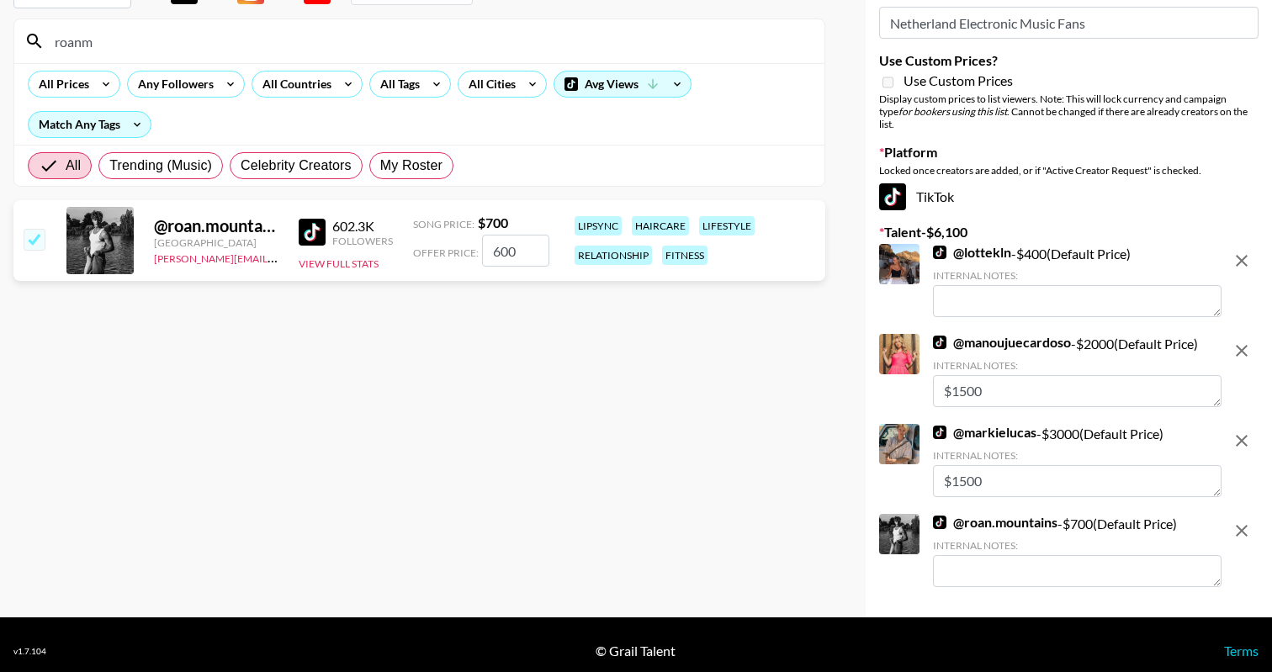
type input "600"
click at [985, 555] on textarea at bounding box center [1077, 571] width 288 height 32
paste textarea "600"
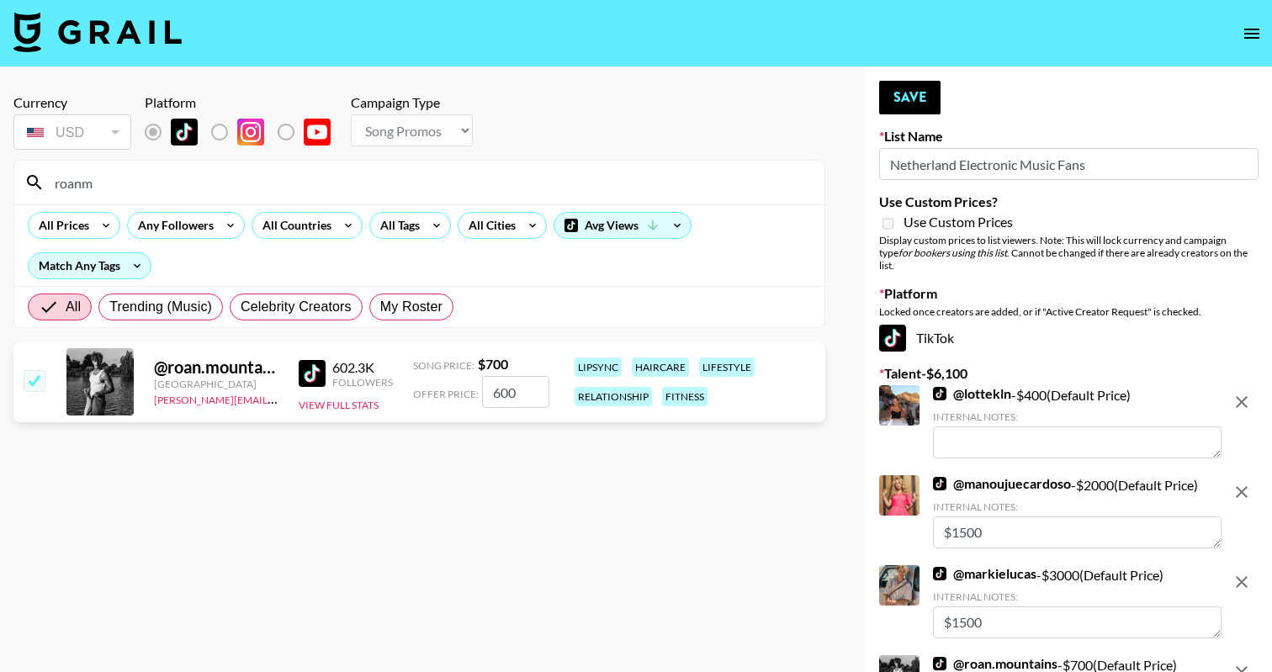
scroll to position [0, 0]
type textarea "$600"
click at [909, 97] on button "Save" at bounding box center [909, 98] width 61 height 34
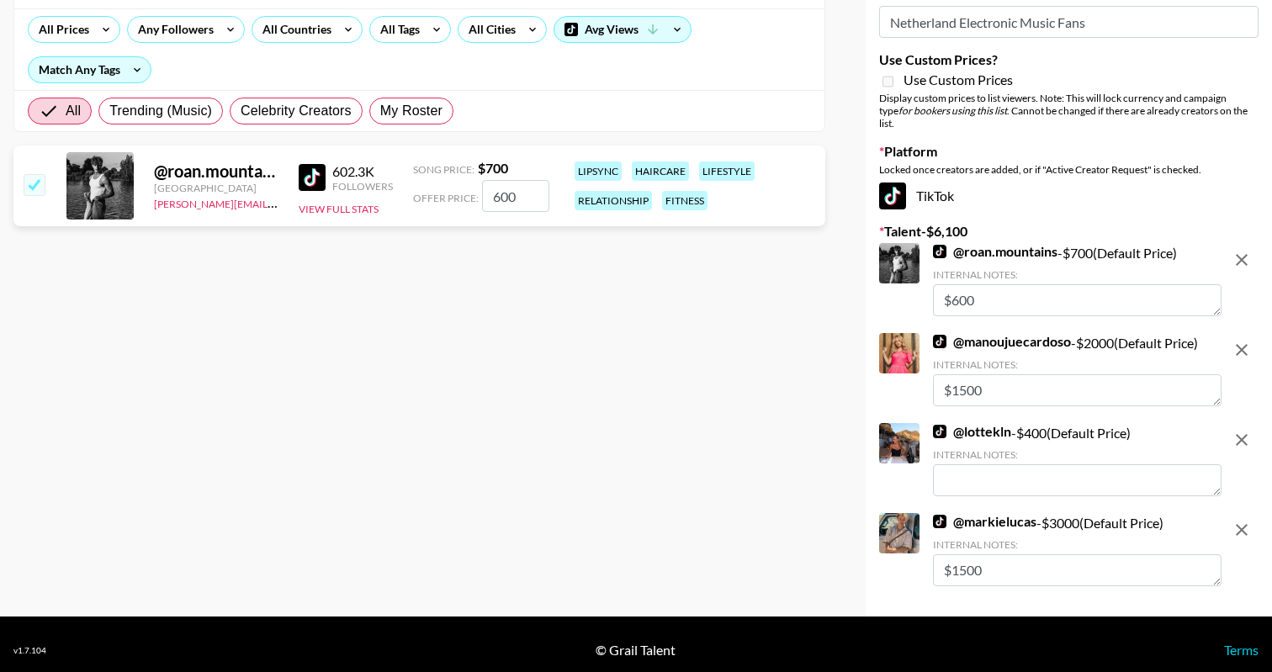
scroll to position [195, 0]
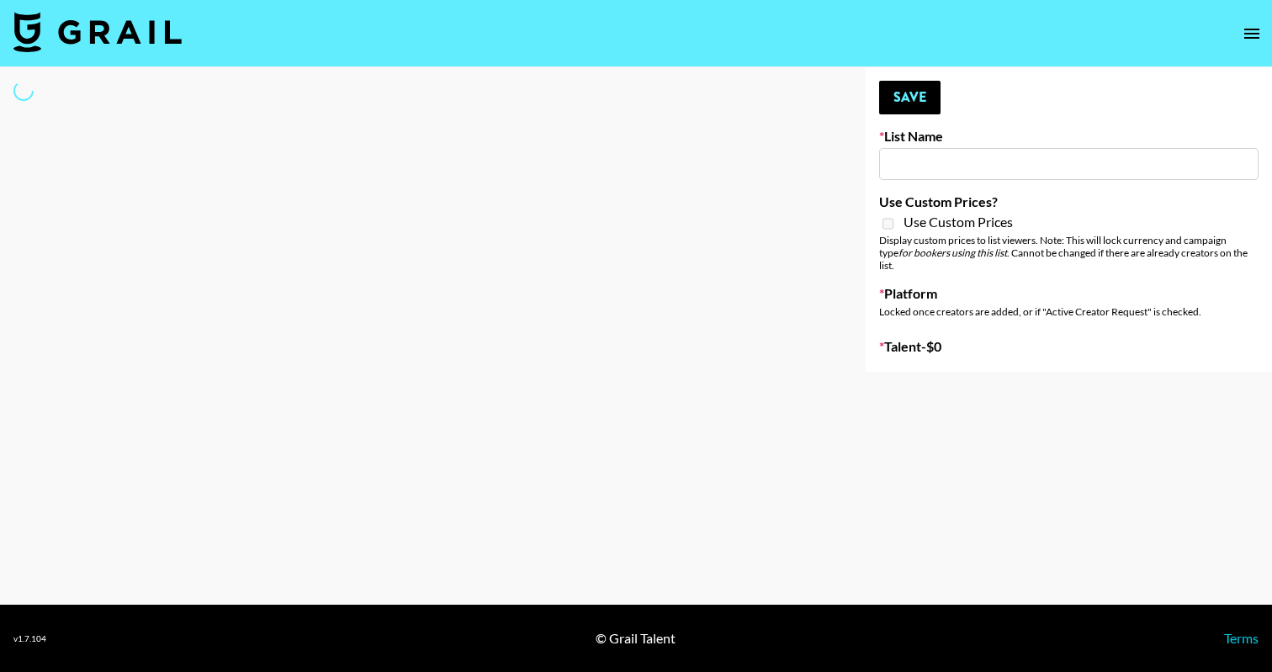
type input "US Electronic Music Skaters"
select select "Song"
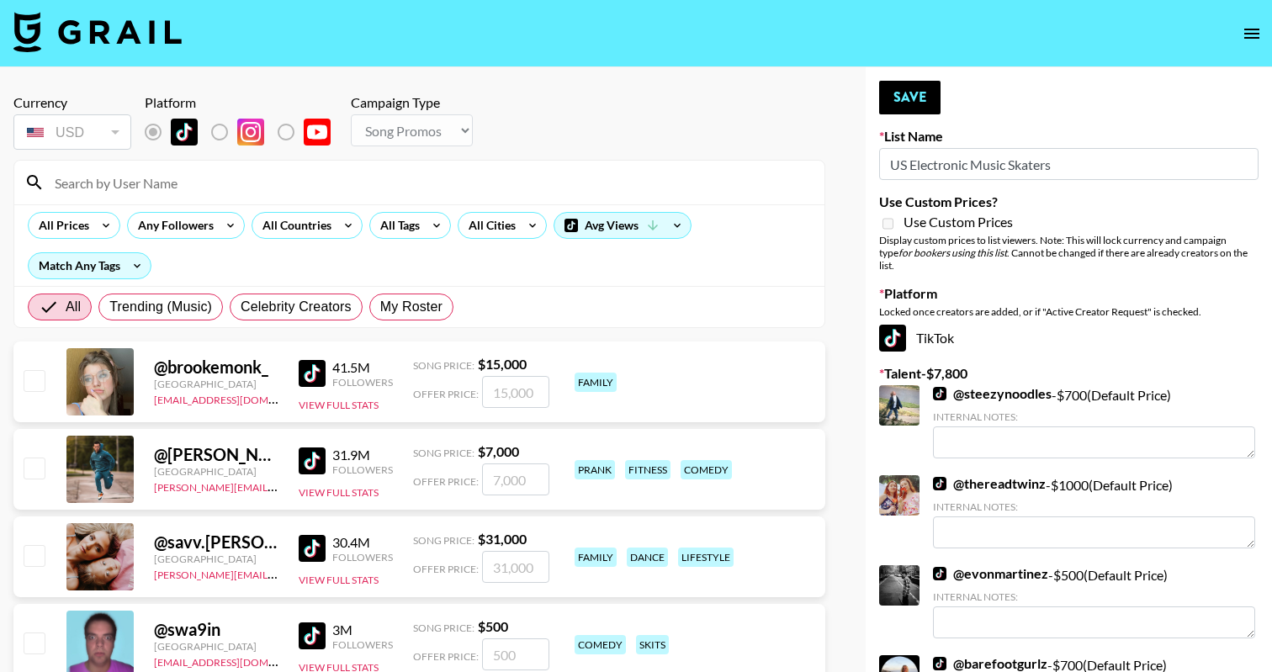
click at [396, 181] on input at bounding box center [430, 182] width 770 height 27
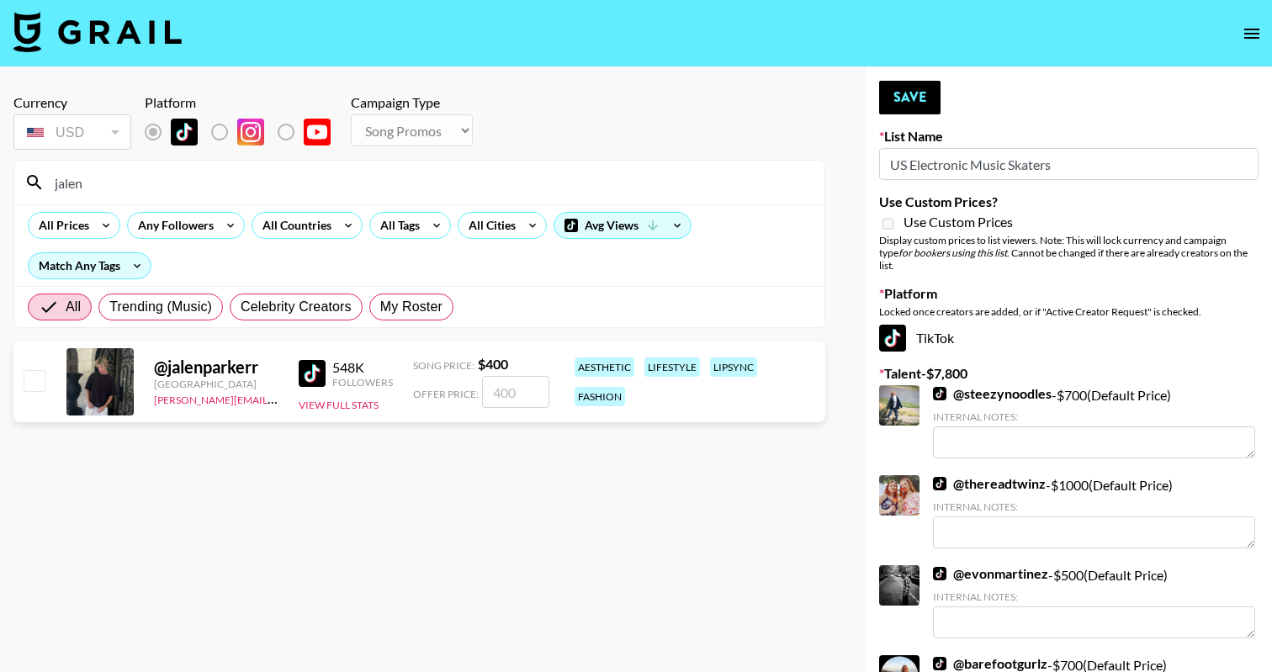
type input "jalen"
click at [20, 393] on div at bounding box center [33, 382] width 26 height 29
click at [29, 389] on input "checkbox" at bounding box center [34, 380] width 20 height 20
checkbox input "true"
type input "400"
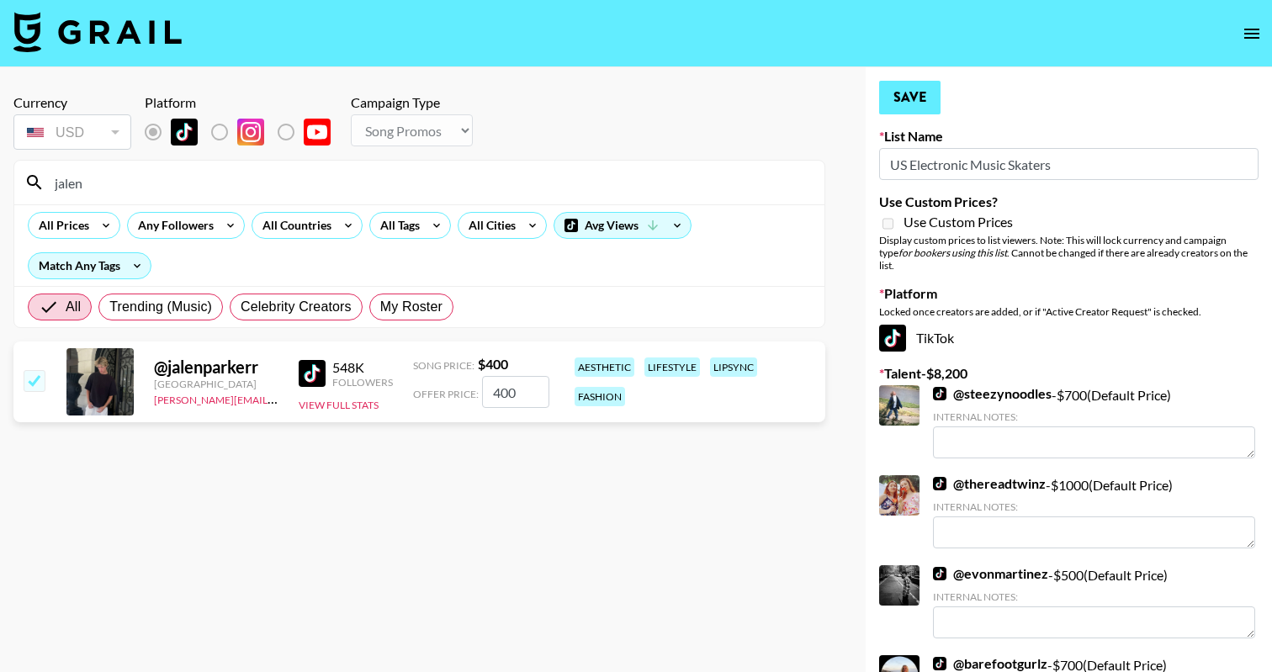
click at [928, 104] on button "Save" at bounding box center [909, 98] width 61 height 34
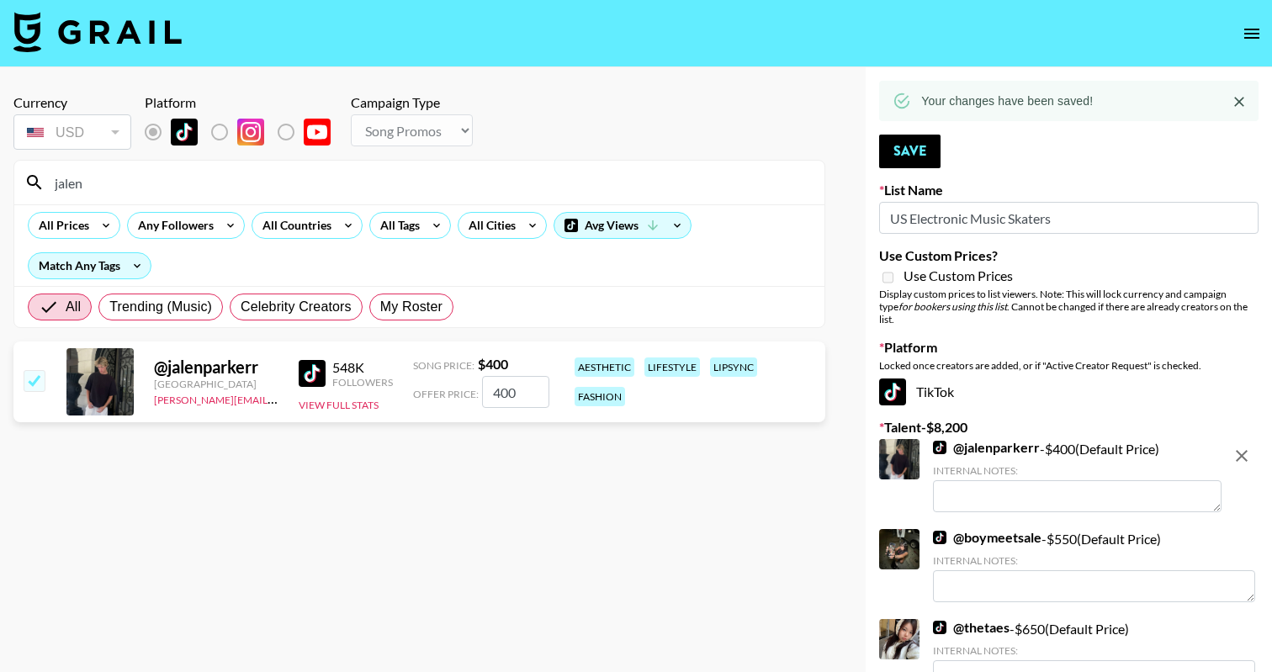
click at [1252, 21] on button "open drawer" at bounding box center [1252, 34] width 34 height 34
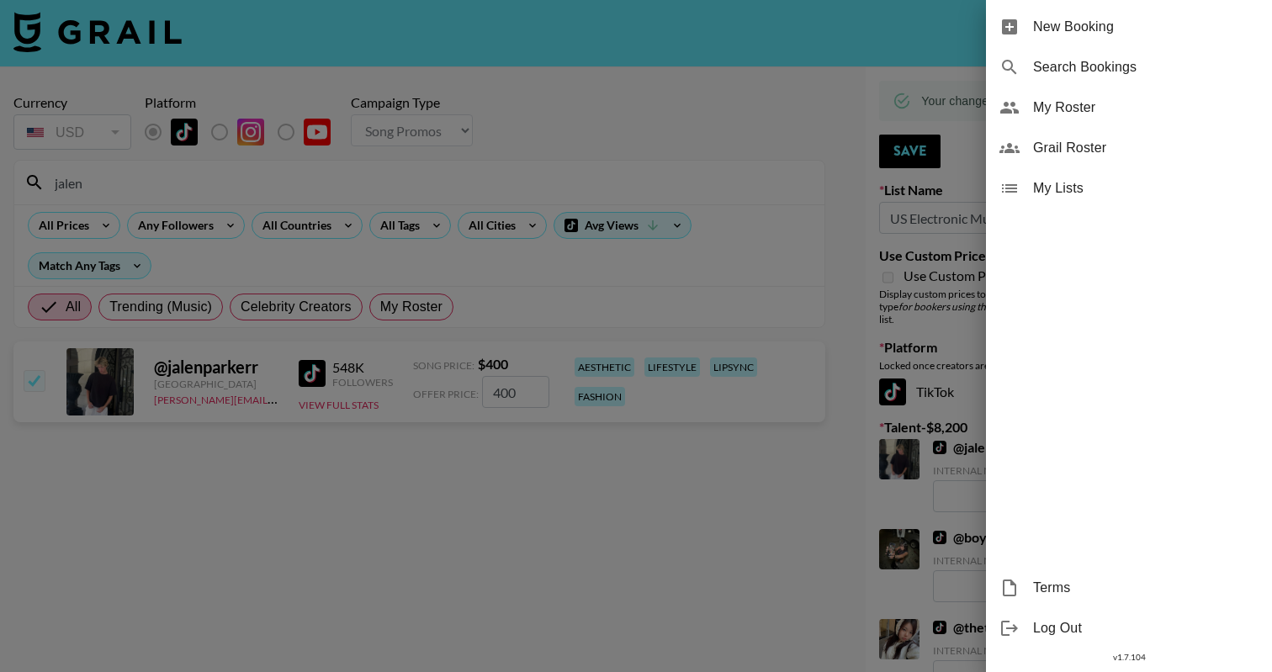
click at [1083, 107] on span "My Roster" at bounding box center [1145, 108] width 225 height 20
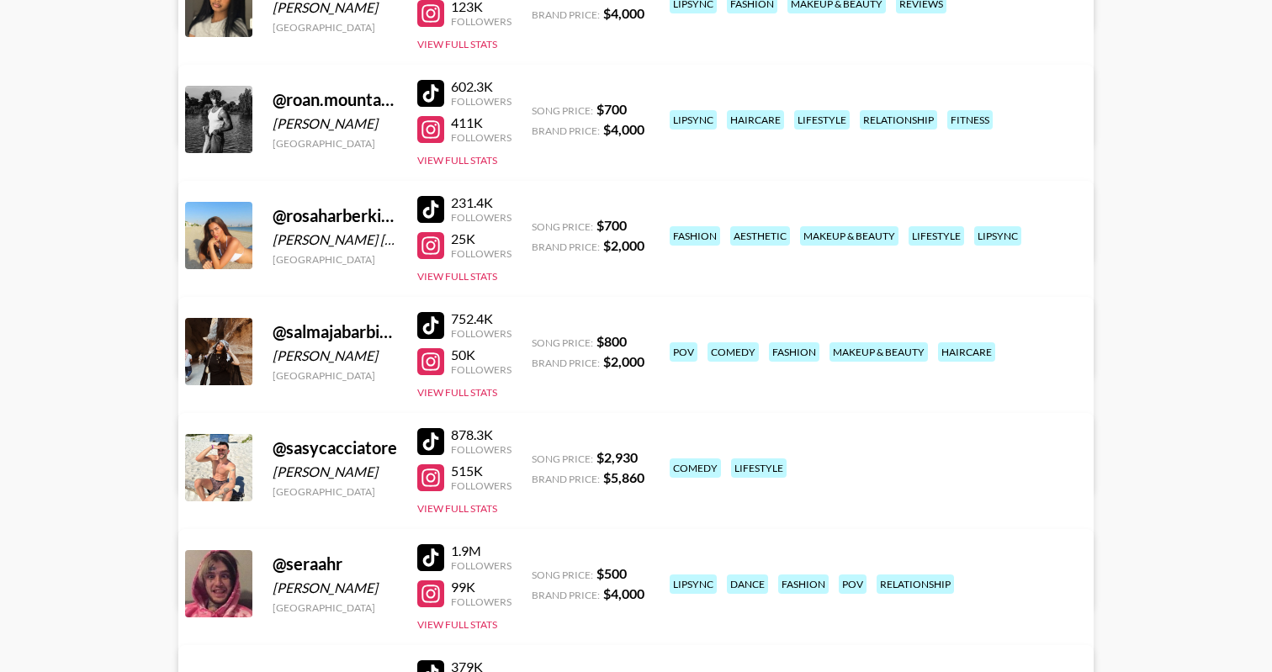
scroll to position [3404, 0]
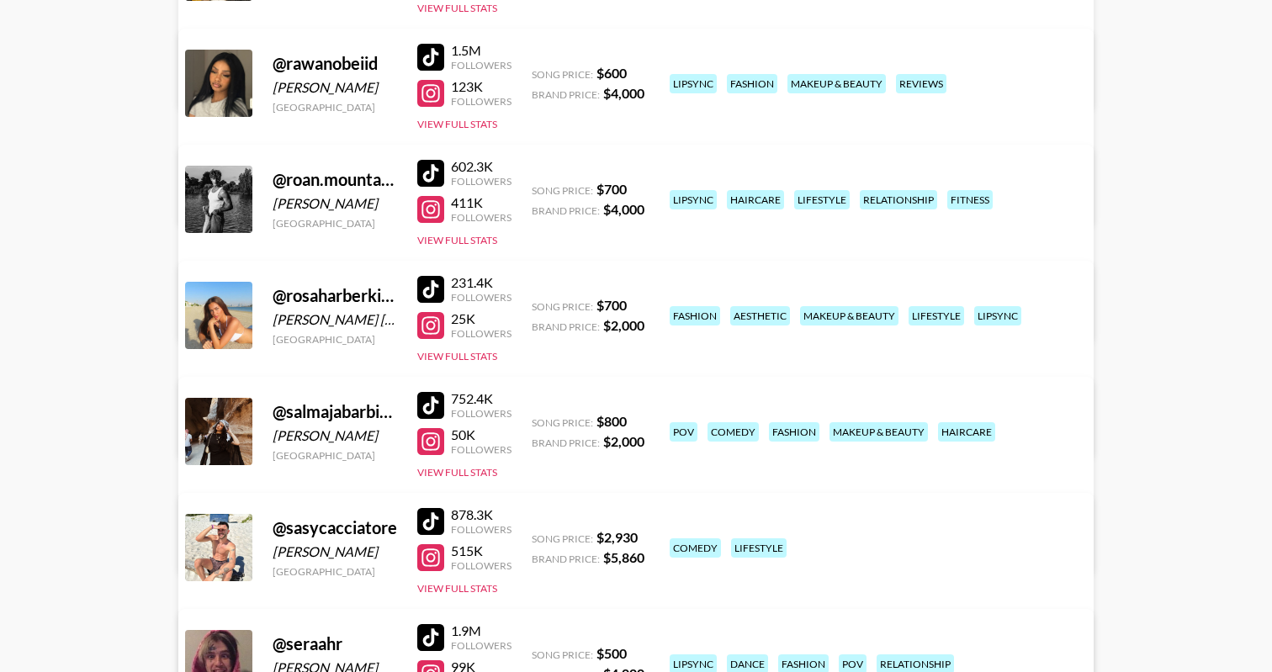
click at [537, 420] on link "View/Edit Details" at bounding box center [373, 428] width 328 height 17
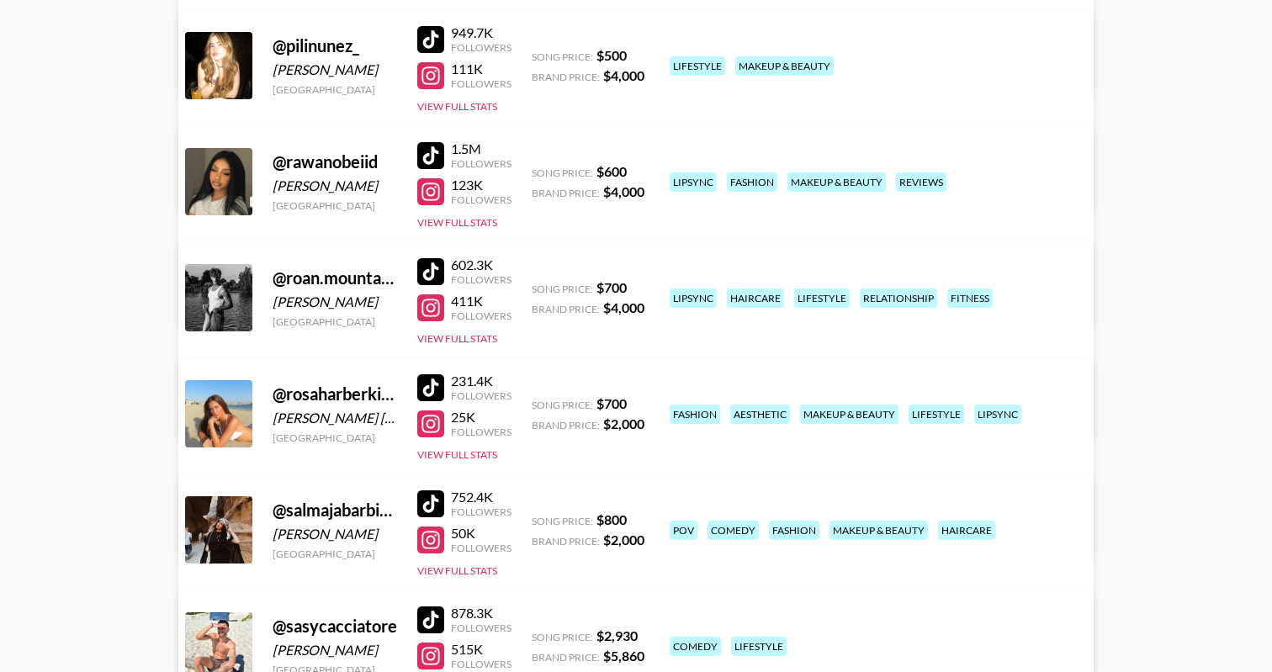
scroll to position [3299, 0]
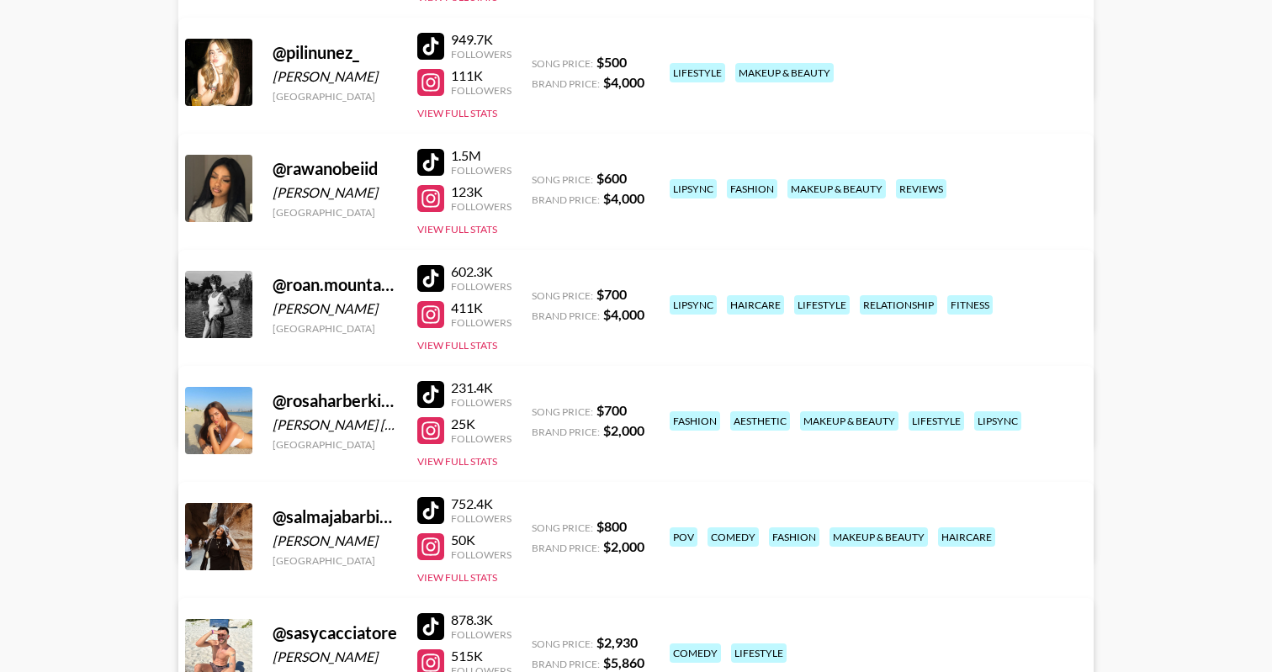
click at [537, 409] on link "View/Edit Details" at bounding box center [373, 417] width 328 height 17
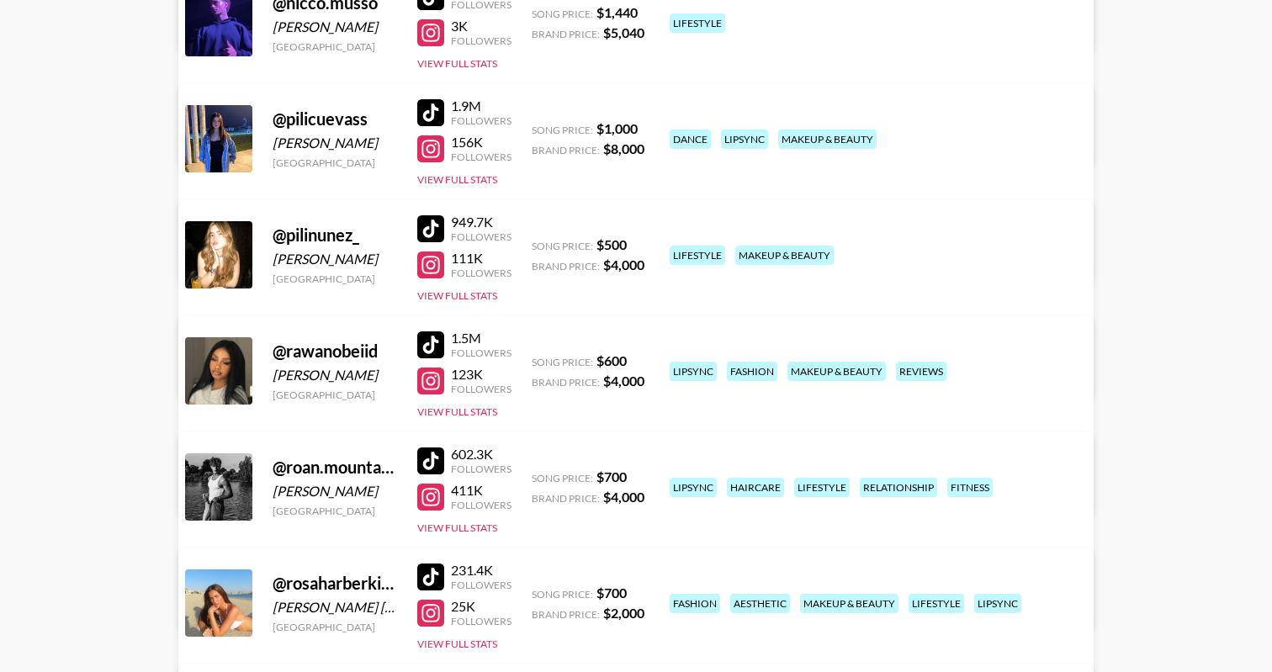
scroll to position [3110, 0]
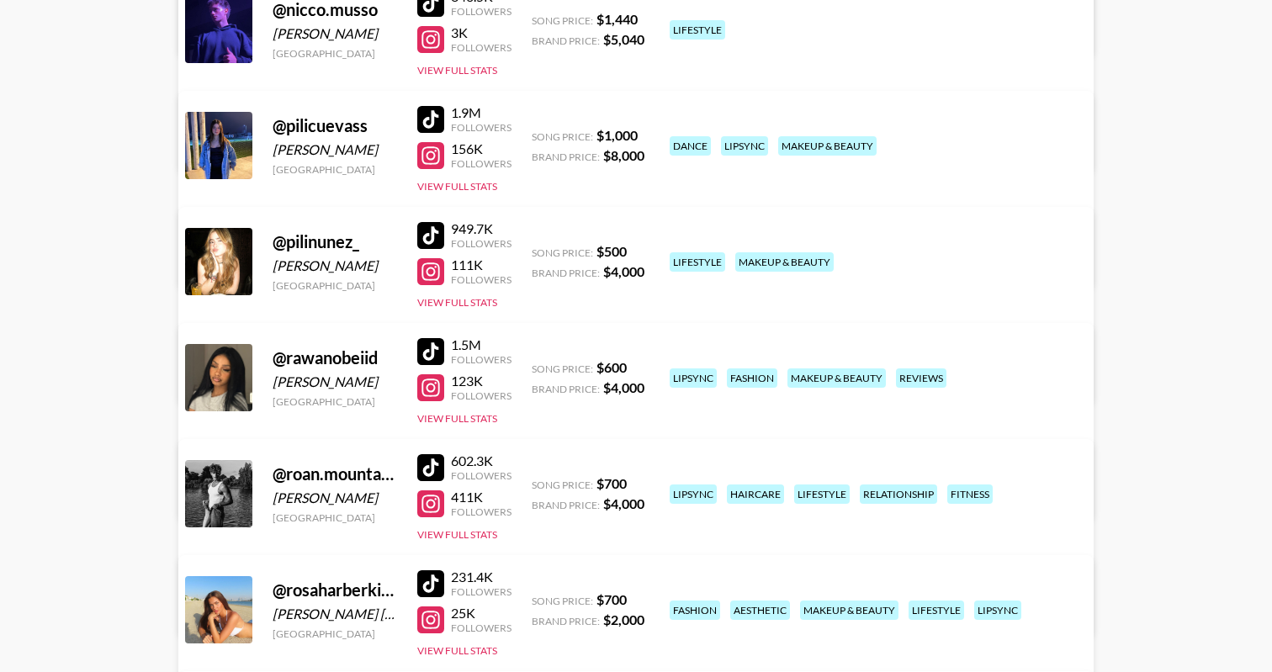
click at [537, 482] on link "View/Edit Details" at bounding box center [373, 490] width 328 height 17
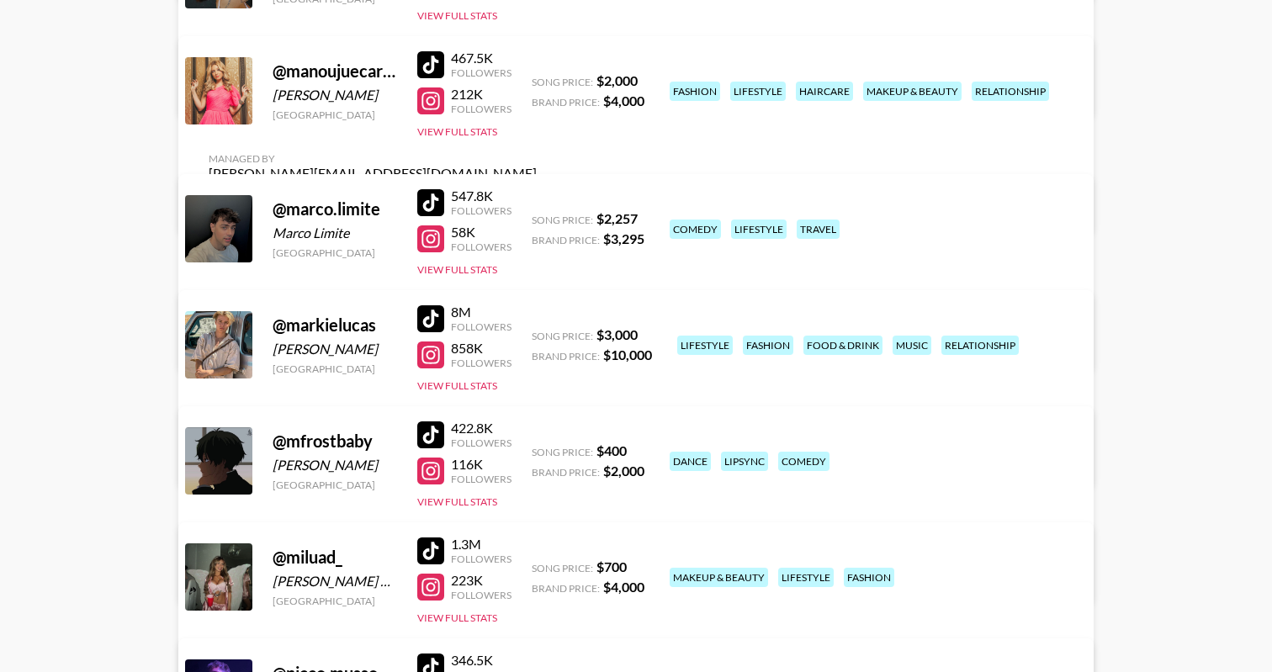
scroll to position [2387, 0]
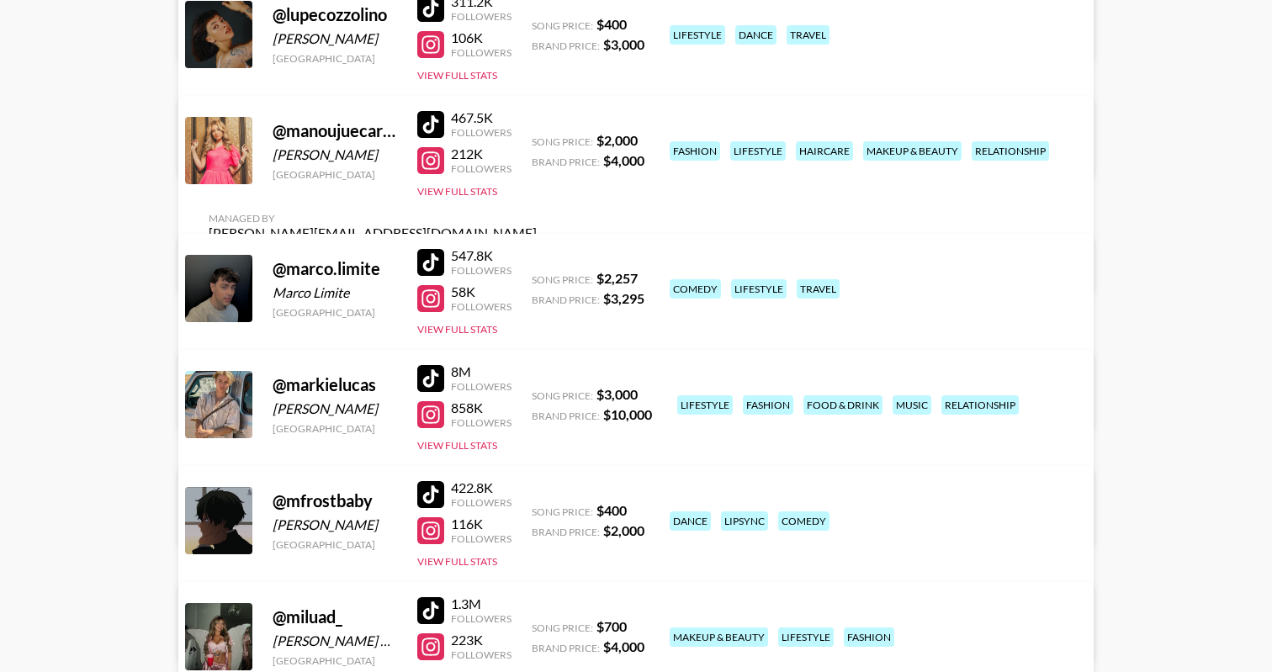
click at [537, 509] on link "View/Edit Details" at bounding box center [373, 517] width 328 height 17
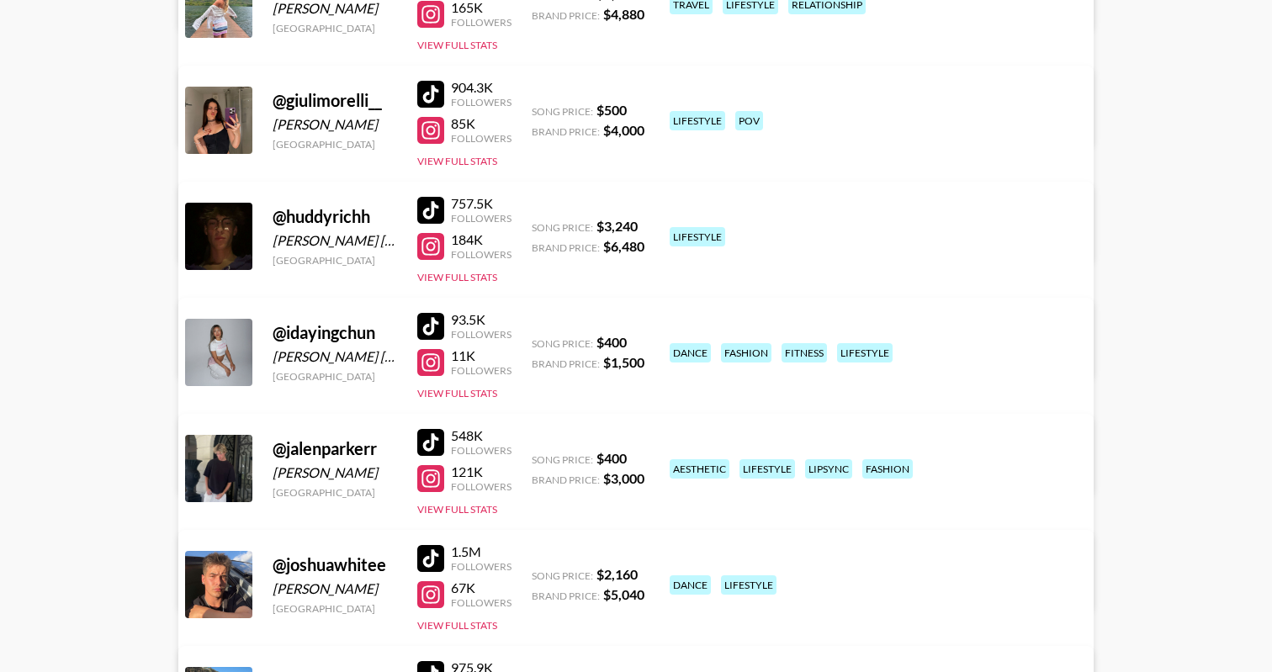
scroll to position [1332, 0]
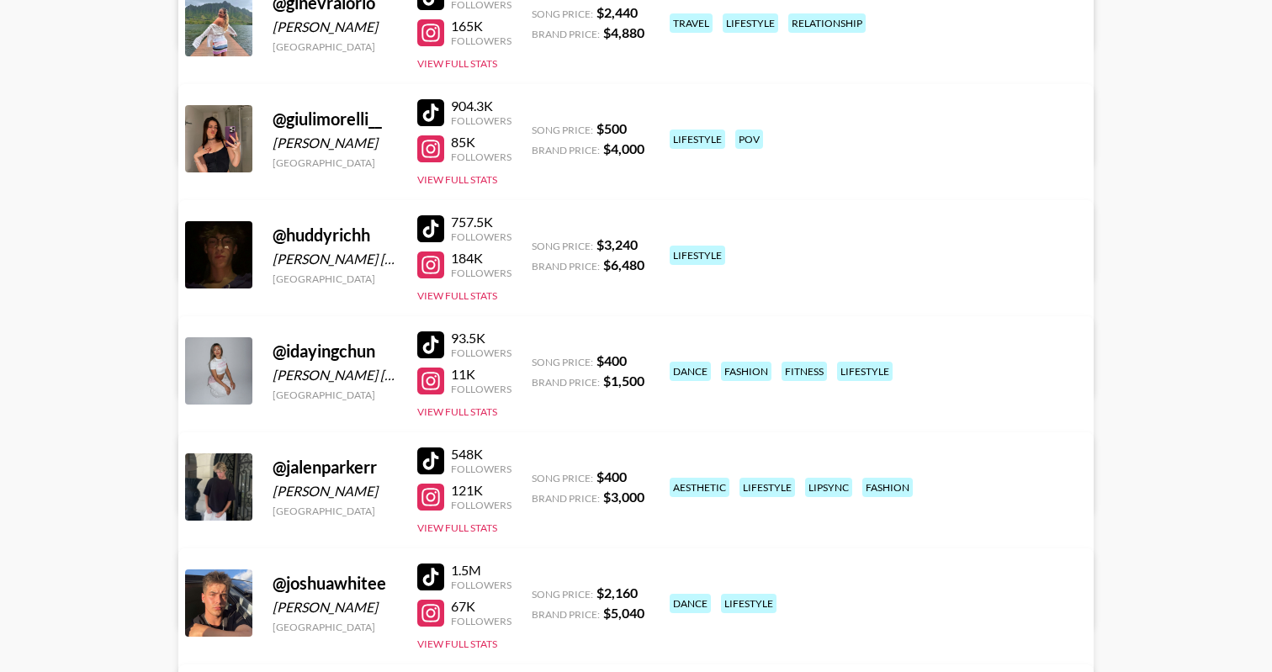
click at [537, 591] on link "View/Edit Details" at bounding box center [373, 599] width 328 height 17
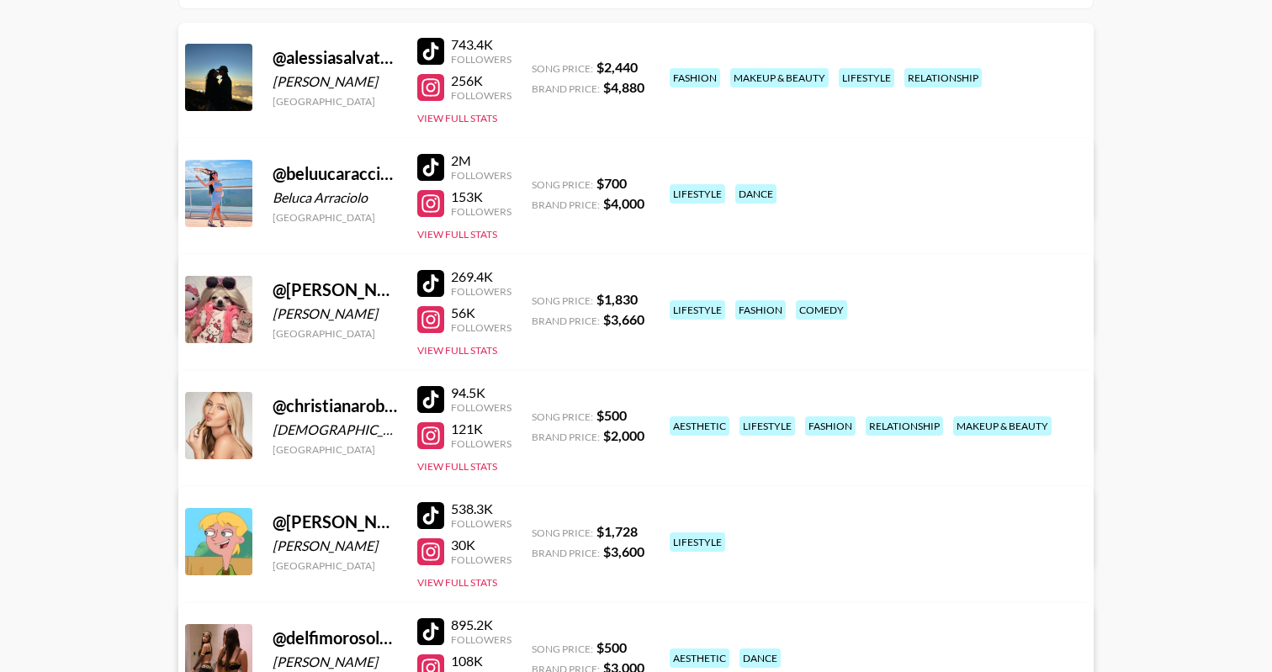
scroll to position [153, 0]
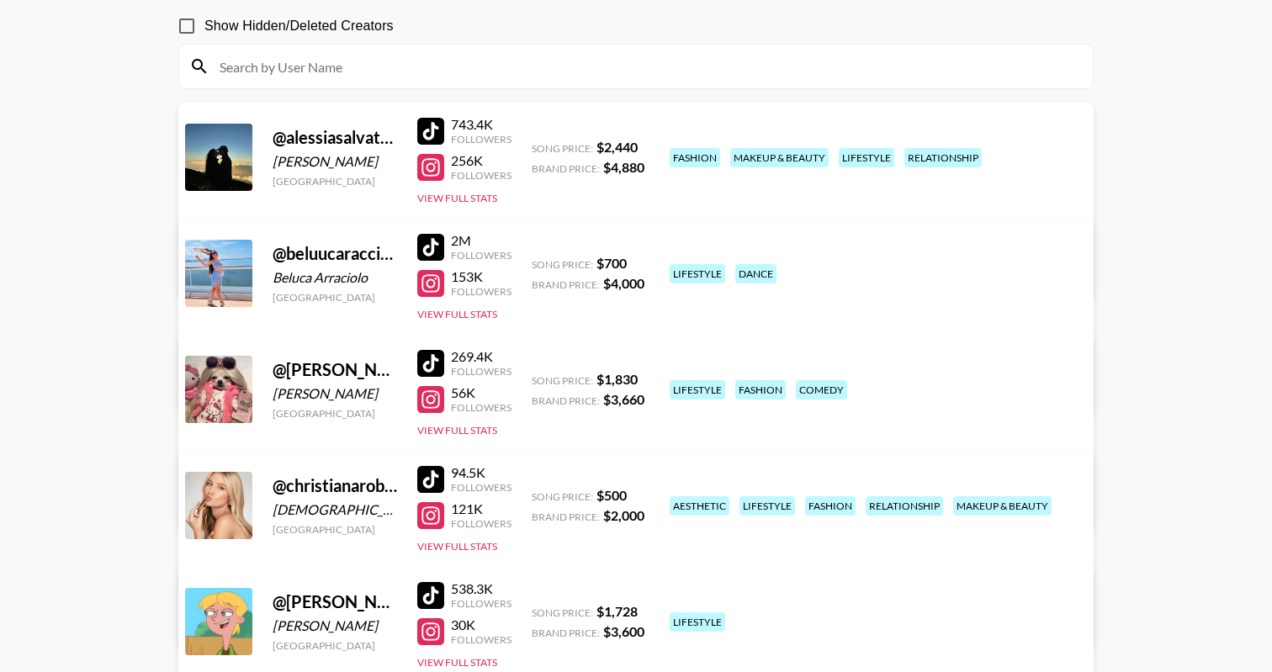
click at [537, 610] on link "View/Edit Details" at bounding box center [373, 618] width 328 height 17
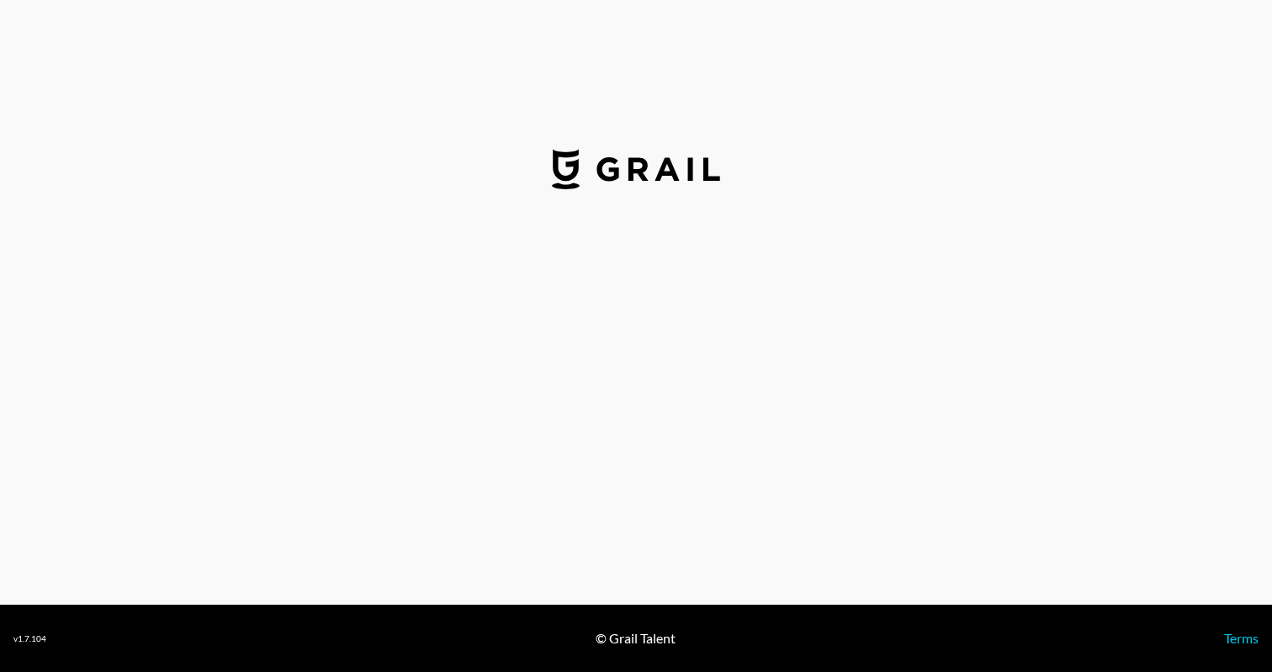
select select "USD"
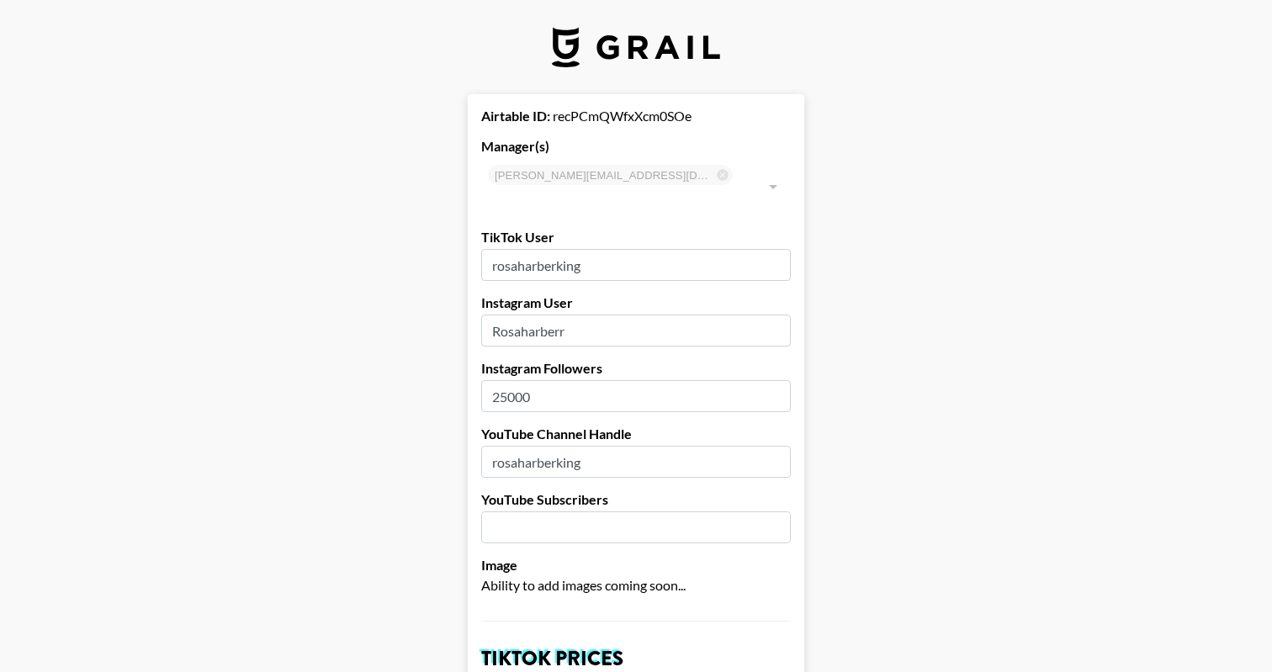
type input "[GEOGRAPHIC_DATA]"
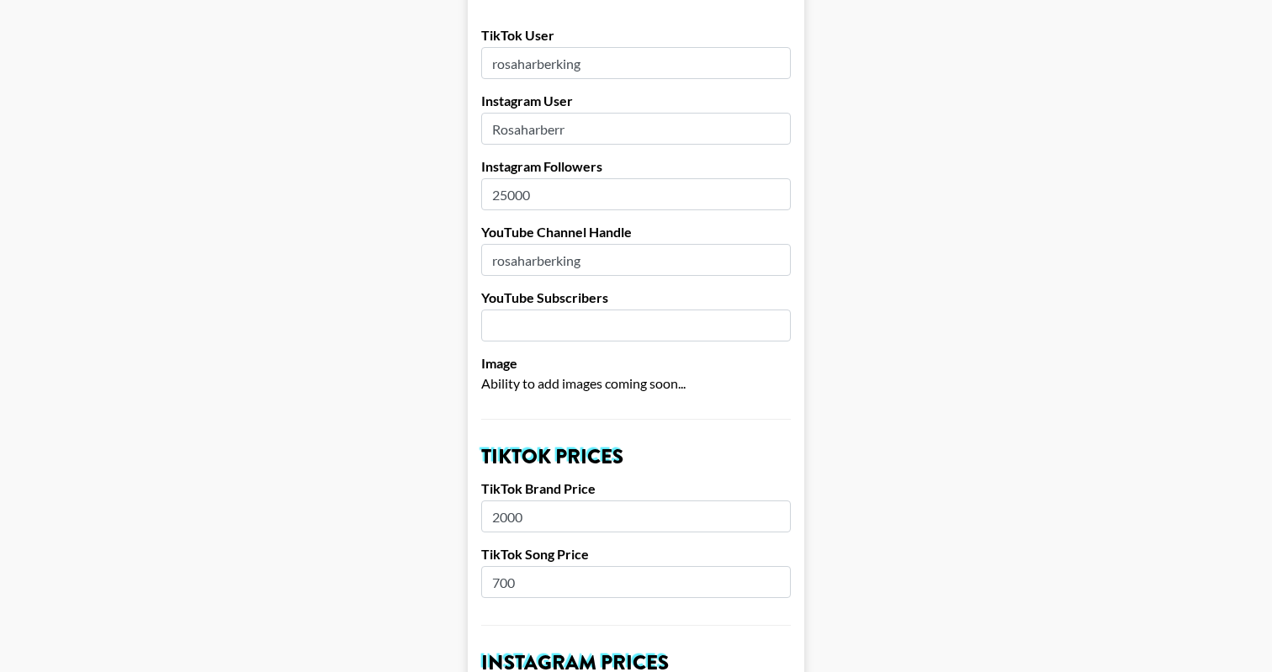
scroll to position [230, 0]
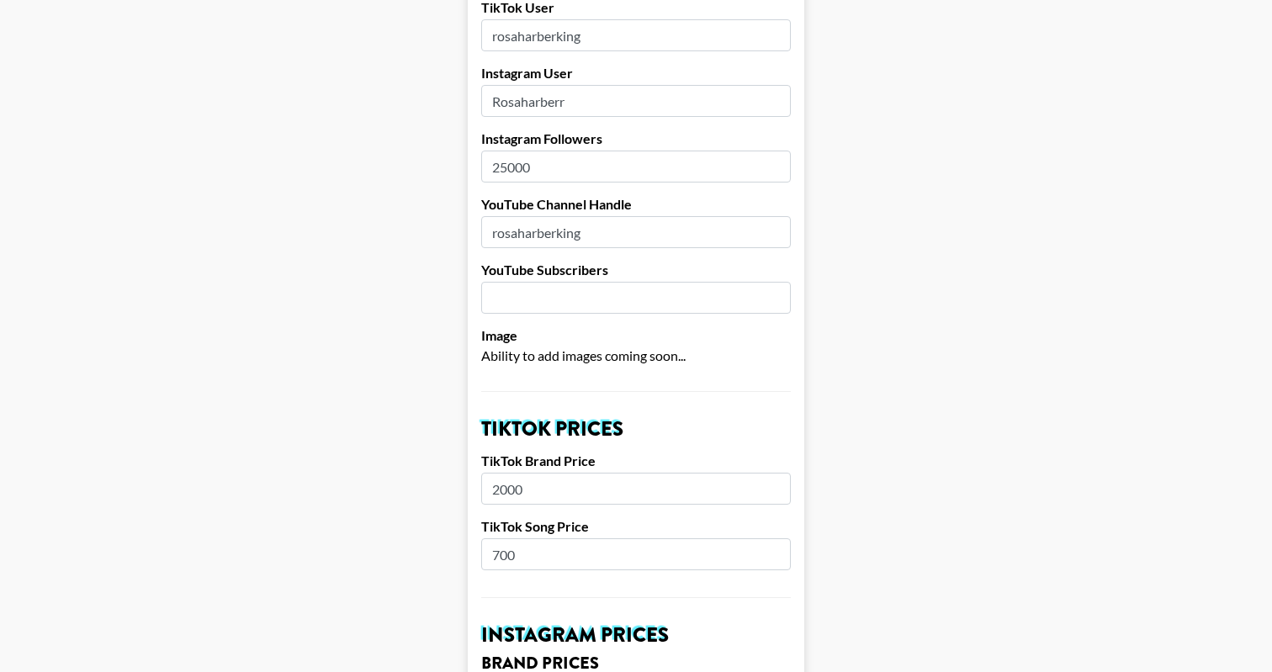
drag, startPoint x: 499, startPoint y: 534, endPoint x: 458, endPoint y: 534, distance: 41.2
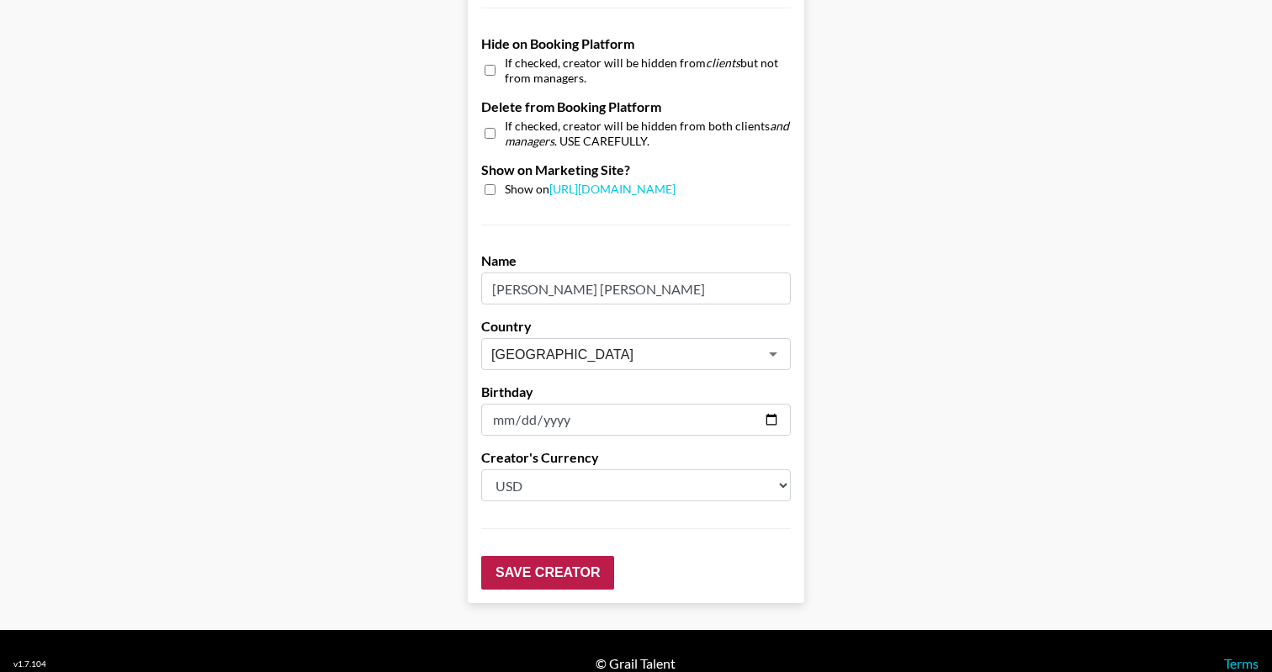
type input "600"
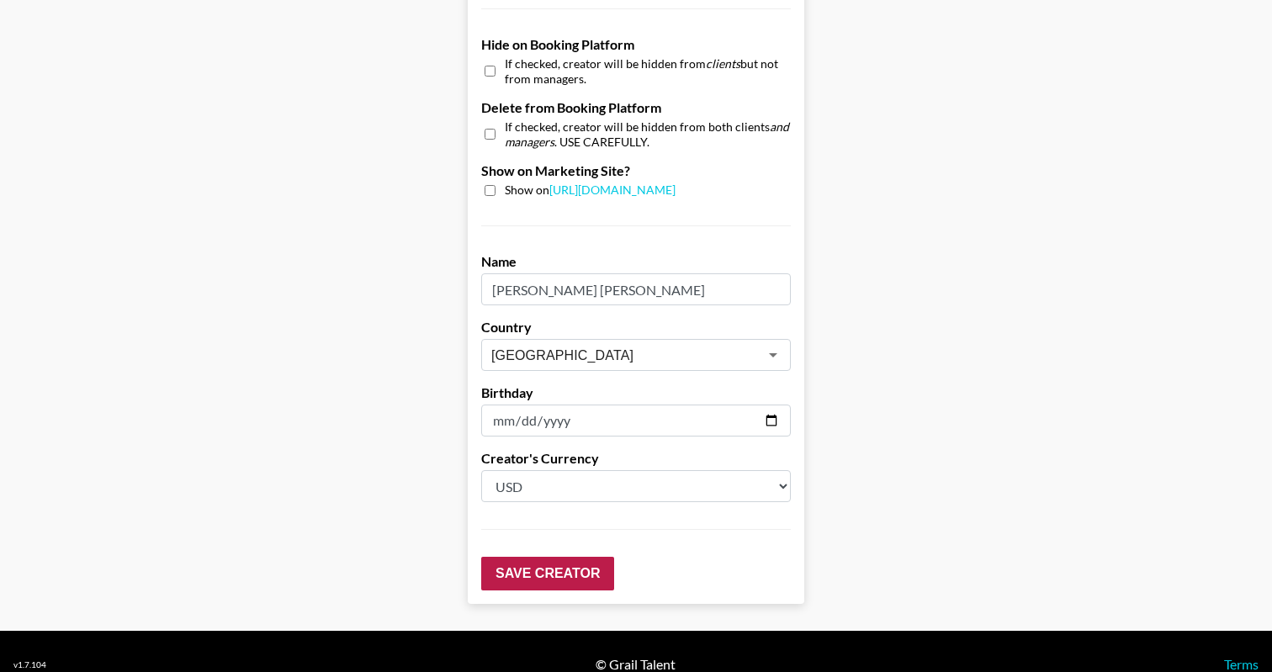
click at [550, 557] on input "Save Creator" at bounding box center [547, 574] width 133 height 34
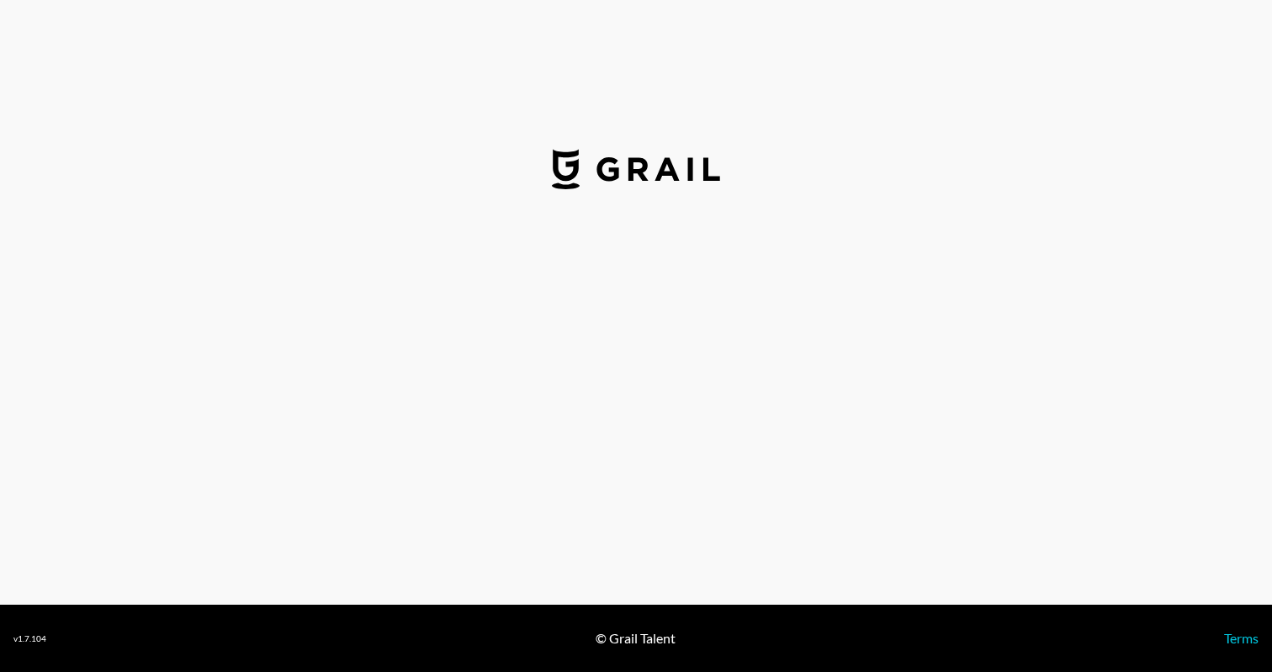
select select "USD"
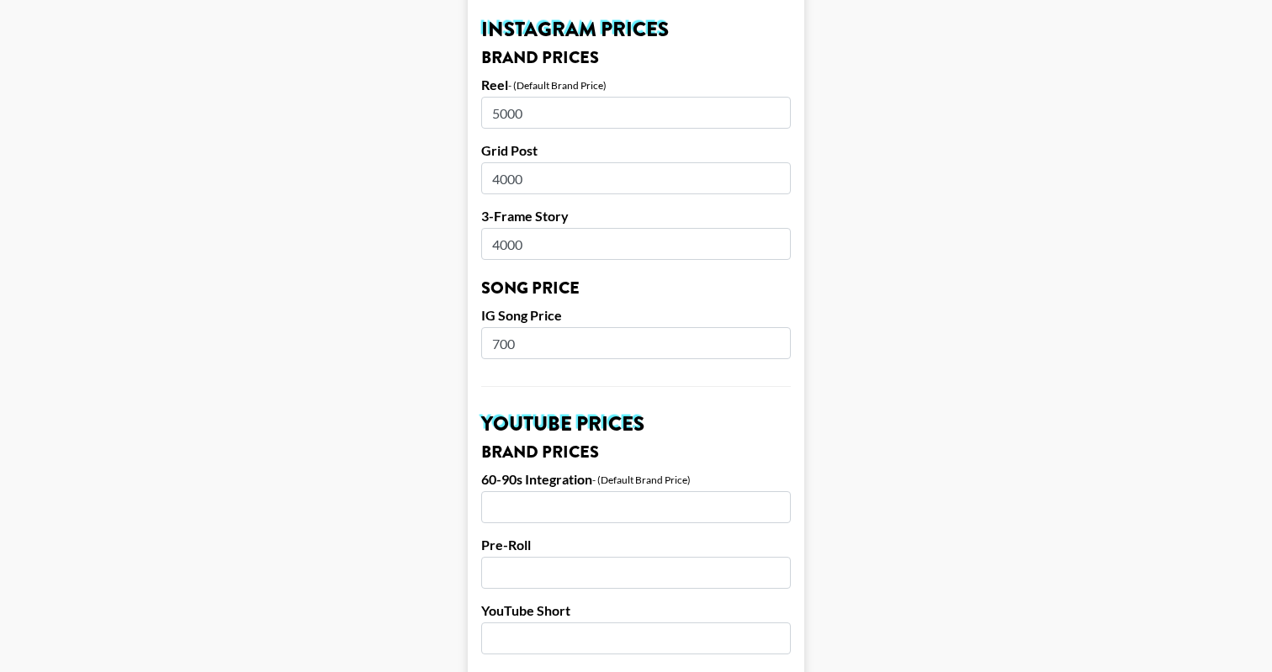
scroll to position [637, 0]
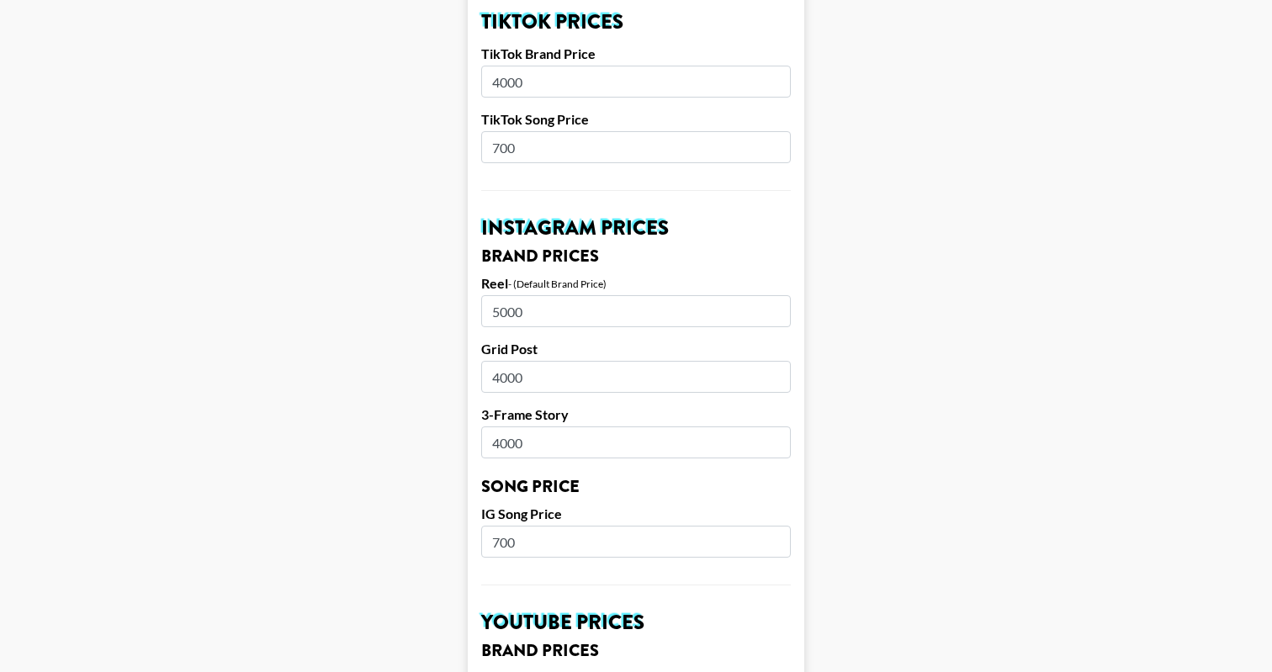
drag, startPoint x: 500, startPoint y: 515, endPoint x: 482, endPoint y: 514, distance: 18.5
click at [482, 526] on input "700" at bounding box center [635, 542] width 309 height 32
type input "600"
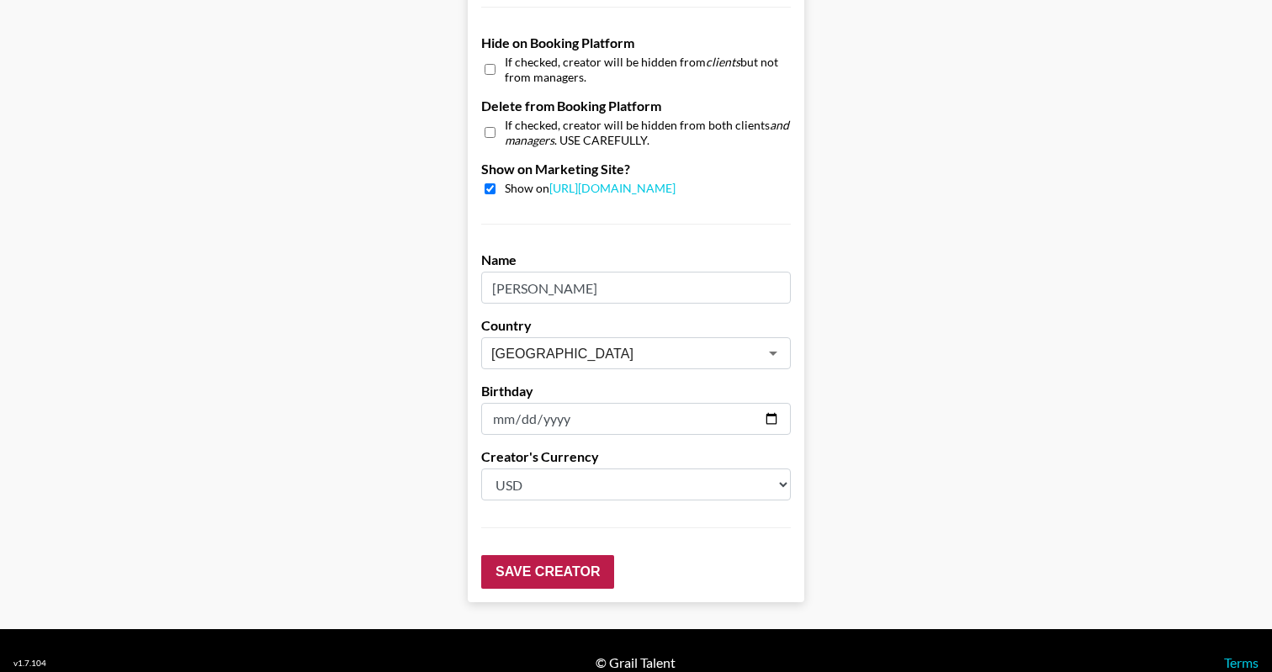
scroll to position [1607, 0]
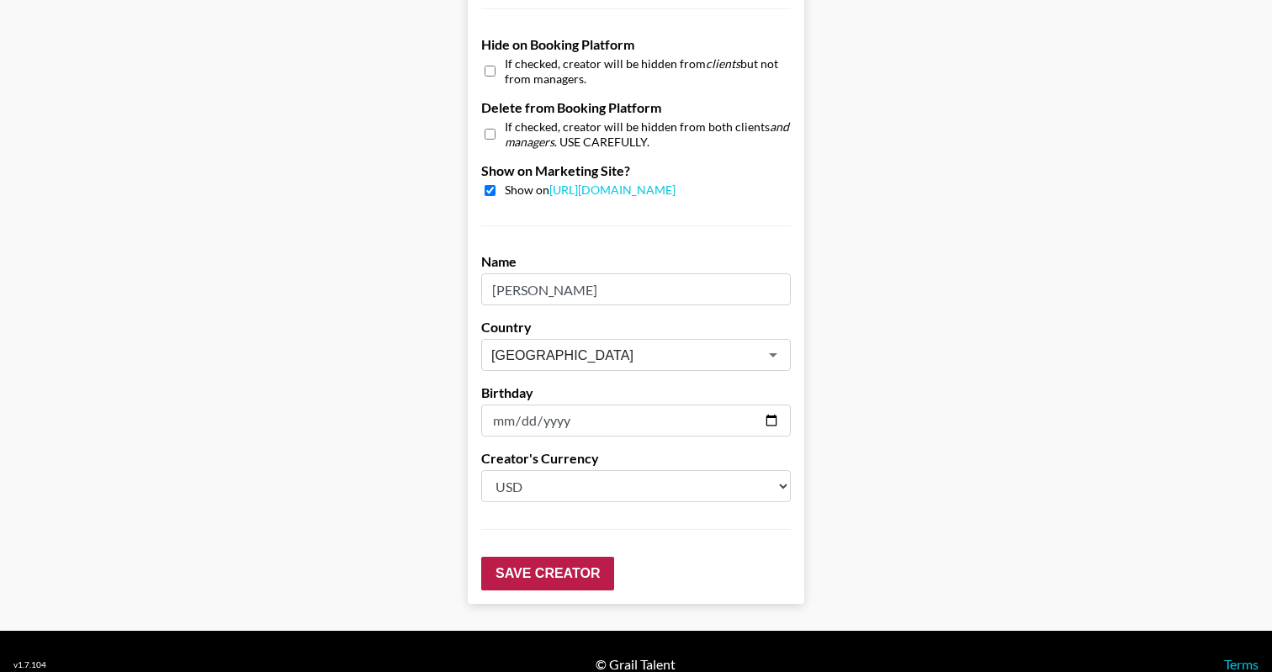
click at [551, 557] on input "Save Creator" at bounding box center [547, 574] width 133 height 34
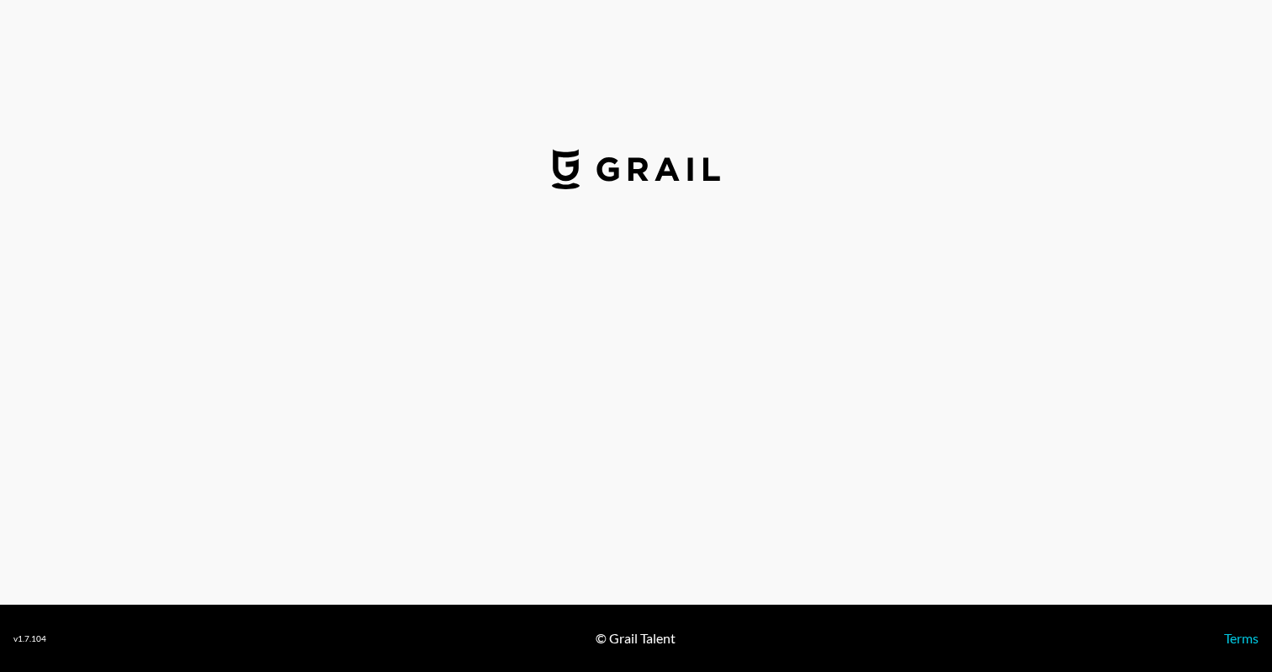
select select "USD"
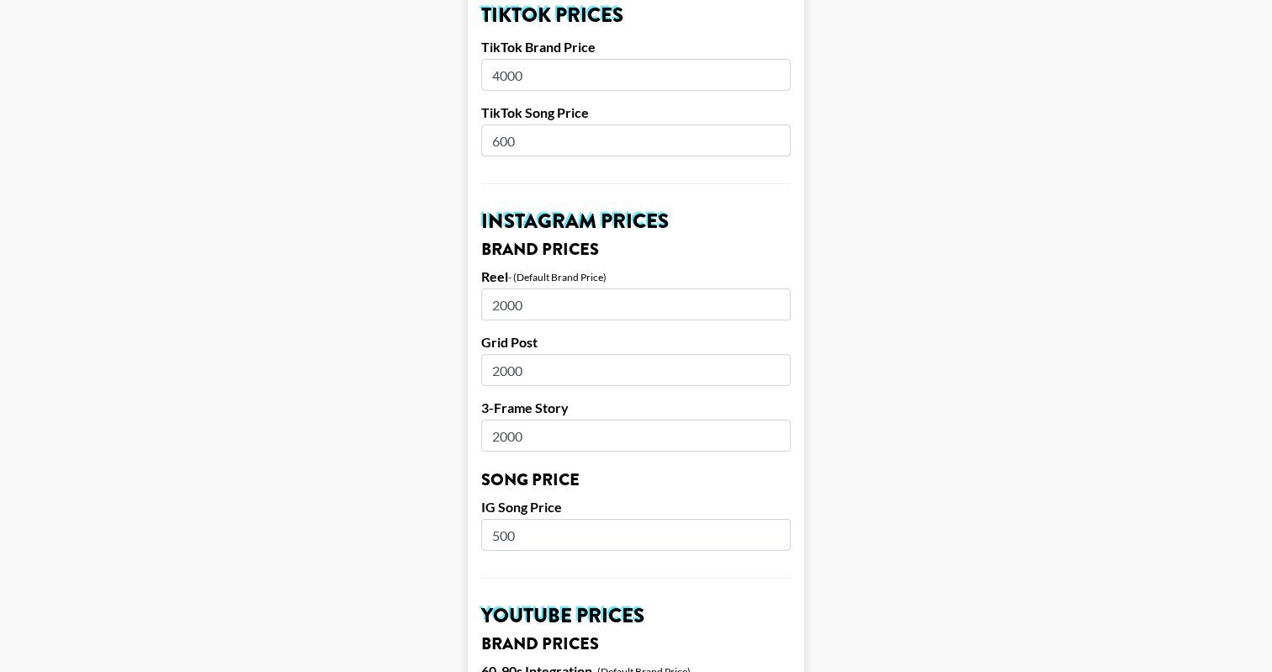
scroll to position [670, 0]
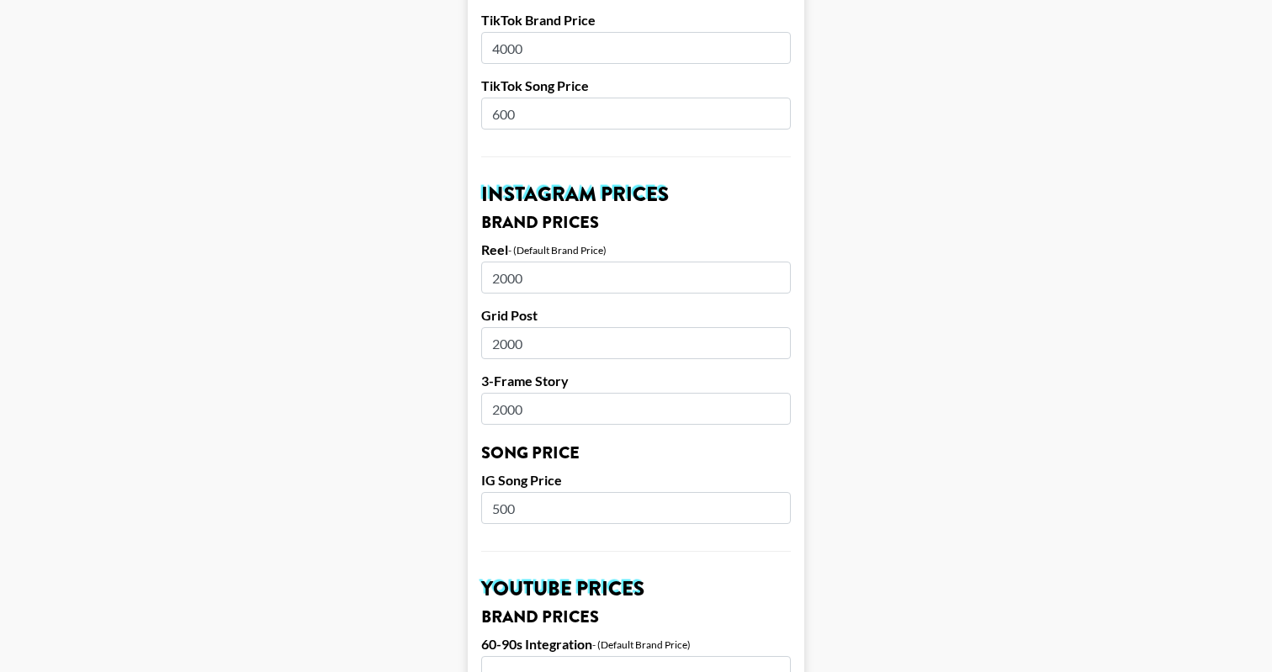
drag, startPoint x: 498, startPoint y: 82, endPoint x: 487, endPoint y: 82, distance: 10.9
click at [487, 98] on input "600" at bounding box center [635, 114] width 309 height 32
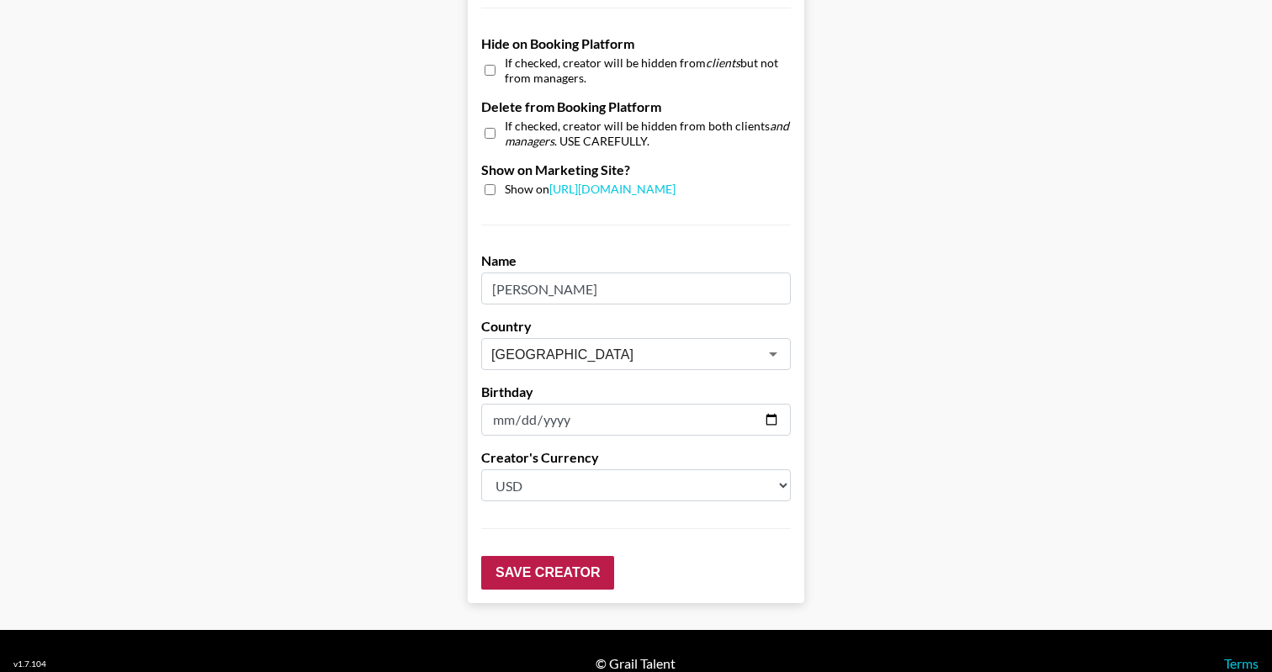
scroll to position [1607, 0]
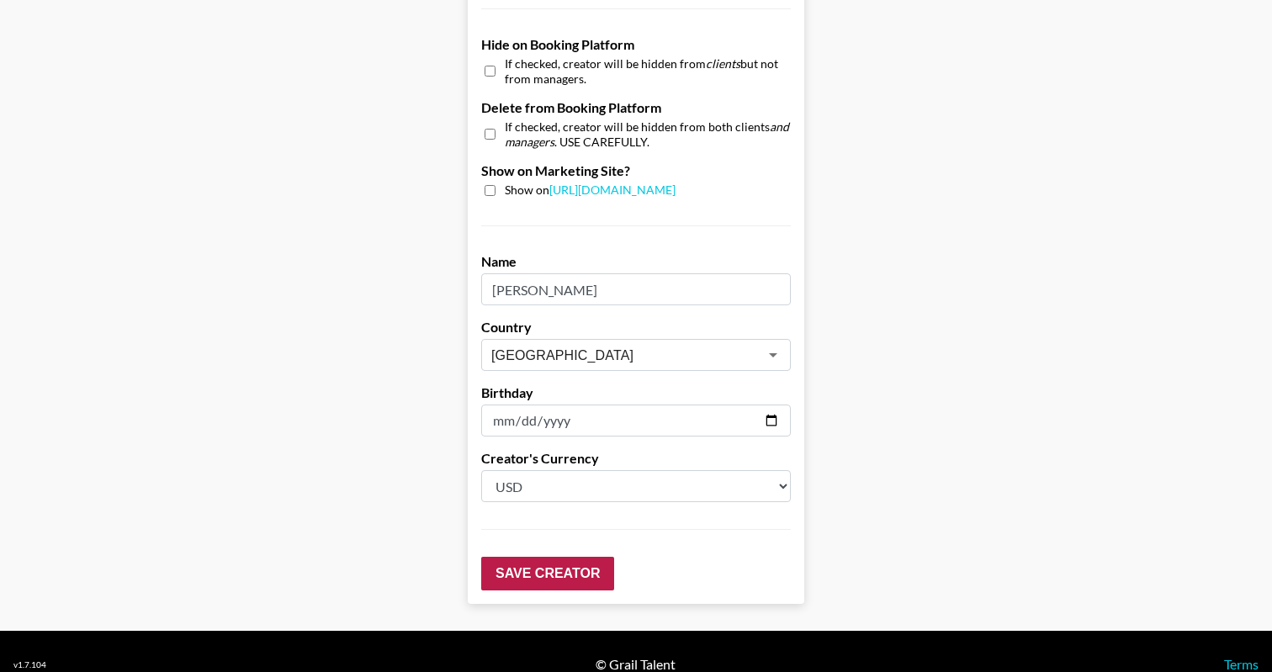
type input "500"
click at [585, 557] on input "Save Creator" at bounding box center [547, 574] width 133 height 34
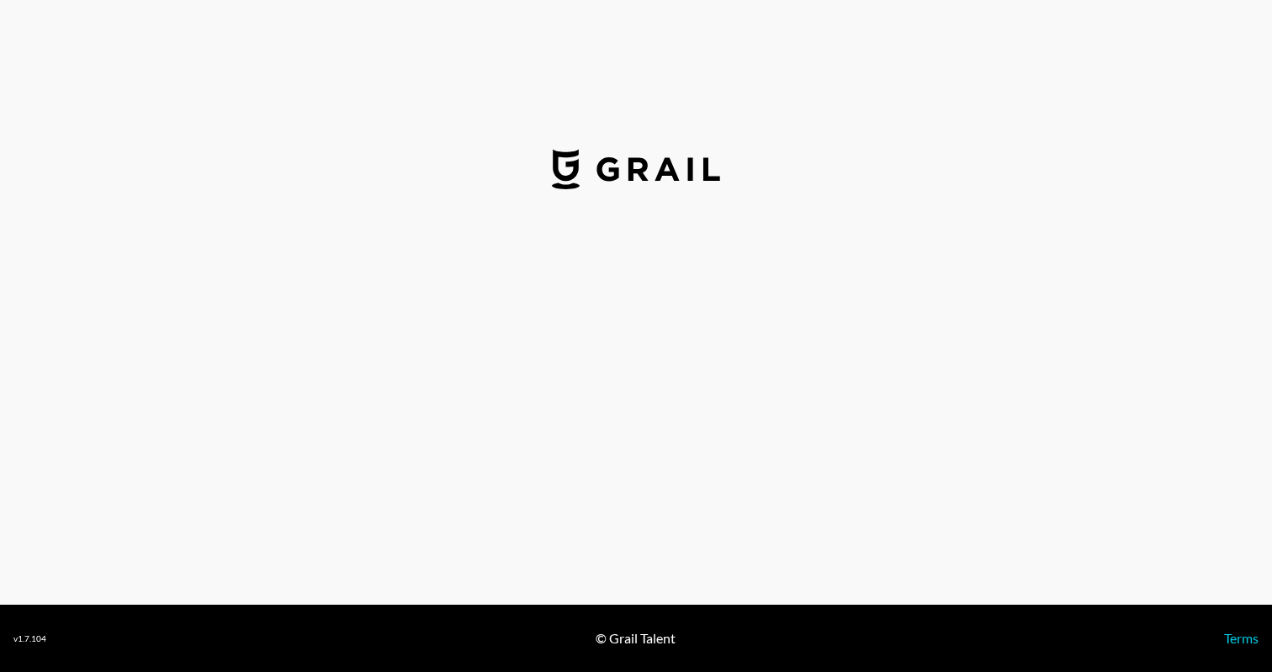
select select "USD"
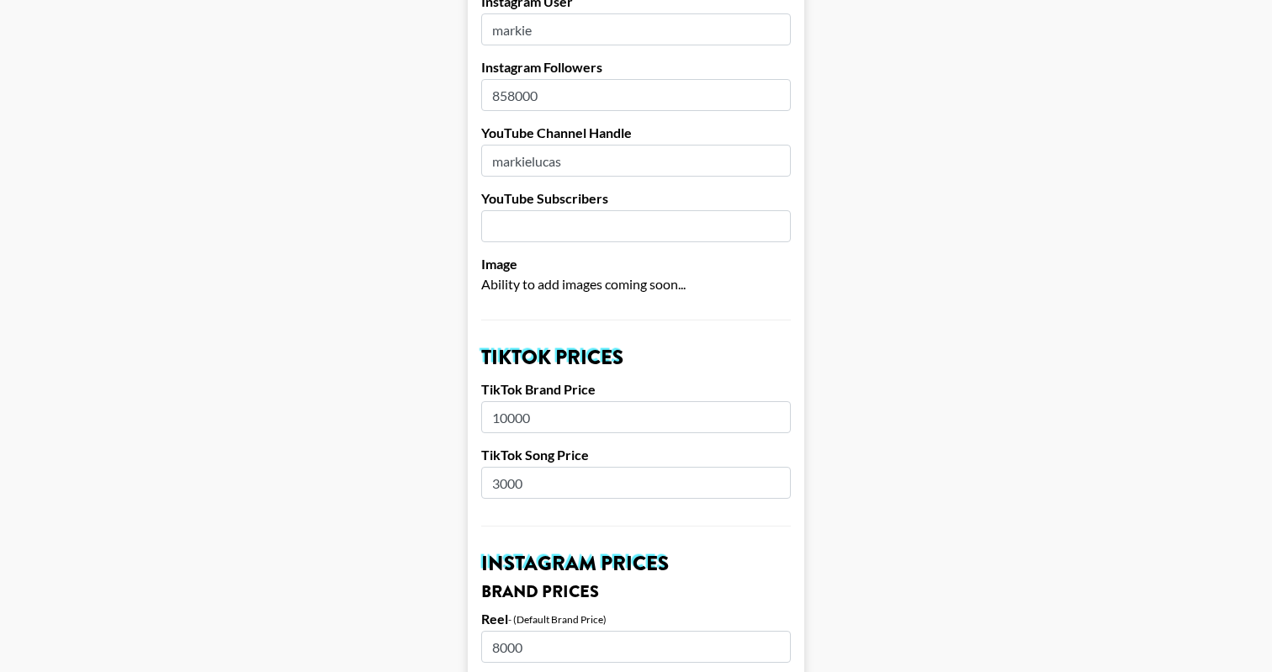
scroll to position [318, 0]
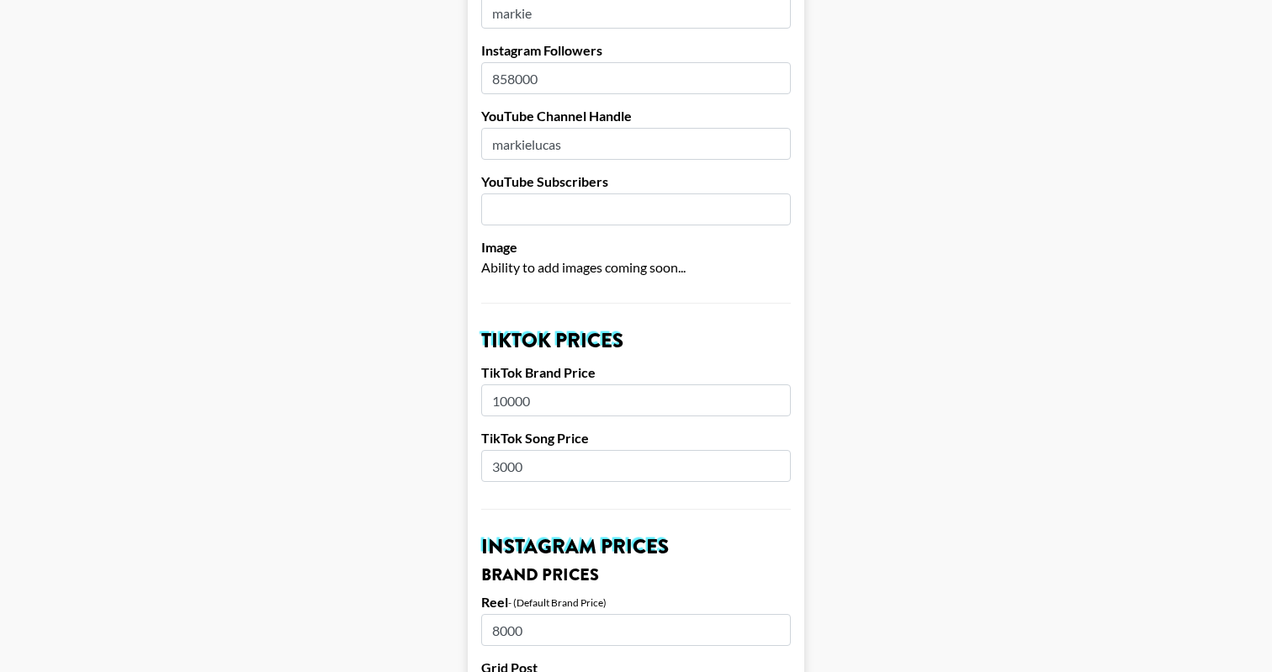
drag, startPoint x: 500, startPoint y: 441, endPoint x: 489, endPoint y: 432, distance: 13.1
click at [499, 450] on input "3000" at bounding box center [635, 466] width 309 height 32
drag, startPoint x: 490, startPoint y: 439, endPoint x: 438, endPoint y: 436, distance: 52.2
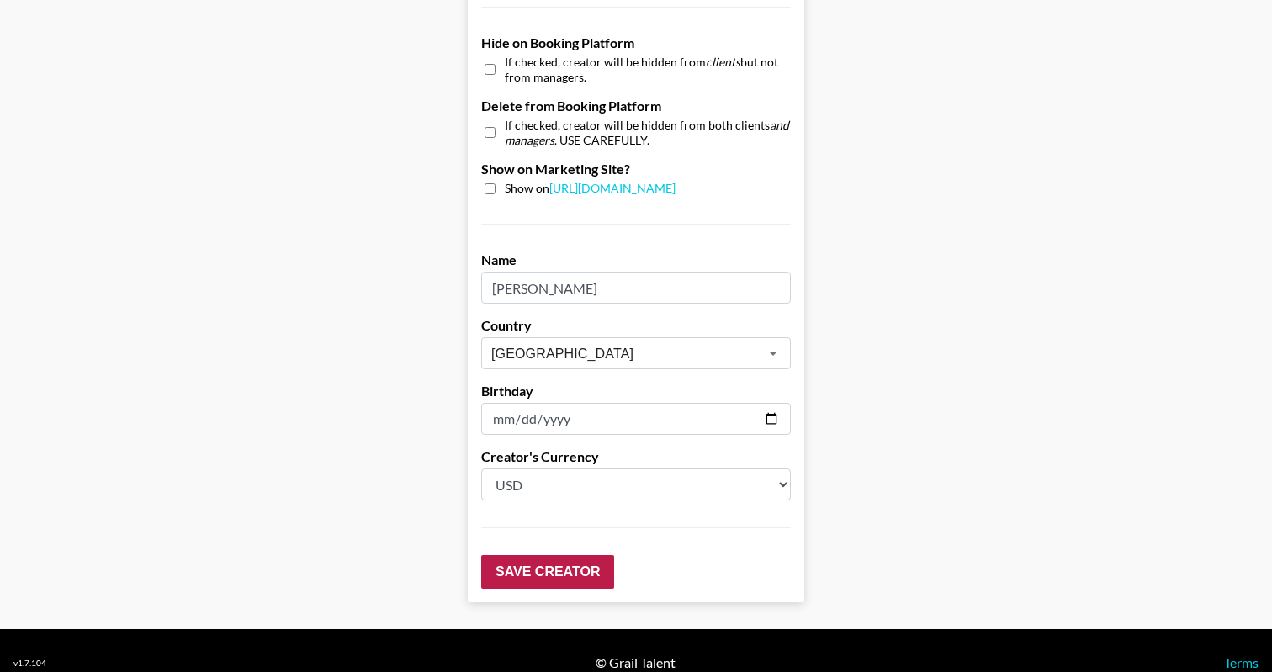
type input "2000"
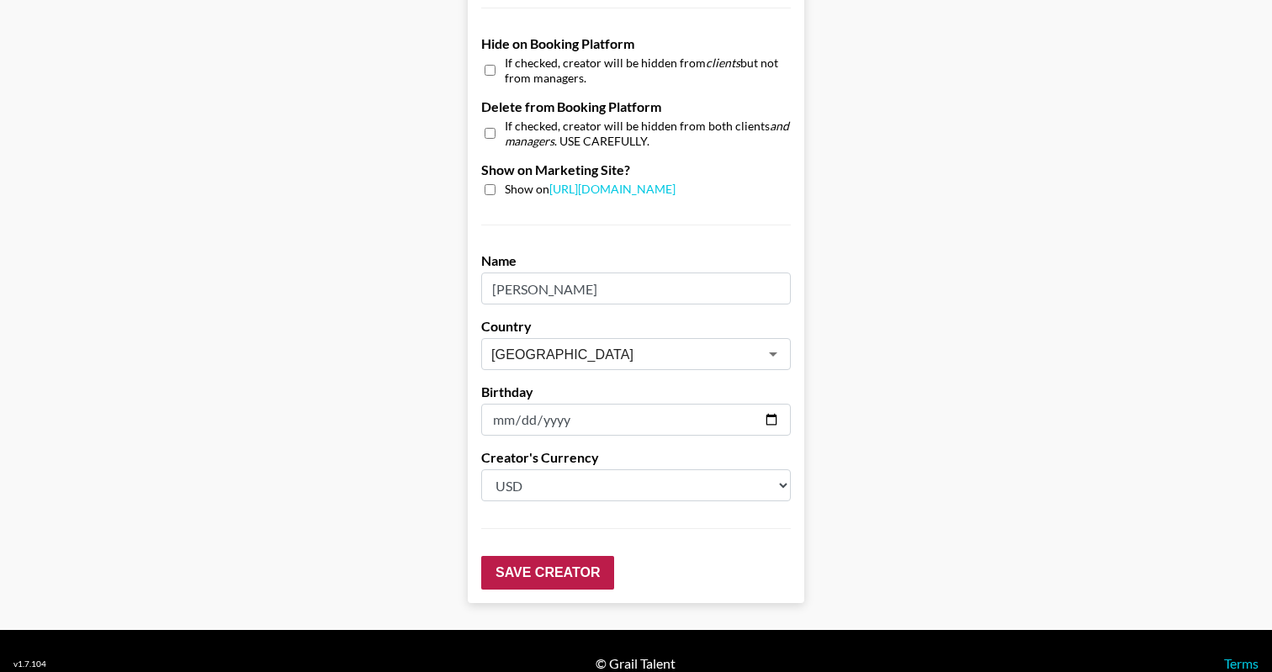
click at [563, 556] on input "Save Creator" at bounding box center [547, 573] width 133 height 34
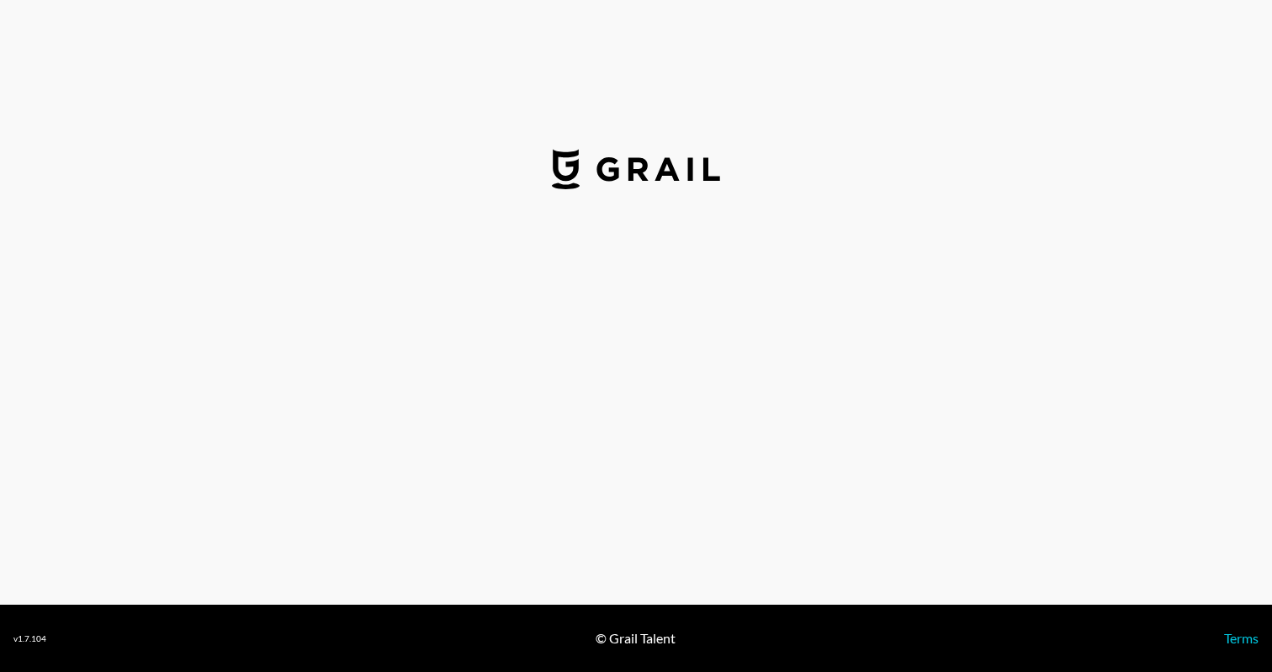
select select "USD"
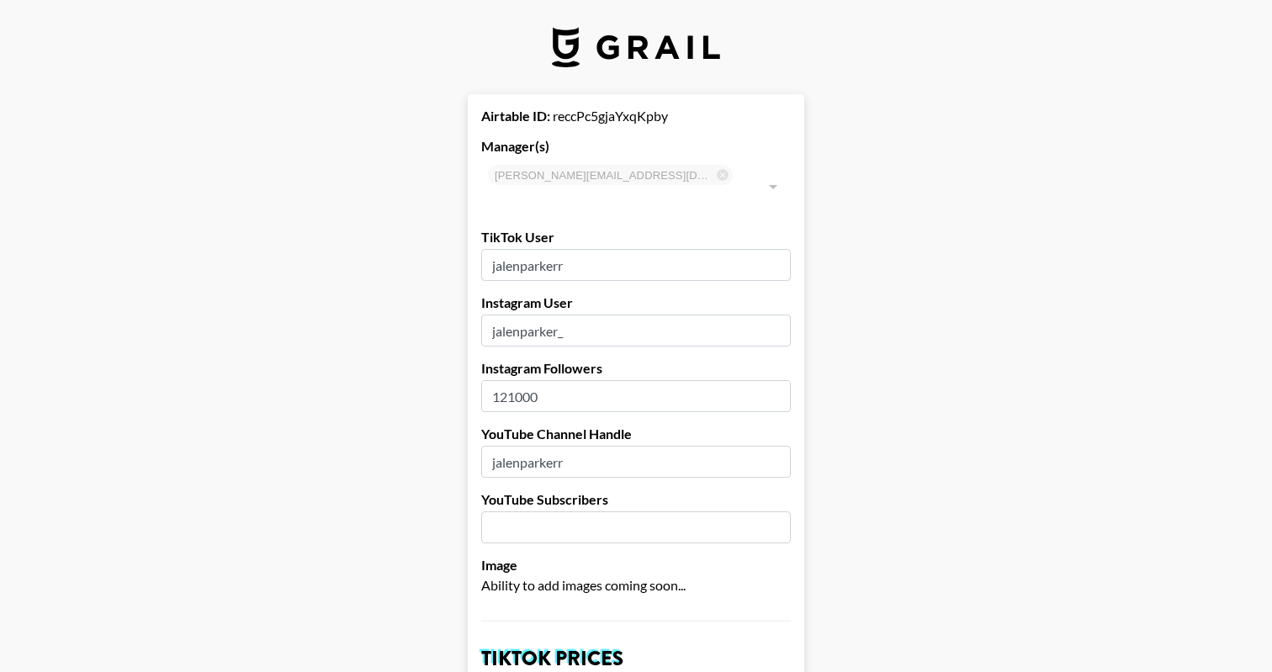
type input "[GEOGRAPHIC_DATA]"
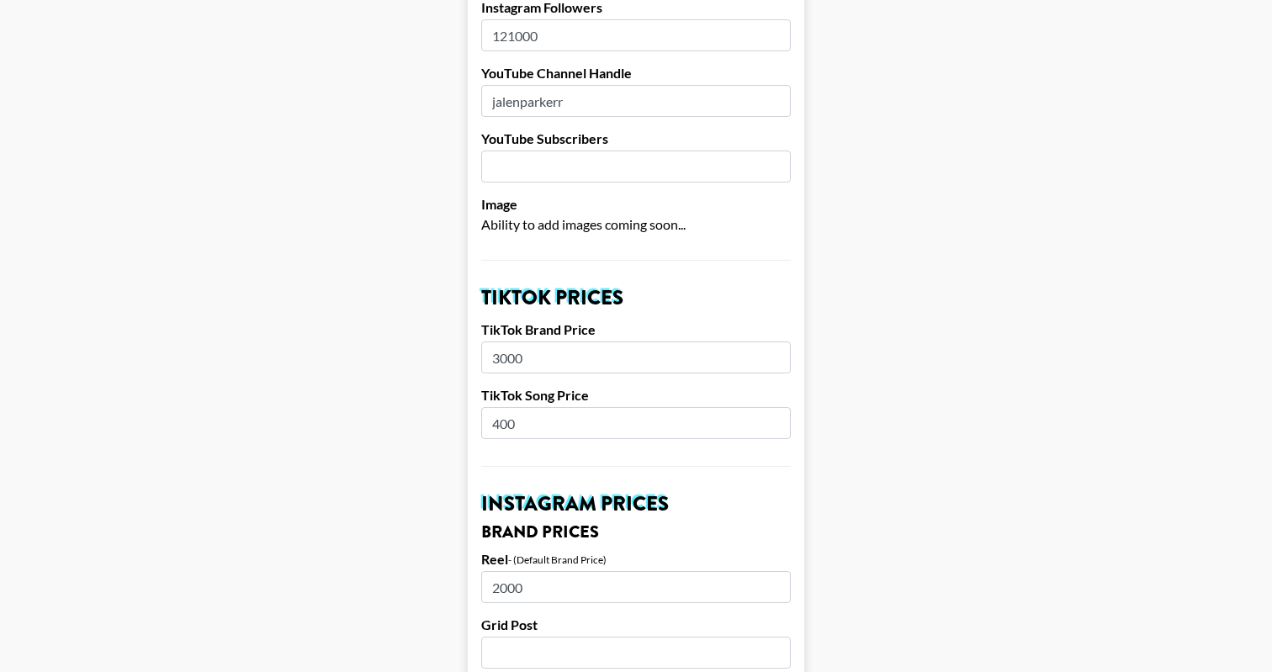
scroll to position [442, 0]
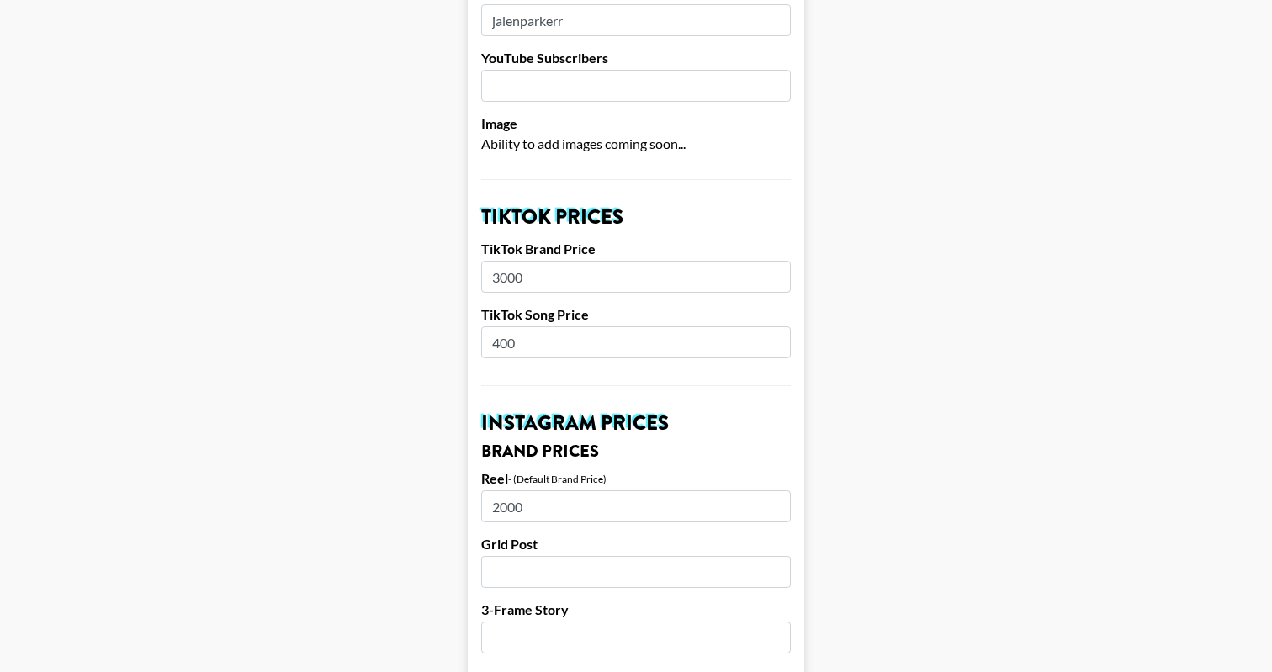
drag, startPoint x: 495, startPoint y: 258, endPoint x: 468, endPoint y: 258, distance: 26.9
click at [500, 261] on input "3000" at bounding box center [635, 277] width 309 height 32
click at [502, 261] on input "3000" at bounding box center [635, 277] width 309 height 32
drag, startPoint x: 499, startPoint y: 253, endPoint x: 458, endPoint y: 253, distance: 40.4
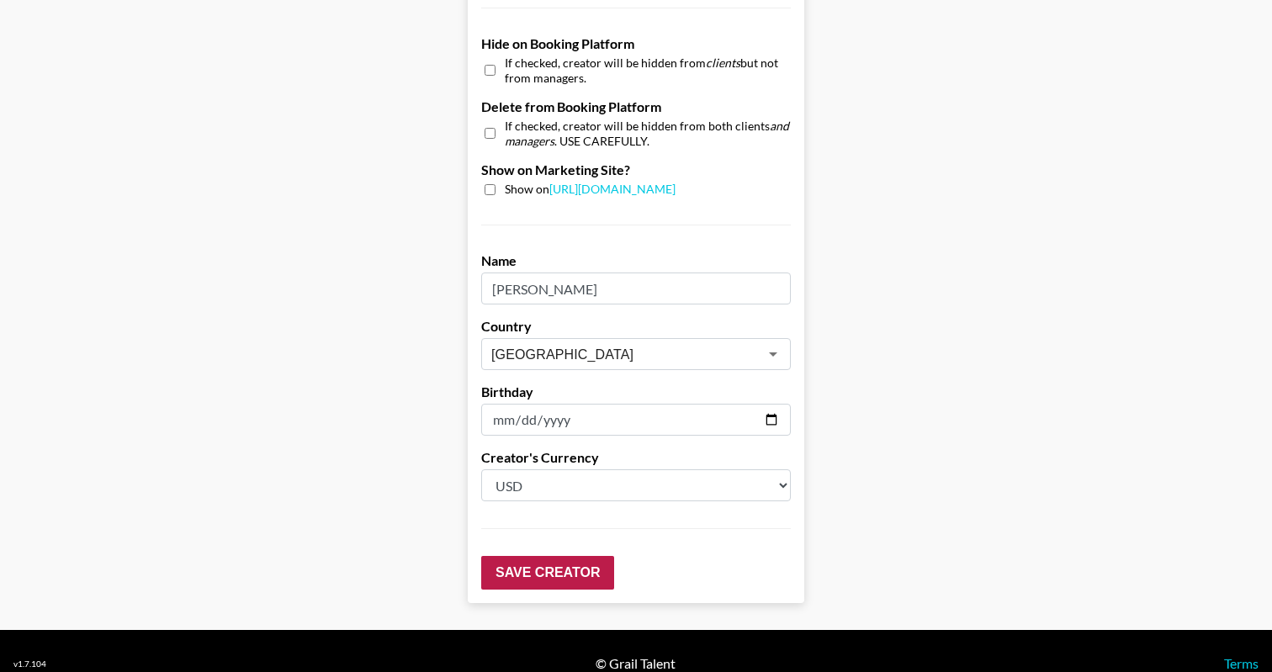
type input "2000"
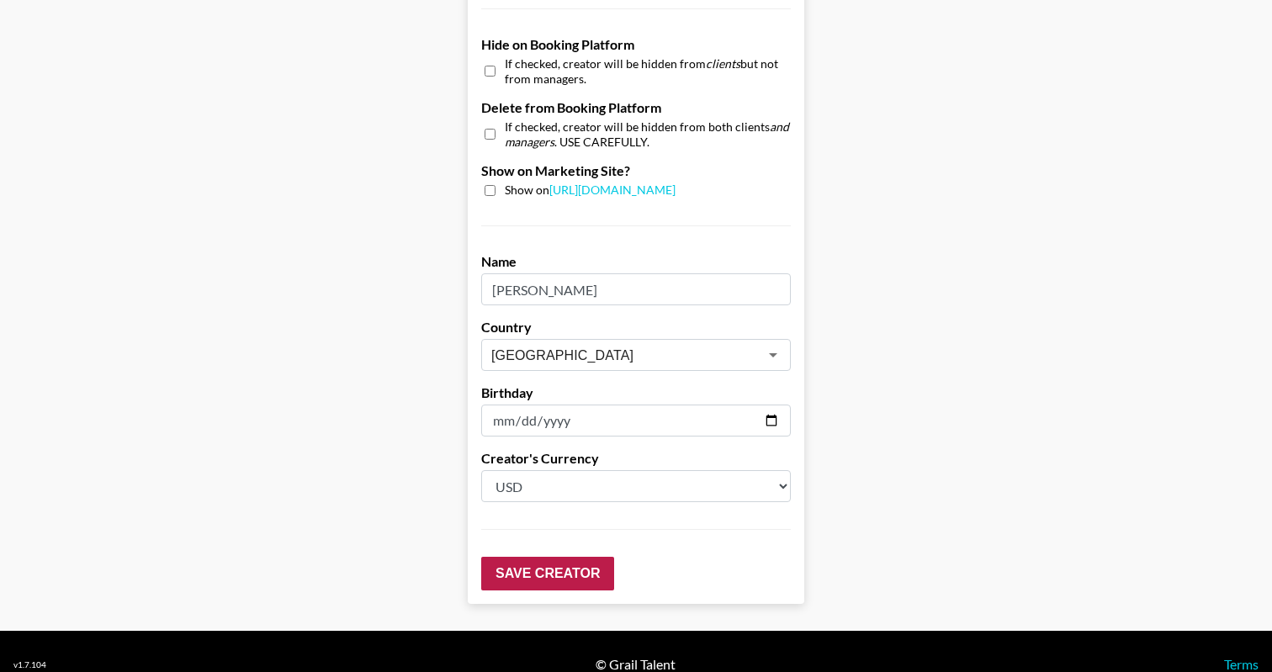
click at [540, 557] on input "Save Creator" at bounding box center [547, 574] width 133 height 34
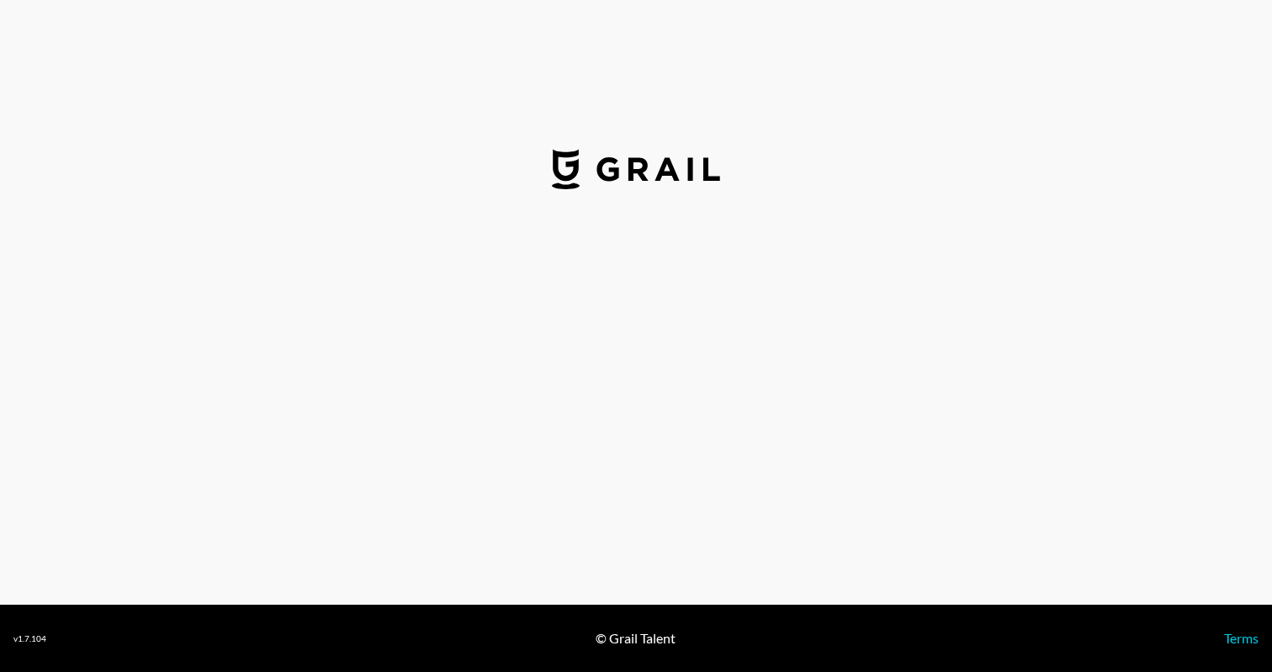
select select "USD"
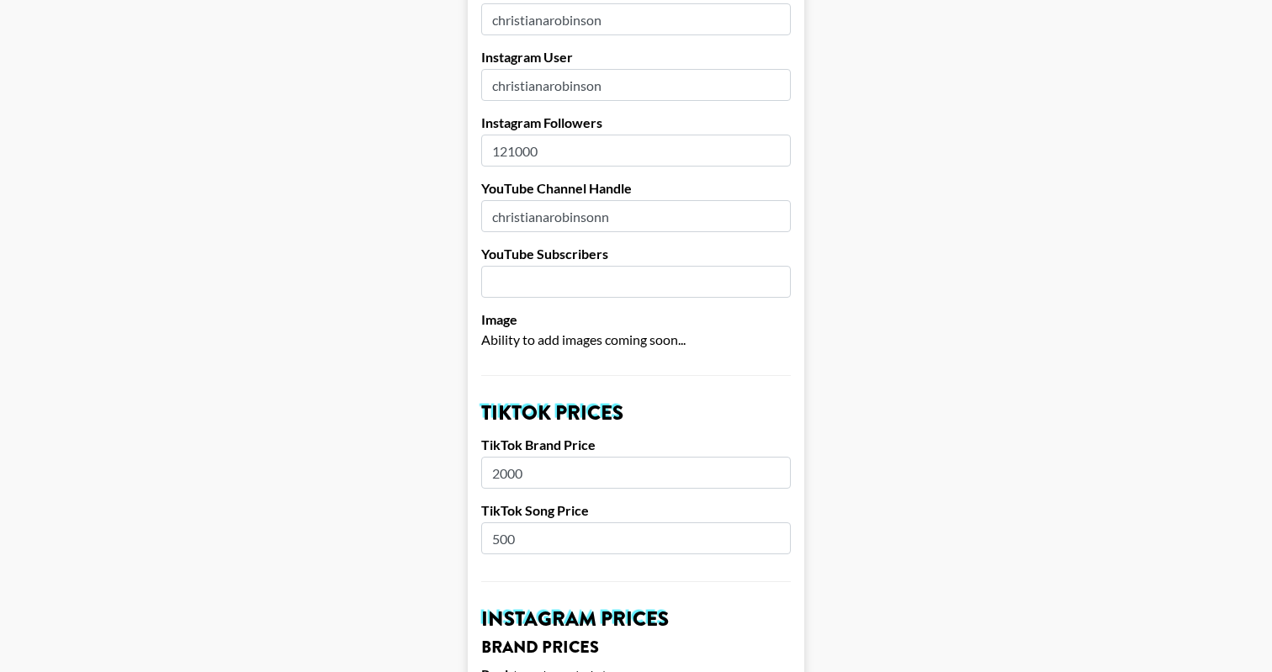
scroll to position [328, 0]
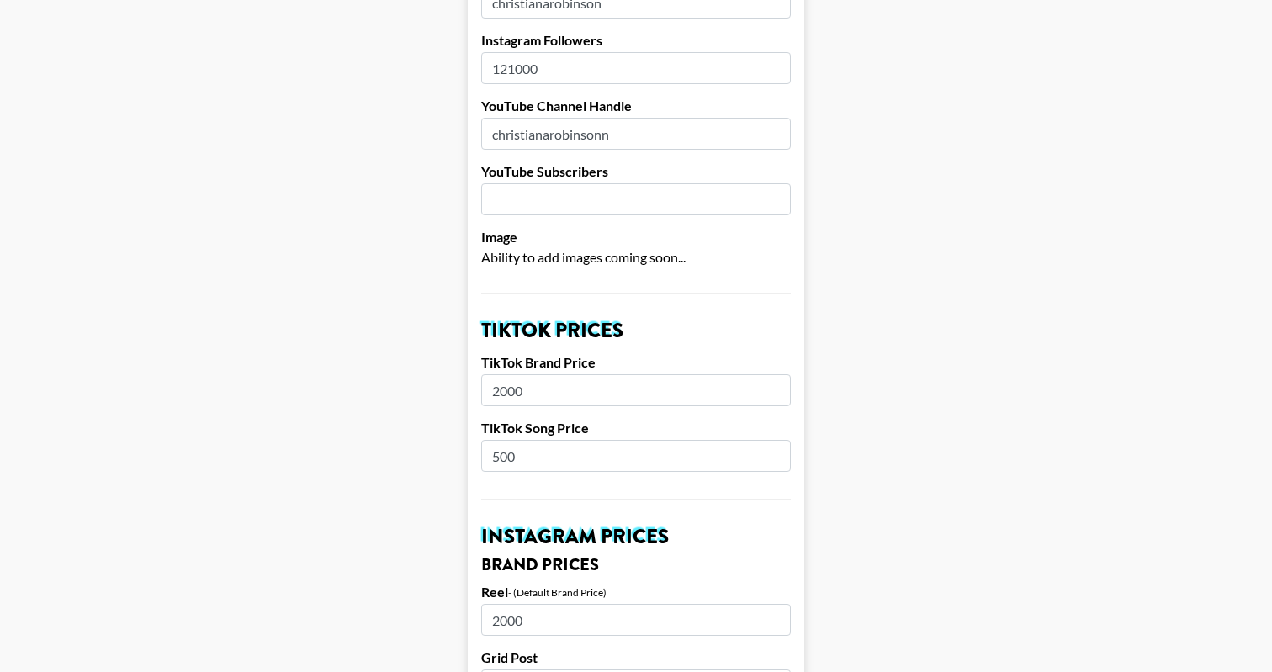
drag, startPoint x: 499, startPoint y: 430, endPoint x: 487, endPoint y: 430, distance: 11.8
click at [489, 440] on input "500" at bounding box center [635, 456] width 309 height 32
type input "400"
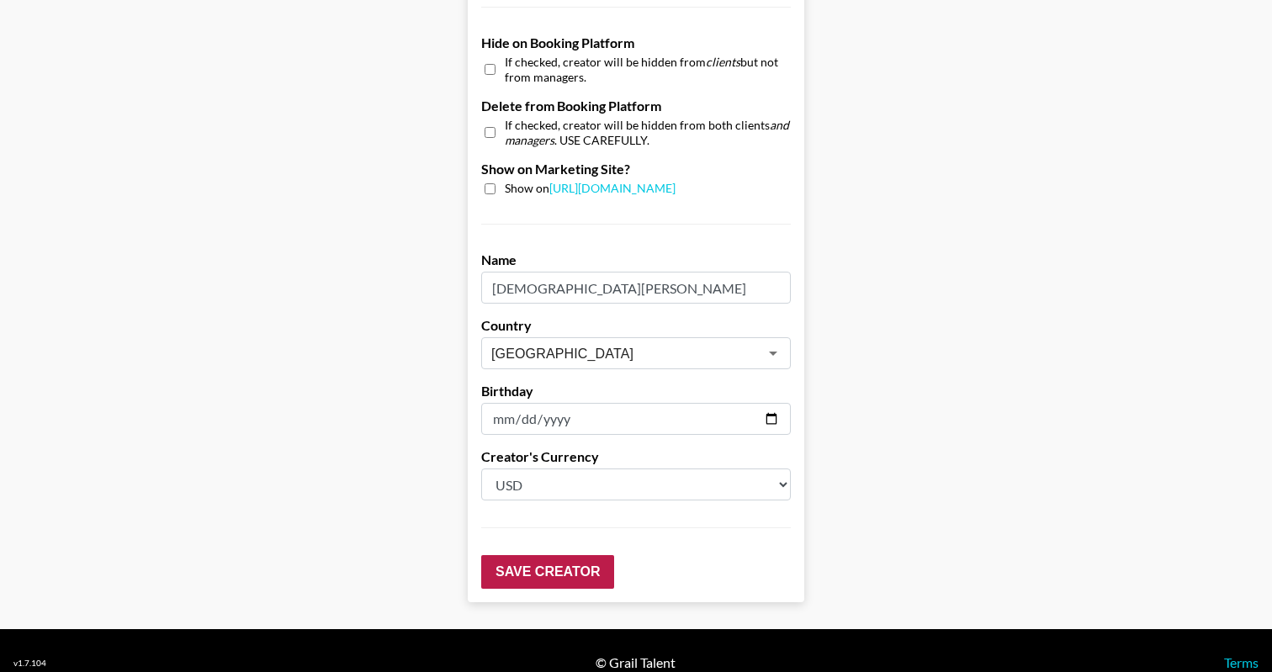
scroll to position [1607, 0]
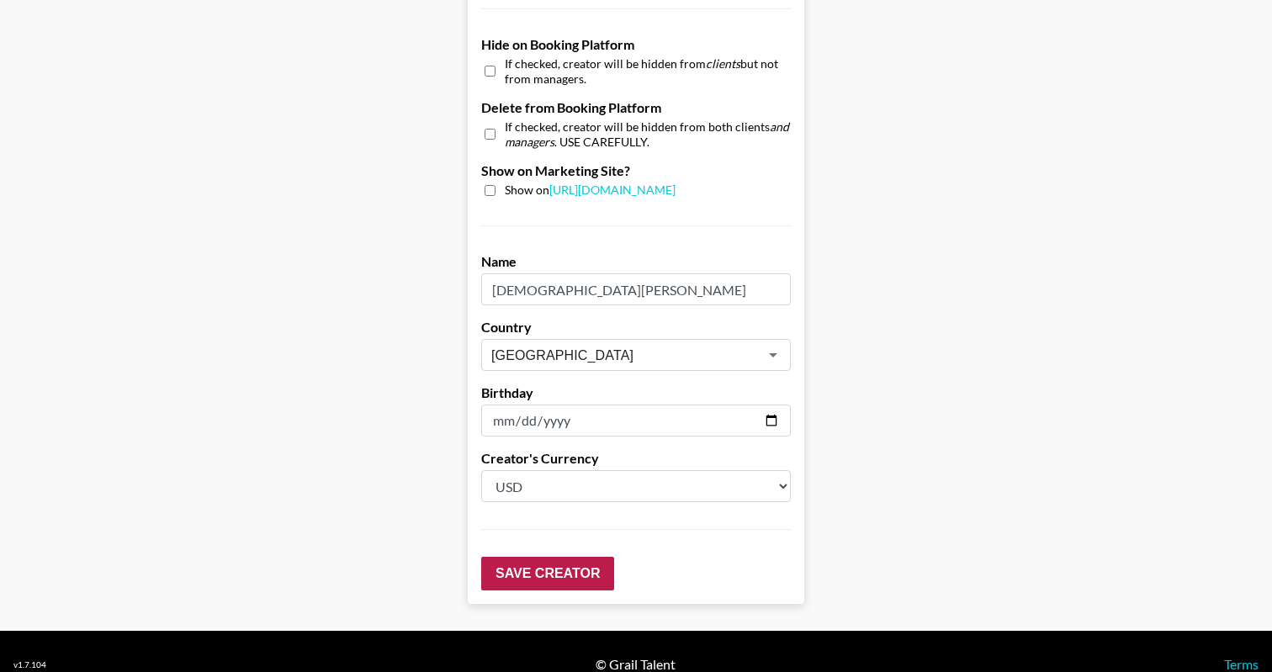
click at [547, 557] on input "Save Creator" at bounding box center [547, 574] width 133 height 34
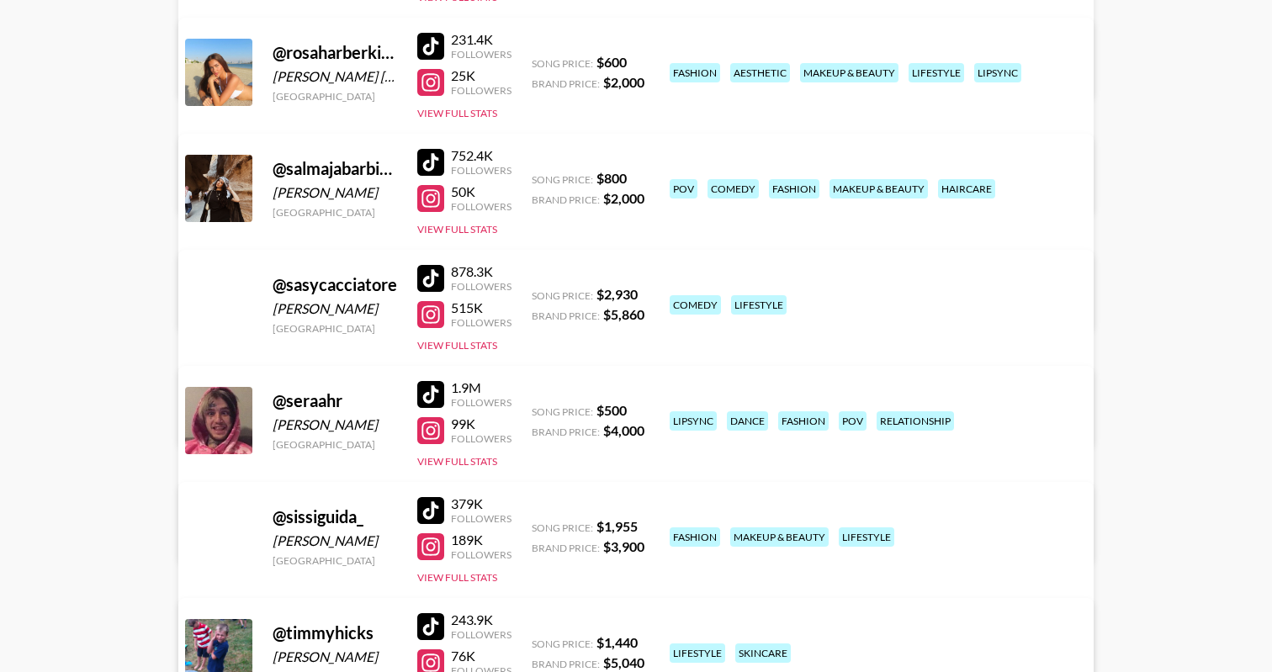
scroll to position [3547, 0]
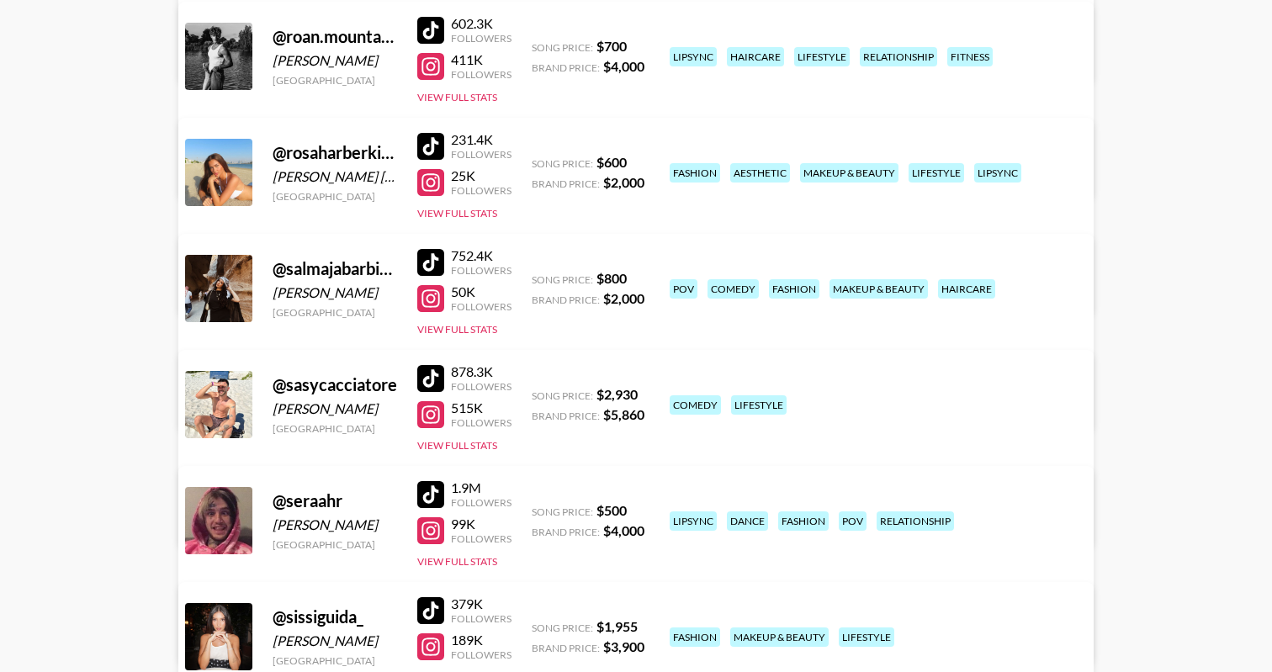
click at [537, 277] on link "View/Edit Details" at bounding box center [373, 285] width 328 height 17
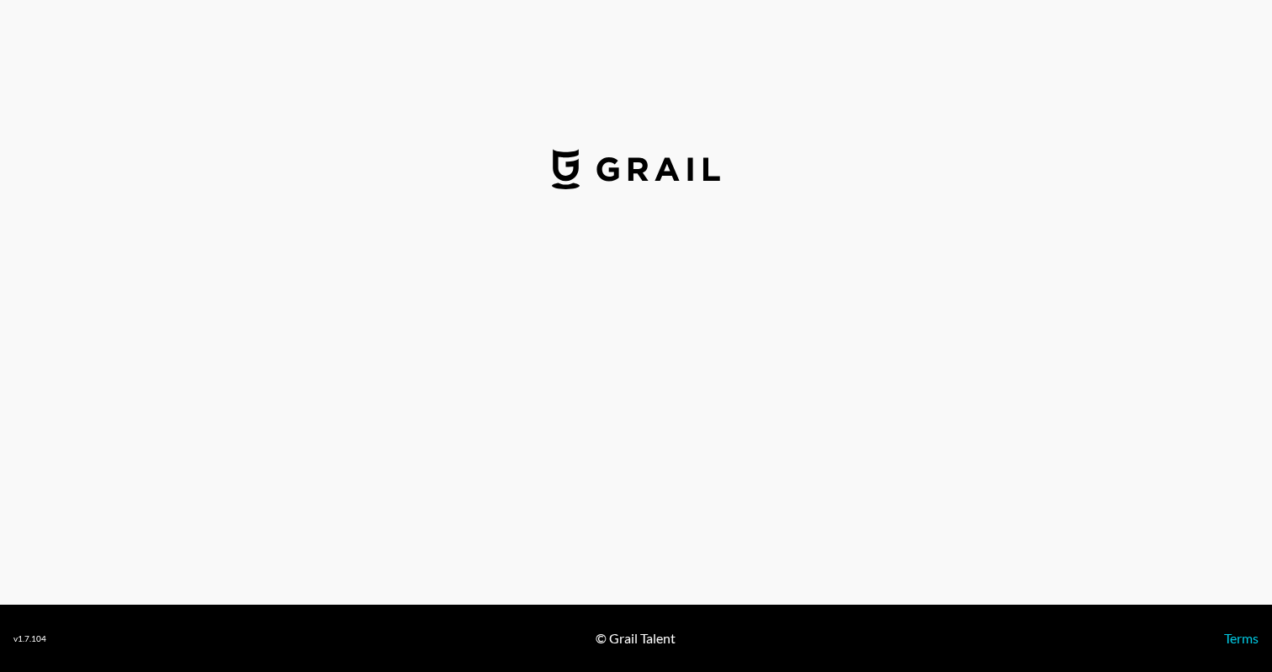
select select "USD"
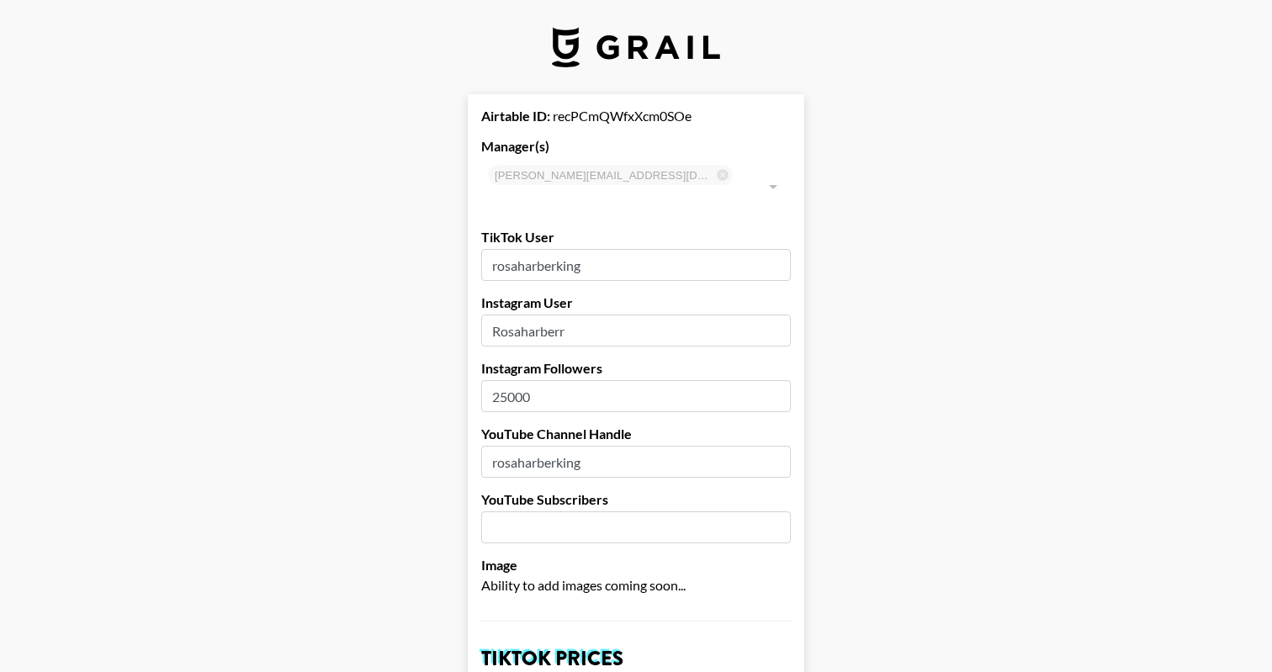
type input "[GEOGRAPHIC_DATA]"
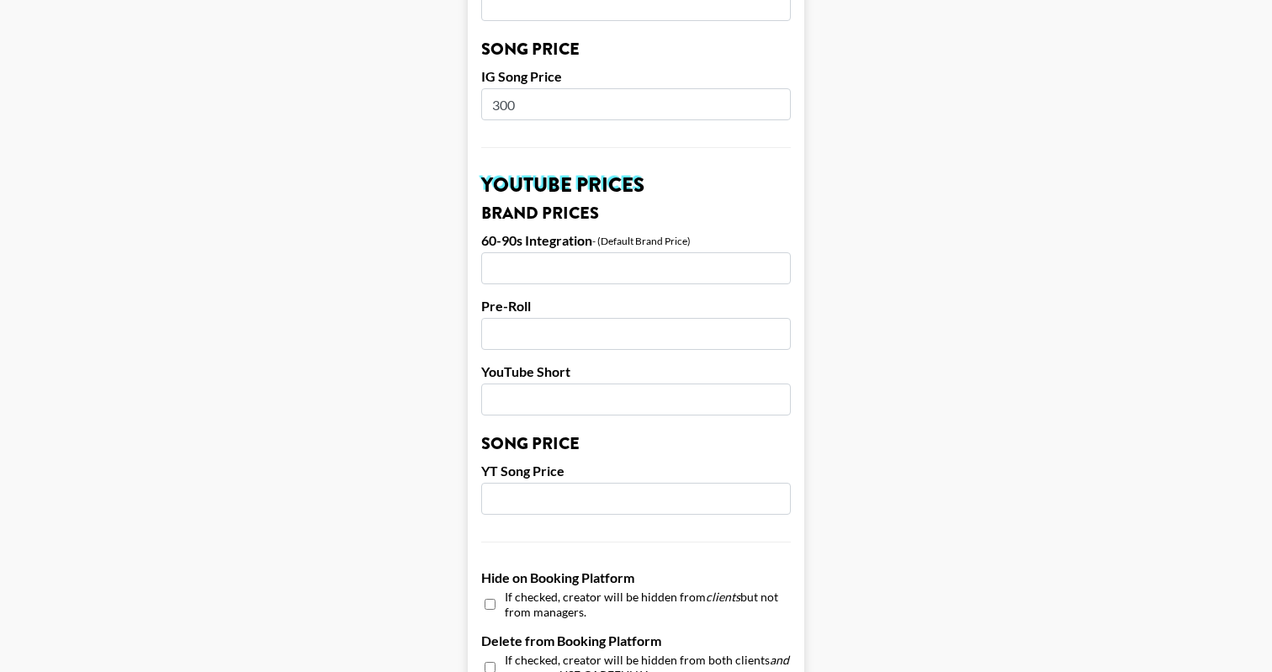
scroll to position [990, 0]
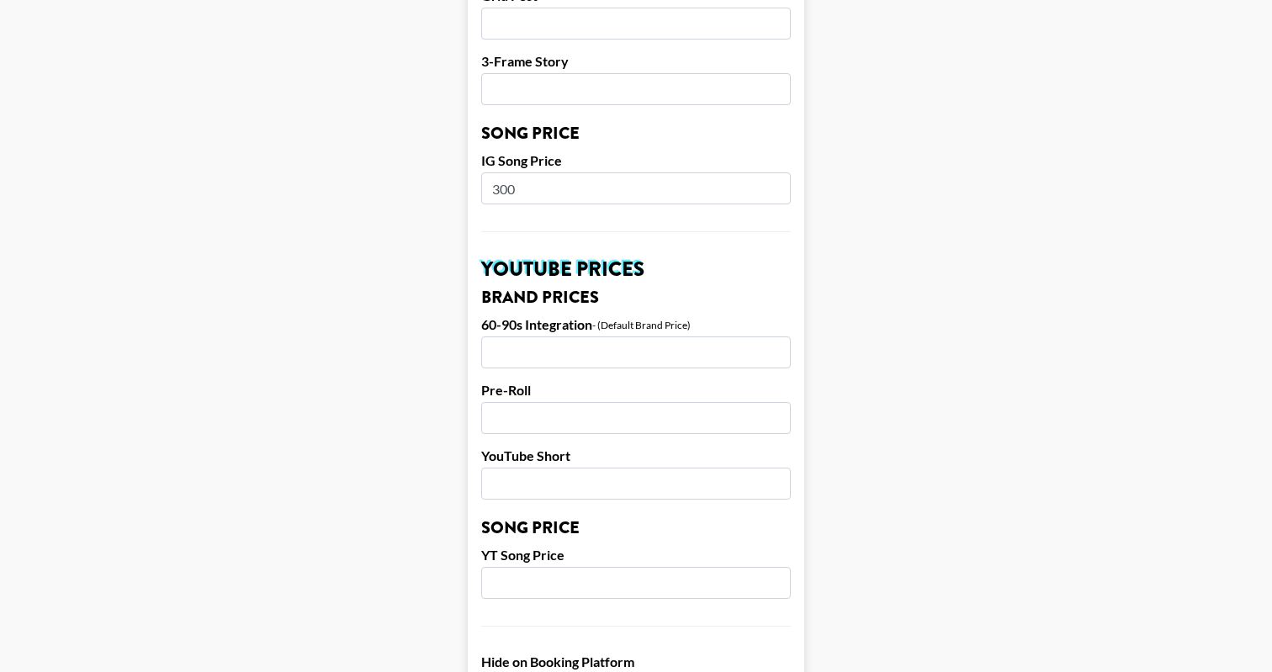
drag, startPoint x: 498, startPoint y: 163, endPoint x: 464, endPoint y: 163, distance: 33.6
click at [465, 163] on main "Airtable ID: recPCmQWfxXcm0SOe Manager(s) [PERSON_NAME][EMAIL_ADDRESS][DOMAIN_N…" at bounding box center [635, 162] width 1245 height 2117
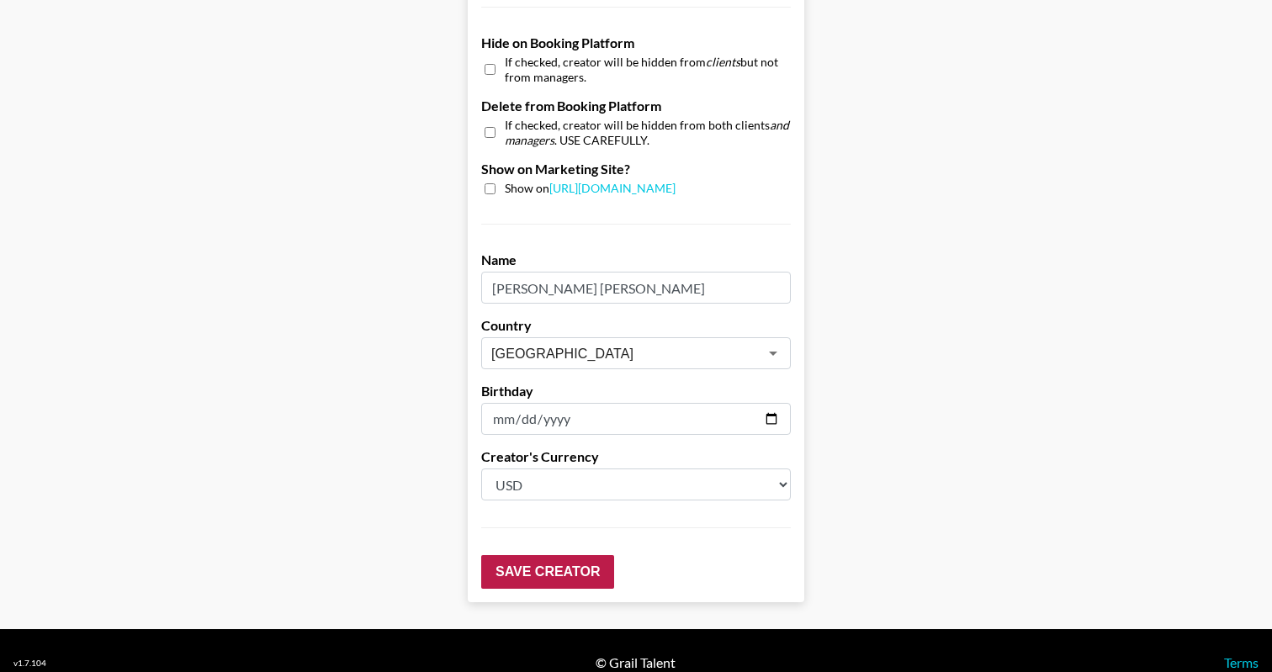
scroll to position [1607, 0]
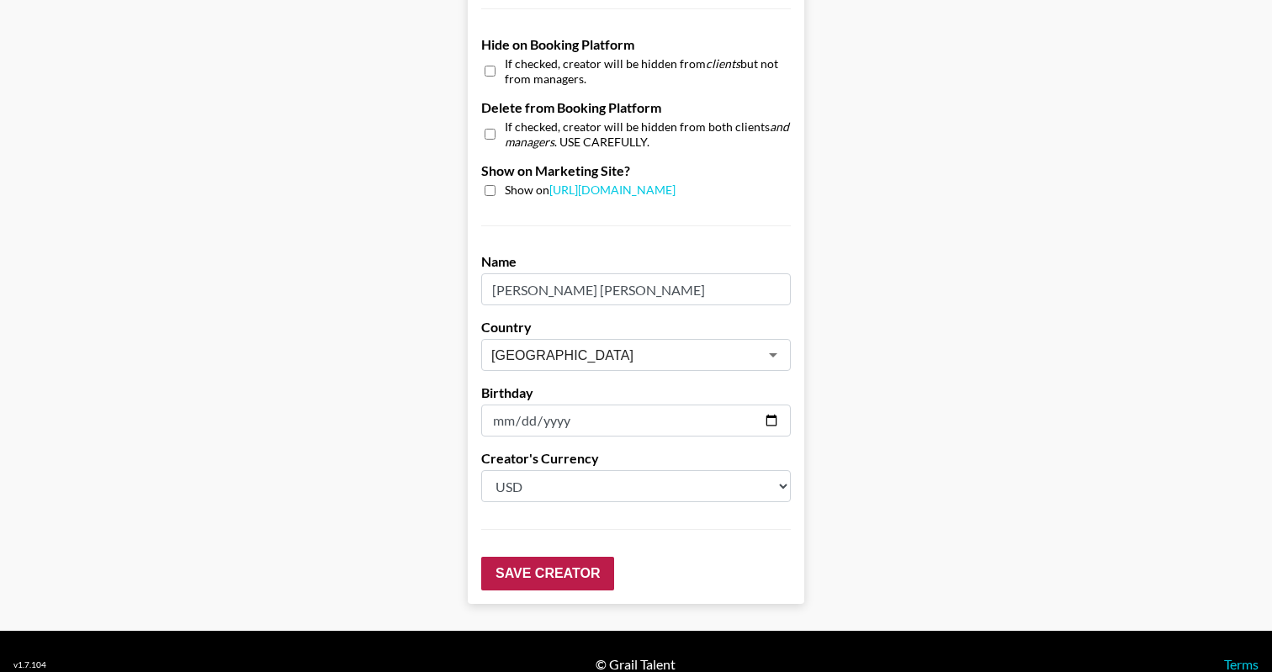
type input "400"
click at [560, 557] on input "Save Creator" at bounding box center [547, 574] width 133 height 34
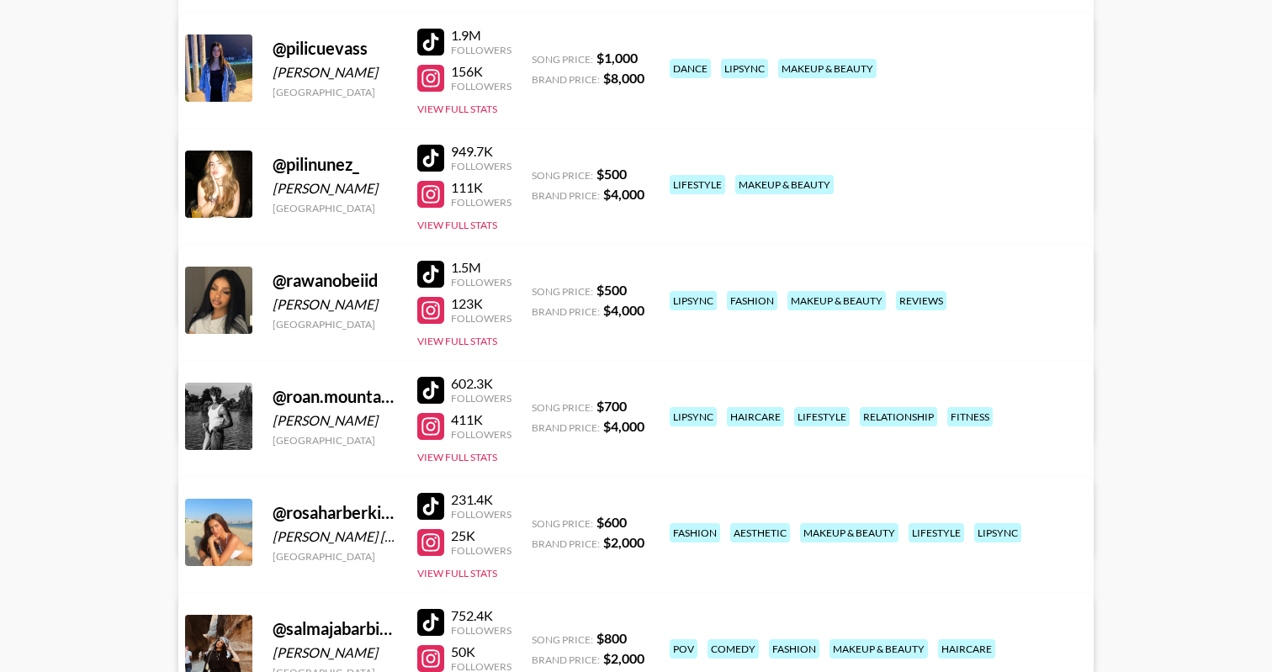
scroll to position [3241, 0]
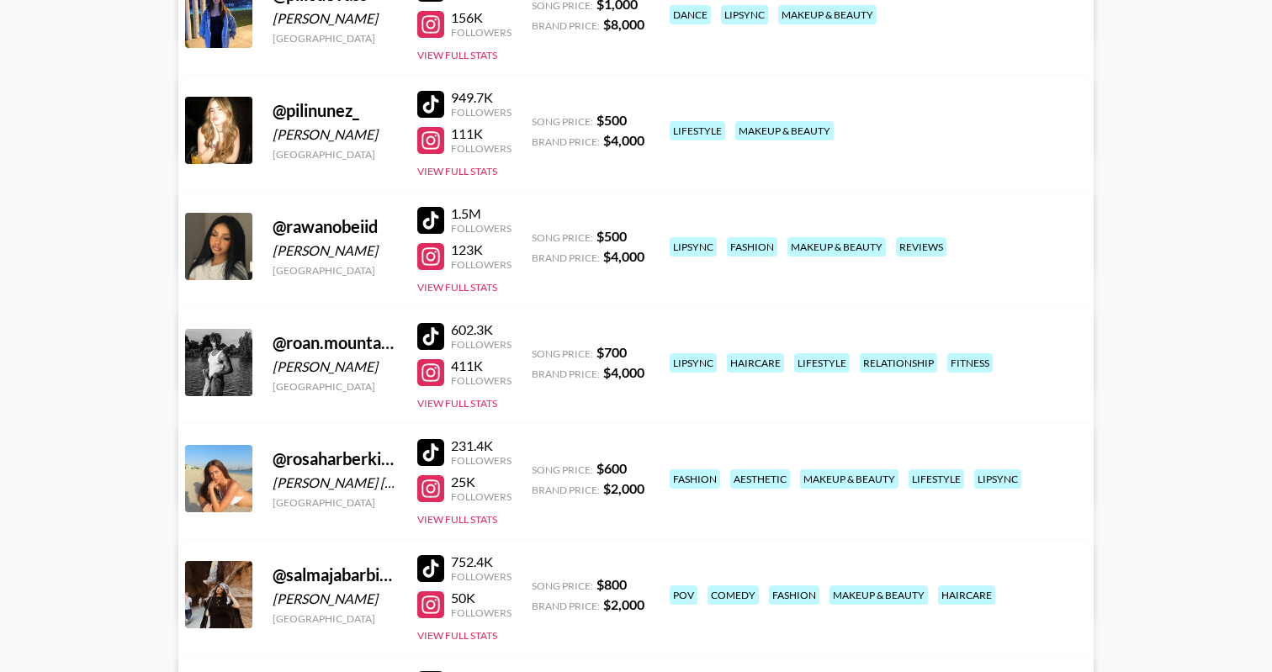
click at [550, 410] on div "Managed By [PERSON_NAME][EMAIL_ADDRESS][DOMAIN_NAME] View/Edit Details" at bounding box center [372, 453] width 355 height 87
click at [537, 467] on link "View/Edit Details" at bounding box center [373, 475] width 328 height 17
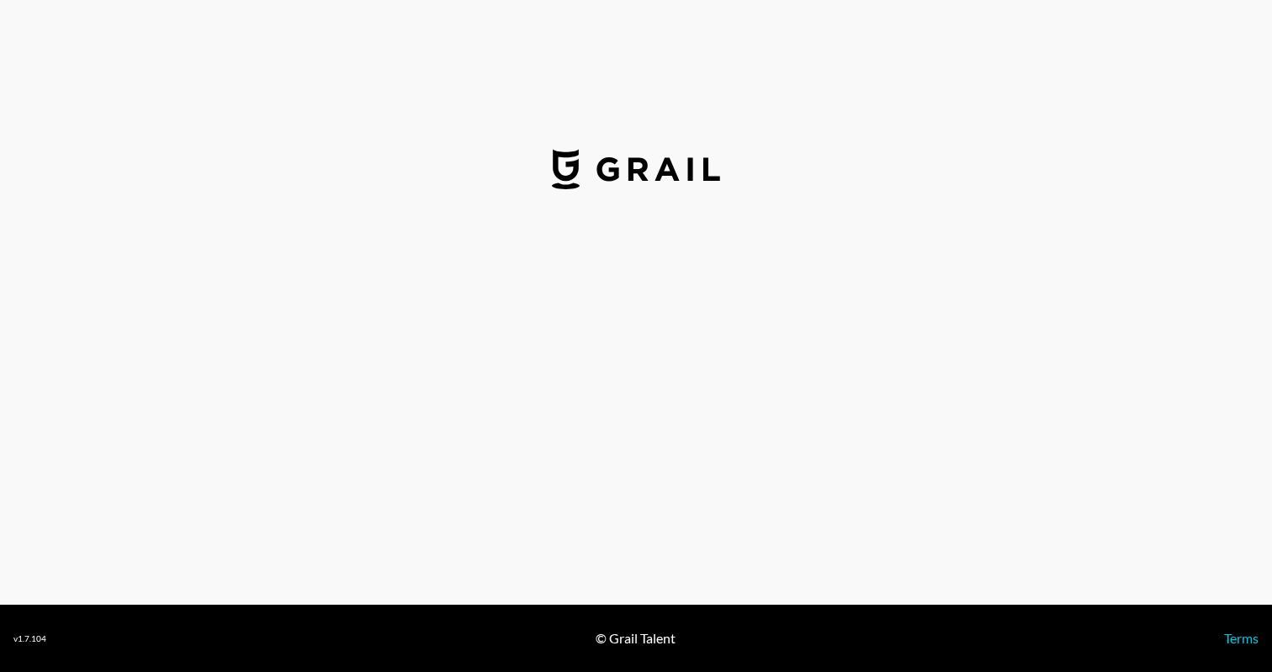
select select "USD"
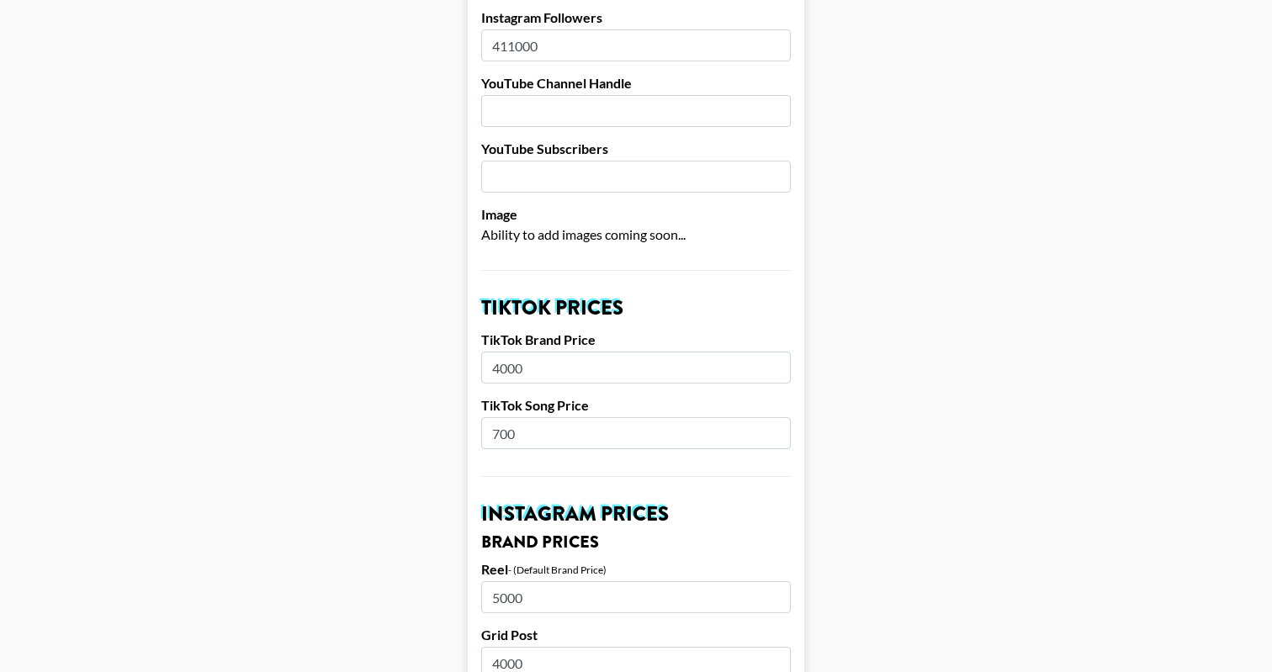
scroll to position [513, 0]
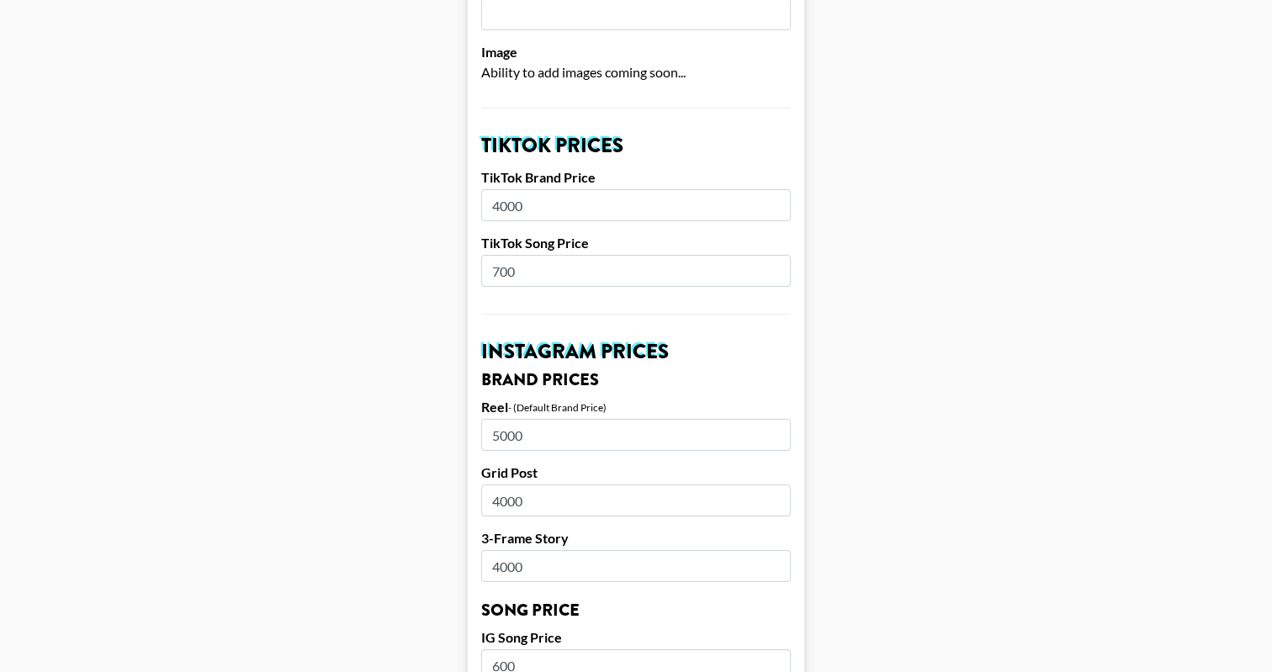
drag, startPoint x: 499, startPoint y: 246, endPoint x: 469, endPoint y: 246, distance: 29.4
click at [469, 246] on form "Airtable ID: reclYlFo5kpM1VdEv Manager(s) [PERSON_NAME][EMAIL_ADDRESS][DOMAIN_N…" at bounding box center [636, 639] width 336 height 2117
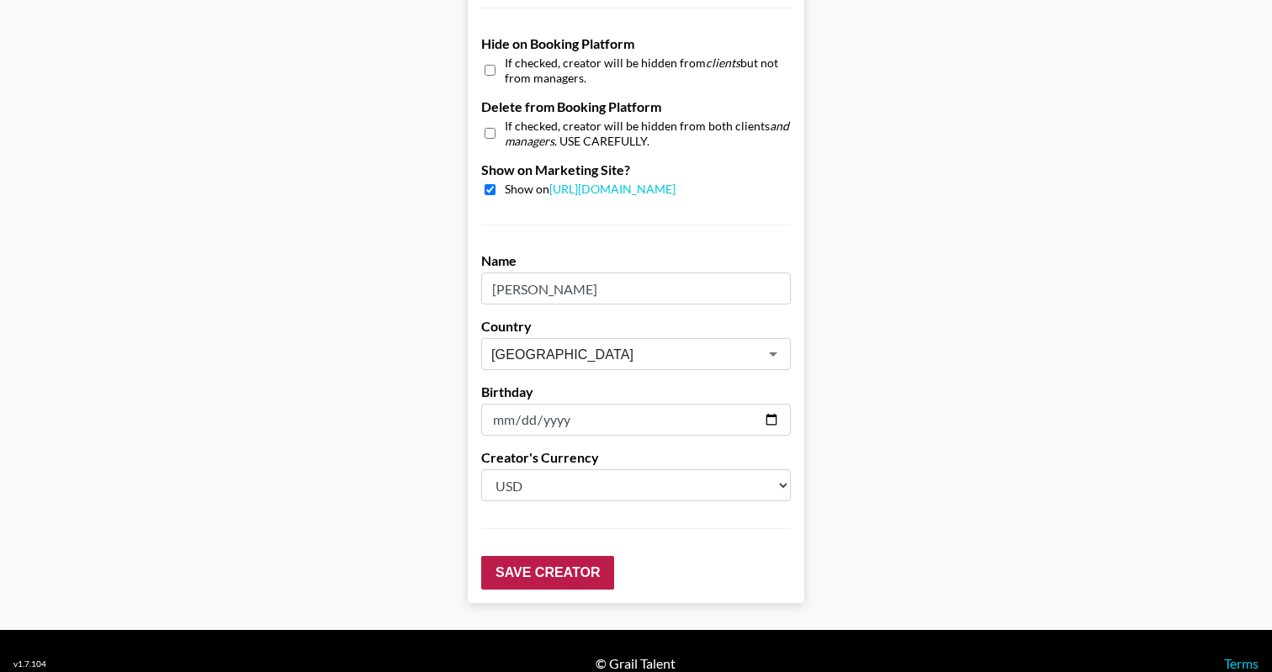
type input "600"
click at [543, 556] on input "Save Creator" at bounding box center [547, 573] width 133 height 34
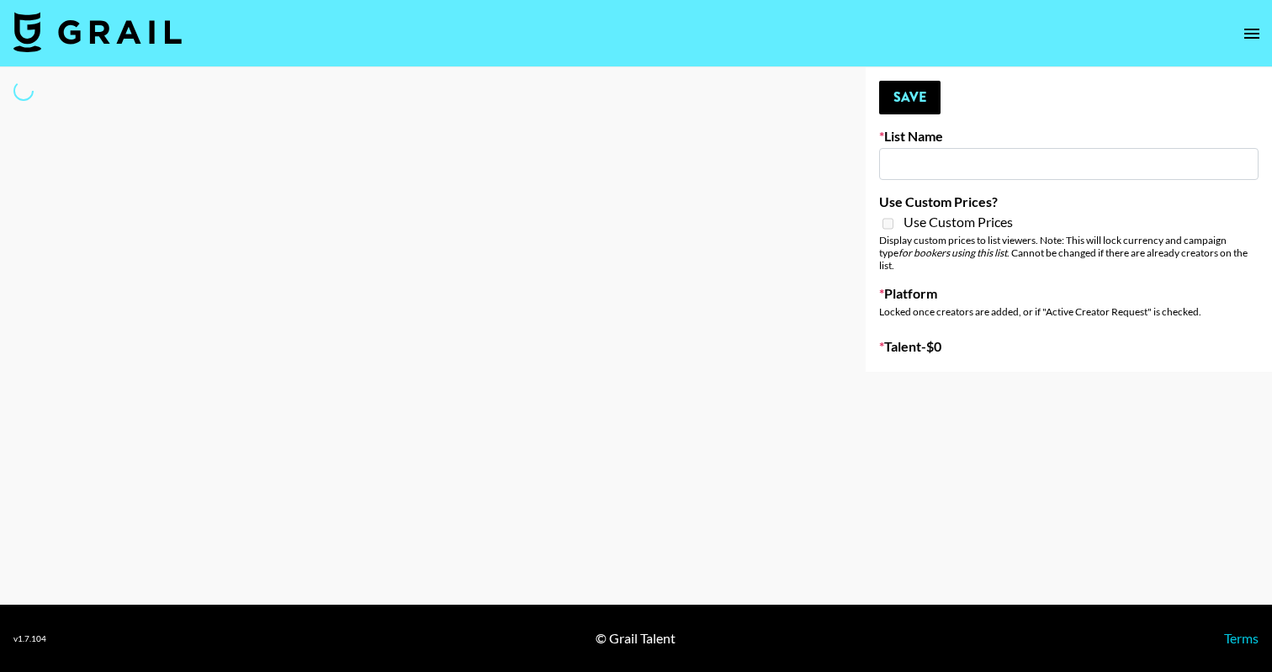
type input "Netherland Electronic Music Fans"
select select "Song"
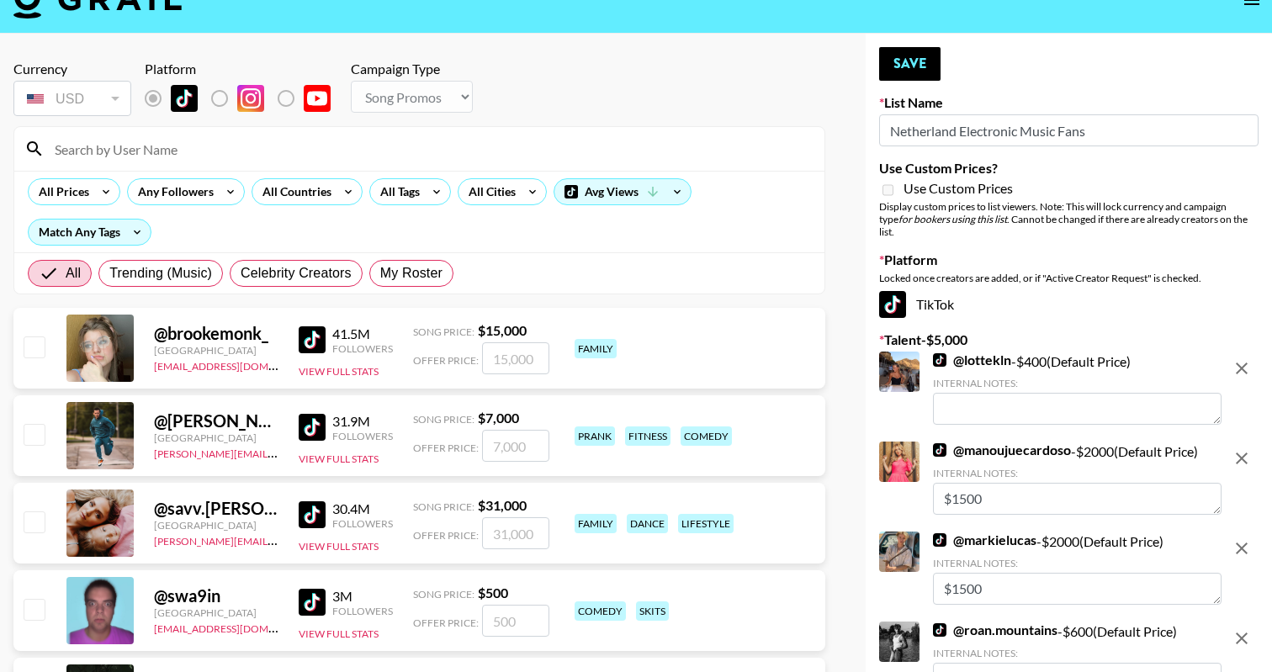
scroll to position [175, 0]
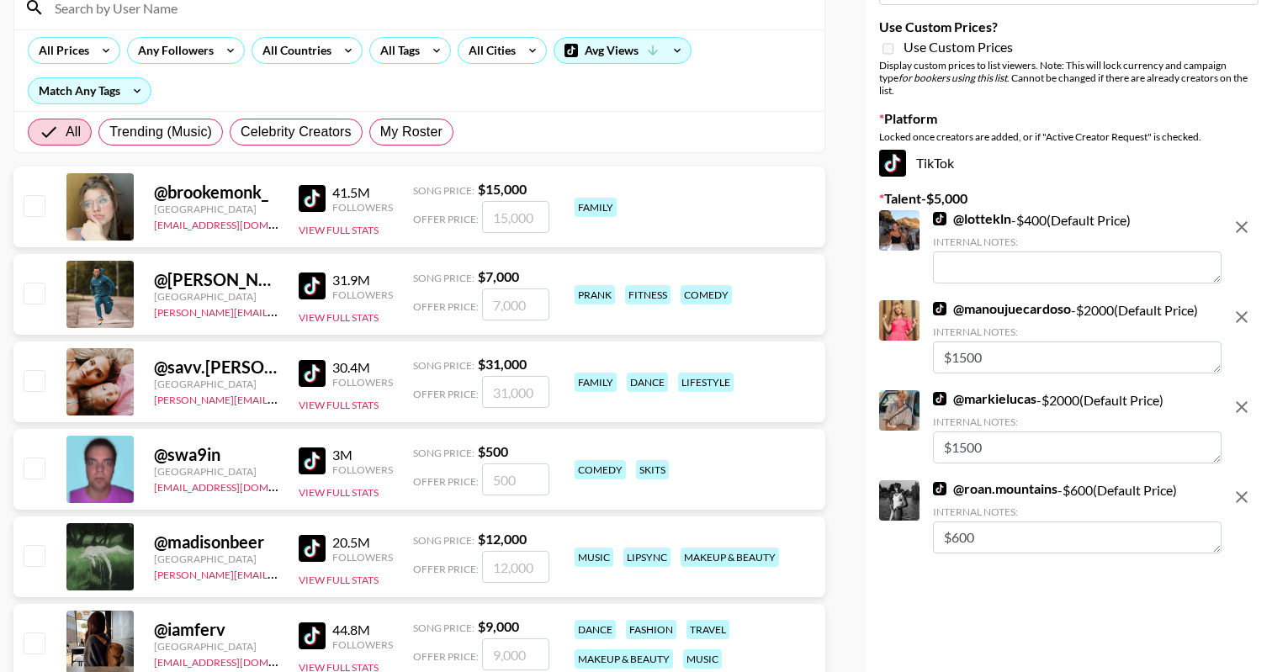
click at [954, 525] on textarea "$600" at bounding box center [1077, 537] width 288 height 32
type textarea "$"
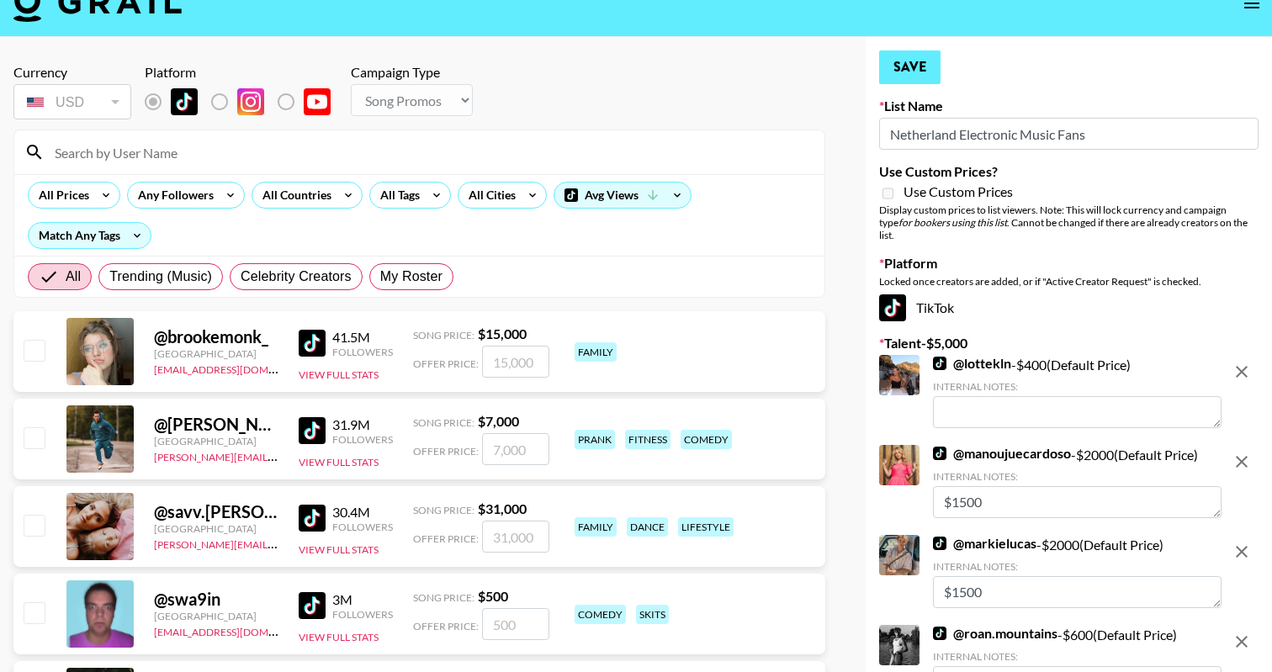
click at [906, 60] on button "Save" at bounding box center [909, 67] width 61 height 34
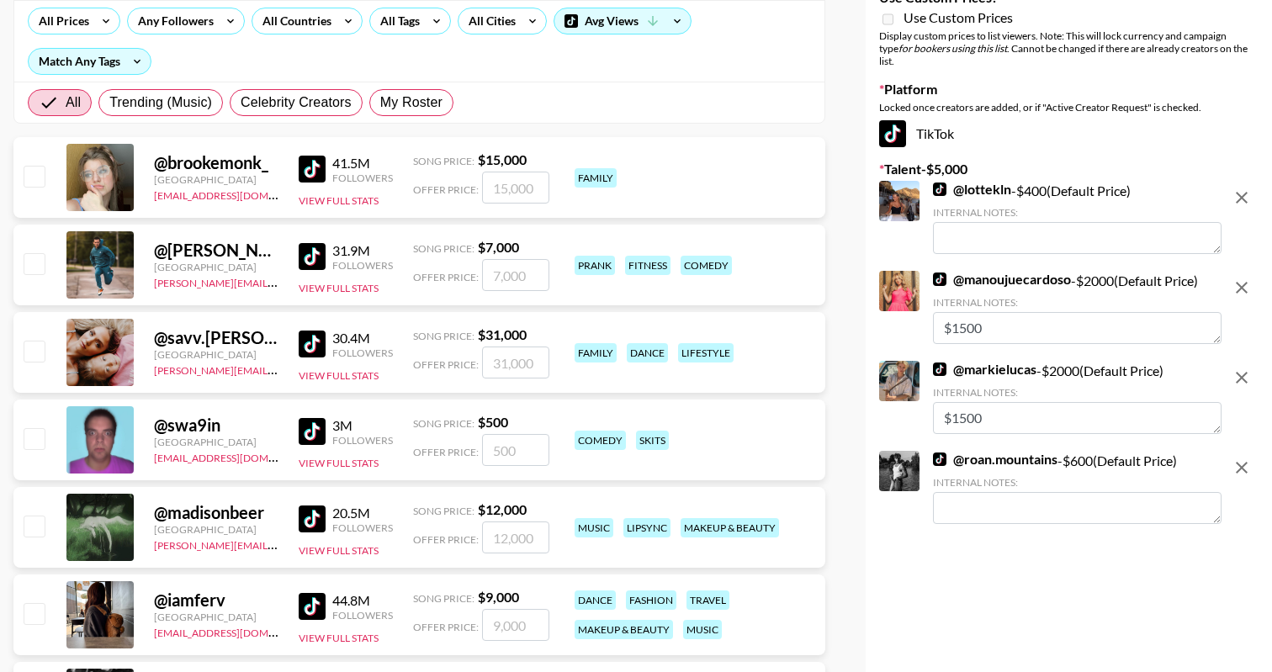
scroll to position [268, 0]
